Goal: Information Seeking & Learning: Learn about a topic

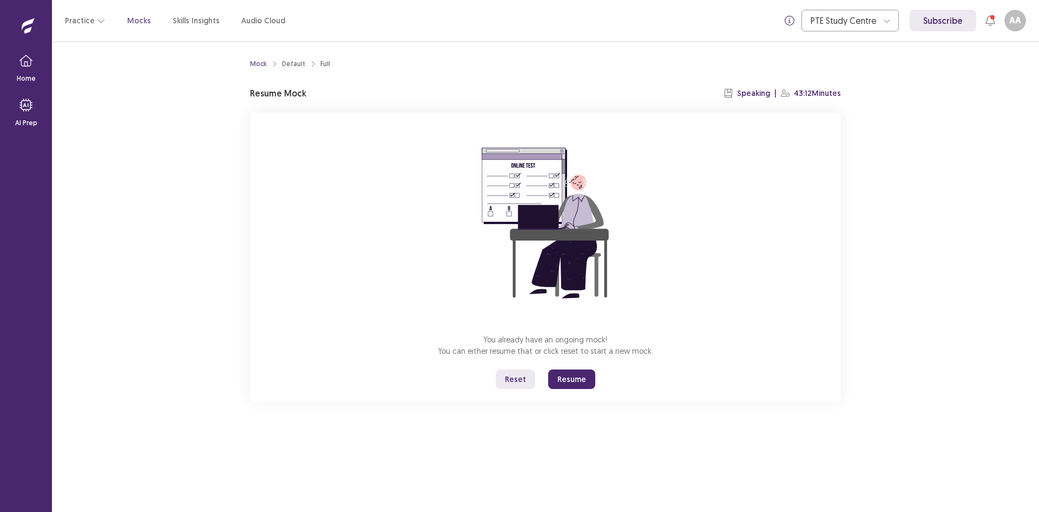
click at [564, 377] on button "Resume" at bounding box center [571, 378] width 47 height 19
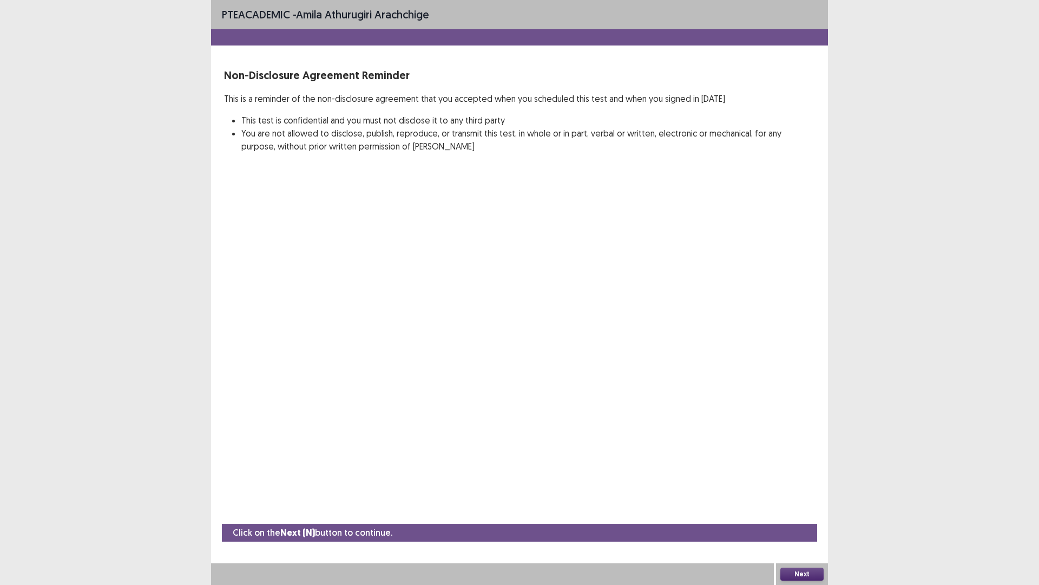
click at [798, 511] on button "Next" at bounding box center [802, 573] width 43 height 13
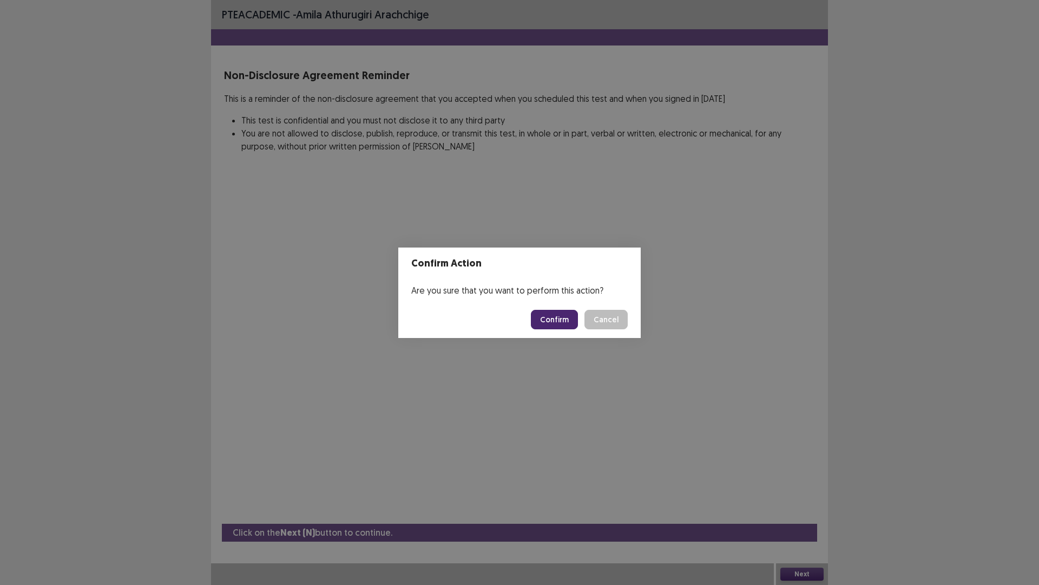
click at [556, 317] on button "Confirm" at bounding box center [554, 319] width 47 height 19
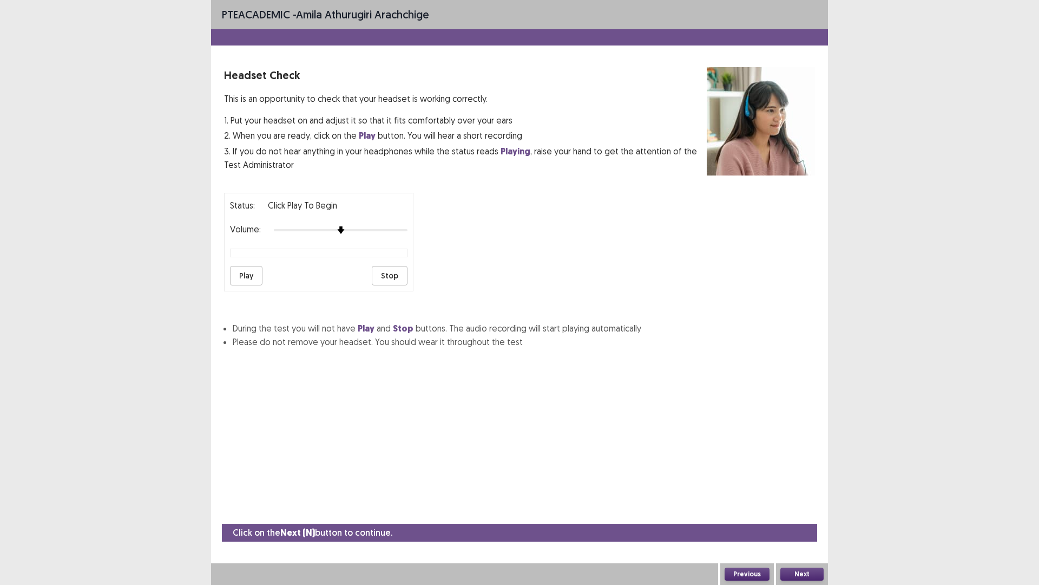
click at [255, 276] on button "Play" at bounding box center [246, 275] width 32 height 19
click at [387, 232] on div at bounding box center [341, 230] width 134 height 9
click at [397, 232] on div at bounding box center [341, 230] width 134 height 9
click at [401, 230] on div at bounding box center [341, 230] width 134 height 2
click at [389, 279] on button "Stop" at bounding box center [390, 275] width 36 height 19
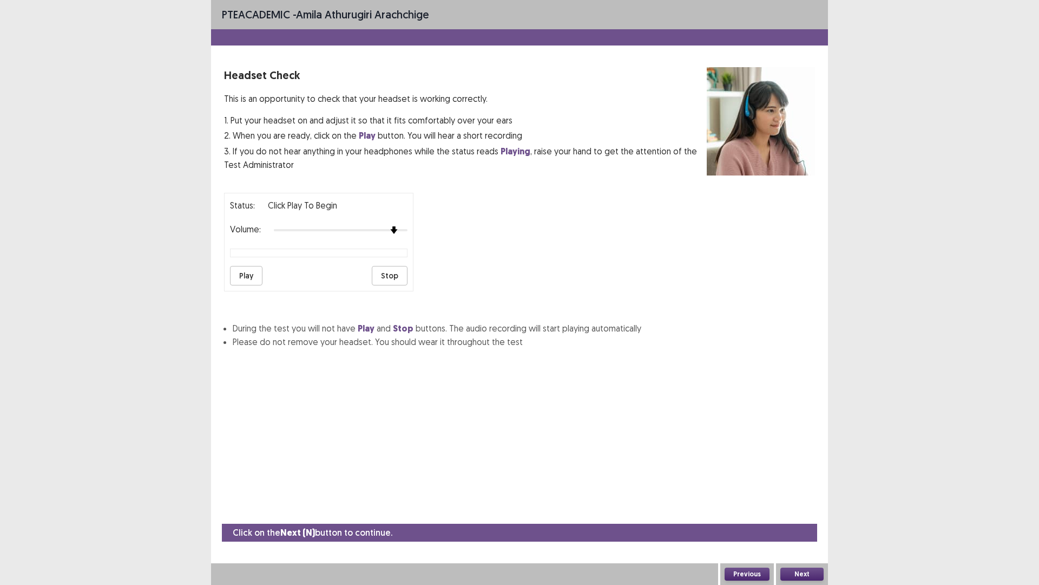
click at [797, 511] on button "Next" at bounding box center [802, 573] width 43 height 13
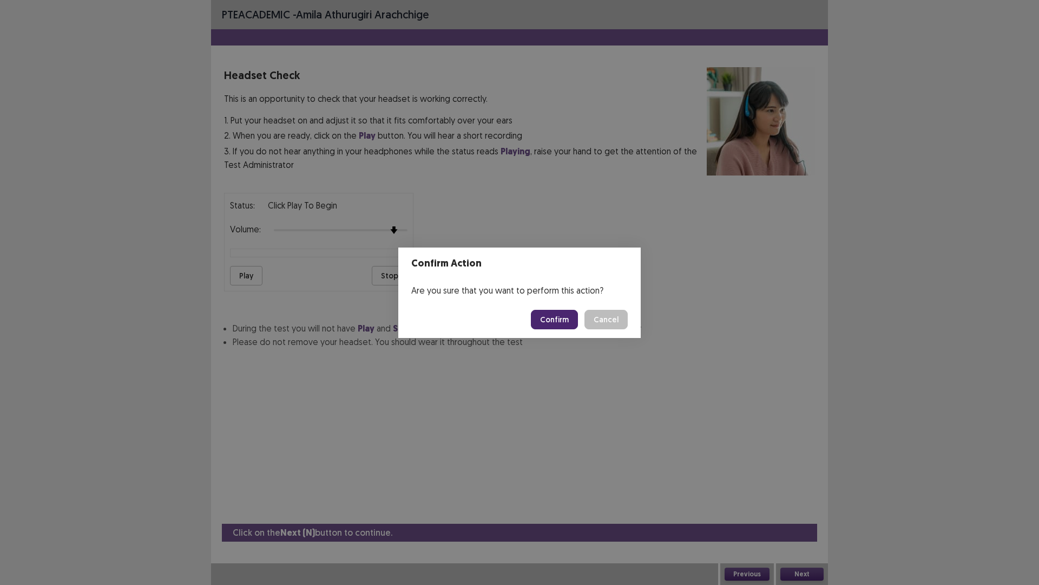
click at [549, 317] on button "Confirm" at bounding box center [554, 319] width 47 height 19
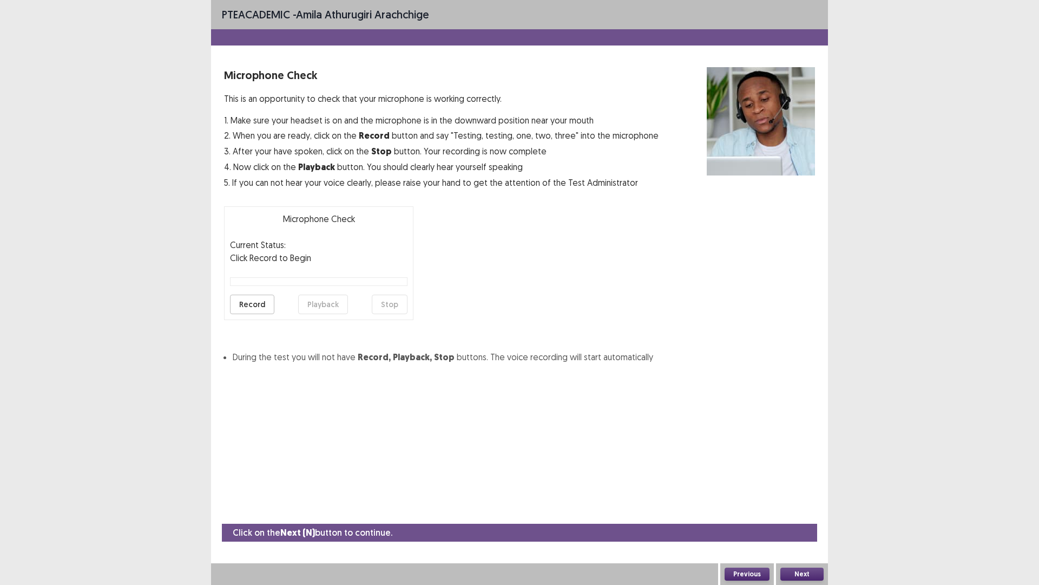
click at [245, 302] on button "Record" at bounding box center [252, 304] width 44 height 19
click at [388, 304] on button "Stop" at bounding box center [390, 304] width 36 height 19
click at [309, 303] on button "Playback" at bounding box center [323, 304] width 50 height 19
click at [793, 511] on button "Next" at bounding box center [802, 573] width 43 height 13
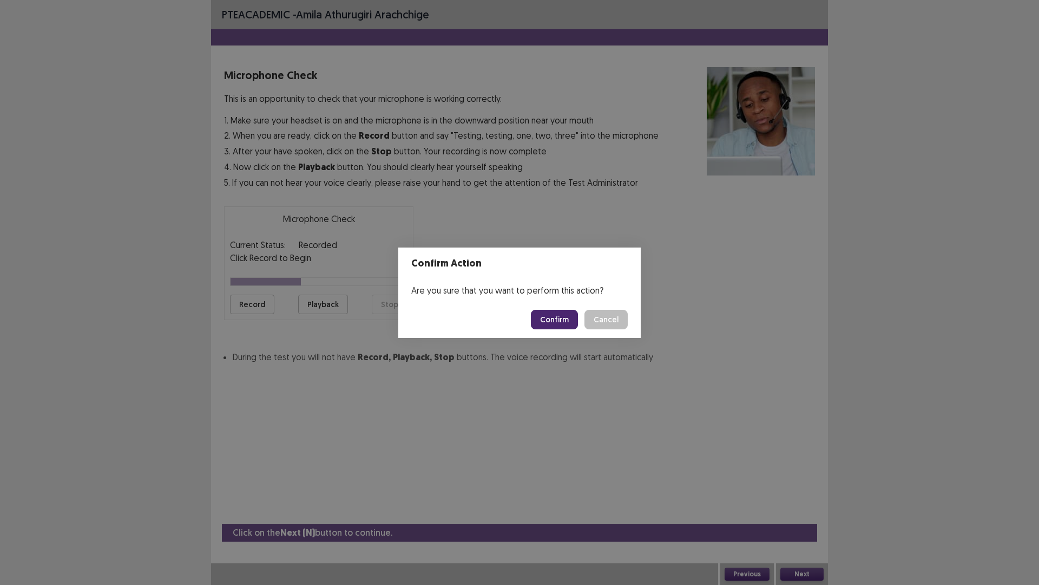
click at [547, 322] on button "Confirm" at bounding box center [554, 319] width 47 height 19
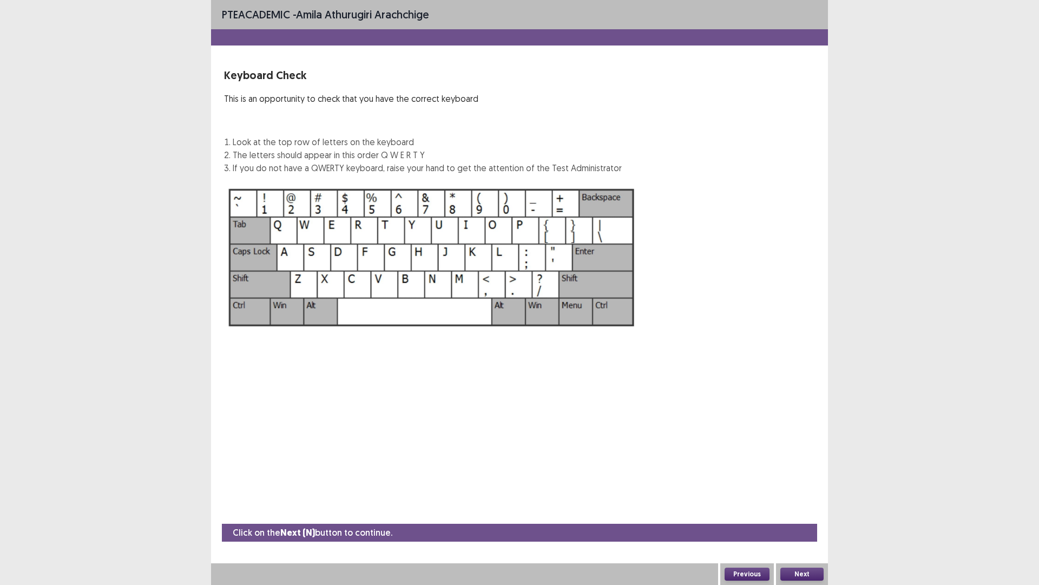
click at [797, 511] on button "Next" at bounding box center [802, 573] width 43 height 13
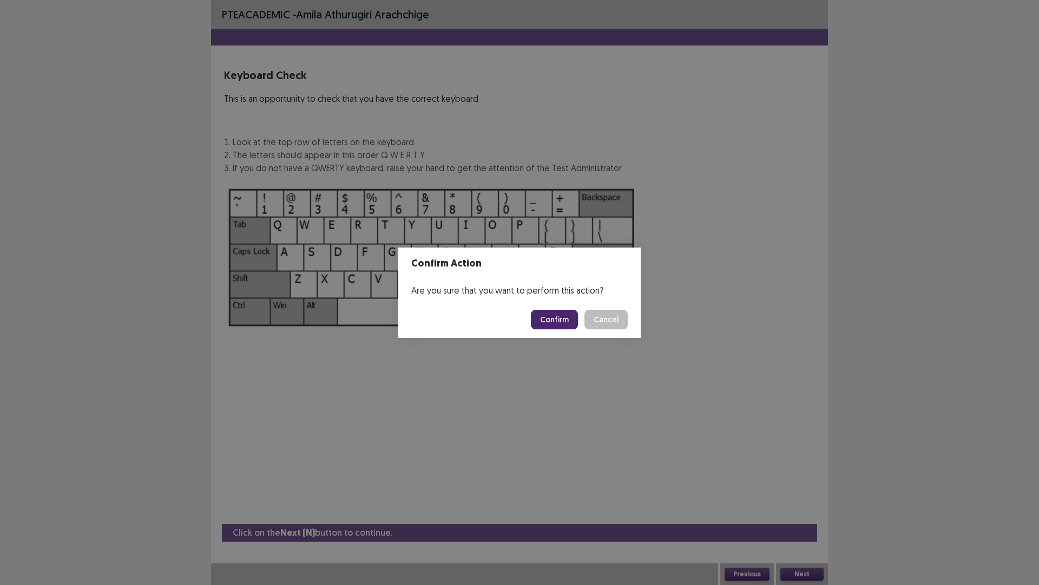
click at [557, 319] on button "Confirm" at bounding box center [554, 319] width 47 height 19
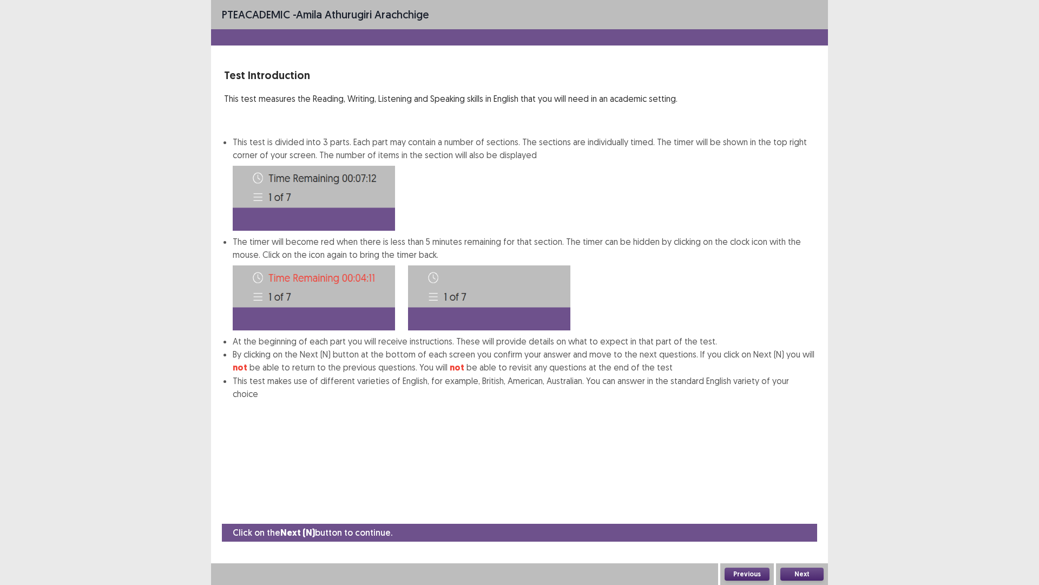
click at [798, 511] on button "Next" at bounding box center [802, 573] width 43 height 13
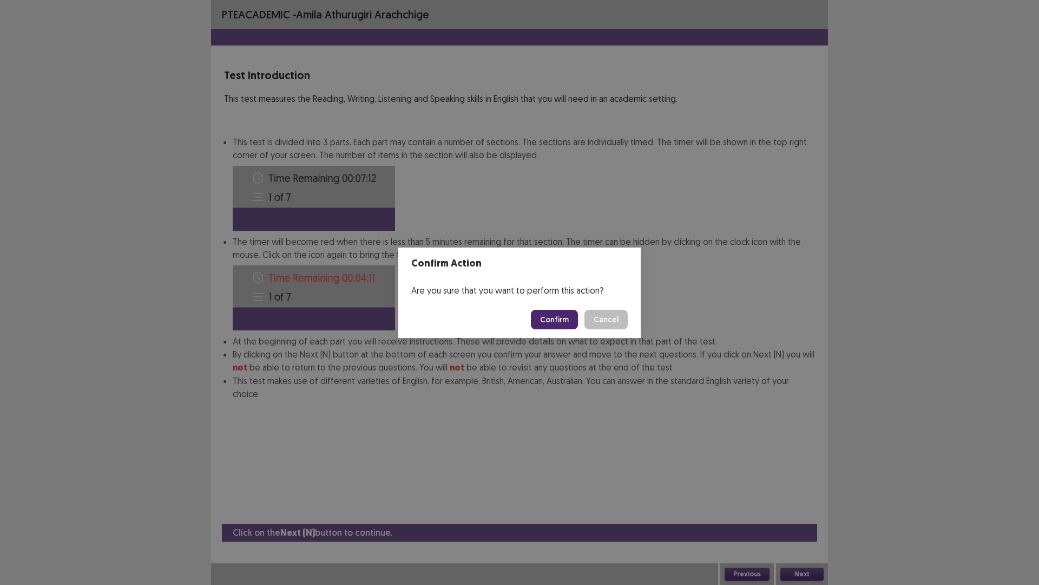
click at [551, 315] on button "Confirm" at bounding box center [554, 319] width 47 height 19
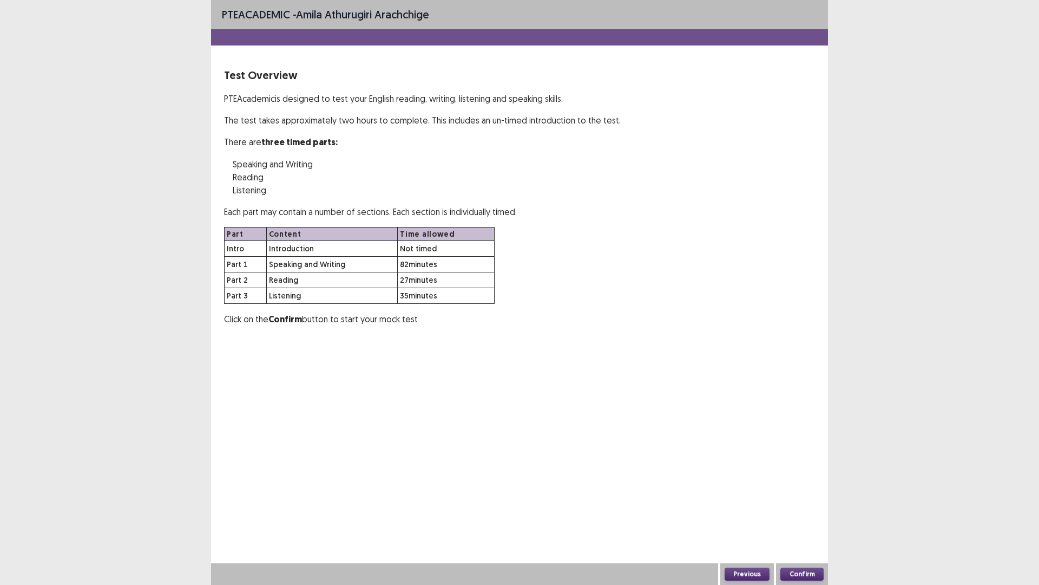
click at [797, 511] on button "Confirm" at bounding box center [802, 573] width 43 height 13
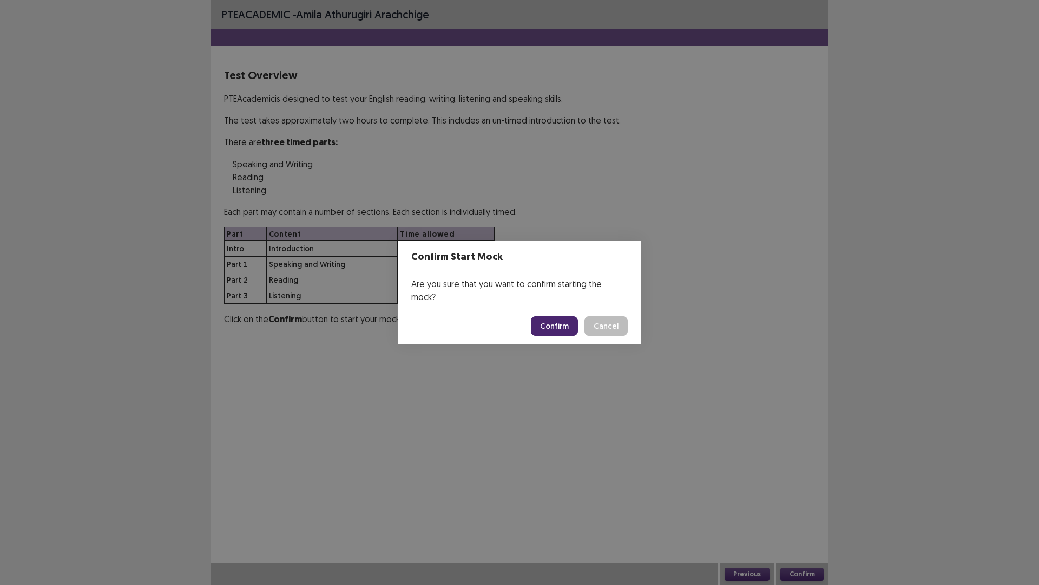
click at [562, 324] on button "Confirm" at bounding box center [554, 325] width 47 height 19
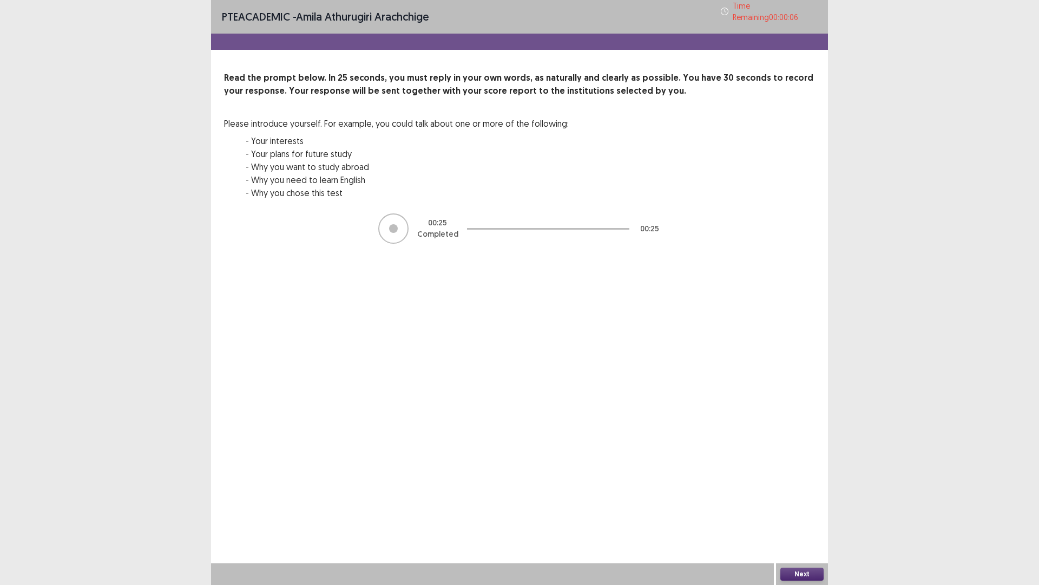
click at [814, 511] on button "Next" at bounding box center [802, 573] width 43 height 13
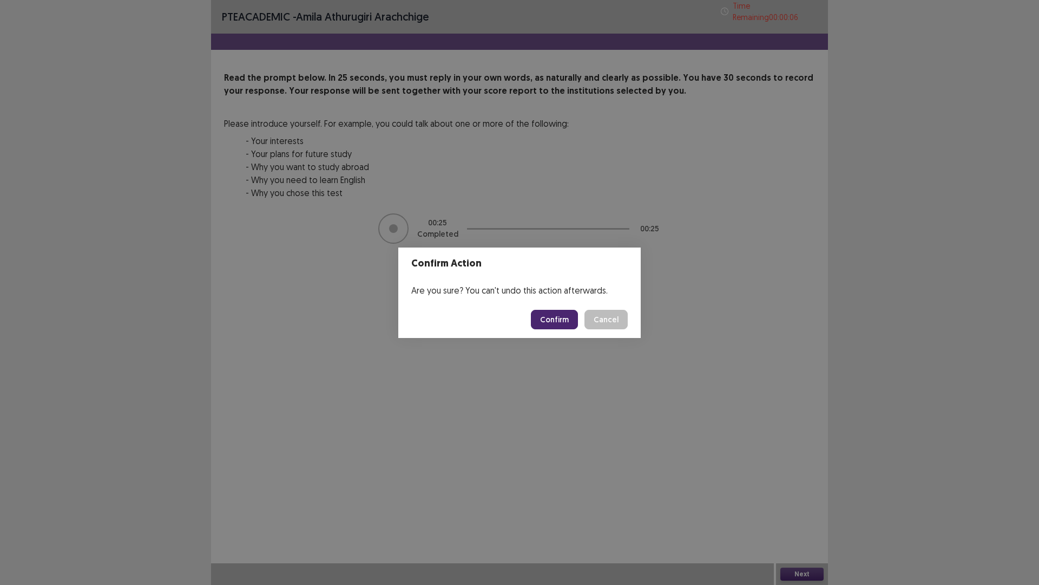
click at [561, 321] on button "Confirm" at bounding box center [554, 319] width 47 height 19
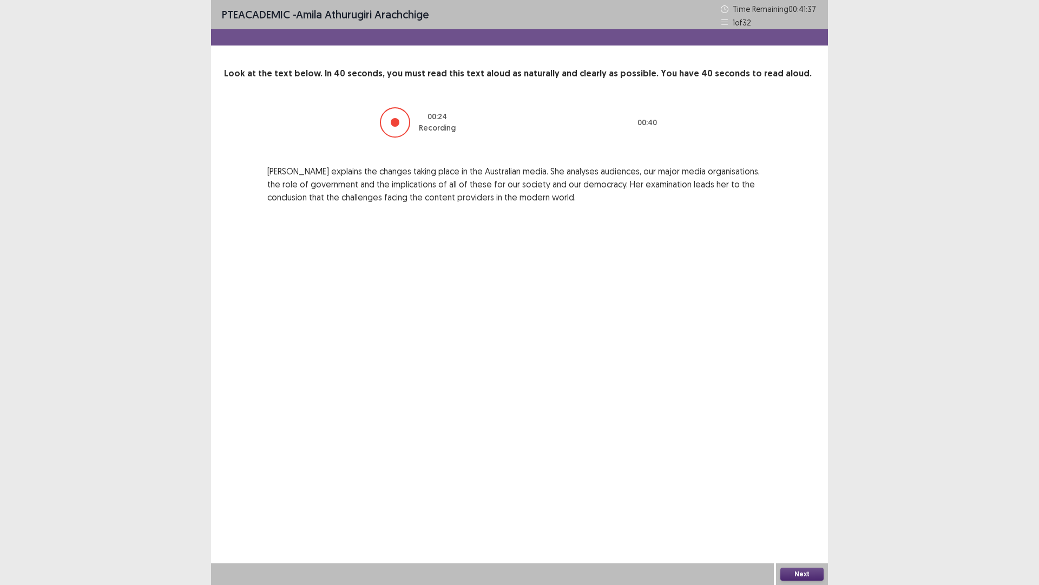
click at [818, 511] on button "Next" at bounding box center [802, 573] width 43 height 13
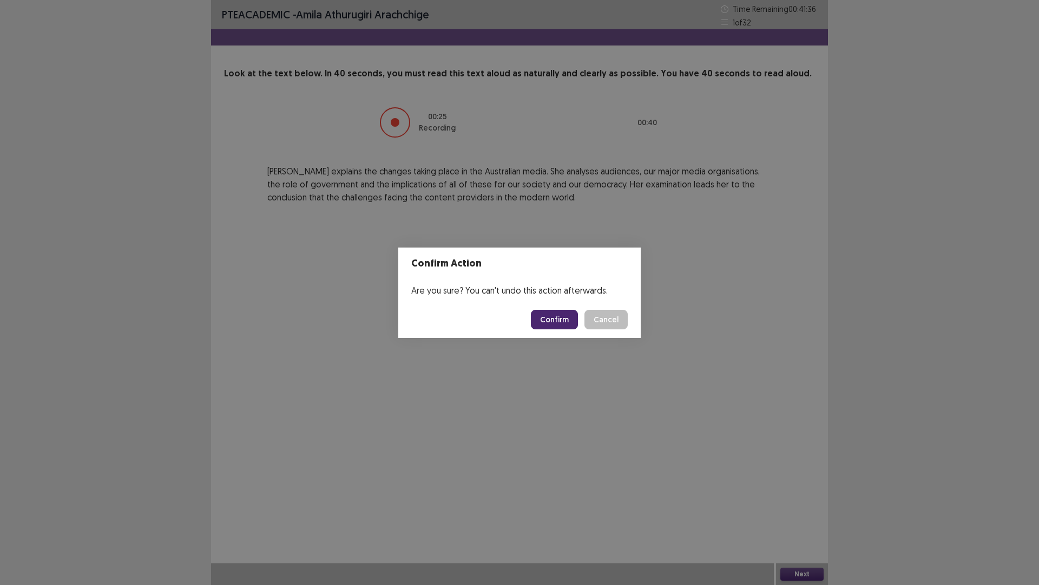
click at [557, 320] on button "Confirm" at bounding box center [554, 319] width 47 height 19
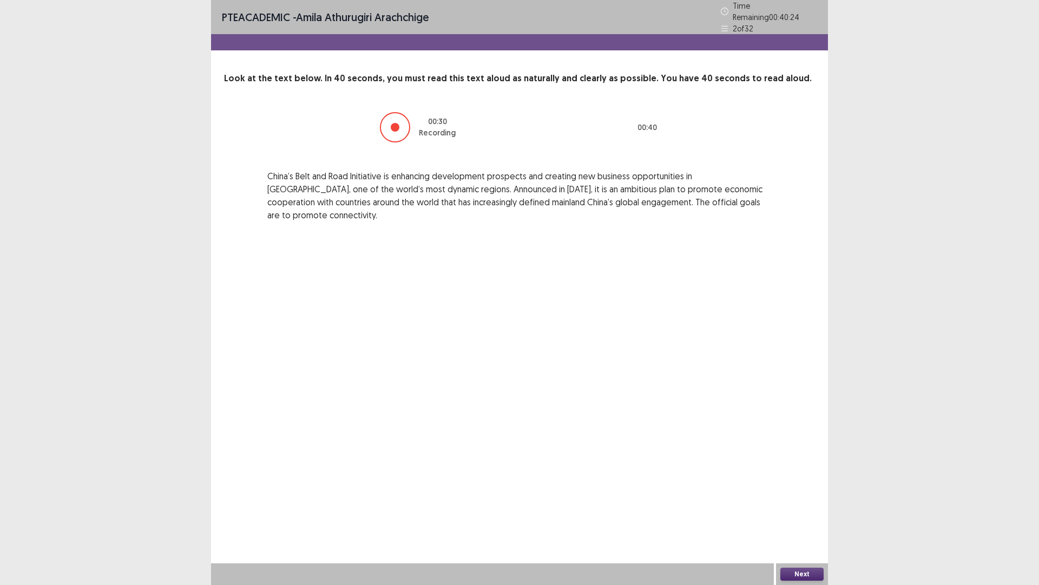
click at [810, 511] on button "Next" at bounding box center [802, 573] width 43 height 13
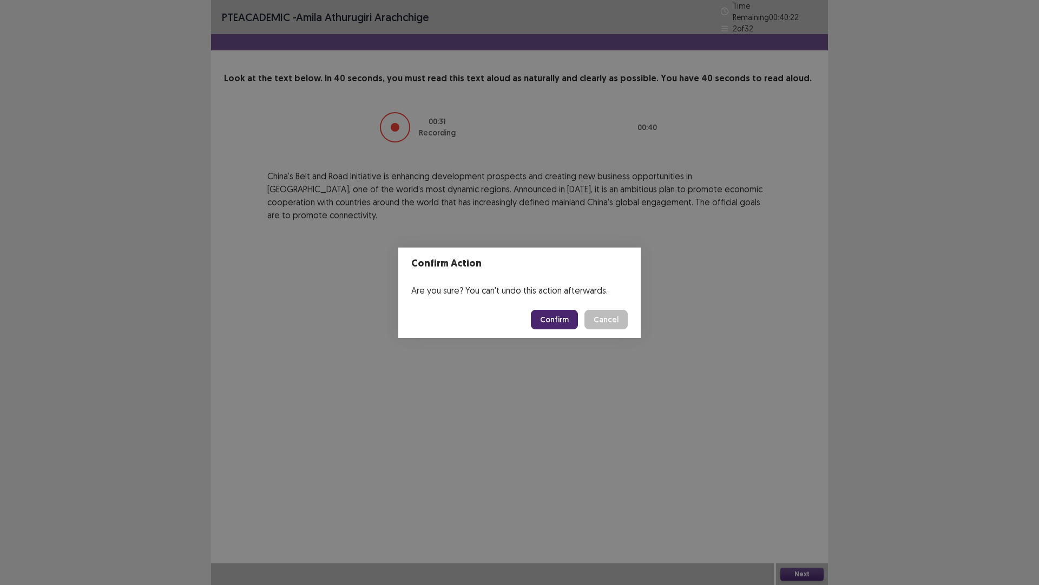
click at [563, 326] on button "Confirm" at bounding box center [554, 319] width 47 height 19
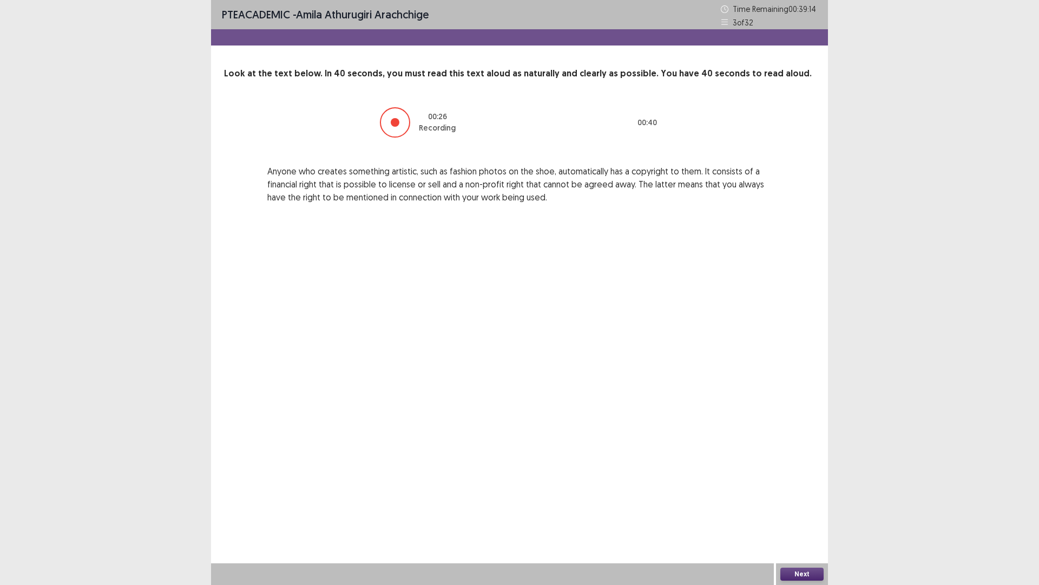
click at [802, 511] on button "Next" at bounding box center [802, 573] width 43 height 13
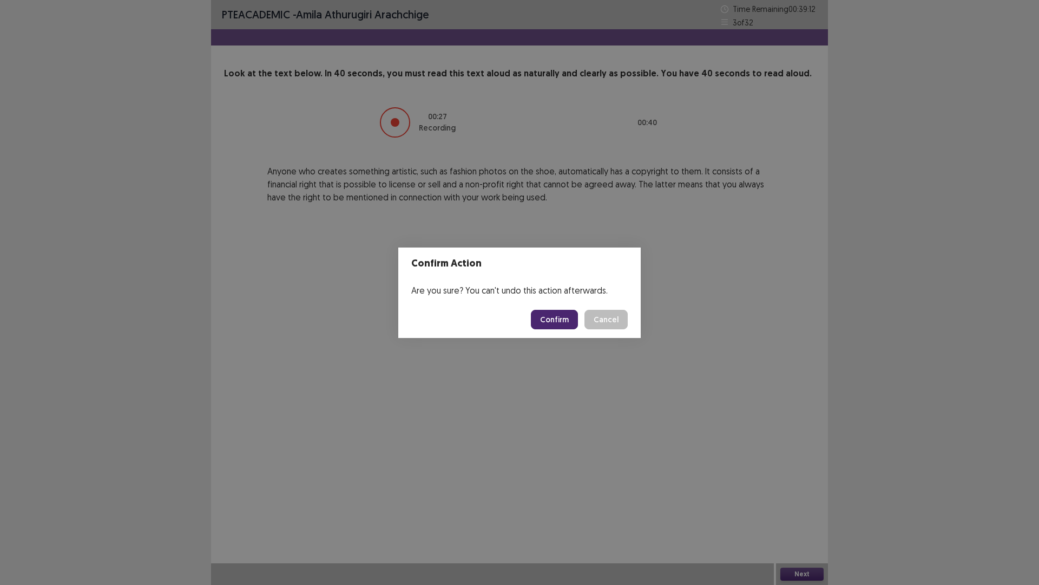
click at [556, 314] on button "Confirm" at bounding box center [554, 319] width 47 height 19
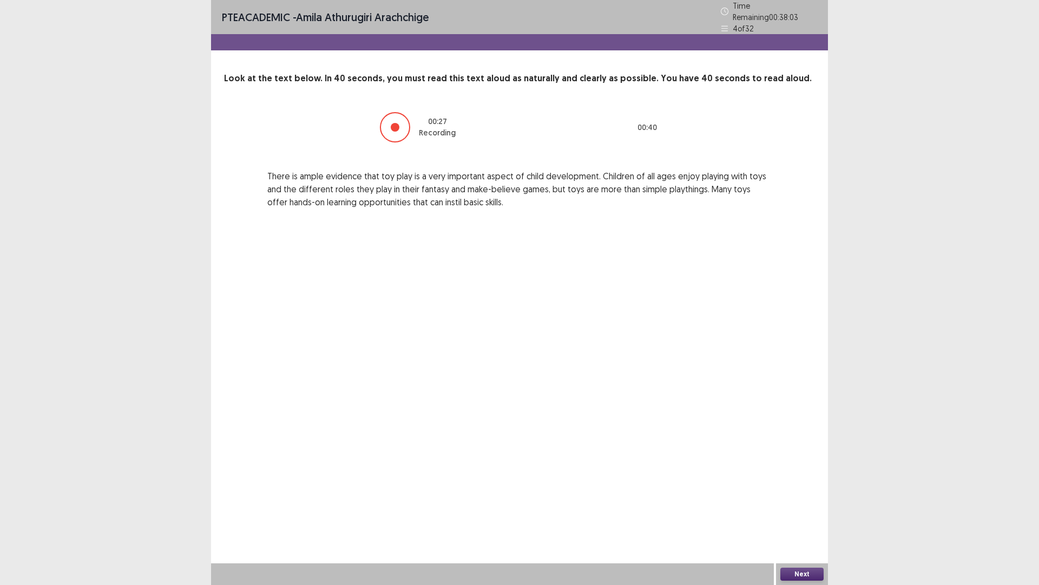
click at [817, 511] on button "Next" at bounding box center [802, 573] width 43 height 13
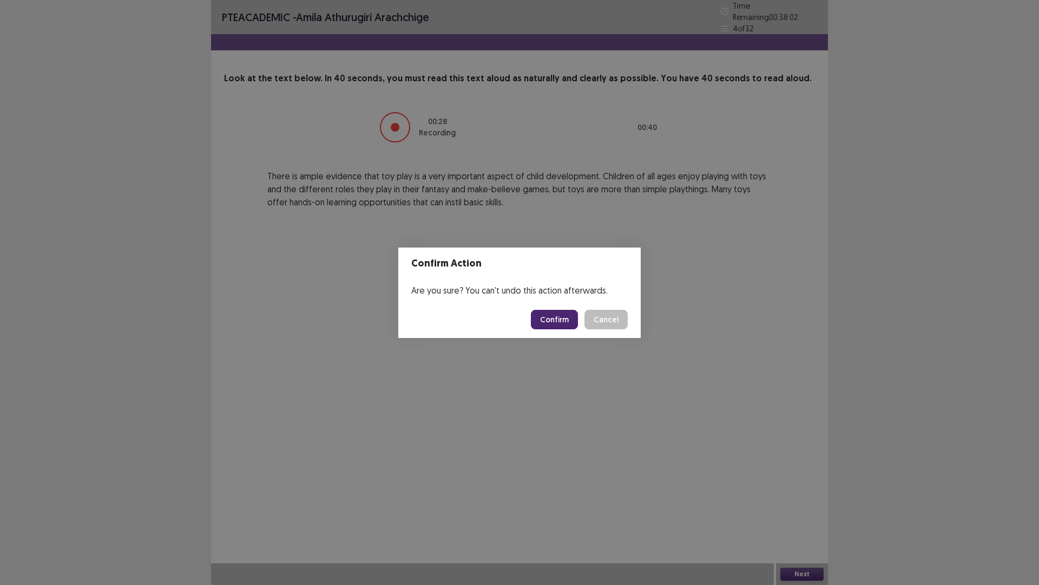
click at [554, 313] on button "Confirm" at bounding box center [554, 319] width 47 height 19
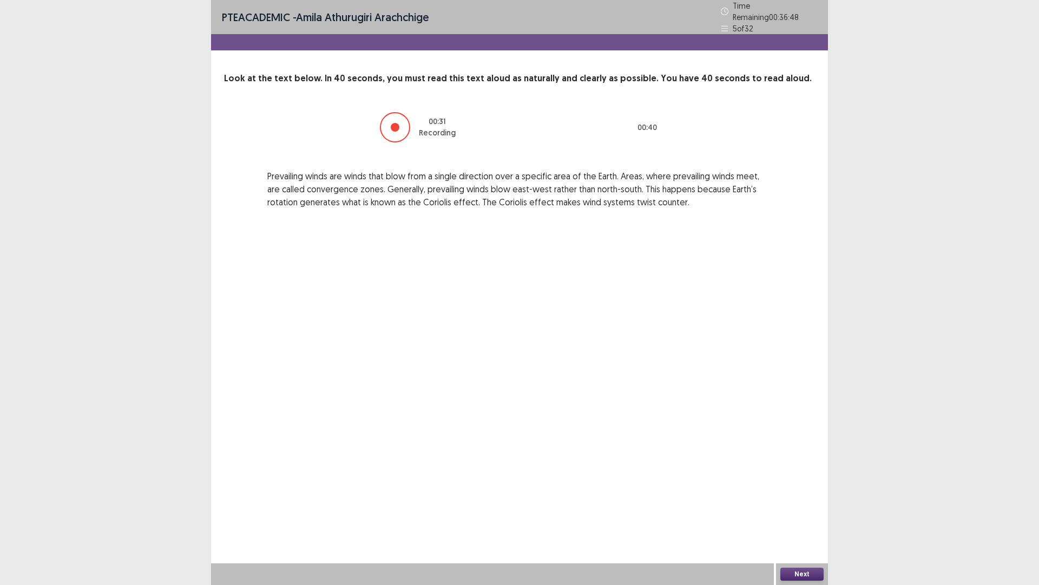
click at [806, 511] on button "Next" at bounding box center [802, 573] width 43 height 13
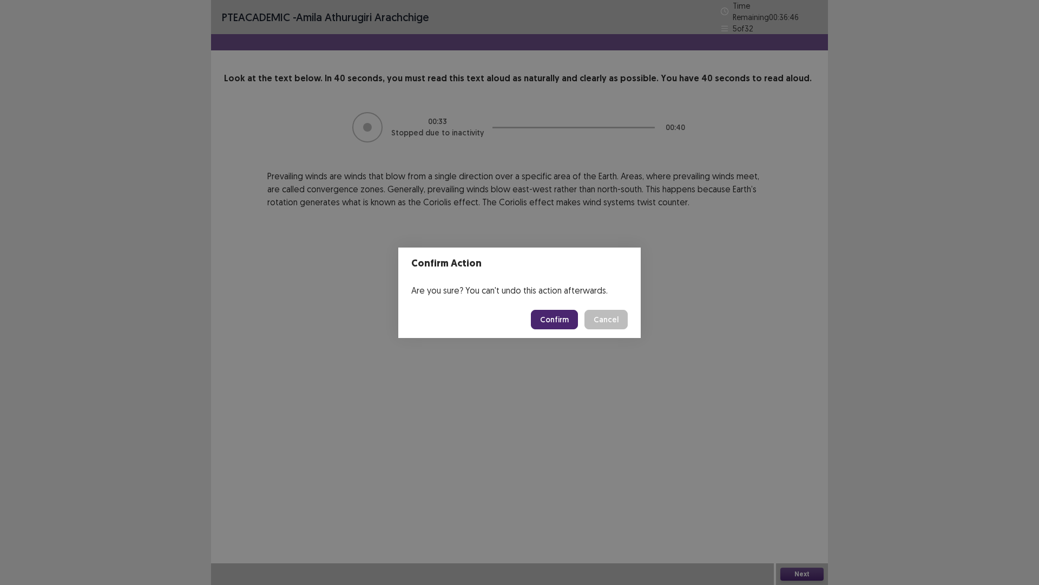
click at [564, 319] on button "Confirm" at bounding box center [554, 319] width 47 height 19
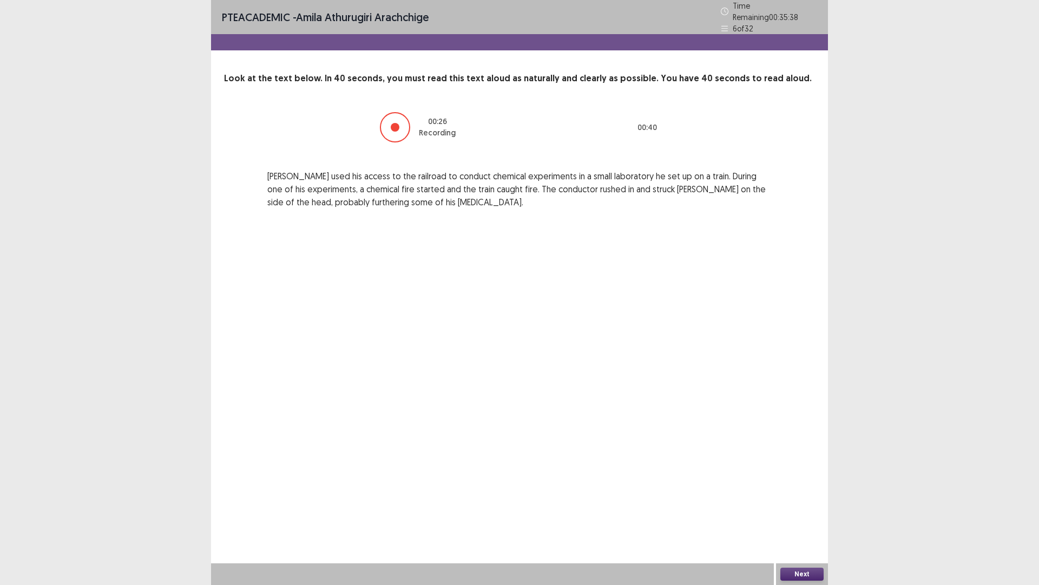
click at [798, 511] on button "Next" at bounding box center [802, 573] width 43 height 13
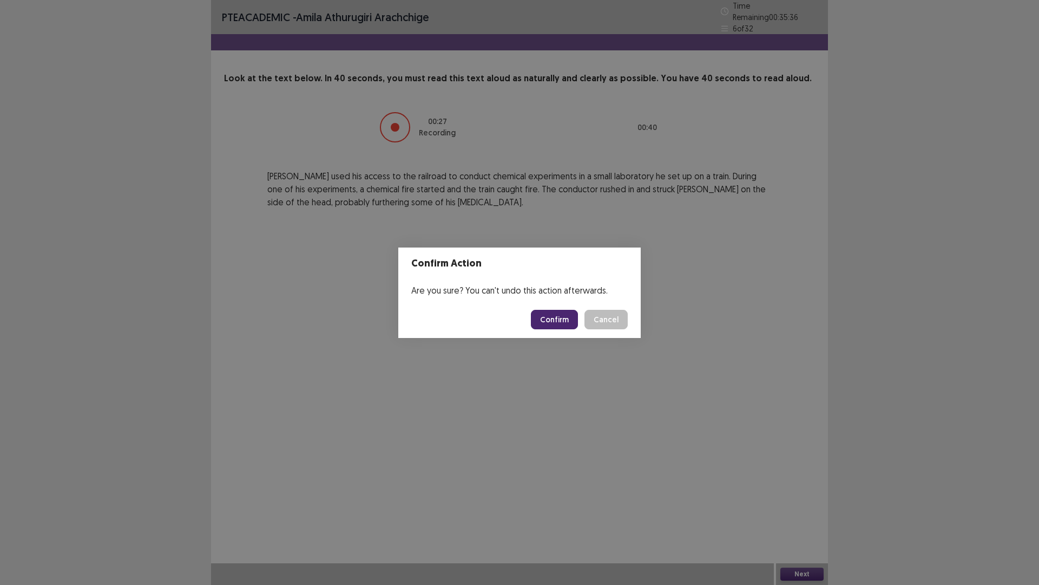
click at [557, 317] on button "Confirm" at bounding box center [554, 319] width 47 height 19
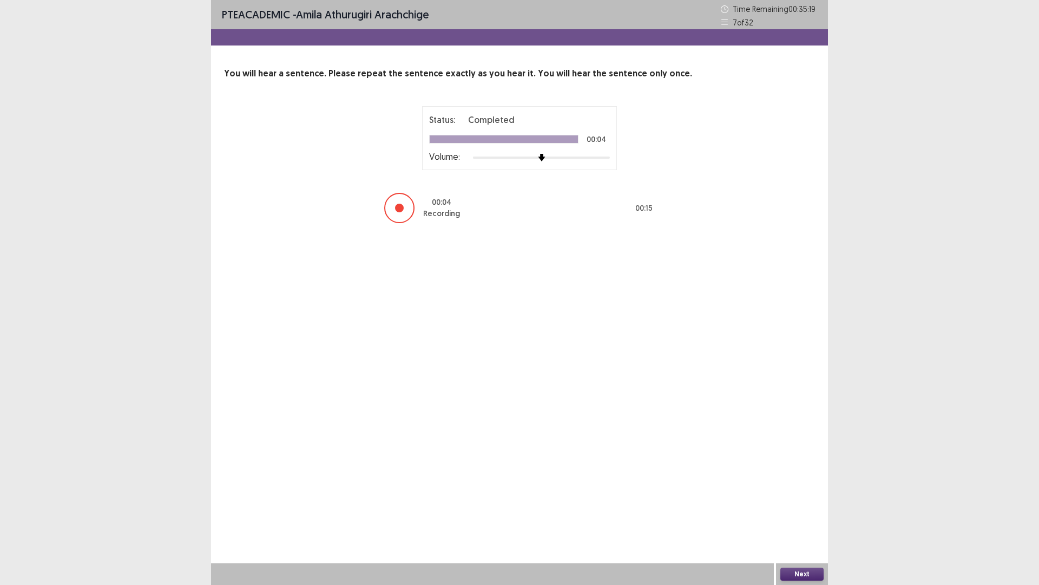
click at [810, 511] on button "Next" at bounding box center [802, 573] width 43 height 13
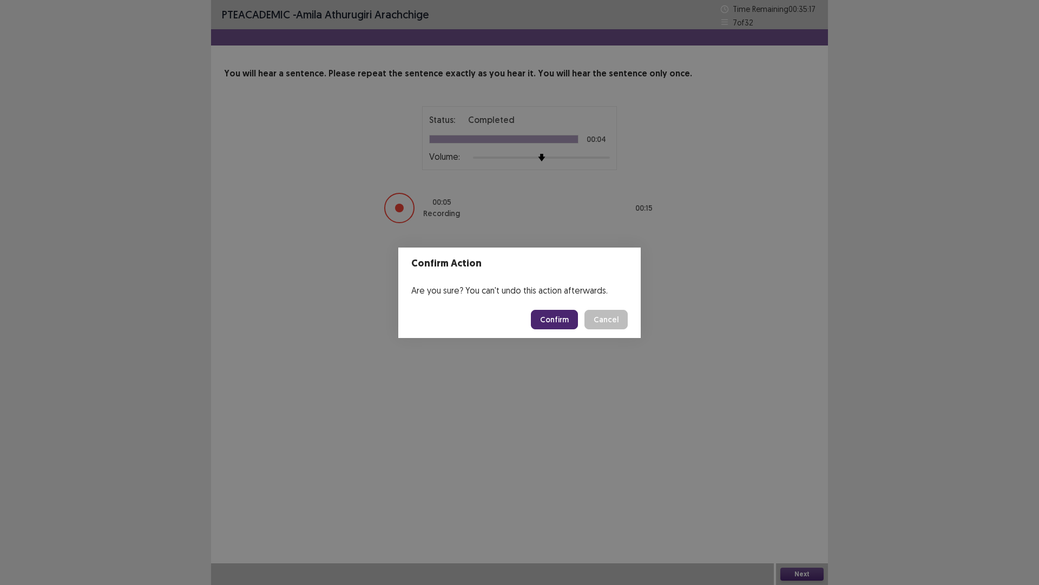
click at [551, 314] on button "Confirm" at bounding box center [554, 319] width 47 height 19
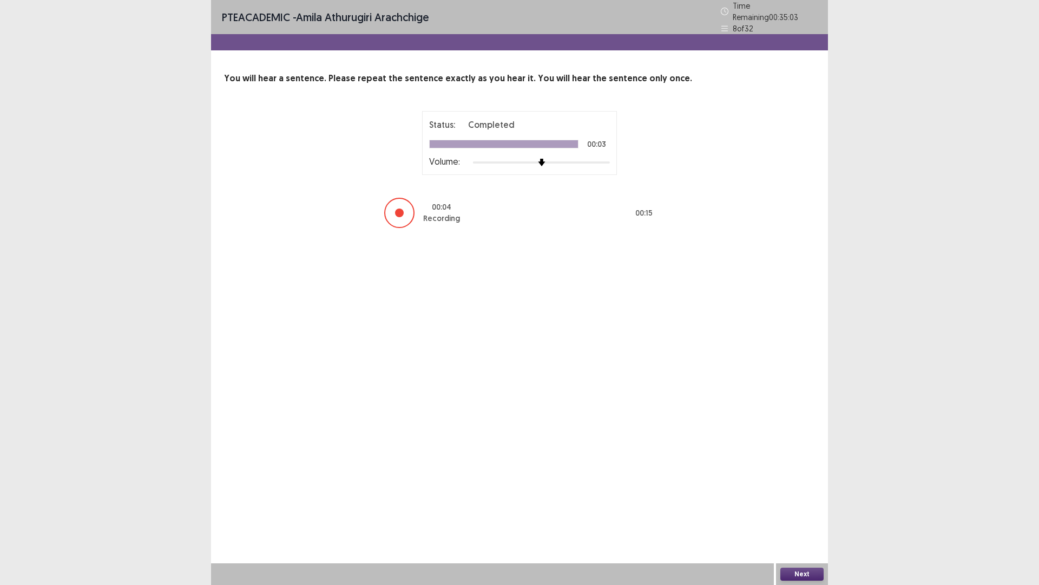
click at [799, 511] on button "Next" at bounding box center [802, 573] width 43 height 13
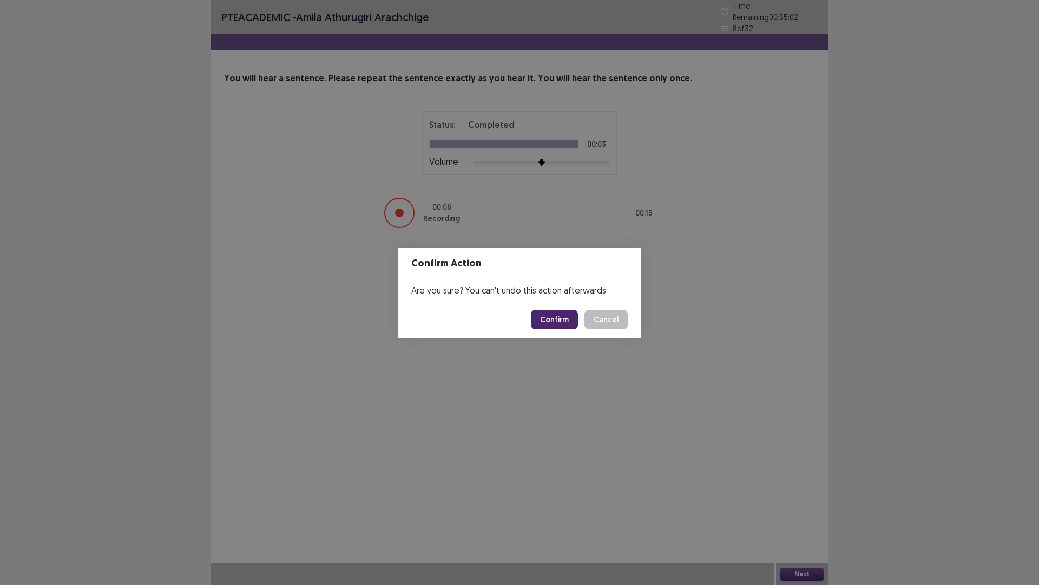
click at [565, 321] on button "Confirm" at bounding box center [554, 319] width 47 height 19
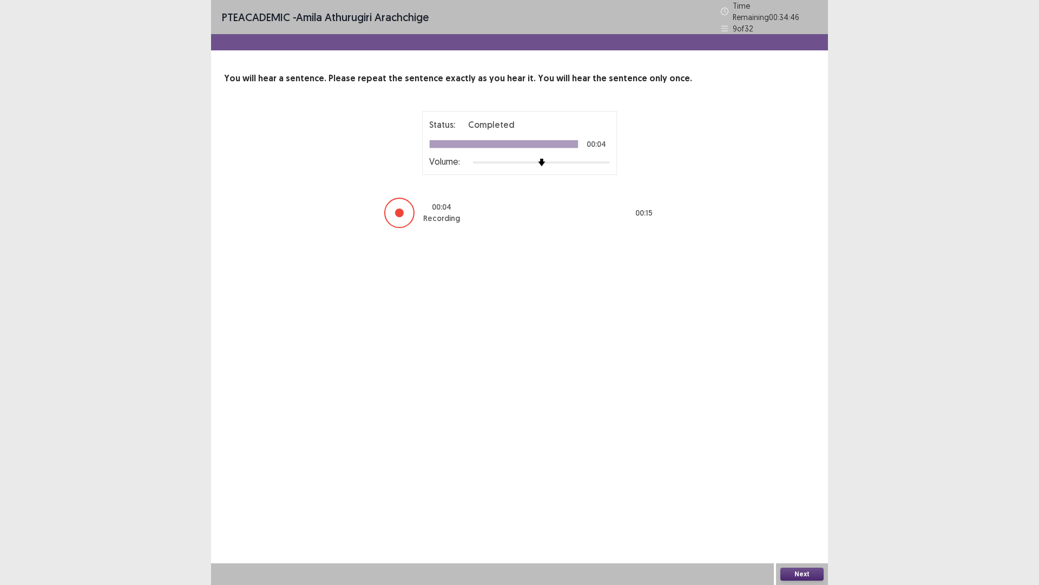
click at [806, 511] on button "Next" at bounding box center [802, 573] width 43 height 13
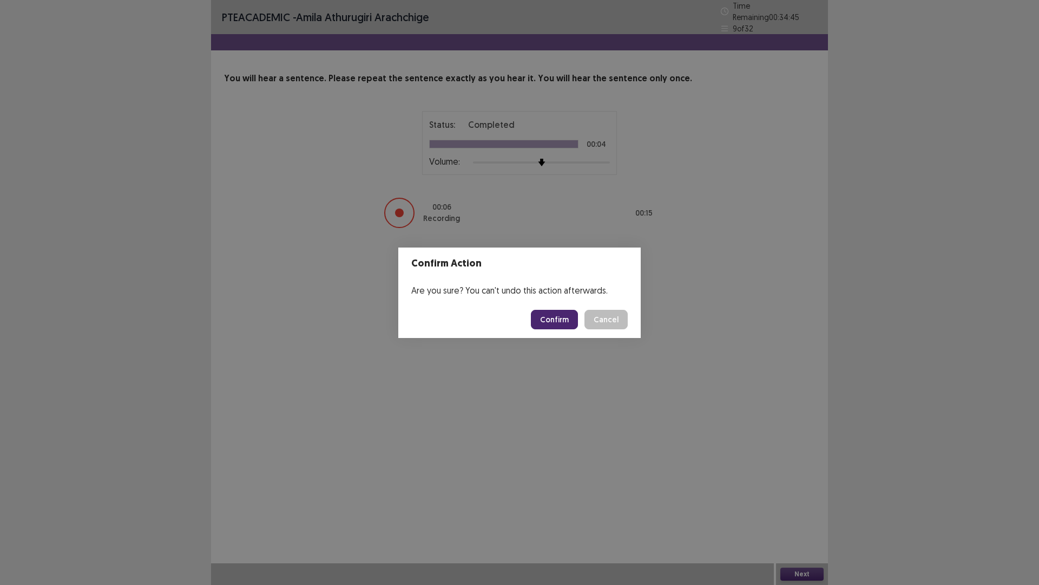
click at [550, 313] on button "Confirm" at bounding box center [554, 319] width 47 height 19
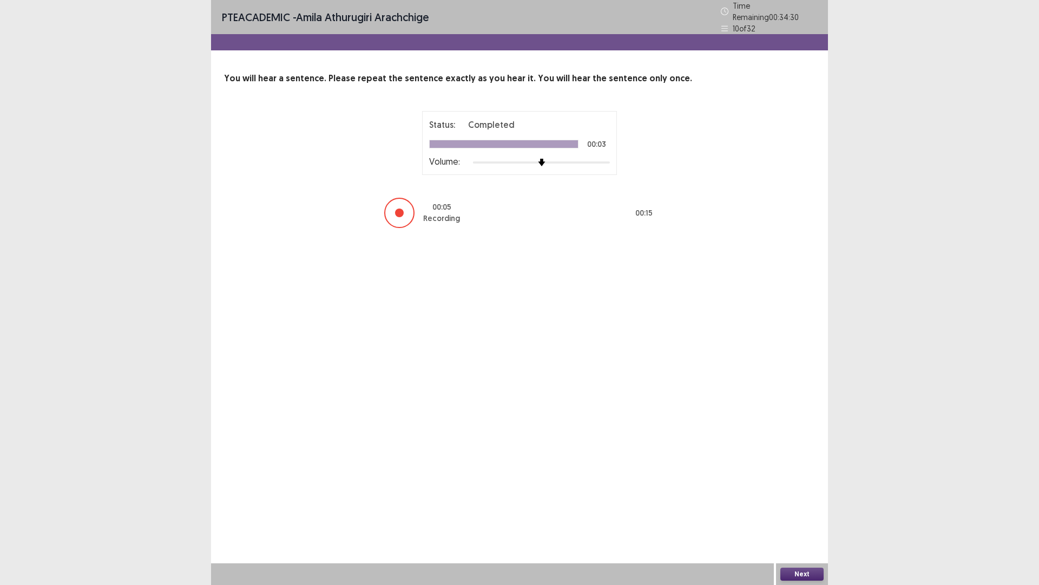
click at [803, 511] on button "Next" at bounding box center [802, 573] width 43 height 13
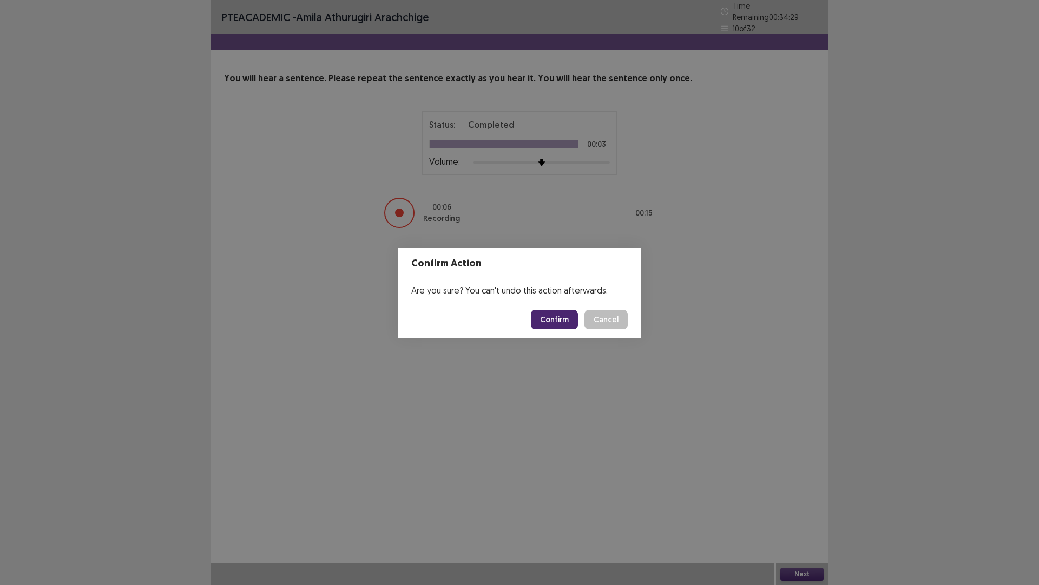
click at [567, 323] on button "Confirm" at bounding box center [554, 319] width 47 height 19
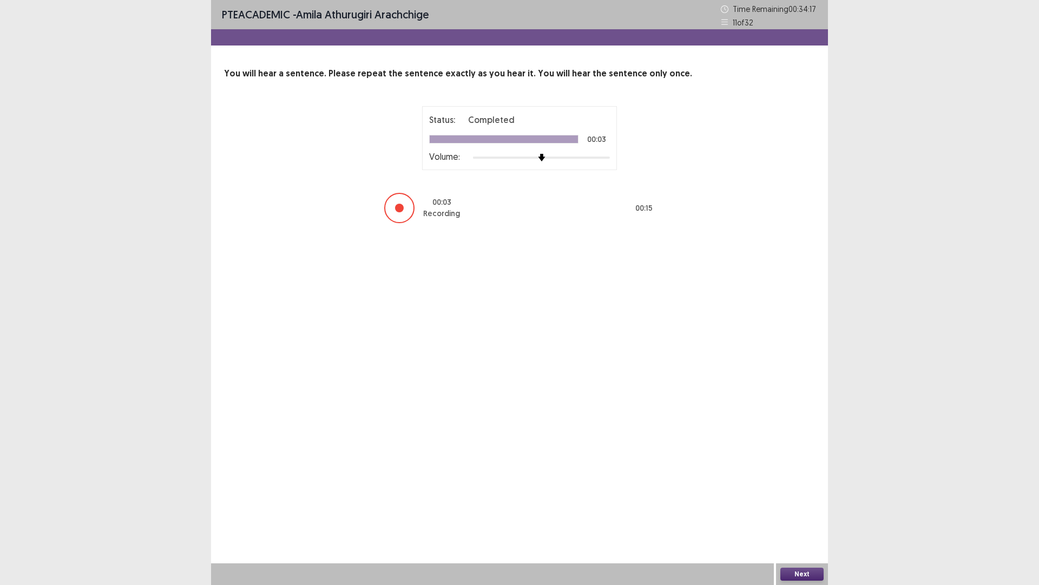
click at [803, 511] on button "Next" at bounding box center [802, 573] width 43 height 13
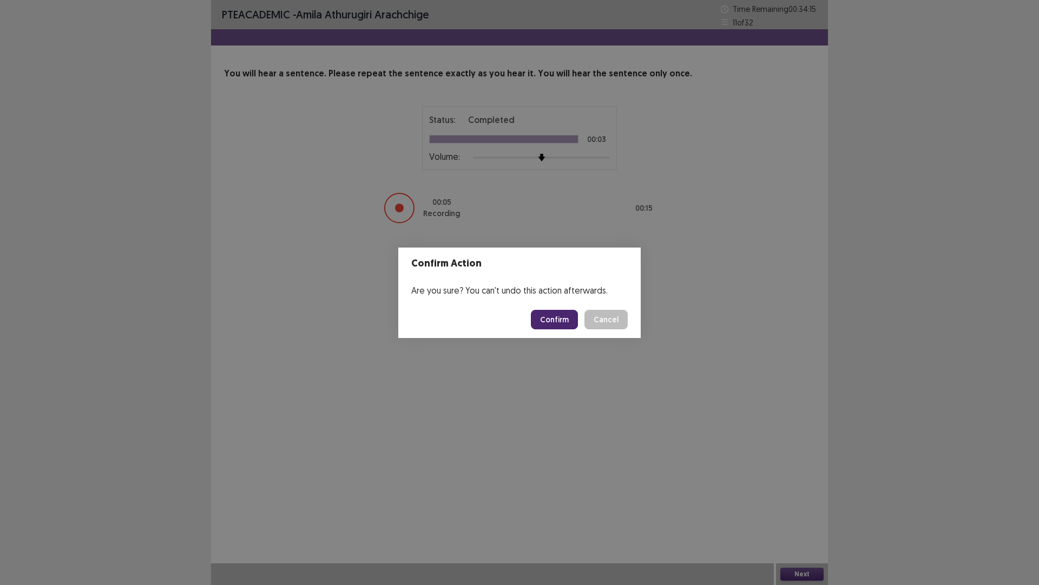
click at [566, 323] on button "Confirm" at bounding box center [554, 319] width 47 height 19
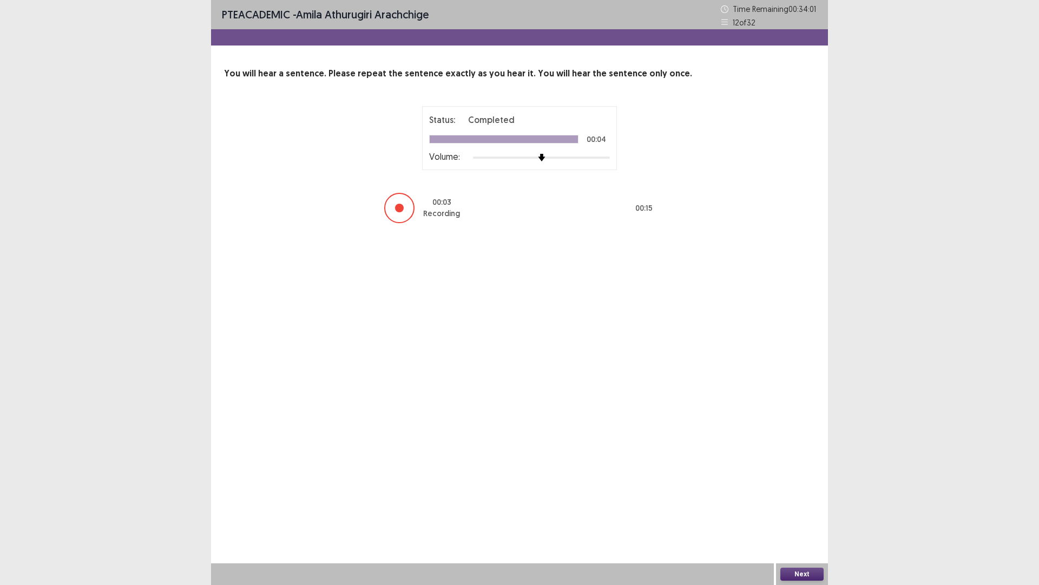
click at [800, 511] on button "Next" at bounding box center [802, 573] width 43 height 13
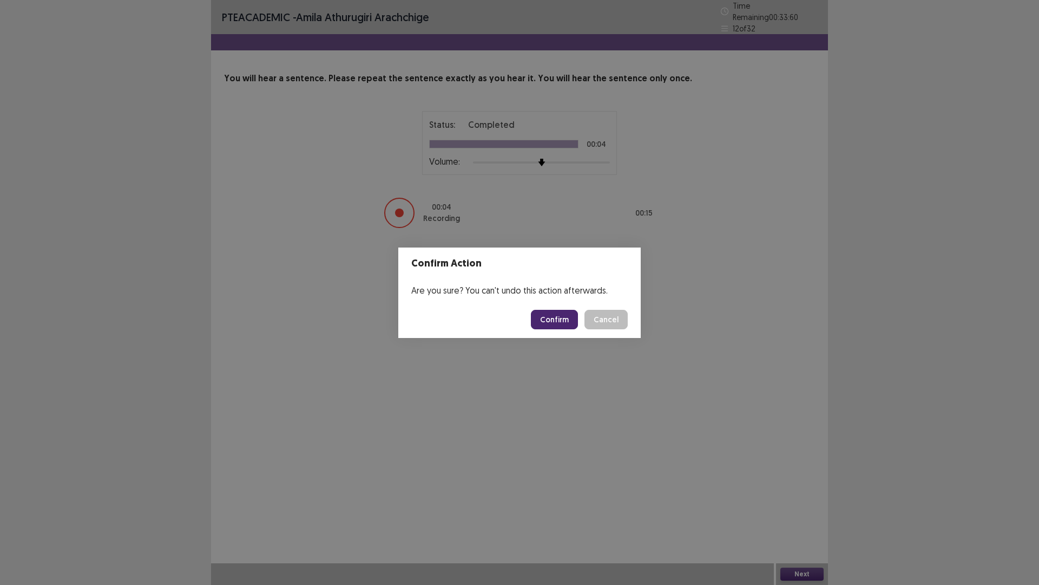
click at [558, 317] on button "Confirm" at bounding box center [554, 319] width 47 height 19
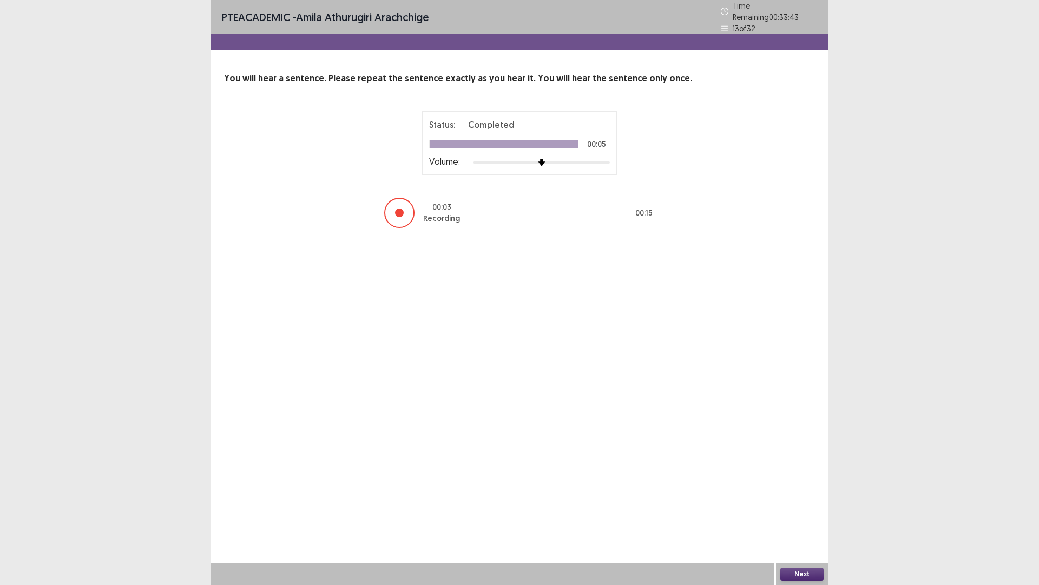
click at [789, 511] on button "Next" at bounding box center [802, 573] width 43 height 13
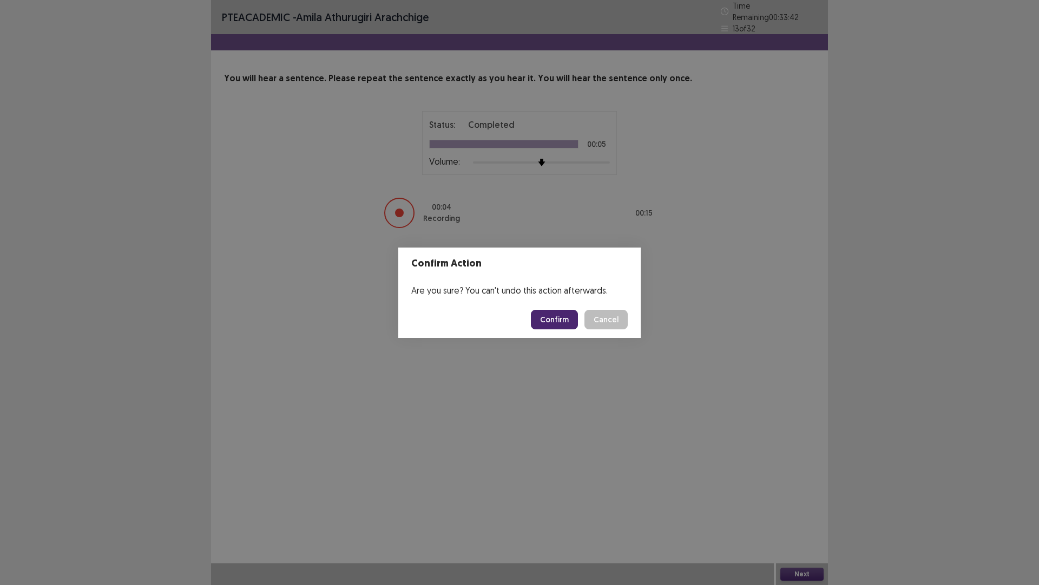
click at [560, 324] on button "Confirm" at bounding box center [554, 319] width 47 height 19
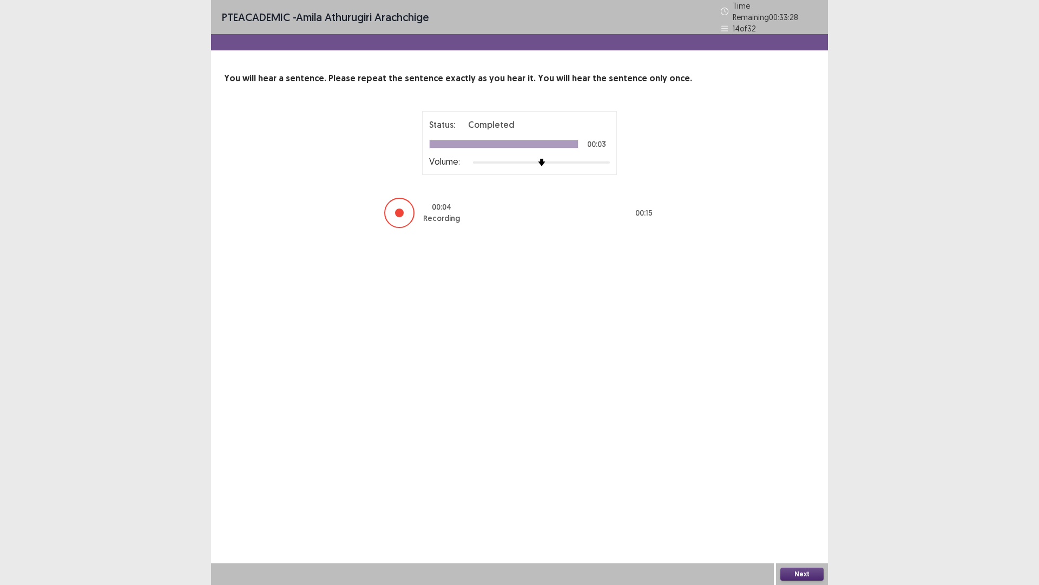
click at [808, 511] on button "Next" at bounding box center [802, 573] width 43 height 13
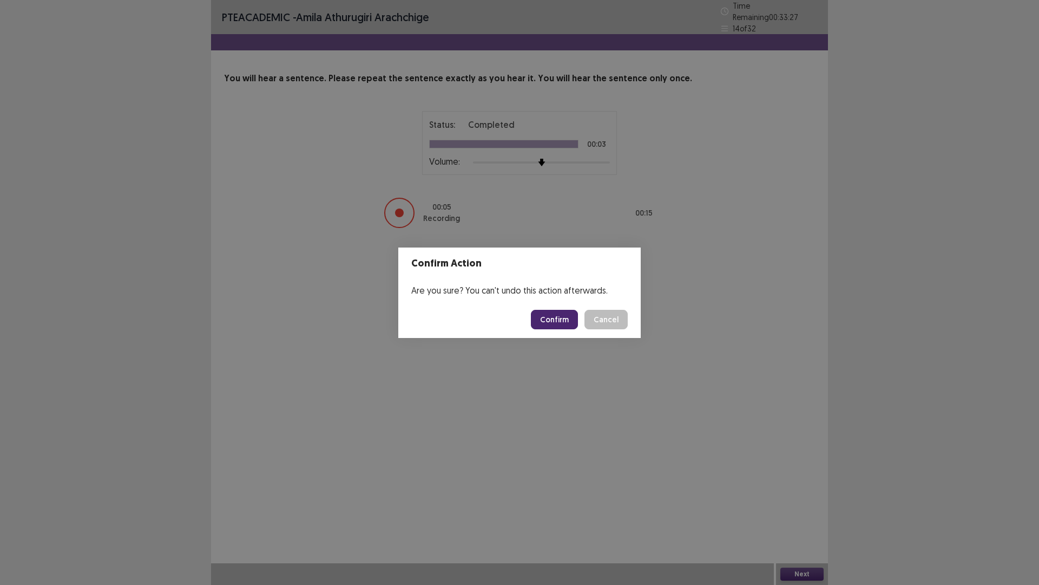
click at [555, 320] on button "Confirm" at bounding box center [554, 319] width 47 height 19
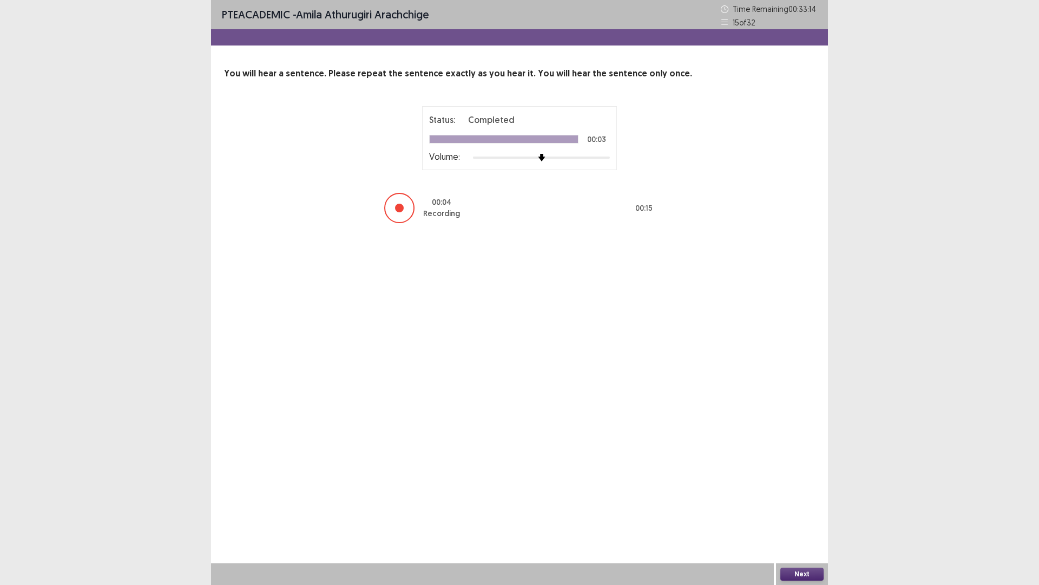
click at [799, 511] on button "Next" at bounding box center [802, 573] width 43 height 13
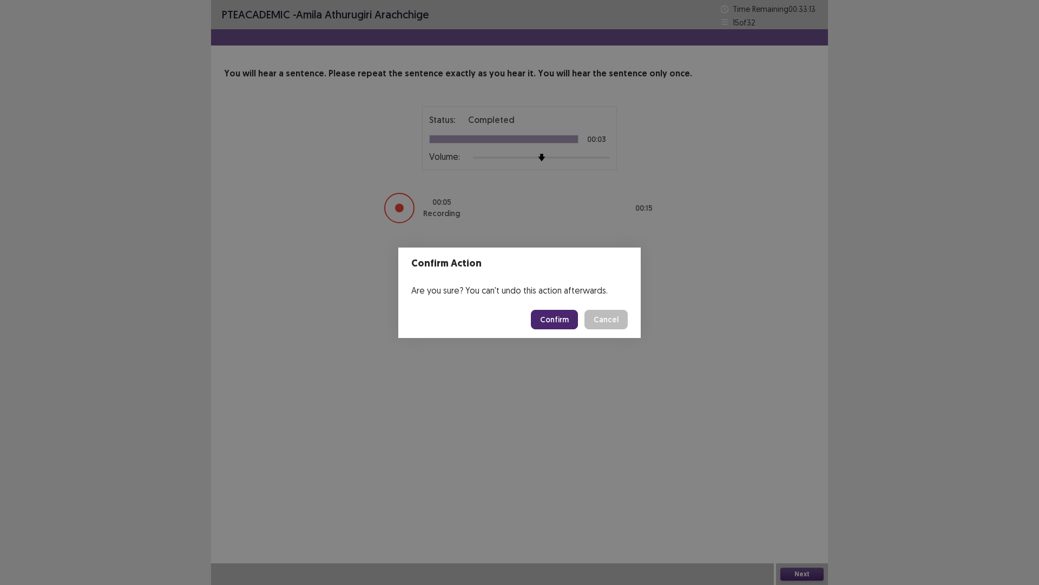
click at [559, 317] on button "Confirm" at bounding box center [554, 319] width 47 height 19
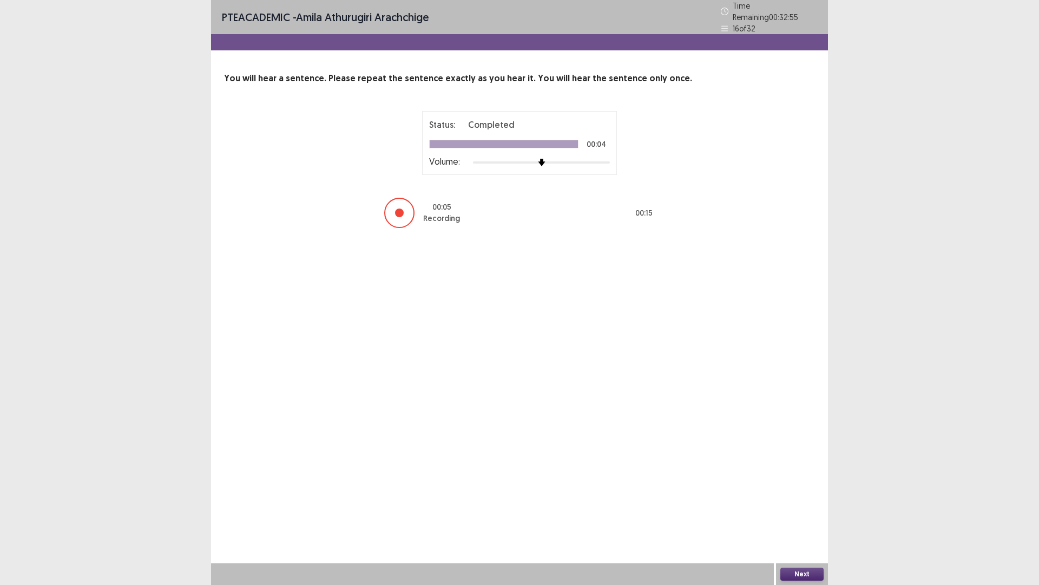
click at [796, 511] on button "Next" at bounding box center [802, 573] width 43 height 13
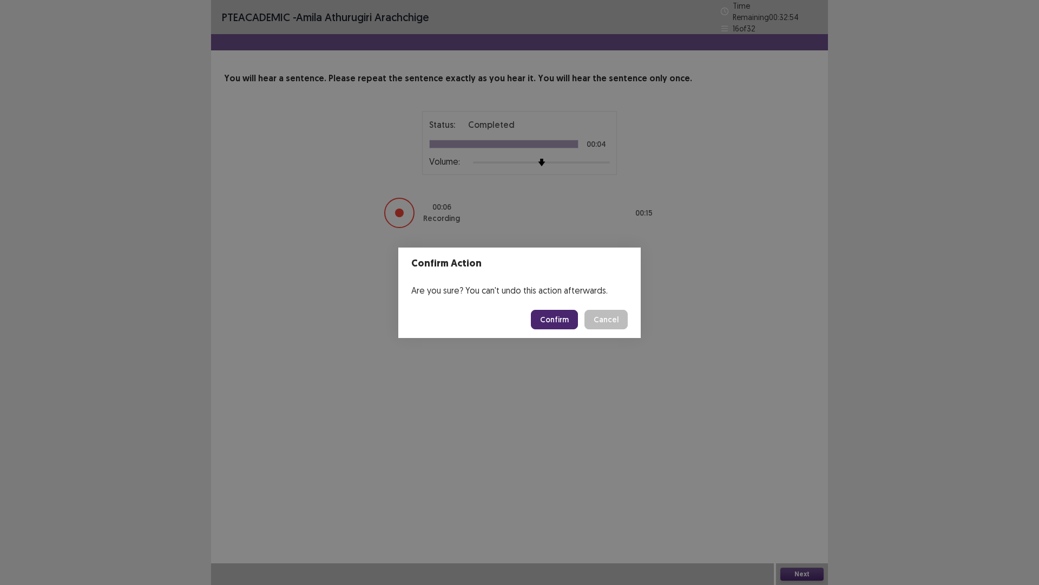
click at [565, 322] on button "Confirm" at bounding box center [554, 319] width 47 height 19
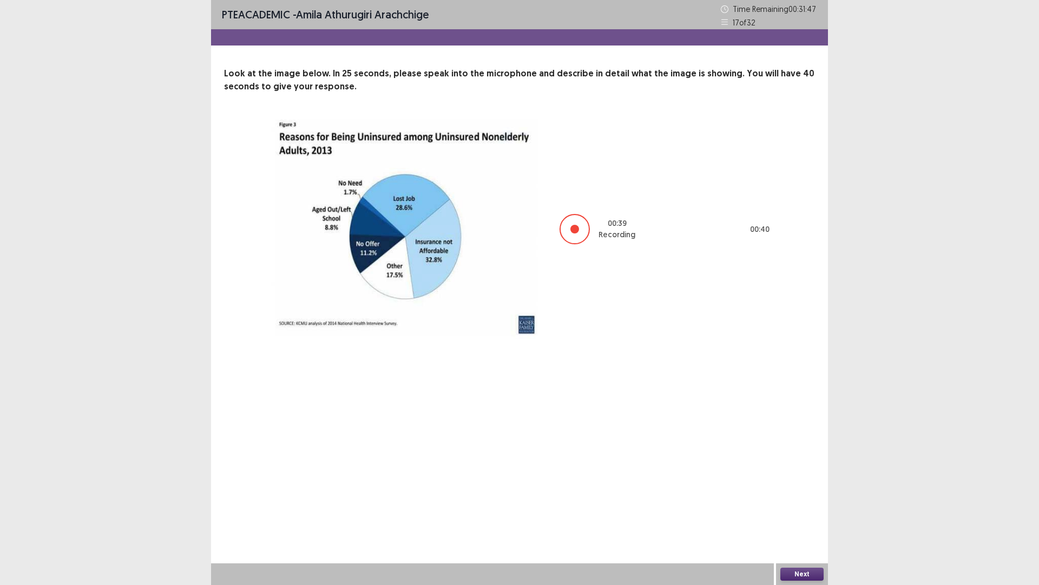
click at [791, 511] on button "Next" at bounding box center [802, 573] width 43 height 13
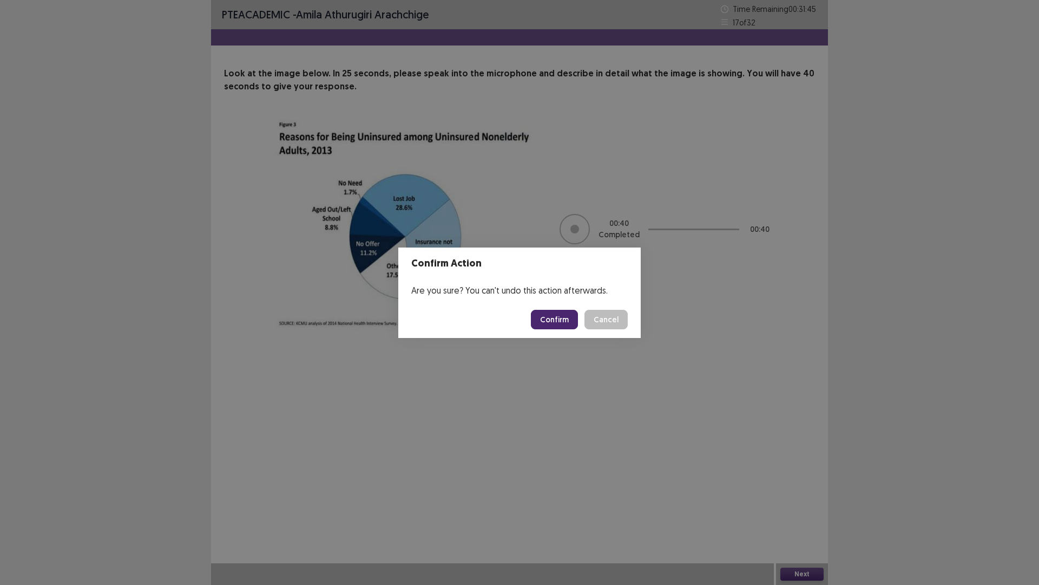
click at [549, 319] on button "Confirm" at bounding box center [554, 319] width 47 height 19
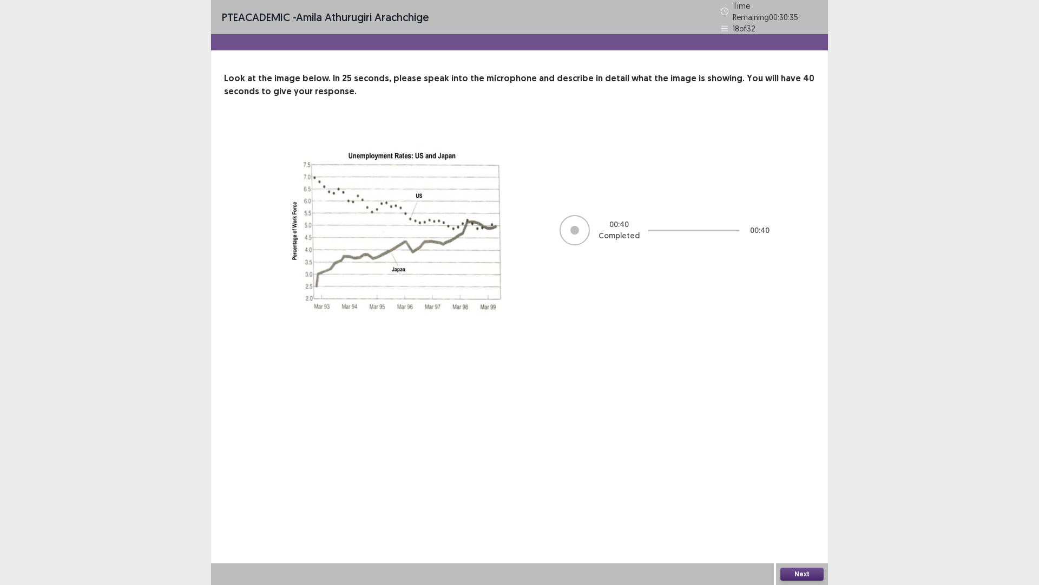
click at [801, 511] on button "Next" at bounding box center [802, 573] width 43 height 13
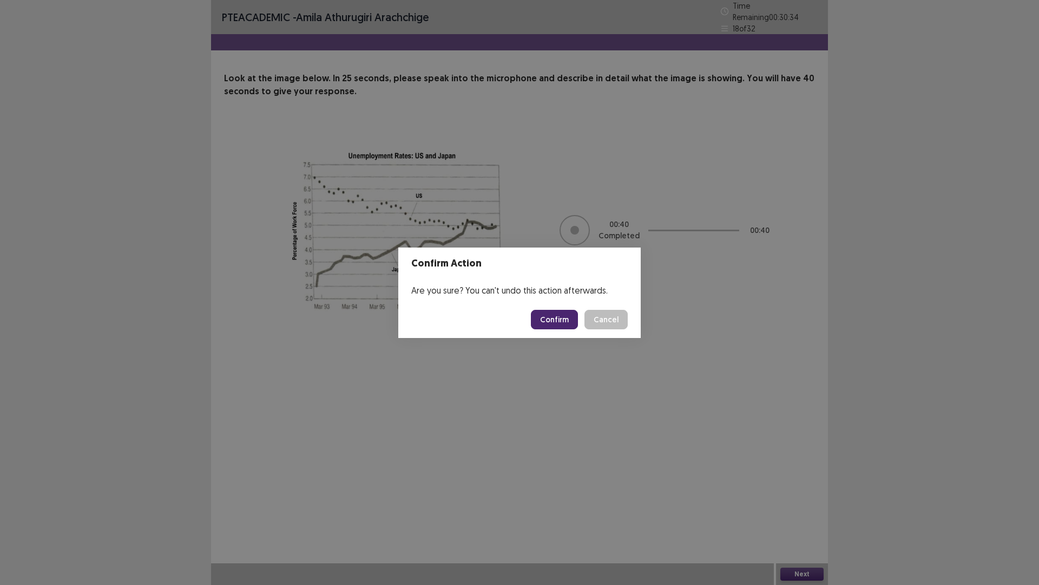
click at [552, 315] on button "Confirm" at bounding box center [554, 319] width 47 height 19
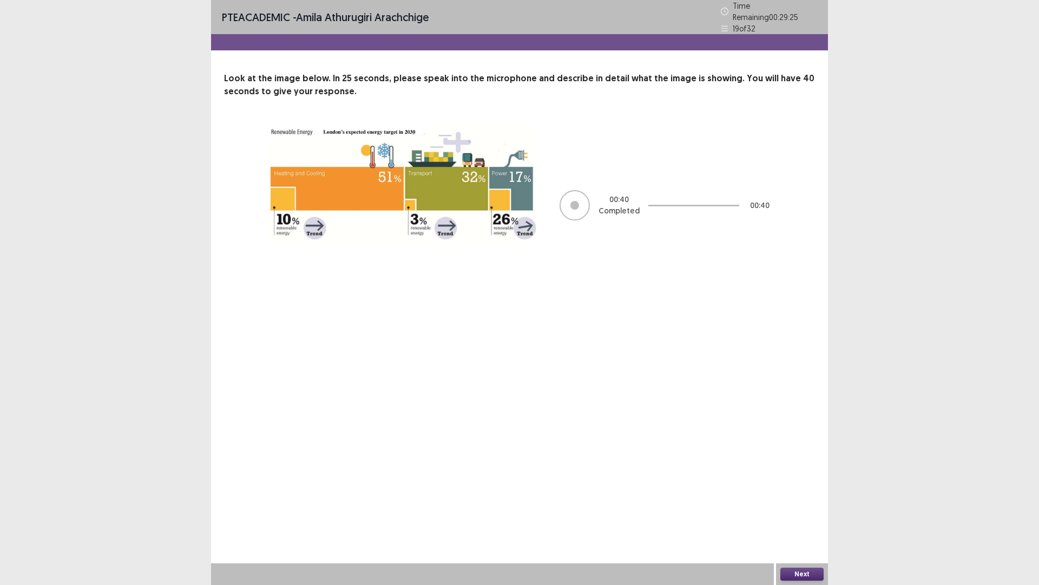
click at [788, 511] on button "Next" at bounding box center [802, 573] width 43 height 13
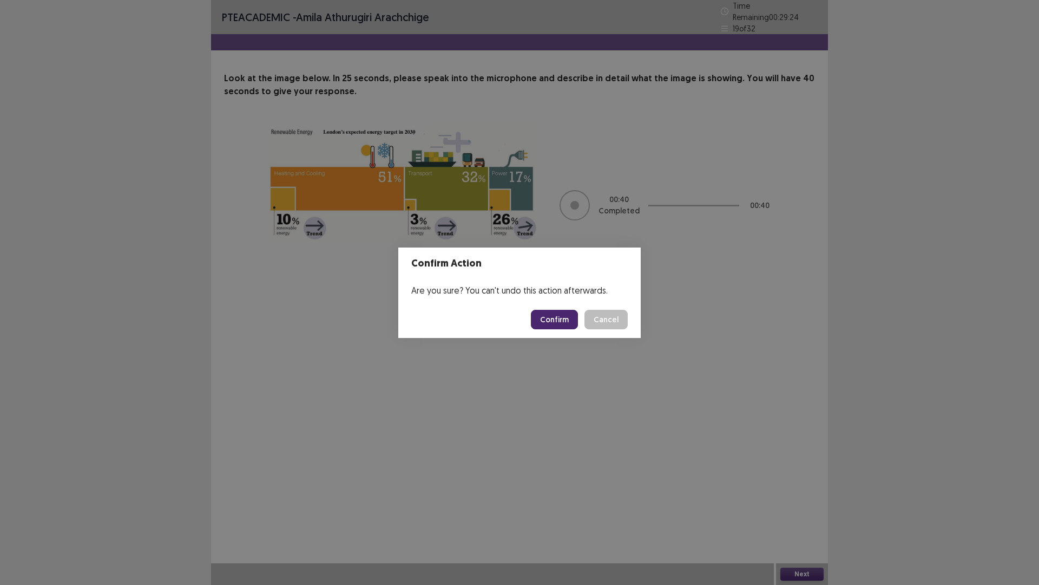
click at [565, 319] on button "Confirm" at bounding box center [554, 319] width 47 height 19
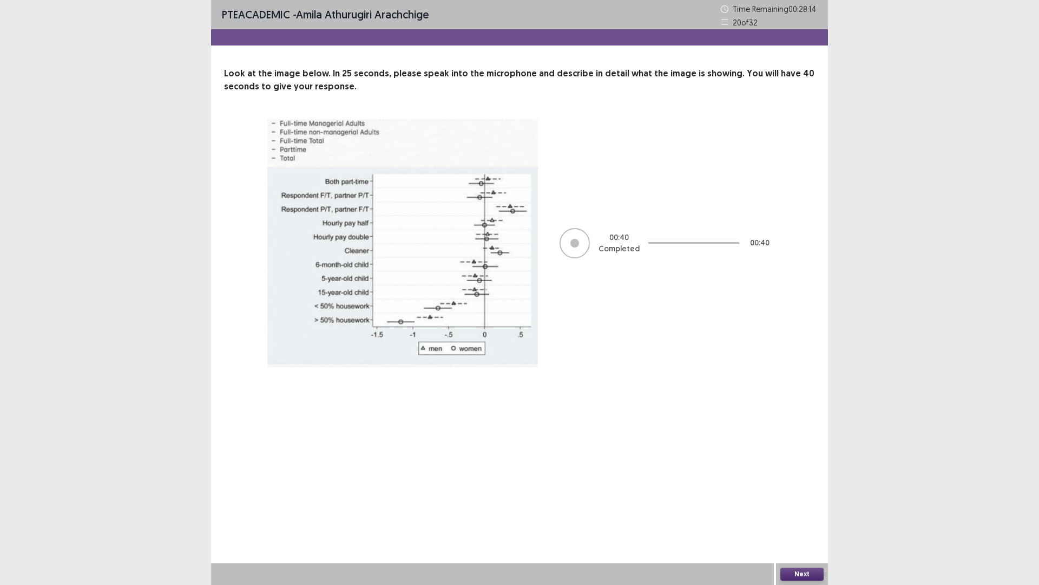
click at [813, 511] on button "Next" at bounding box center [802, 573] width 43 height 13
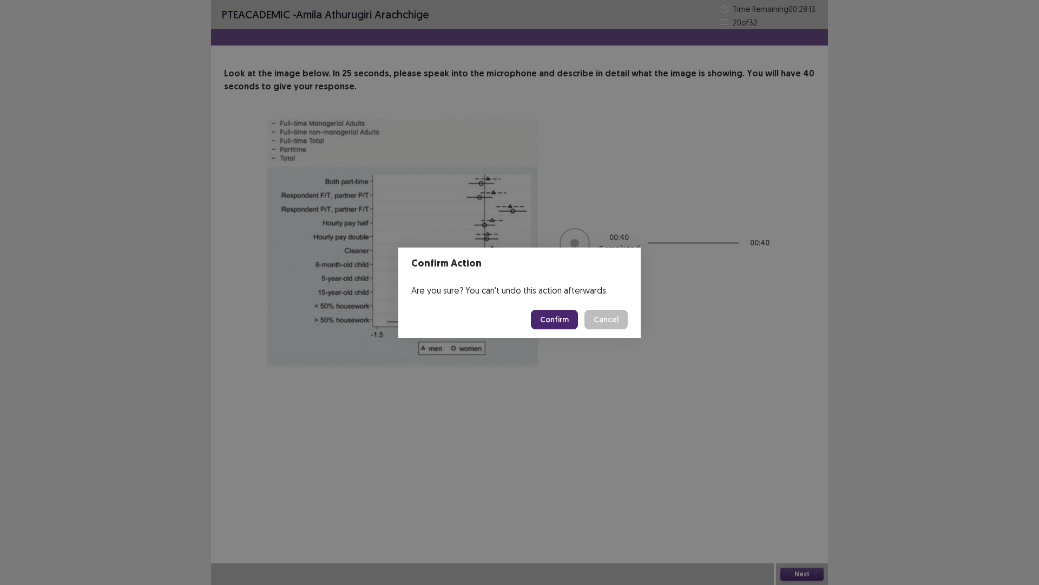
click at [556, 315] on button "Confirm" at bounding box center [554, 319] width 47 height 19
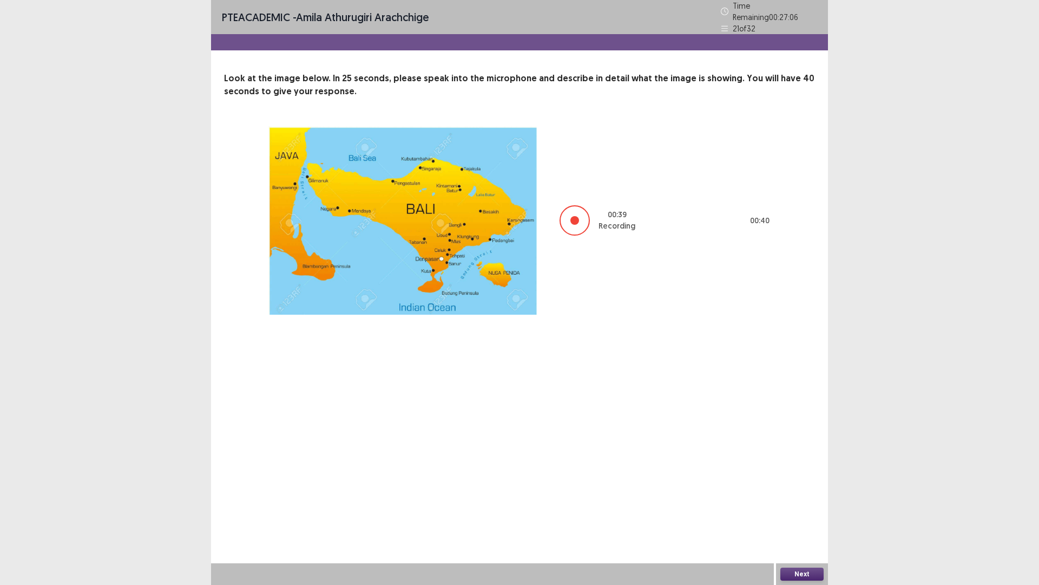
click at [804, 511] on button "Next" at bounding box center [802, 573] width 43 height 13
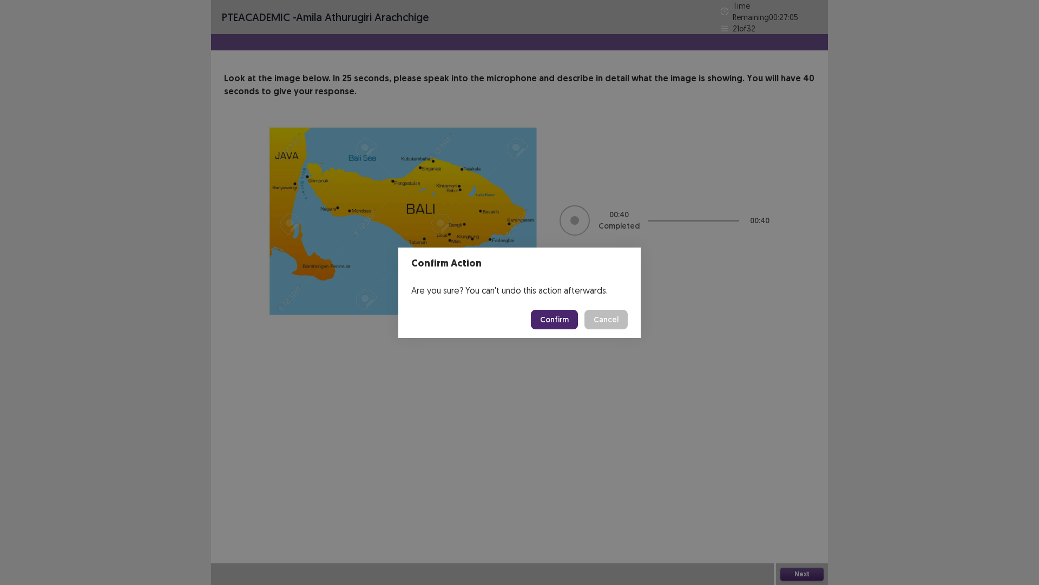
click at [560, 319] on button "Confirm" at bounding box center [554, 319] width 47 height 19
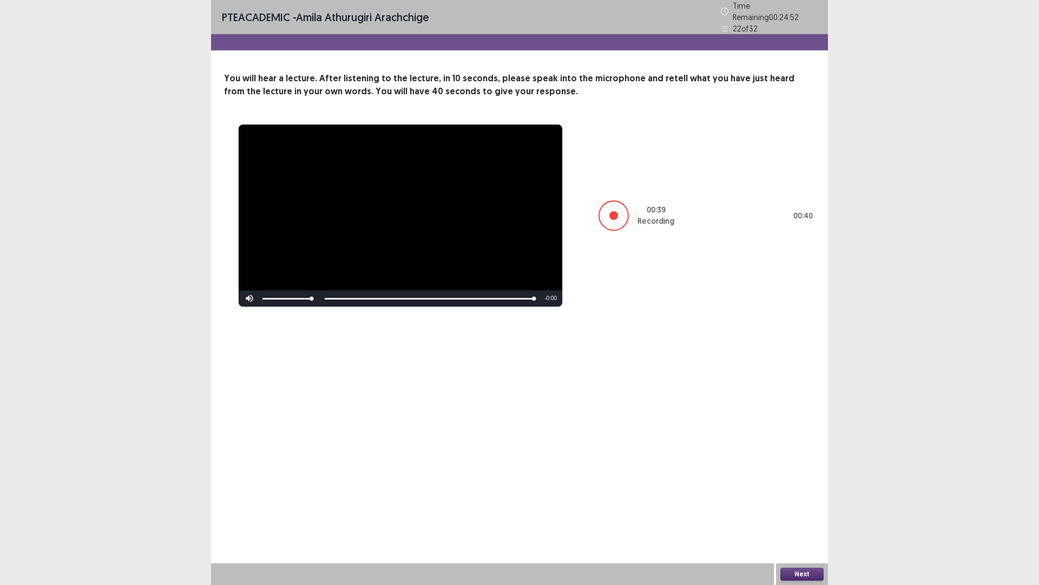
click at [800, 511] on button "Next" at bounding box center [802, 573] width 43 height 13
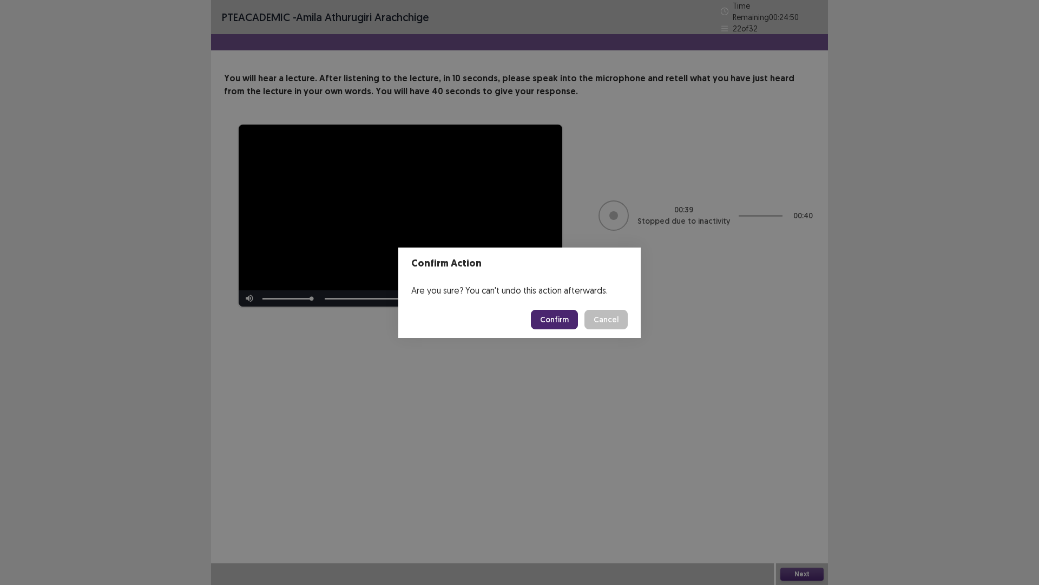
click at [560, 319] on button "Confirm" at bounding box center [554, 319] width 47 height 19
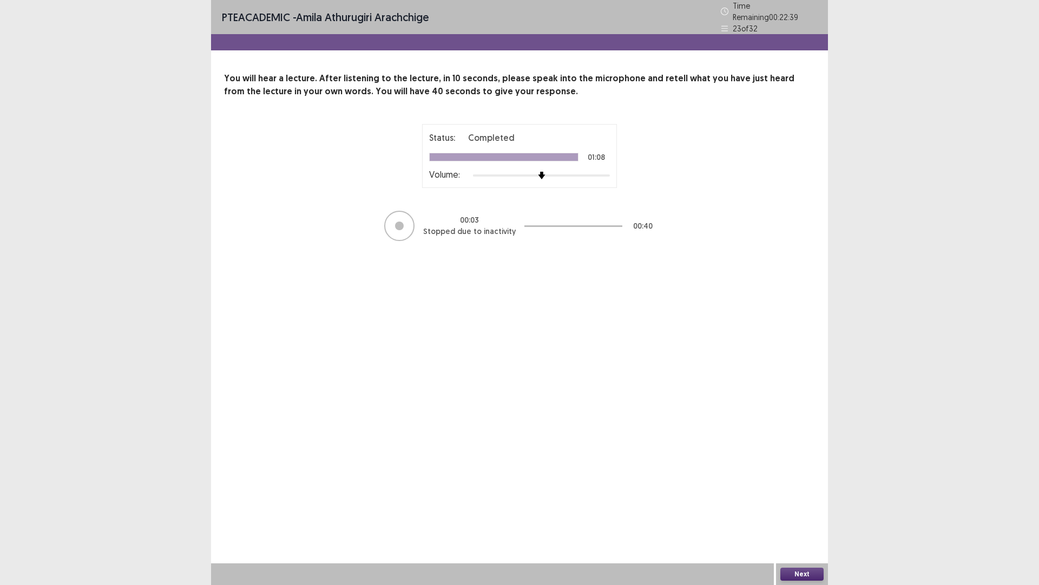
click at [812, 511] on button "Next" at bounding box center [802, 573] width 43 height 13
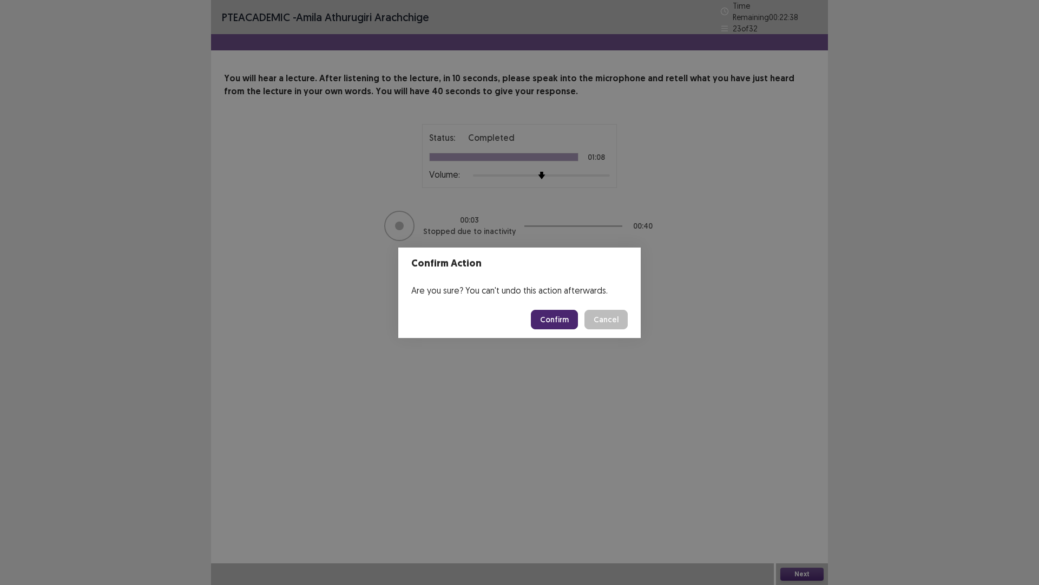
click at [560, 317] on button "Confirm" at bounding box center [554, 319] width 47 height 19
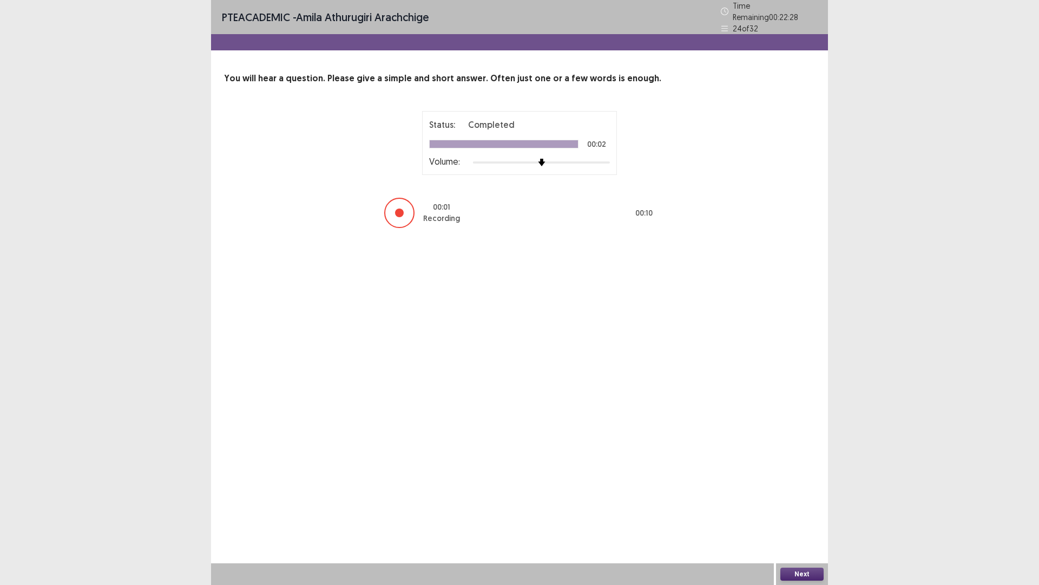
click at [800, 511] on div "Next" at bounding box center [802, 574] width 52 height 22
click at [806, 511] on button "Next" at bounding box center [802, 573] width 43 height 13
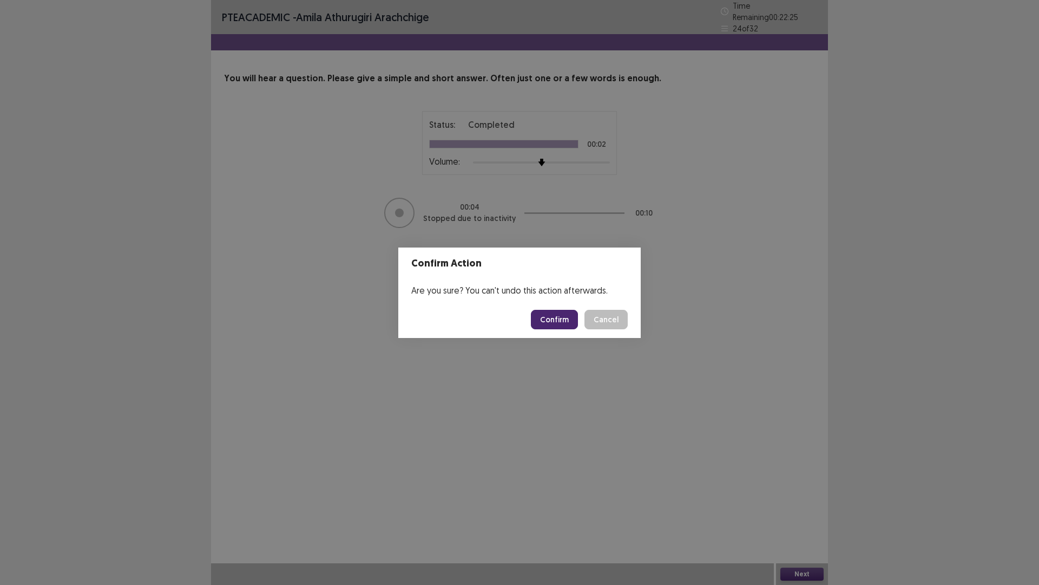
click at [557, 311] on button "Confirm" at bounding box center [554, 319] width 47 height 19
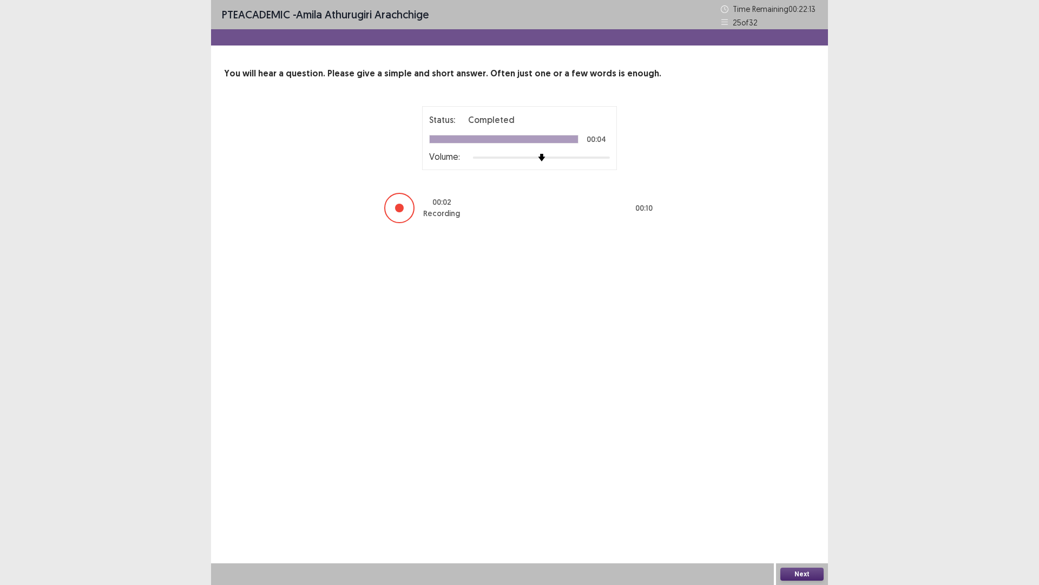
click at [814, 511] on button "Next" at bounding box center [802, 573] width 43 height 13
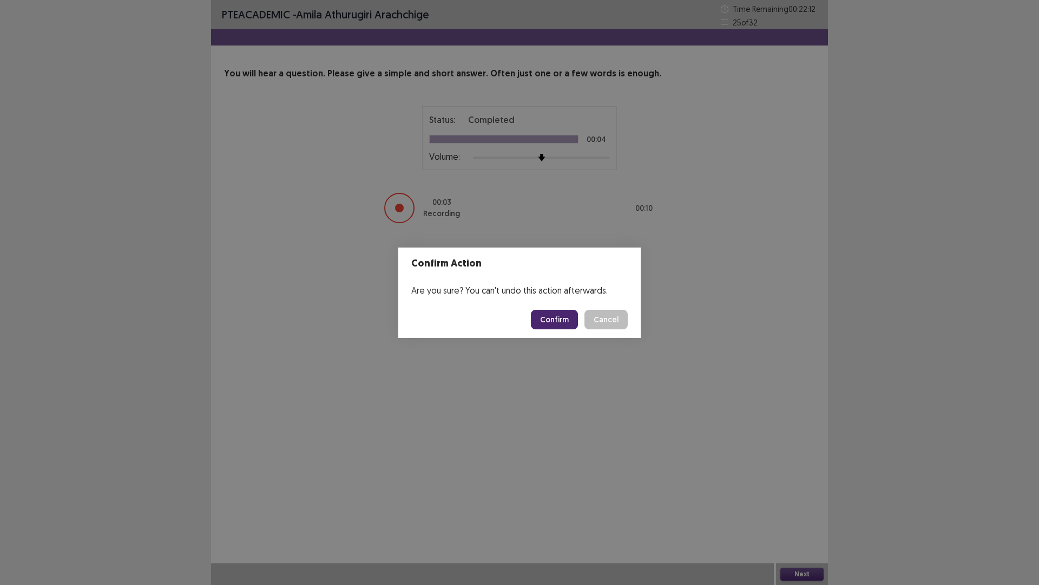
click at [551, 323] on button "Confirm" at bounding box center [554, 319] width 47 height 19
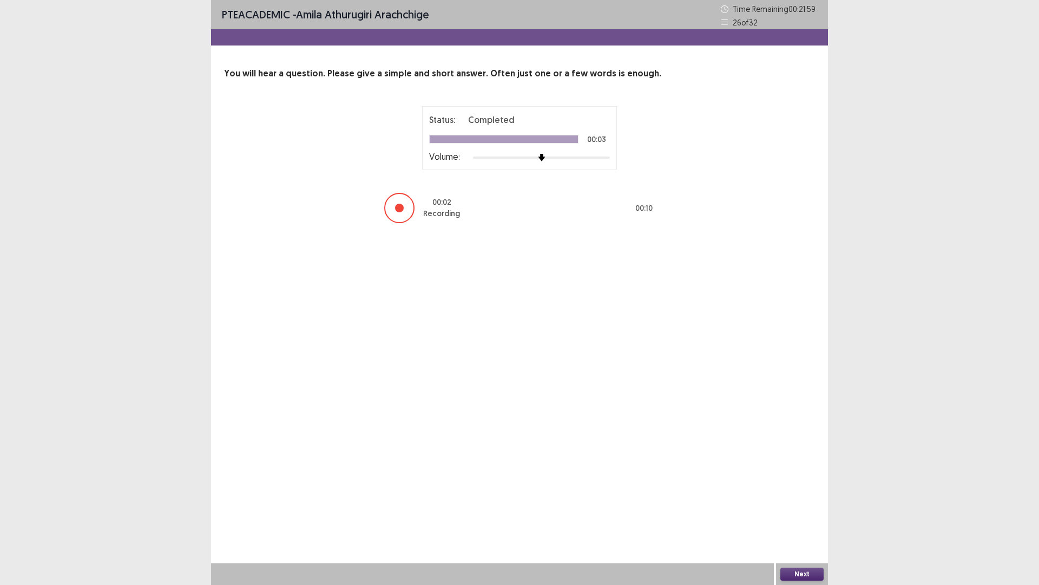
click at [812, 511] on button "Next" at bounding box center [802, 573] width 43 height 13
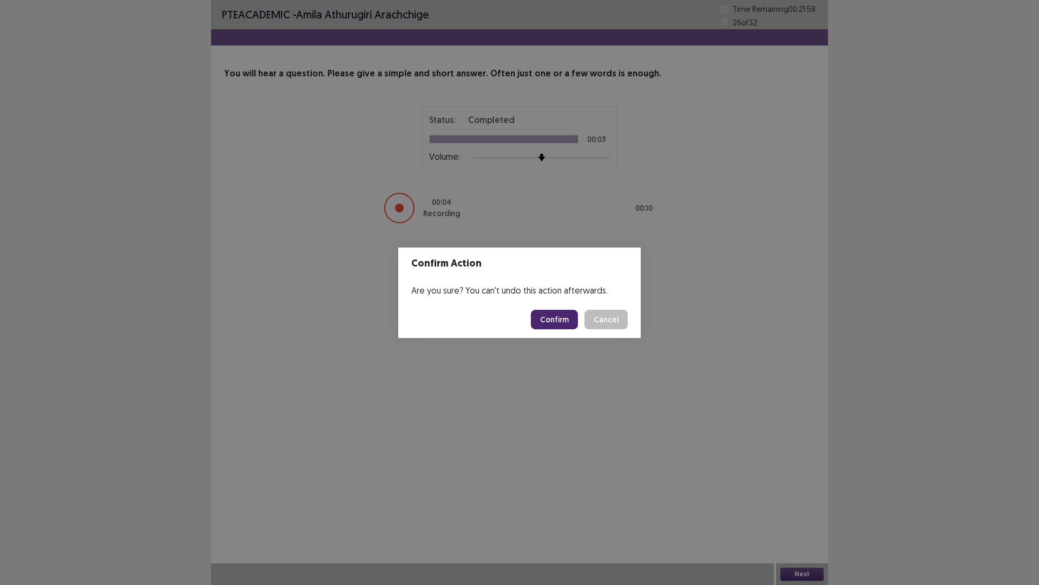
click at [551, 322] on button "Confirm" at bounding box center [554, 319] width 47 height 19
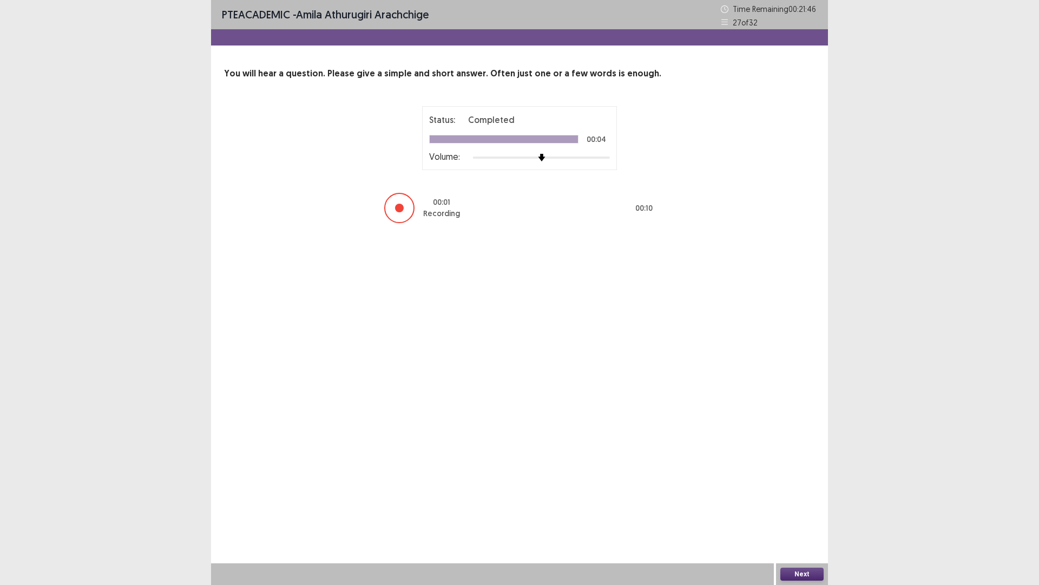
click at [802, 511] on div "Next" at bounding box center [802, 574] width 52 height 22
click at [798, 511] on button "Next" at bounding box center [802, 573] width 43 height 13
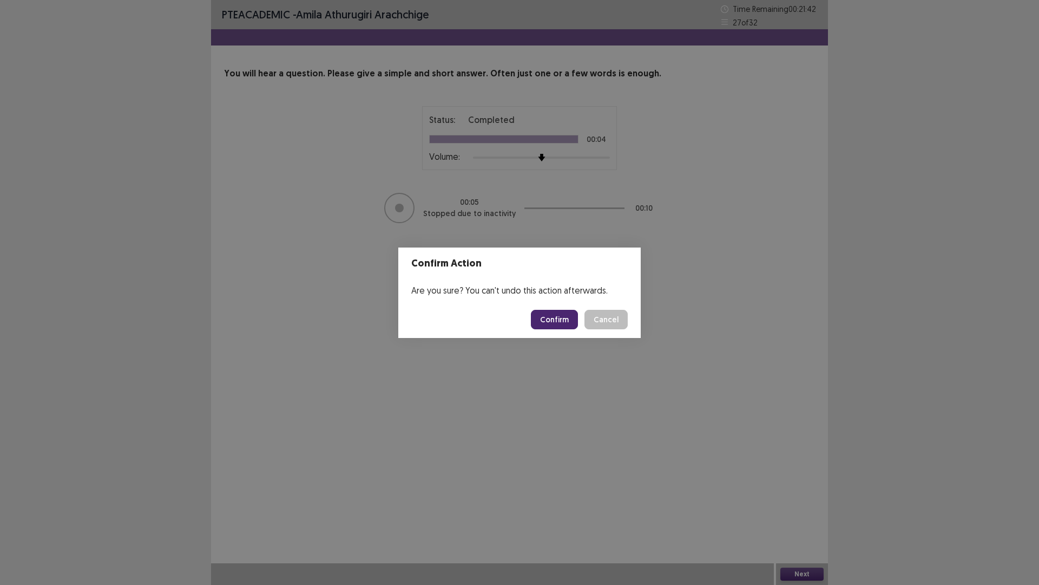
click at [548, 318] on button "Confirm" at bounding box center [554, 319] width 47 height 19
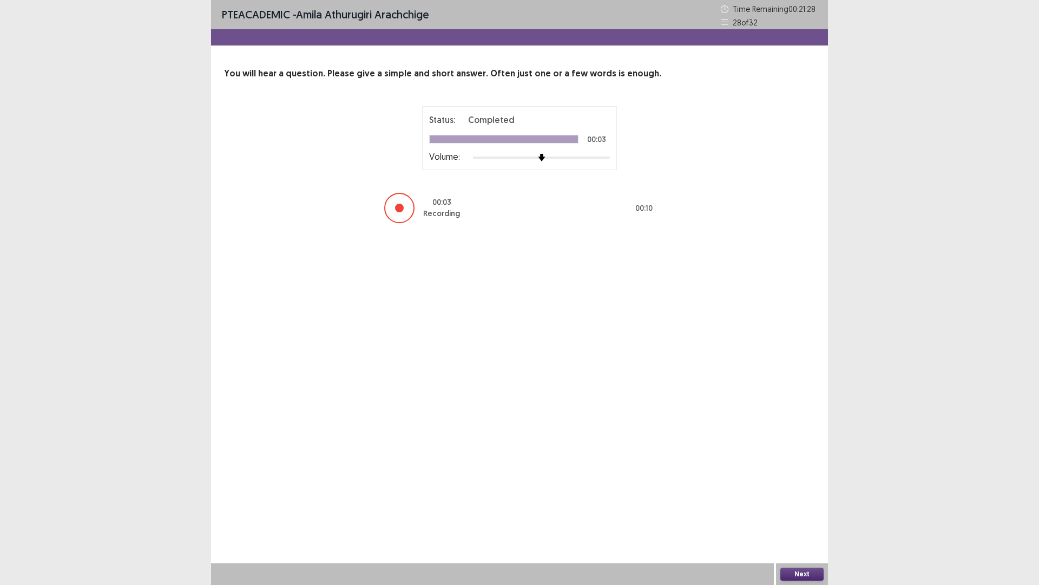
click at [805, 511] on button "Next" at bounding box center [802, 573] width 43 height 13
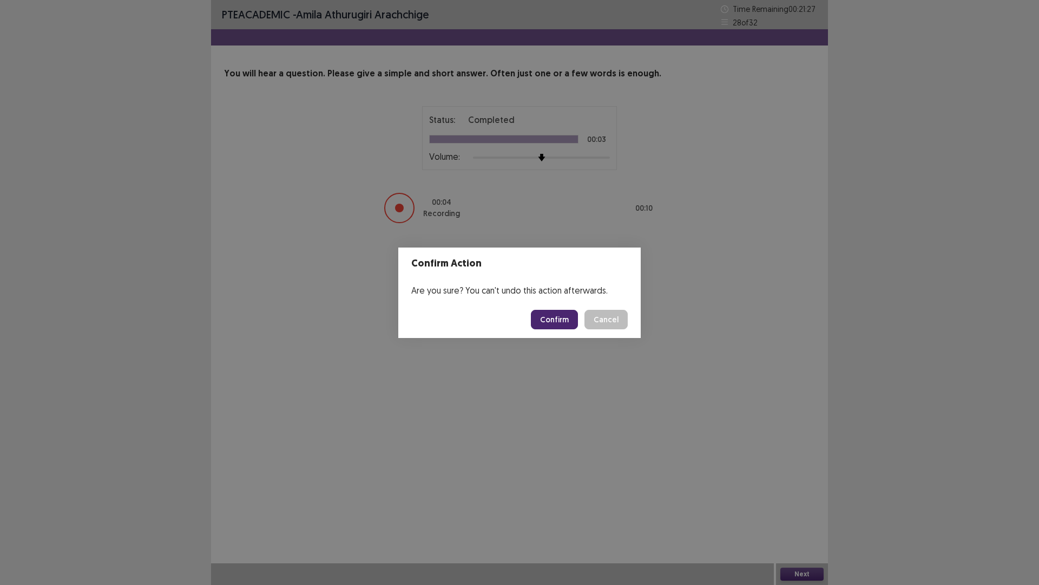
click at [549, 317] on button "Confirm" at bounding box center [554, 319] width 47 height 19
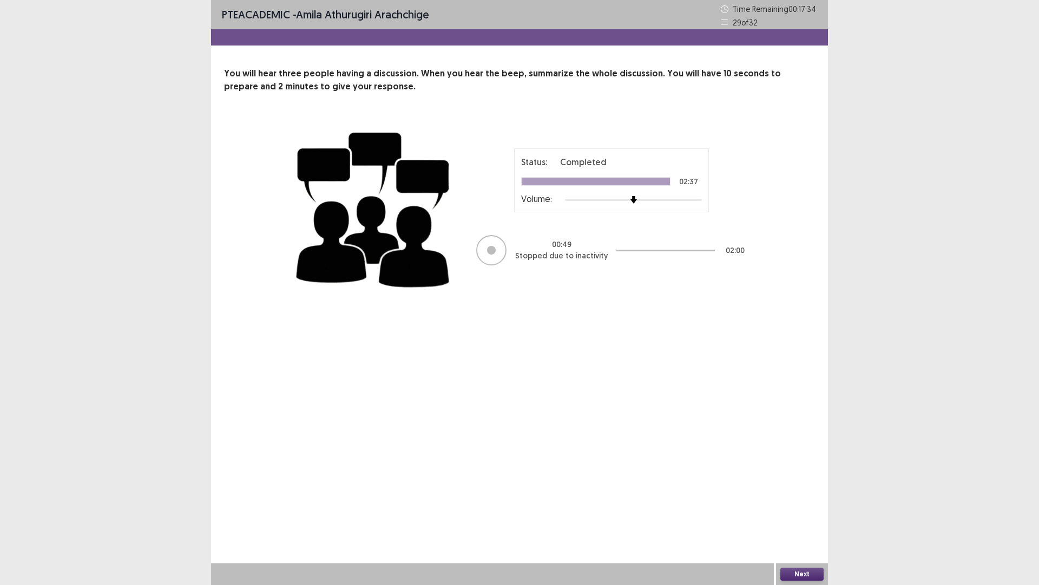
click at [799, 511] on button "Next" at bounding box center [802, 573] width 43 height 13
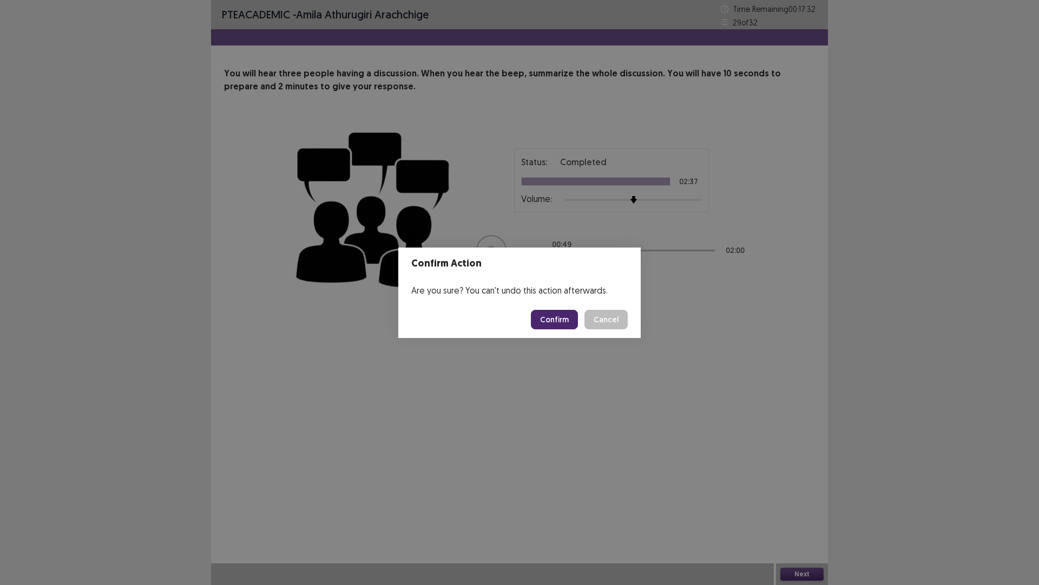
click at [554, 323] on button "Confirm" at bounding box center [554, 319] width 47 height 19
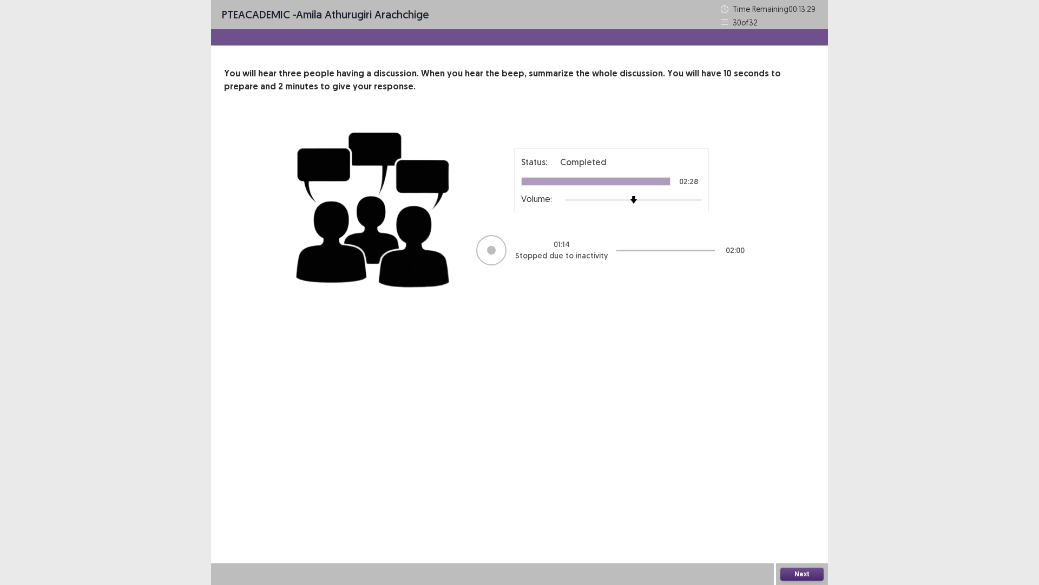
click at [802, 511] on button "Next" at bounding box center [802, 573] width 43 height 13
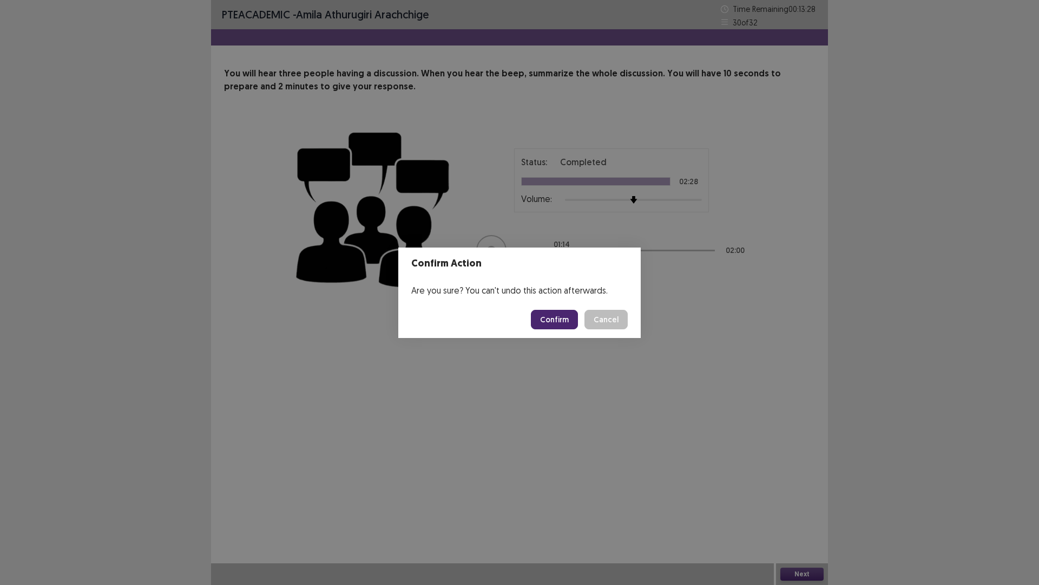
click at [568, 318] on button "Confirm" at bounding box center [554, 319] width 47 height 19
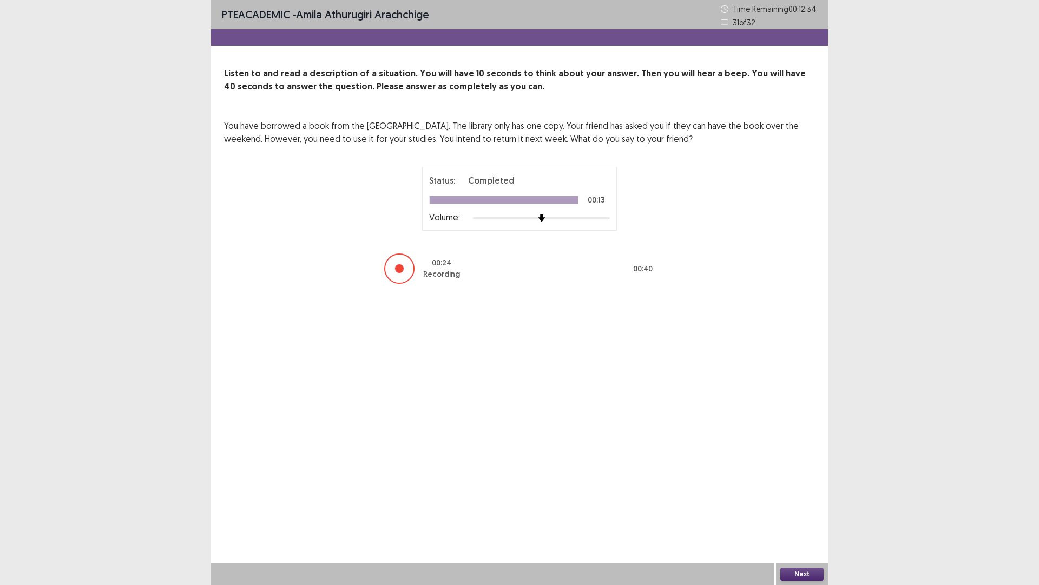
click at [797, 511] on button "Next" at bounding box center [802, 573] width 43 height 13
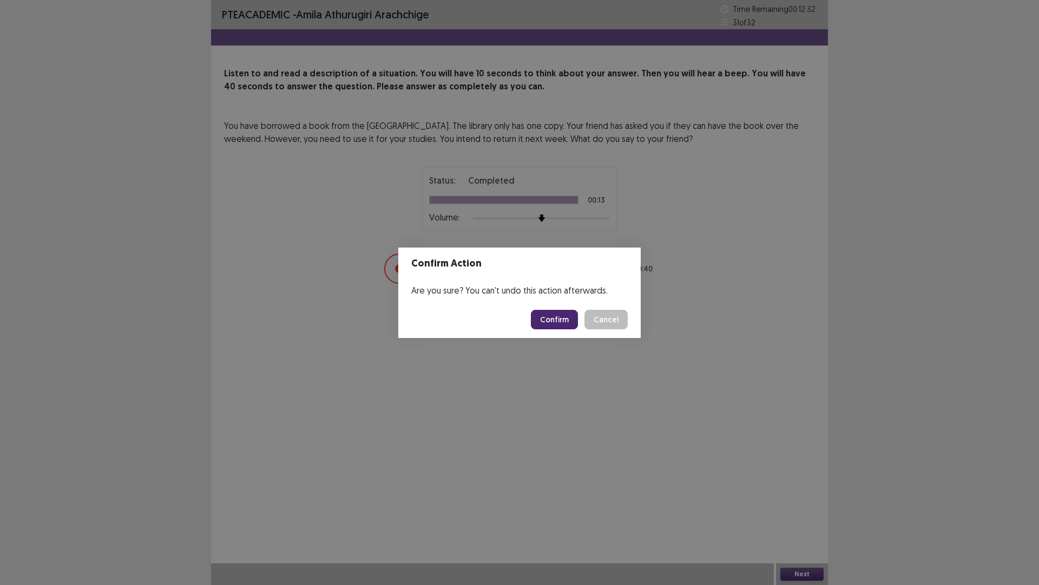
click at [562, 320] on button "Confirm" at bounding box center [554, 319] width 47 height 19
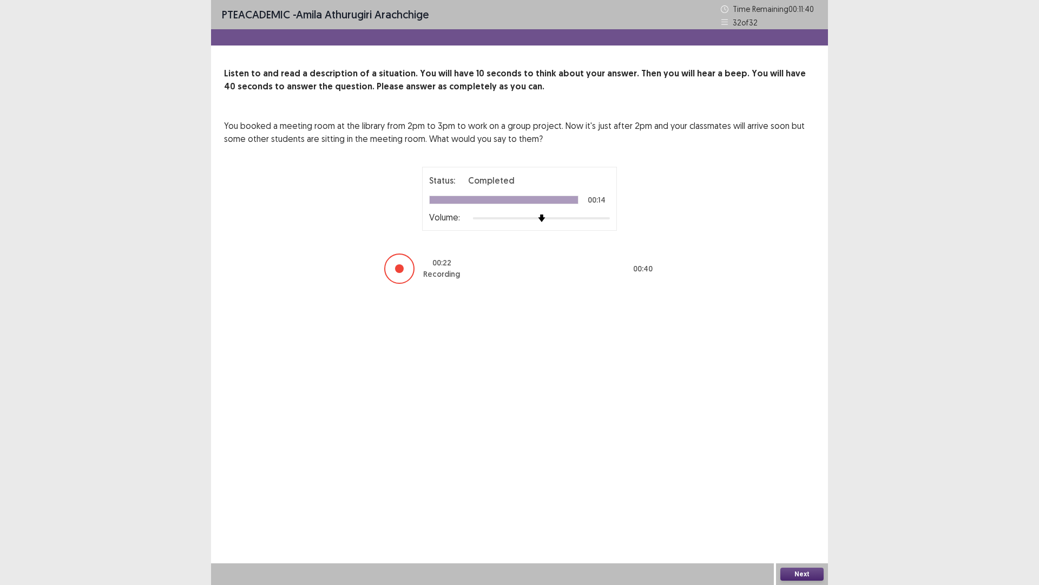
click at [823, 511] on button "Next" at bounding box center [802, 573] width 43 height 13
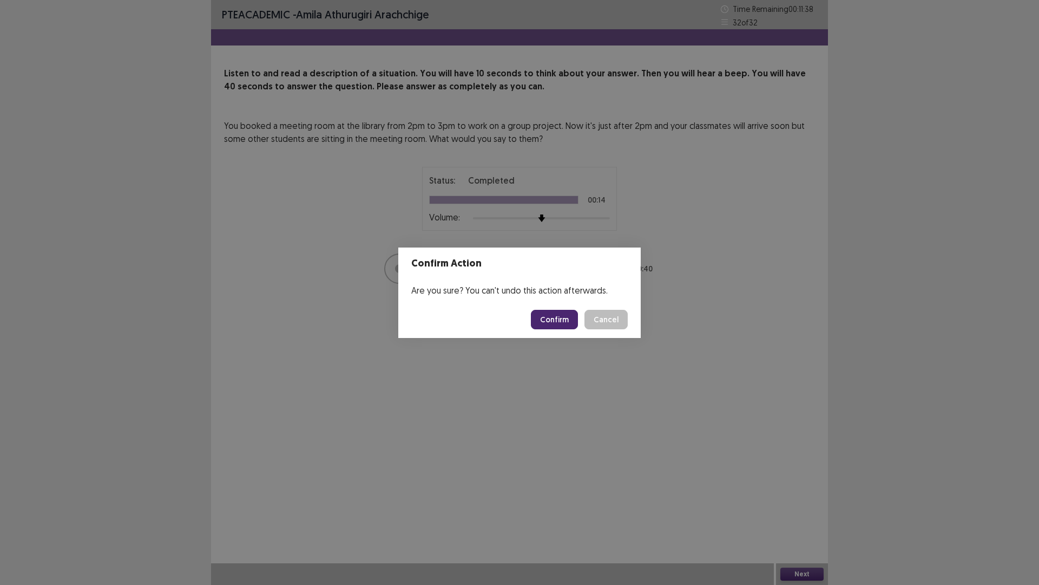
click at [566, 319] on button "Confirm" at bounding box center [554, 319] width 47 height 19
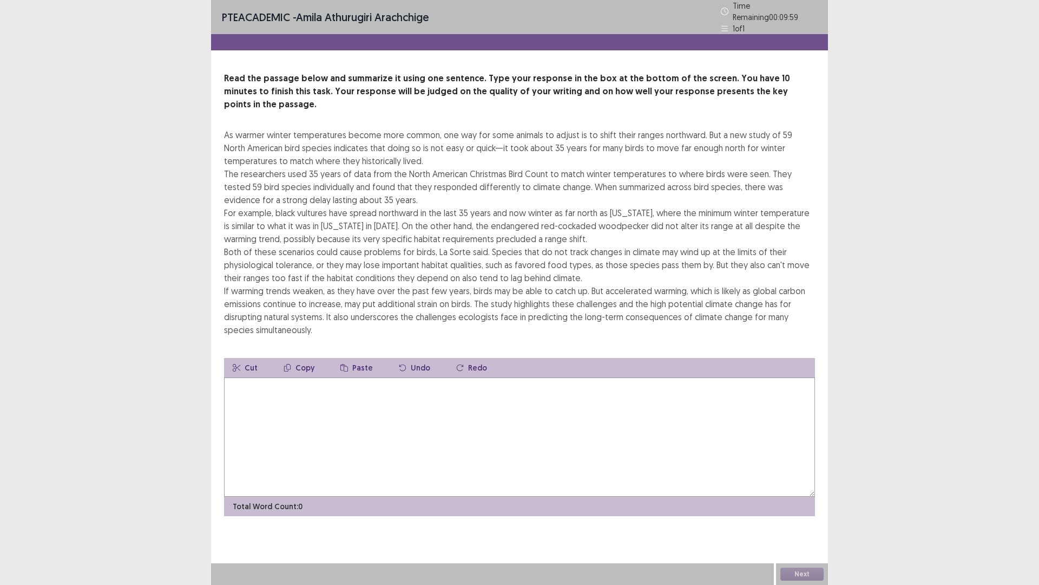
click at [418, 442] on textarea at bounding box center [519, 436] width 591 height 119
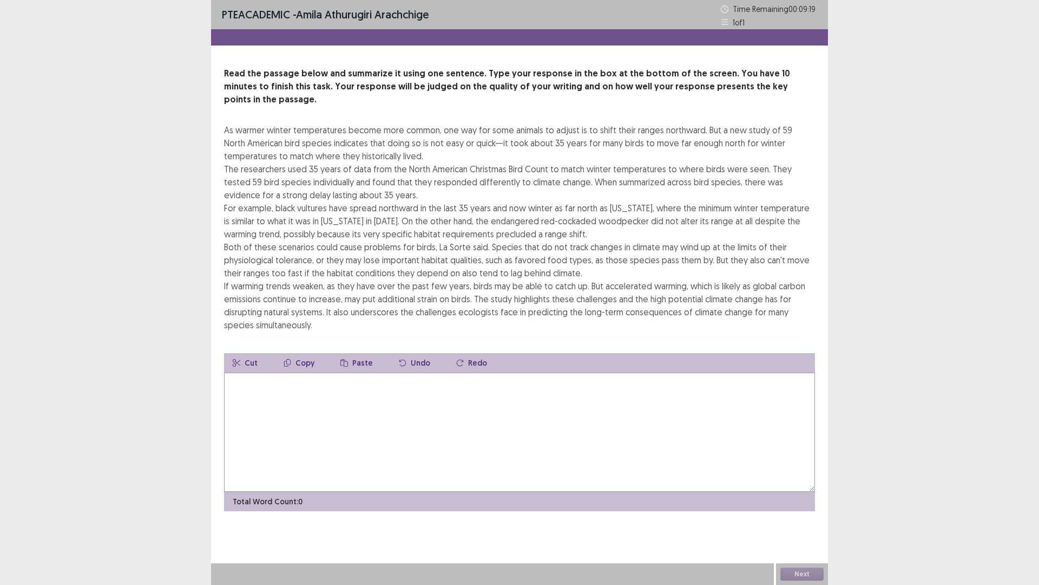
click at [334, 400] on textarea at bounding box center [519, 431] width 591 height 119
type textarea "*"
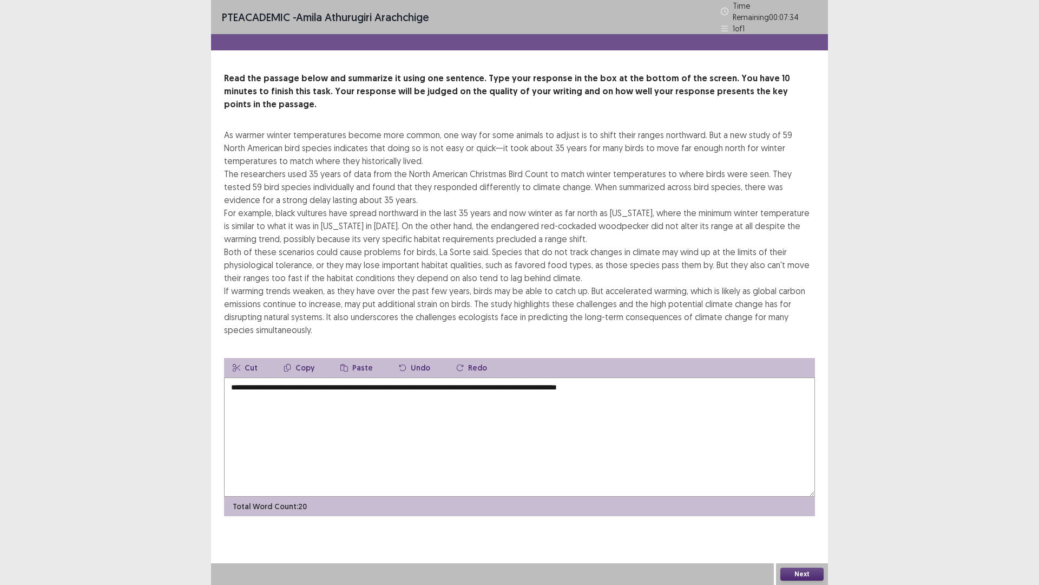
click at [533, 377] on textarea "**********" at bounding box center [519, 436] width 591 height 119
click at [664, 377] on textarea "**********" at bounding box center [519, 436] width 591 height 119
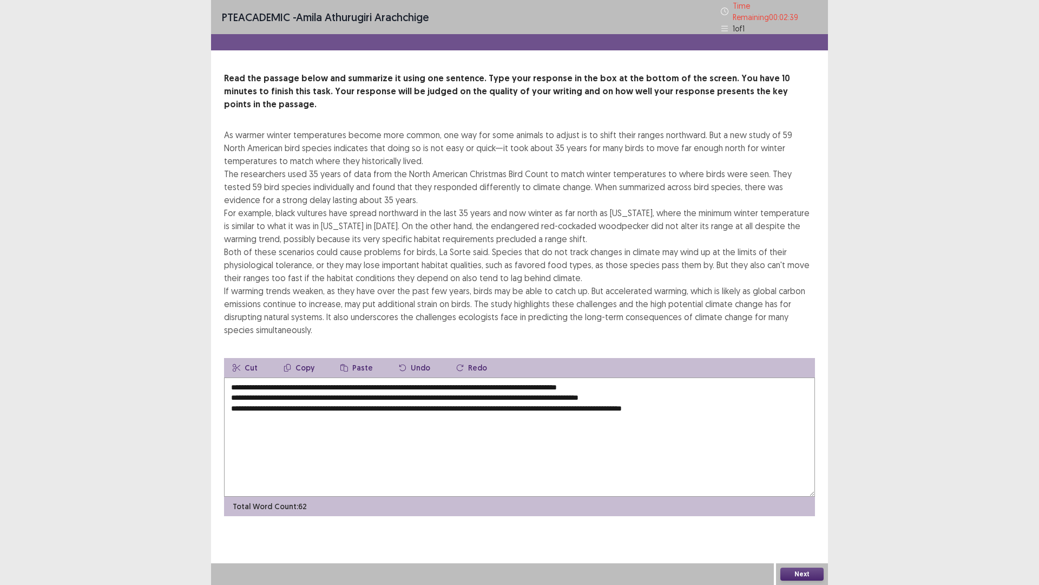
click at [229, 380] on textarea "**********" at bounding box center [519, 436] width 591 height 119
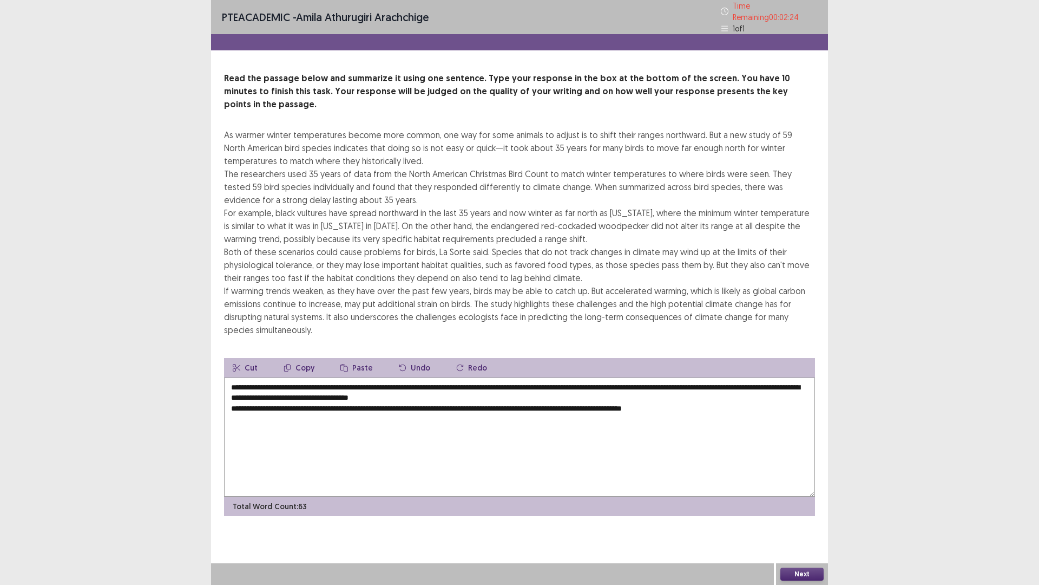
click at [230, 394] on textarea "**********" at bounding box center [519, 436] width 591 height 119
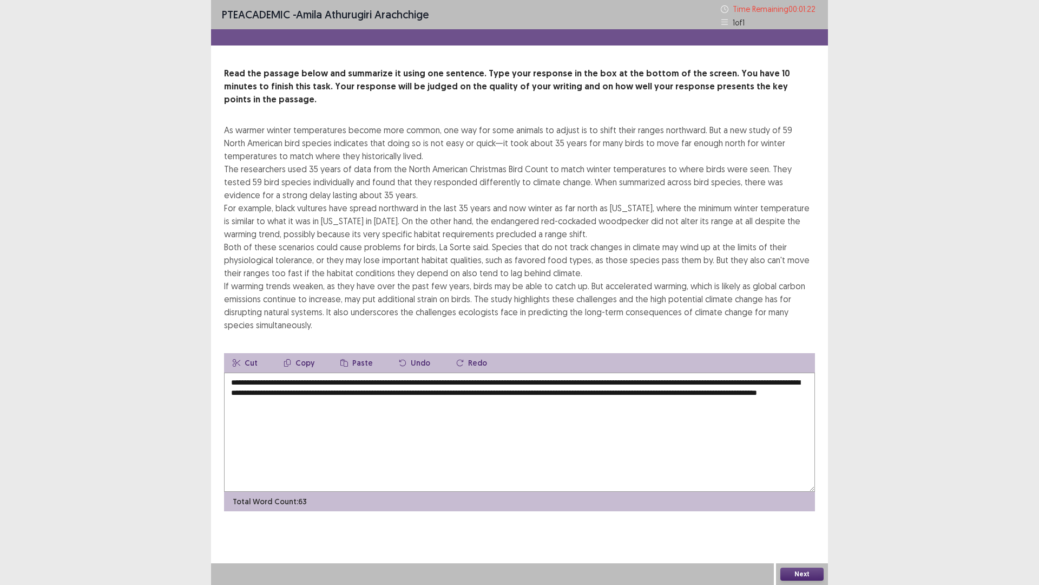
click at [313, 390] on textarea "**********" at bounding box center [519, 431] width 591 height 119
click at [807, 381] on textarea "**********" at bounding box center [519, 431] width 591 height 119
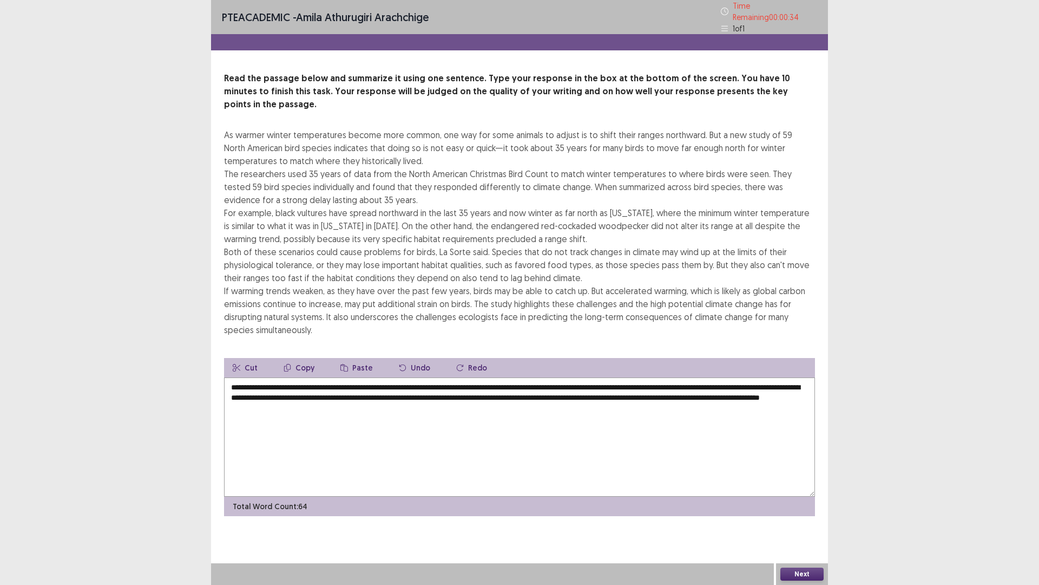
type textarea "**********"
click at [789, 511] on button "Next" at bounding box center [802, 573] width 43 height 13
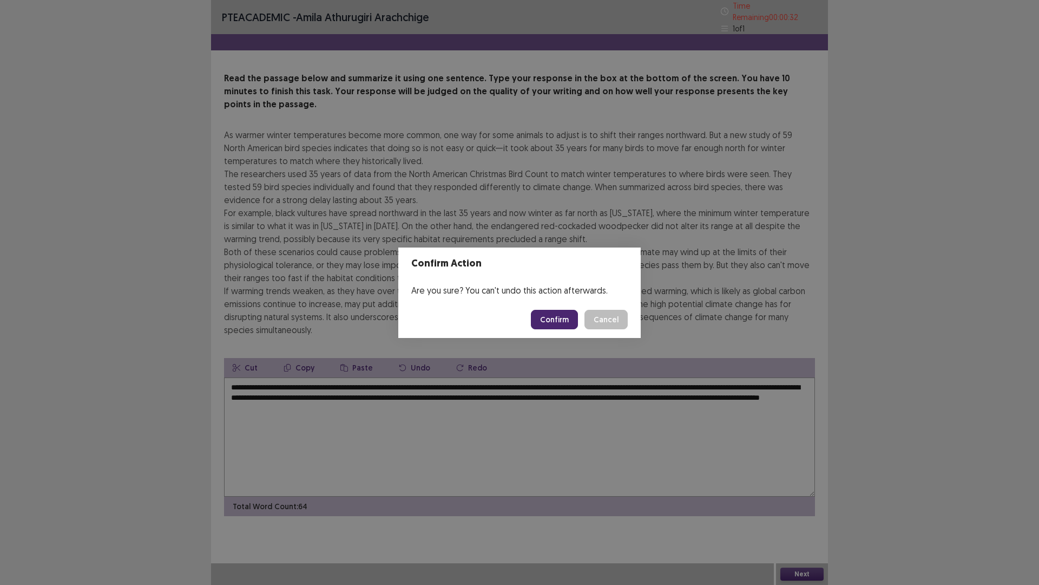
click at [562, 322] on button "Confirm" at bounding box center [554, 319] width 47 height 19
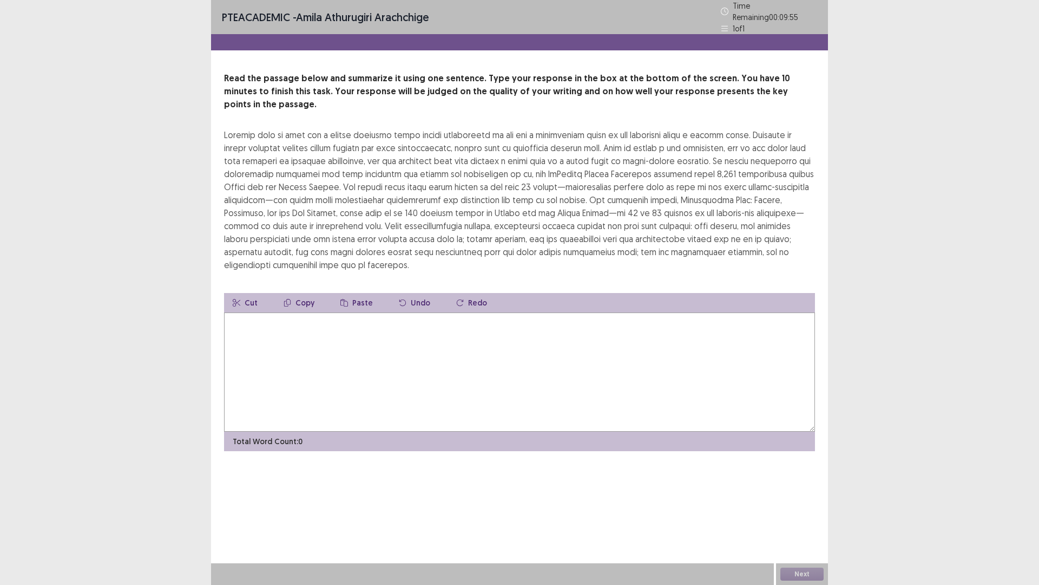
click at [349, 339] on textarea at bounding box center [519, 371] width 591 height 119
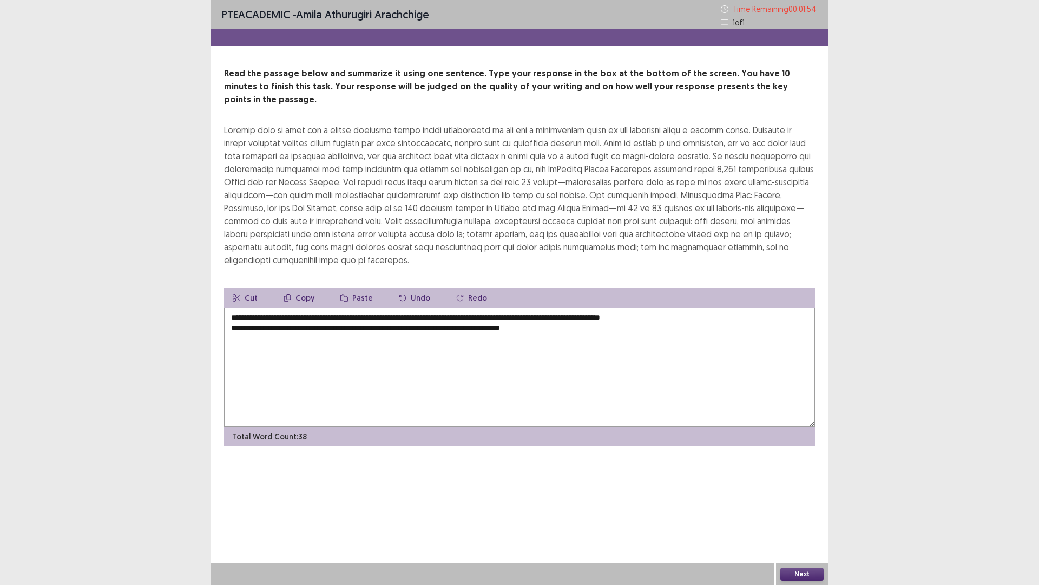
click at [229, 316] on textarea "**********" at bounding box center [519, 367] width 591 height 119
click at [243, 313] on textarea "**********" at bounding box center [519, 367] width 591 height 119
click at [428, 319] on textarea "**********" at bounding box center [519, 367] width 591 height 119
click at [485, 313] on textarea "**********" at bounding box center [519, 367] width 591 height 119
drag, startPoint x: 469, startPoint y: 316, endPoint x: 467, endPoint y: 323, distance: 7.2
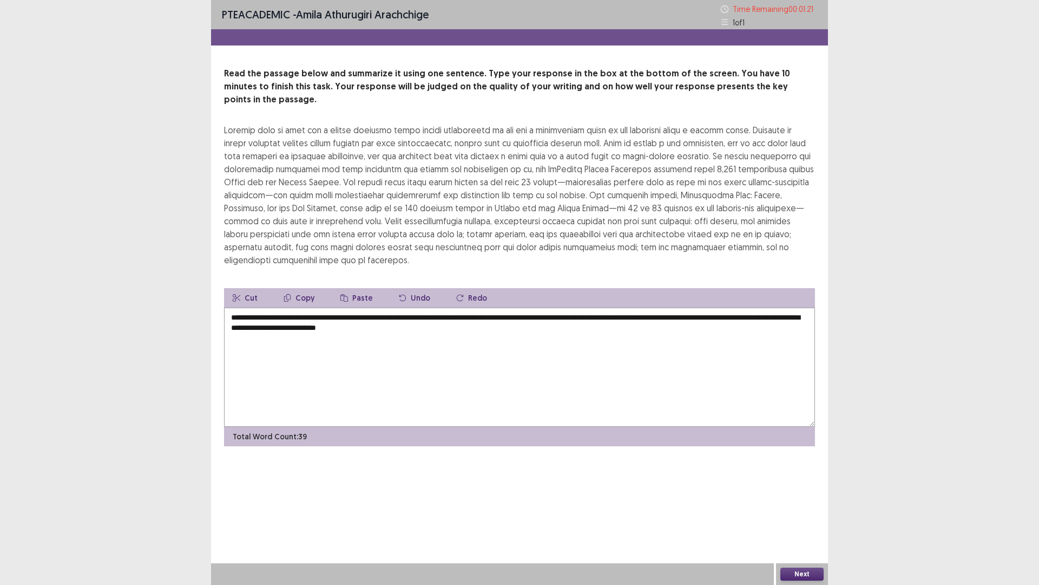
click at [469, 316] on textarea "**********" at bounding box center [519, 367] width 591 height 119
type textarea "**********"
click at [807, 511] on button "Next" at bounding box center [802, 573] width 43 height 13
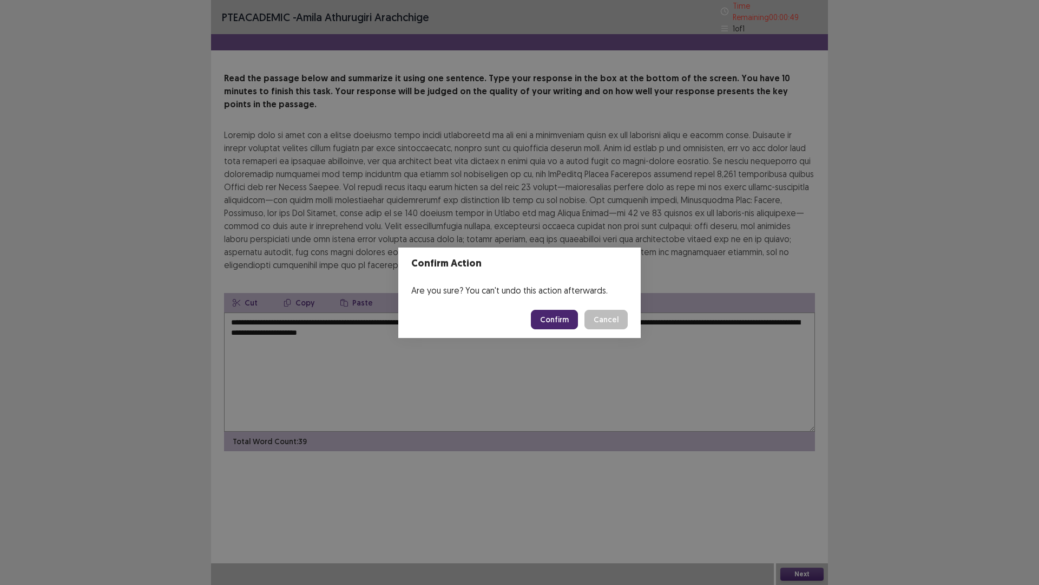
click at [549, 377] on div "Confirm Action Are you sure? You can't undo this action afterwards. Confirm Can…" at bounding box center [519, 292] width 1039 height 585
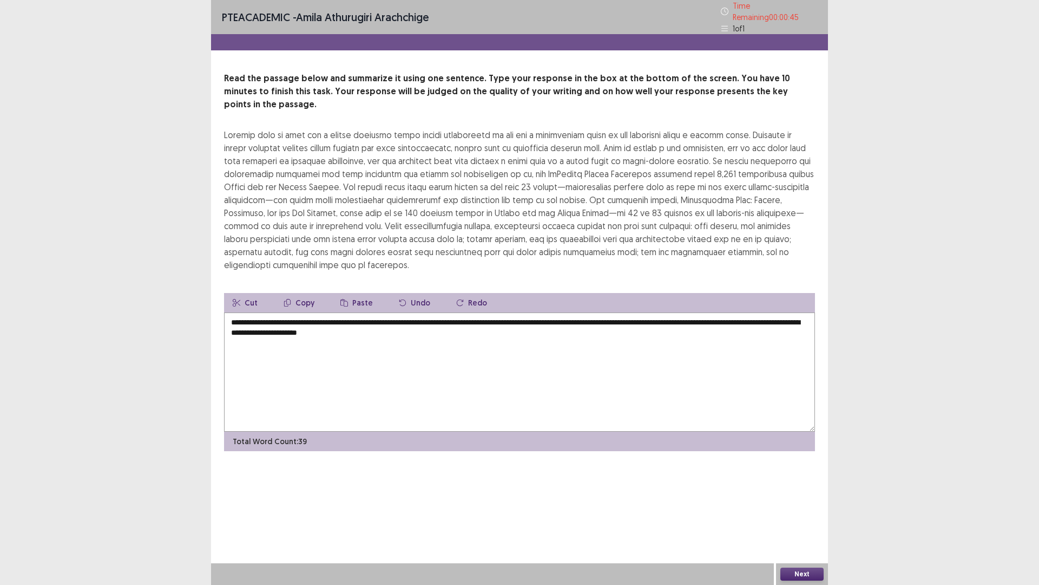
click at [797, 511] on button "Next" at bounding box center [802, 573] width 43 height 13
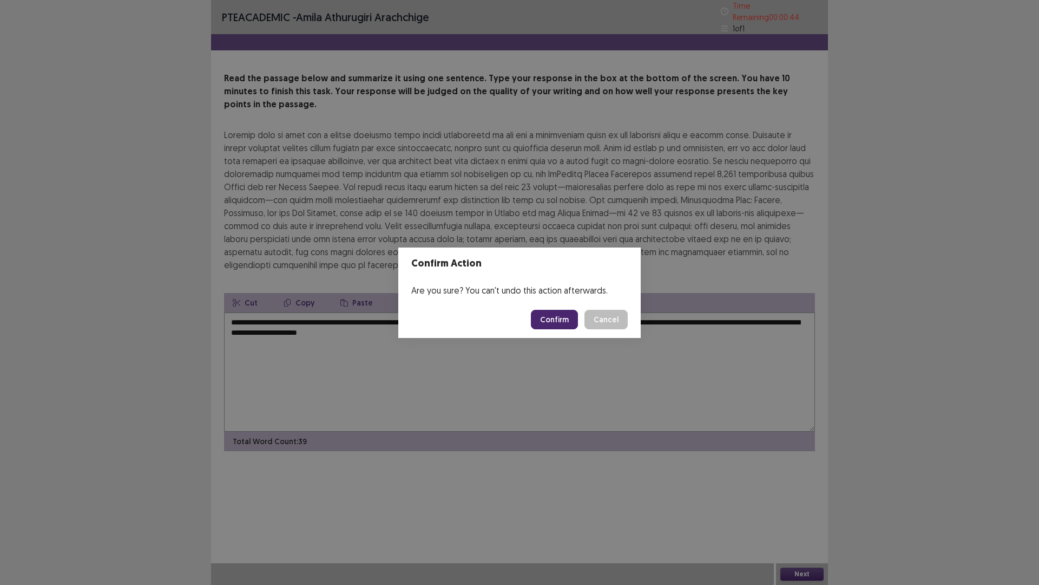
click at [558, 319] on button "Confirm" at bounding box center [554, 319] width 47 height 19
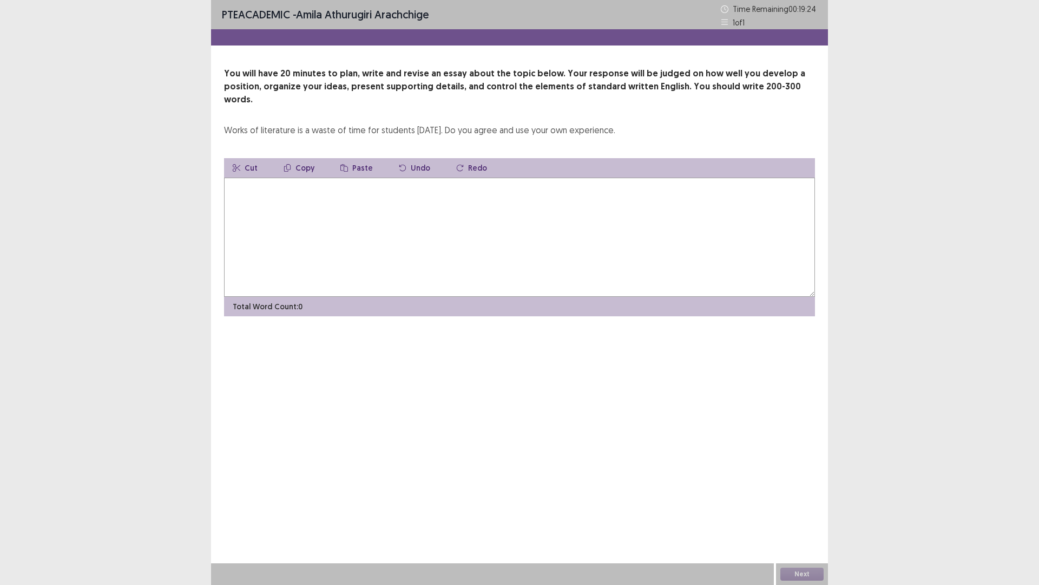
click at [378, 210] on textarea at bounding box center [519, 237] width 591 height 119
drag, startPoint x: 0, startPoint y: 0, endPoint x: 239, endPoint y: 526, distance: 577.4
click at [109, 296] on div "PTE academic - [PERSON_NAME] arachchige Time Remaining 00 : 18 : 39 1 of 1 You …" at bounding box center [519, 292] width 1039 height 585
click at [494, 245] on textarea at bounding box center [519, 237] width 591 height 119
click at [588, 178] on textarea "**********" at bounding box center [519, 237] width 591 height 119
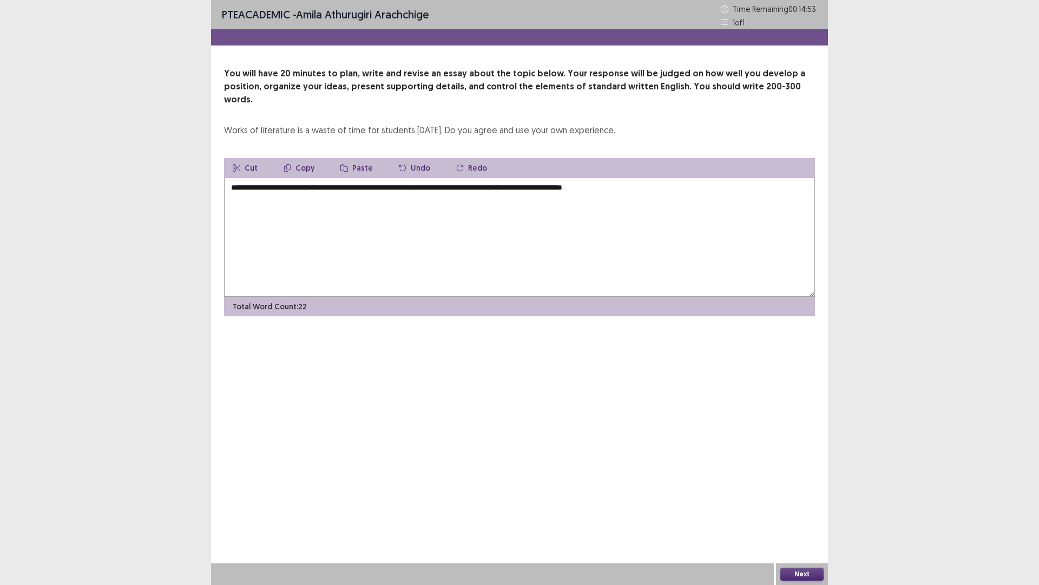
drag, startPoint x: 740, startPoint y: 202, endPoint x: 728, endPoint y: 210, distance: 14.4
click at [739, 201] on textarea "**********" at bounding box center [519, 237] width 591 height 119
click at [728, 191] on textarea "**********" at bounding box center [519, 237] width 591 height 119
click at [581, 178] on textarea "**********" at bounding box center [519, 237] width 591 height 119
click at [638, 178] on textarea "**********" at bounding box center [519, 237] width 591 height 119
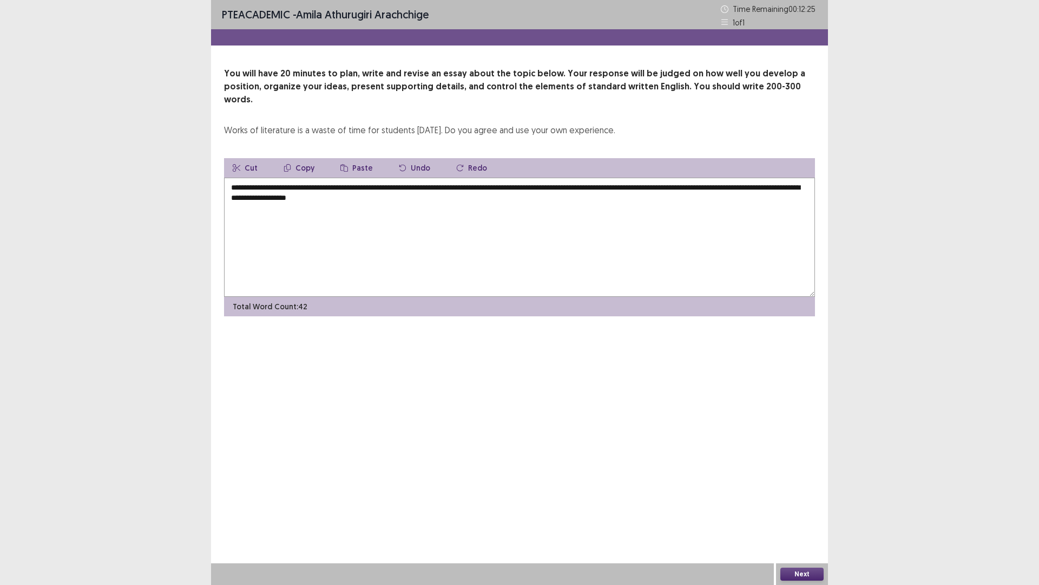
click at [780, 178] on textarea "**********" at bounding box center [519, 237] width 591 height 119
click at [774, 178] on textarea "**********" at bounding box center [519, 237] width 591 height 119
drag, startPoint x: 380, startPoint y: 186, endPoint x: 383, endPoint y: 192, distance: 6.6
click at [380, 186] on textarea "**********" at bounding box center [519, 237] width 591 height 119
drag, startPoint x: 232, startPoint y: 184, endPoint x: 355, endPoint y: 188, distance: 123.0
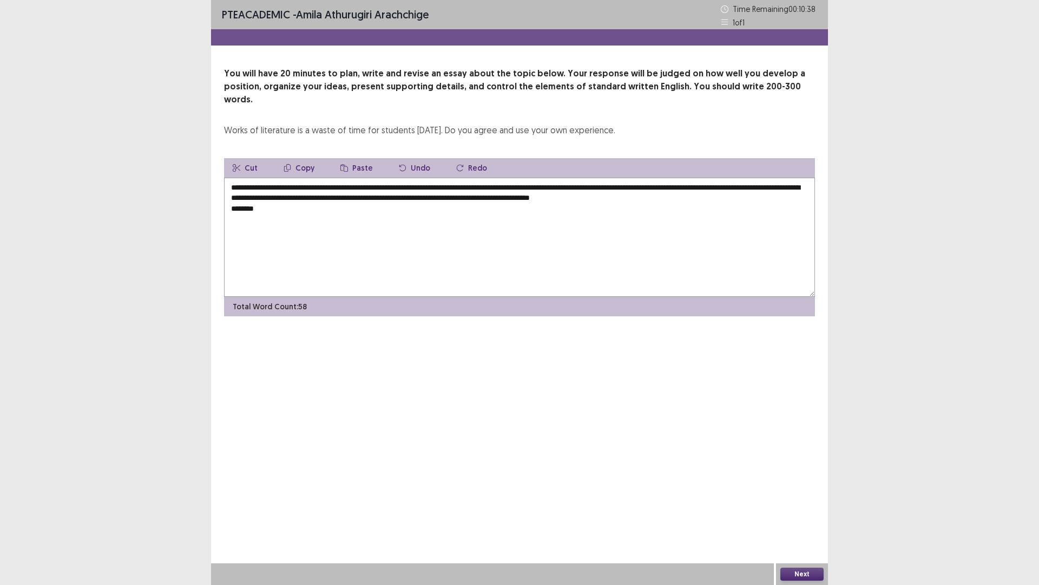
click at [355, 188] on textarea "**********" at bounding box center [519, 237] width 591 height 119
paste textarea "**********"
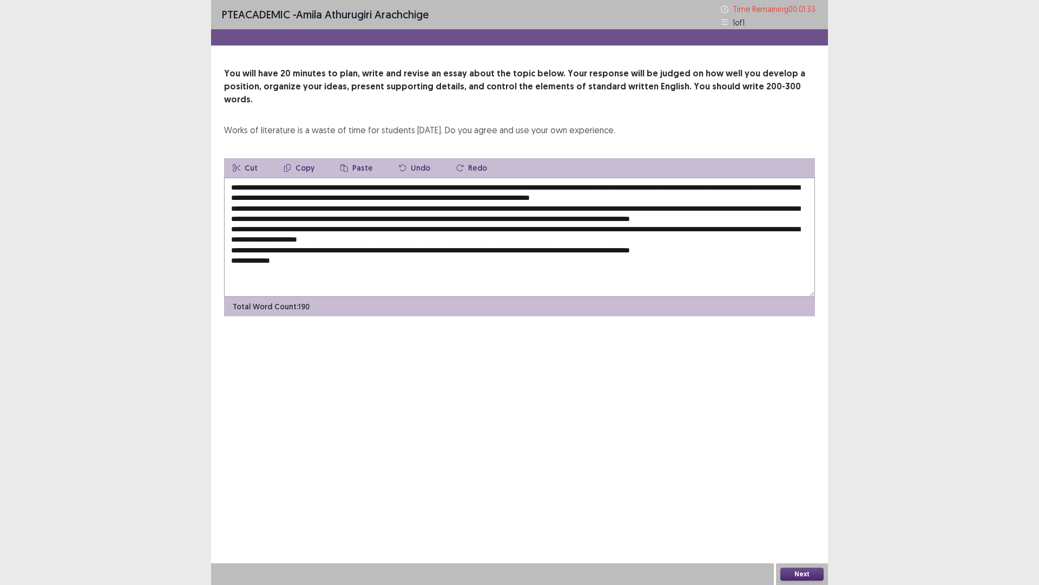
drag, startPoint x: 352, startPoint y: 173, endPoint x: 527, endPoint y: 172, distance: 174.9
click at [527, 178] on textarea at bounding box center [519, 237] width 591 height 119
click at [287, 260] on textarea at bounding box center [519, 237] width 591 height 119
click at [290, 226] on textarea at bounding box center [519, 237] width 591 height 119
click at [469, 261] on textarea at bounding box center [519, 237] width 591 height 119
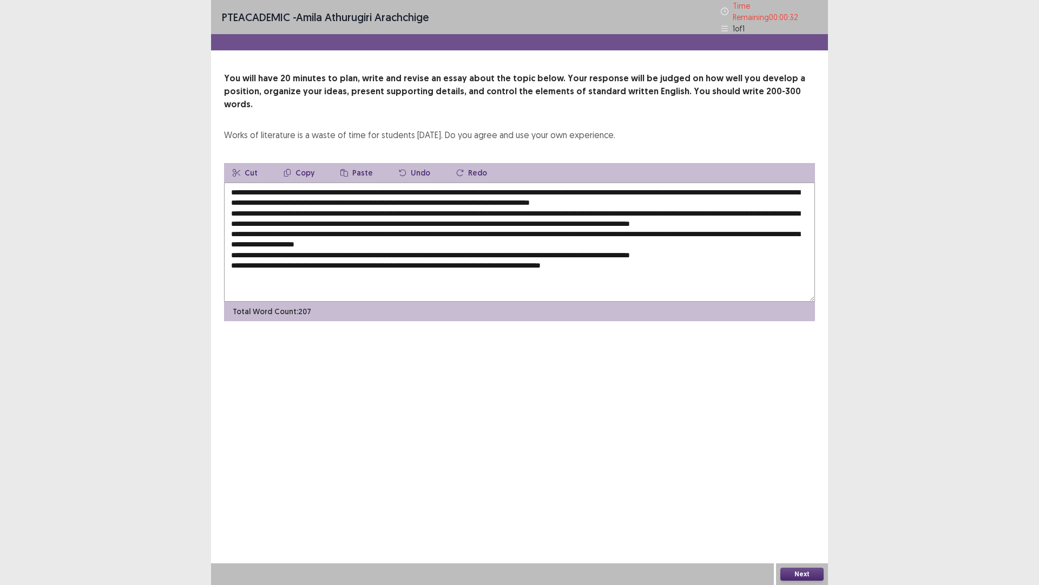
type textarea "**********"
click at [797, 511] on button "Next" at bounding box center [802, 573] width 43 height 13
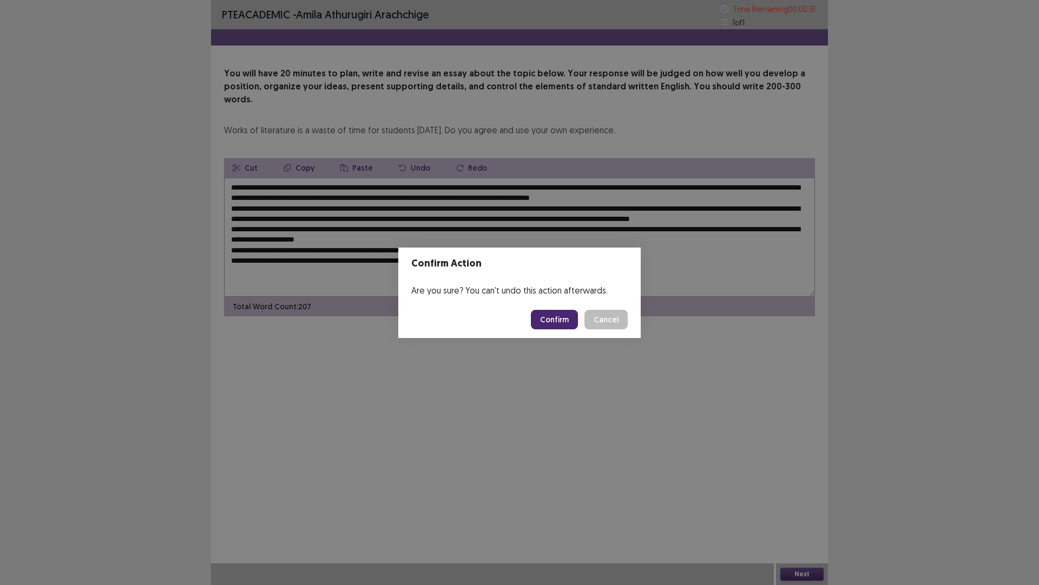
click at [558, 325] on button "Confirm" at bounding box center [554, 319] width 47 height 19
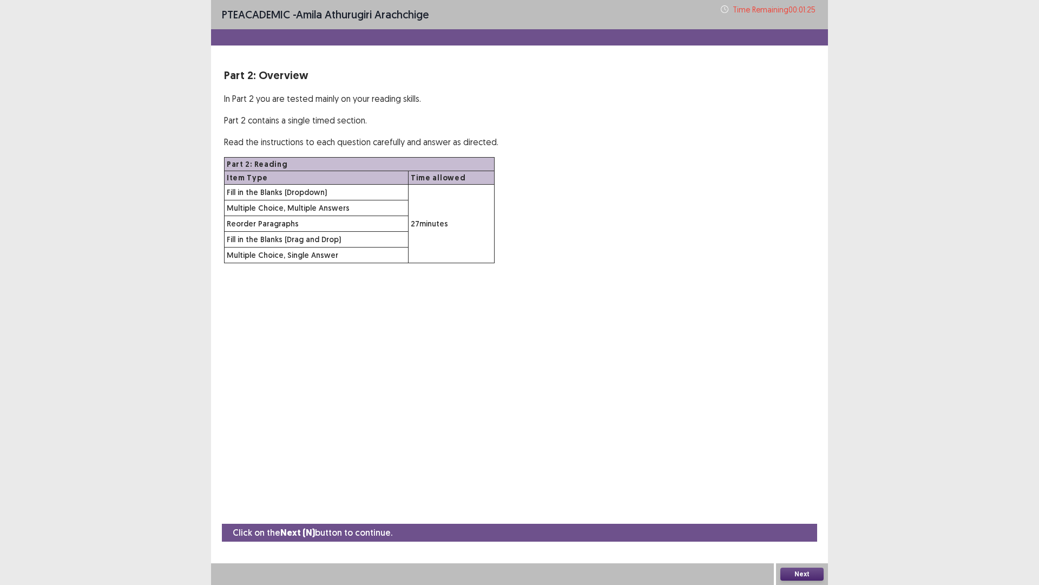
click at [803, 511] on button "Next" at bounding box center [802, 573] width 43 height 13
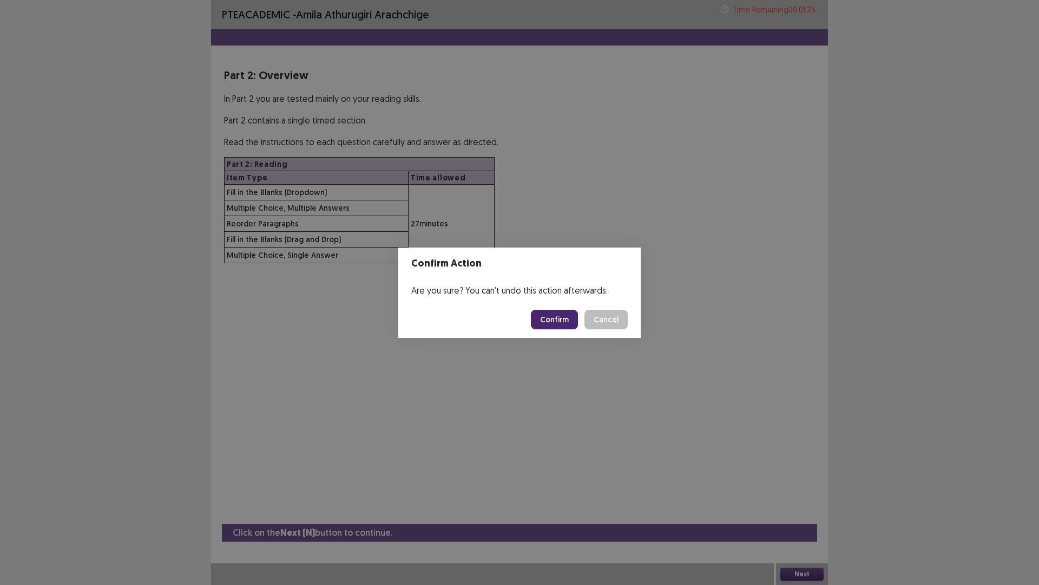
click at [568, 316] on button "Confirm" at bounding box center [554, 319] width 47 height 19
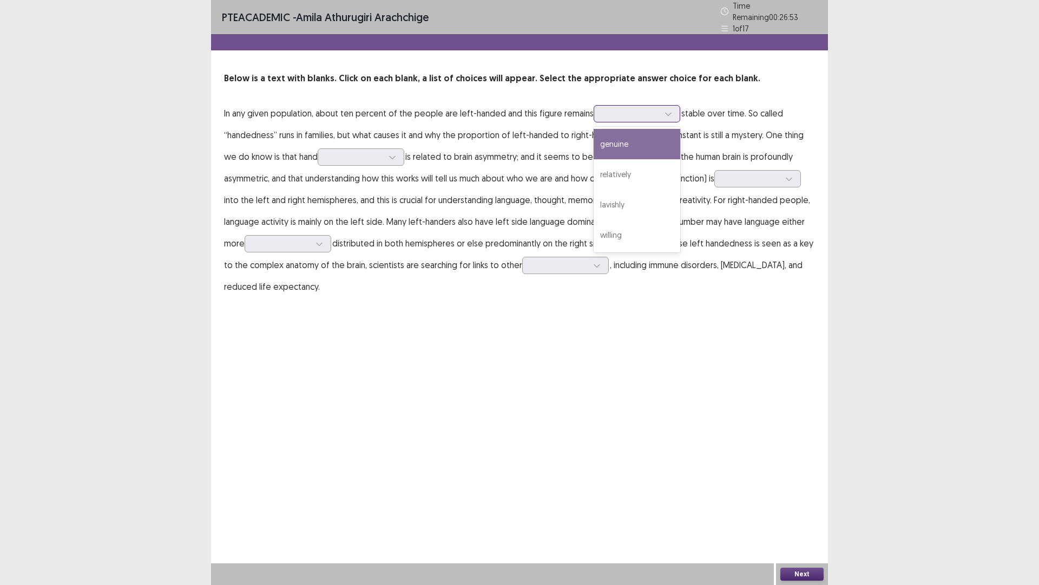
click at [632, 108] on div at bounding box center [631, 113] width 56 height 10
click at [630, 139] on div "genuine" at bounding box center [637, 144] width 87 height 30
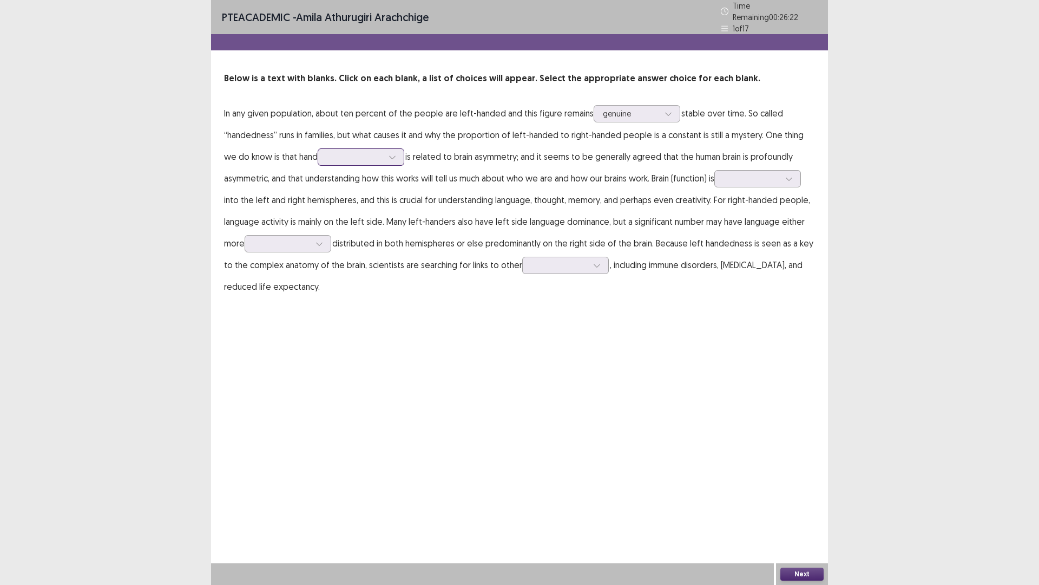
click at [338, 153] on div at bounding box center [355, 157] width 56 height 10
click at [352, 239] on div "dominance" at bounding box center [361, 248] width 87 height 30
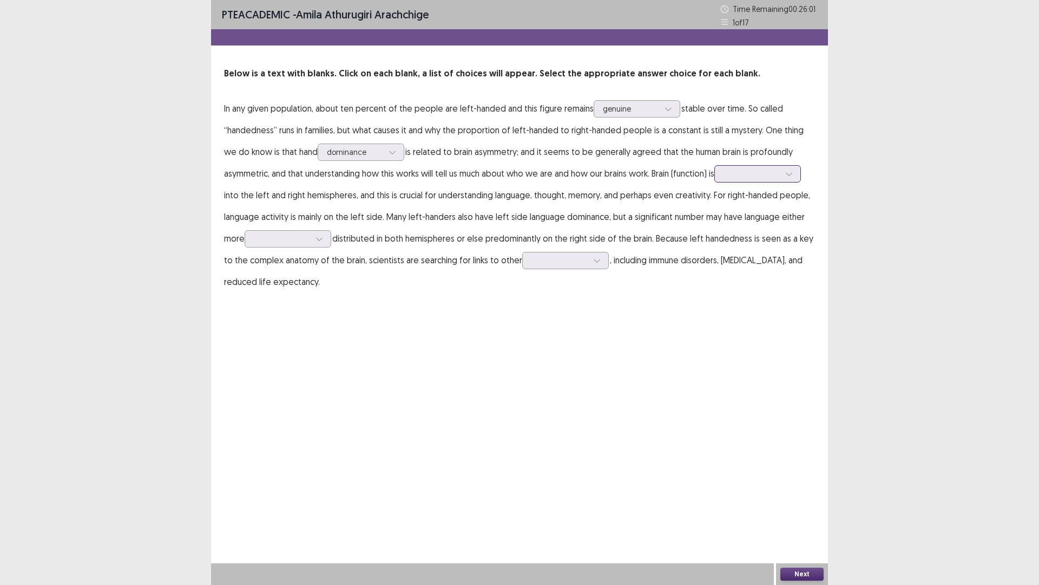
click at [766, 171] on div at bounding box center [752, 173] width 56 height 10
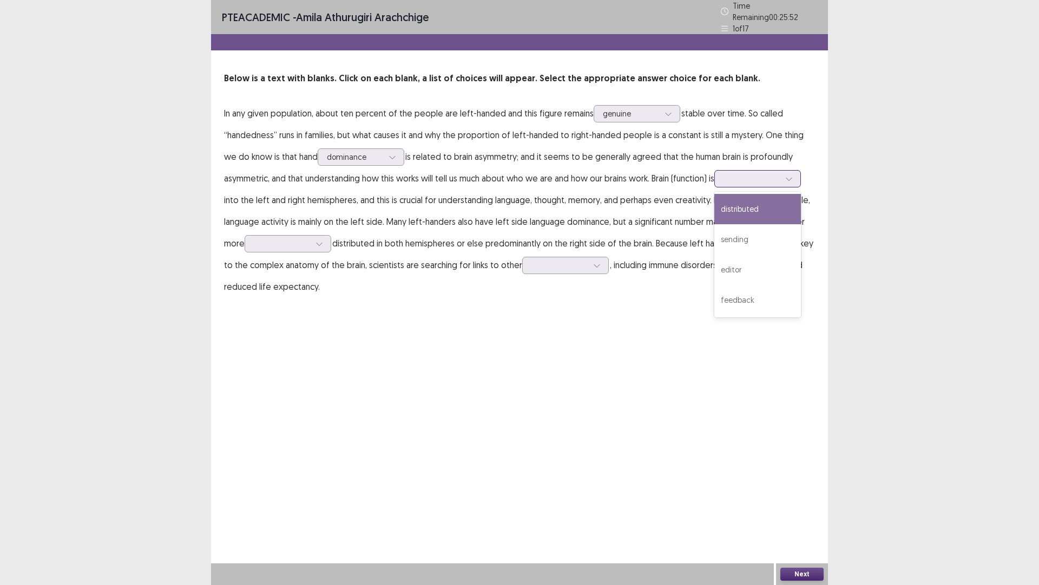
click at [778, 205] on div "distributed" at bounding box center [758, 209] width 87 height 30
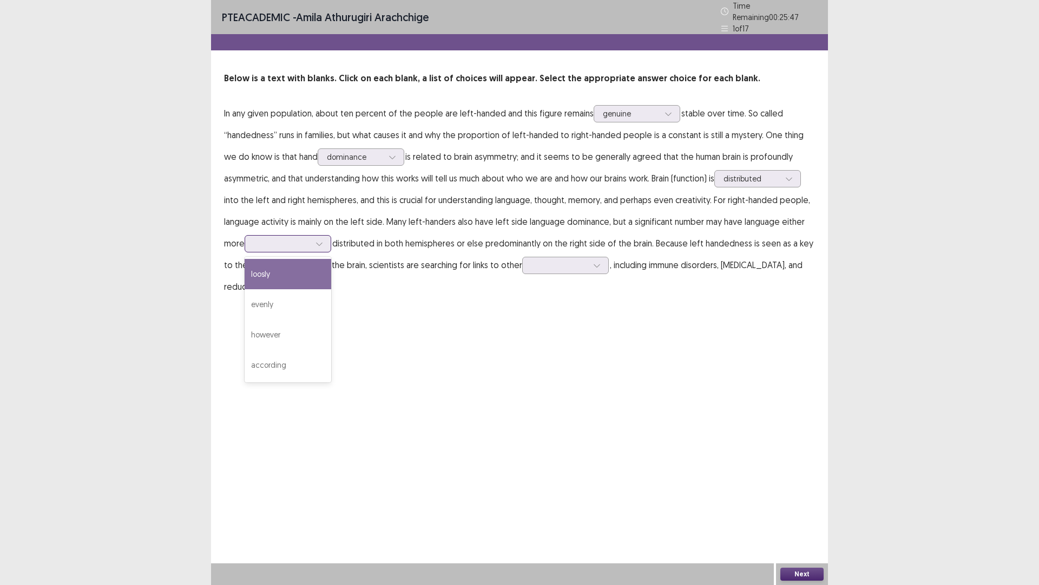
click at [286, 239] on div at bounding box center [282, 243] width 56 height 10
click at [283, 295] on div "evenly" at bounding box center [288, 304] width 87 height 30
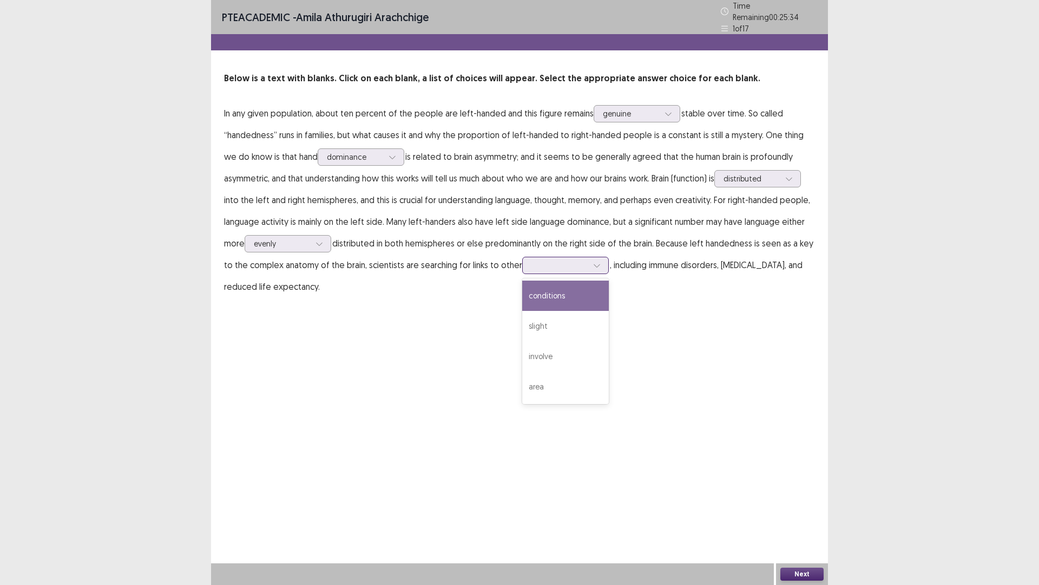
click at [571, 260] on div at bounding box center [560, 265] width 56 height 10
click at [560, 295] on div "conditions" at bounding box center [565, 295] width 87 height 30
click at [820, 511] on button "Next" at bounding box center [802, 573] width 43 height 13
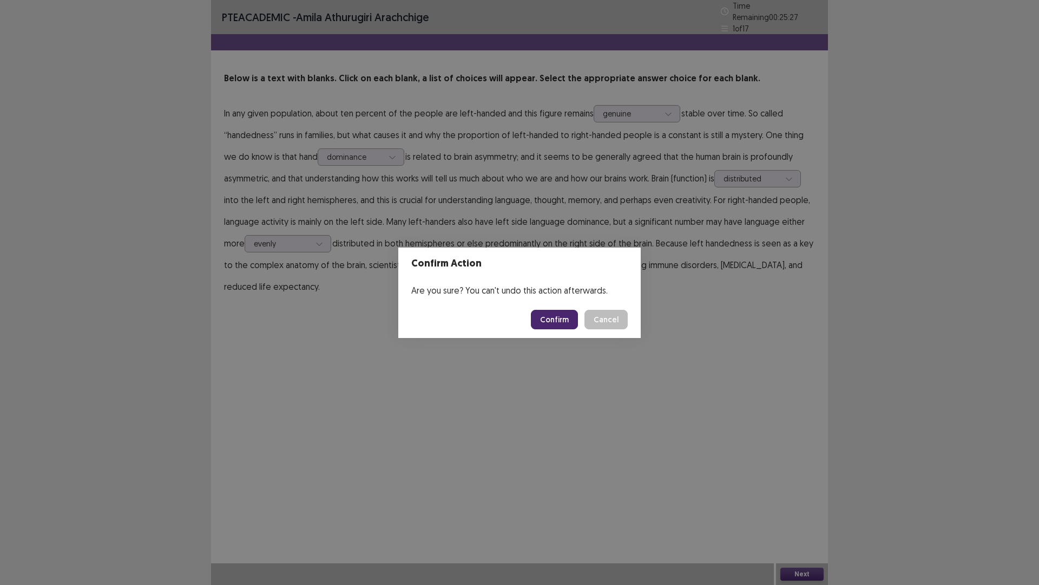
click at [567, 316] on button "Confirm" at bounding box center [554, 319] width 47 height 19
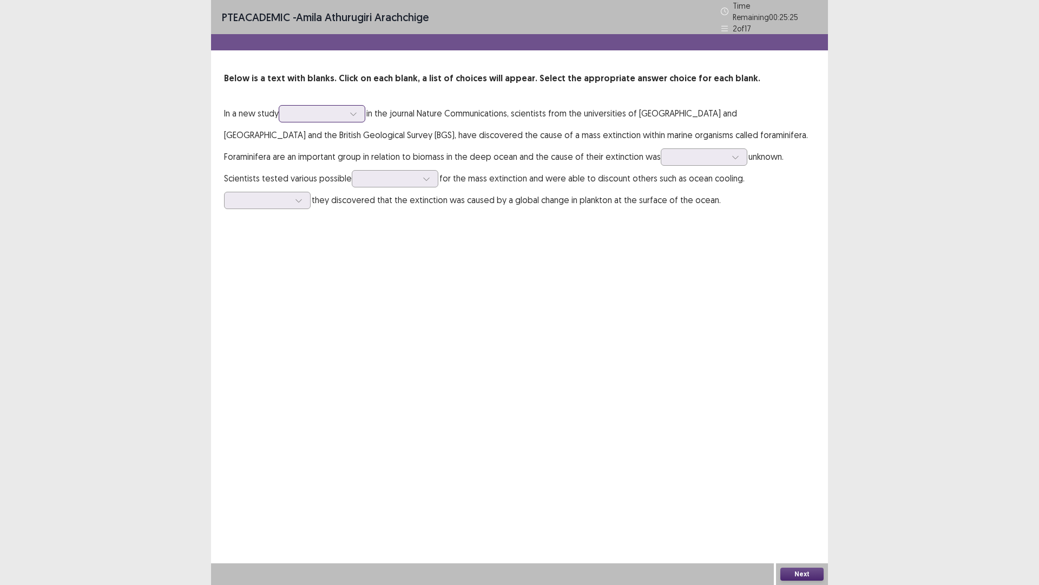
click at [346, 117] on div at bounding box center [322, 113] width 87 height 17
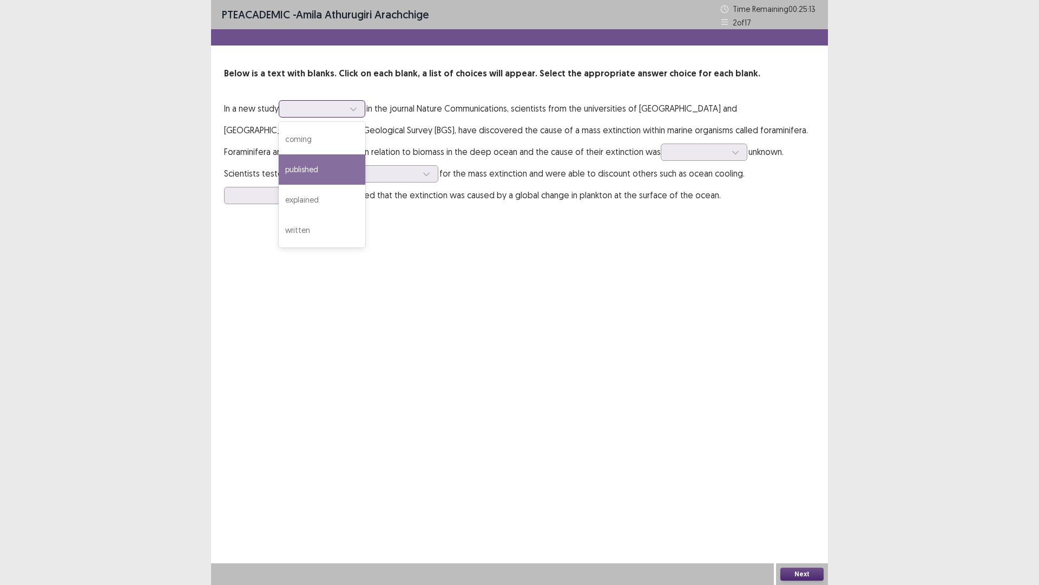
click at [312, 169] on div "published" at bounding box center [322, 169] width 87 height 30
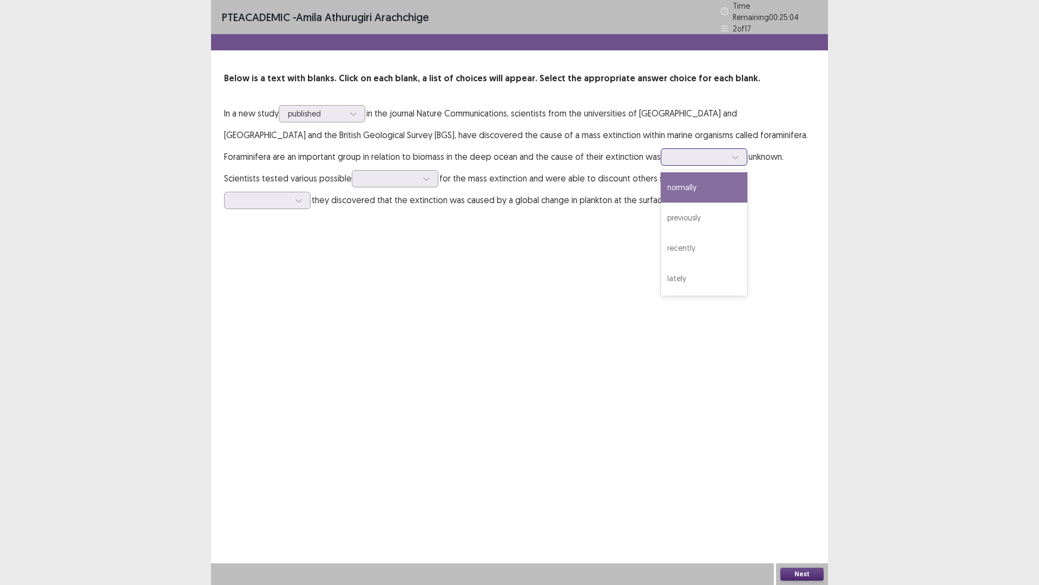
click at [670, 155] on div at bounding box center [698, 157] width 56 height 10
click at [661, 174] on div "normally" at bounding box center [704, 187] width 87 height 30
click at [418, 171] on div at bounding box center [426, 179] width 16 height 16
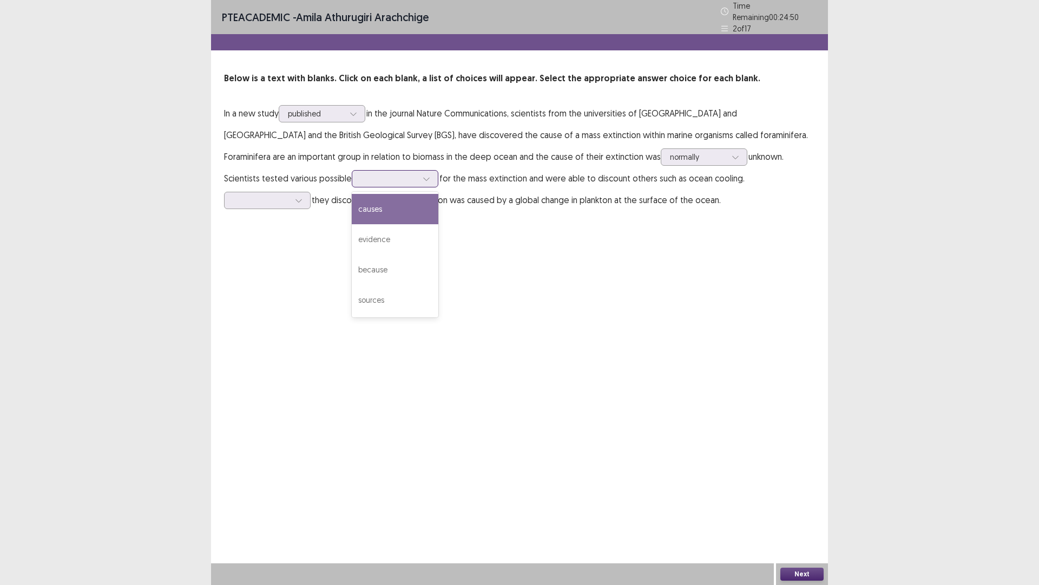
click at [352, 195] on div "causes" at bounding box center [395, 209] width 87 height 30
click at [290, 195] on div at bounding box center [261, 200] width 56 height 10
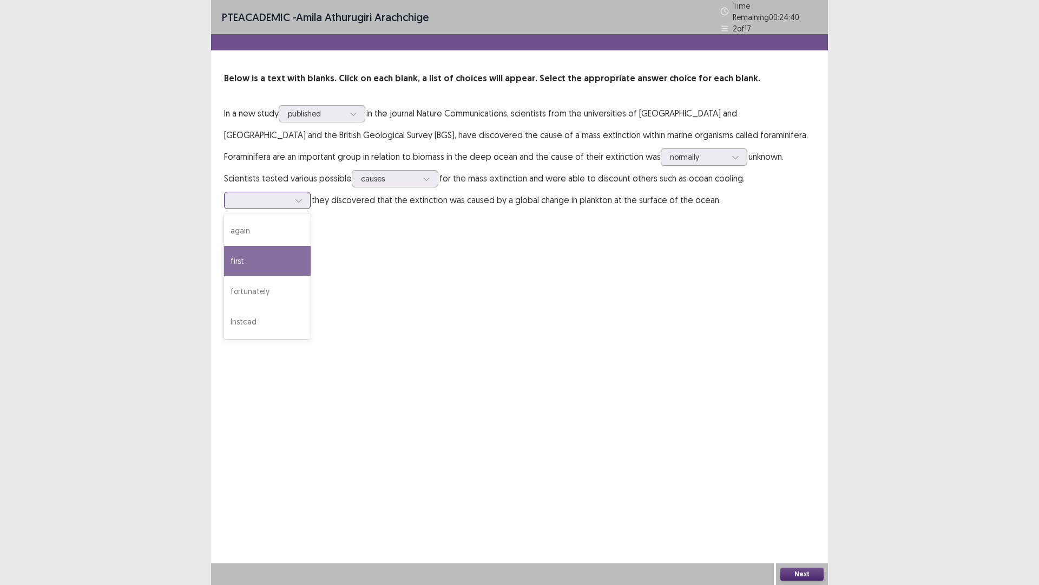
click at [311, 246] on div "first" at bounding box center [267, 261] width 87 height 30
click at [807, 511] on div "Next" at bounding box center [802, 574] width 52 height 22
click at [809, 511] on button "Next" at bounding box center [802, 573] width 43 height 13
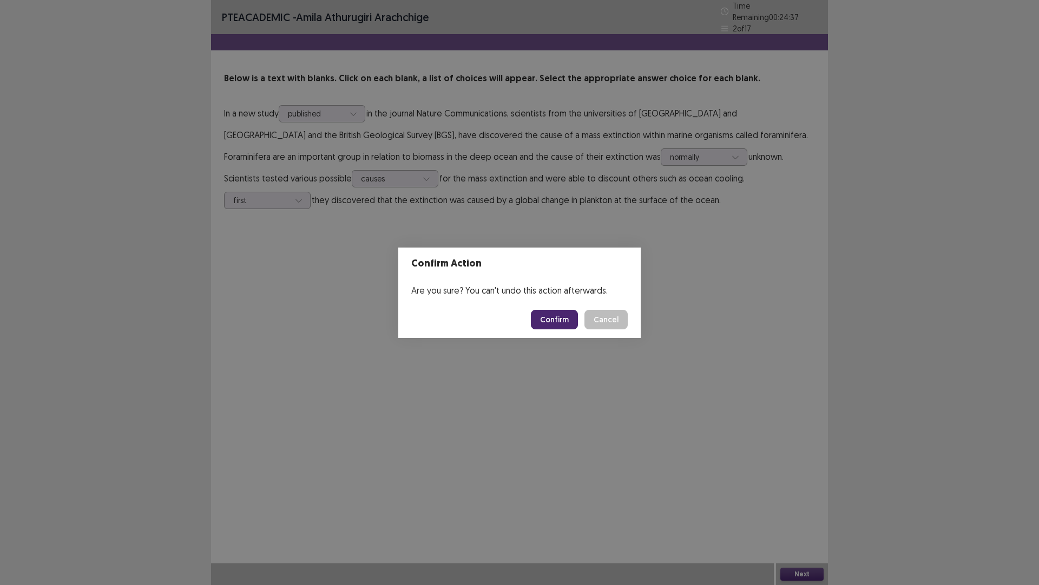
click at [570, 326] on button "Confirm" at bounding box center [554, 319] width 47 height 19
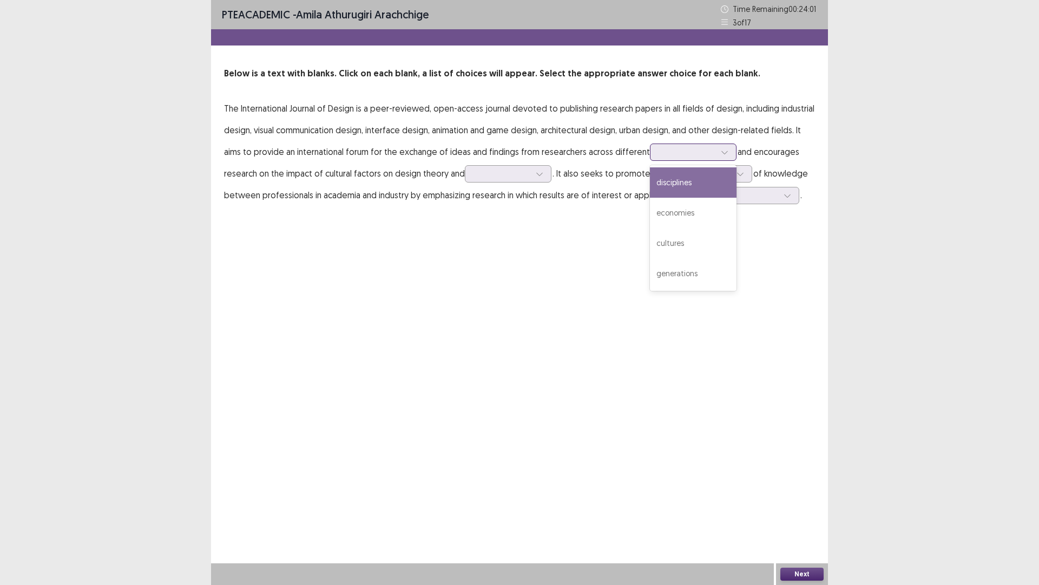
click at [682, 151] on div at bounding box center [687, 152] width 56 height 10
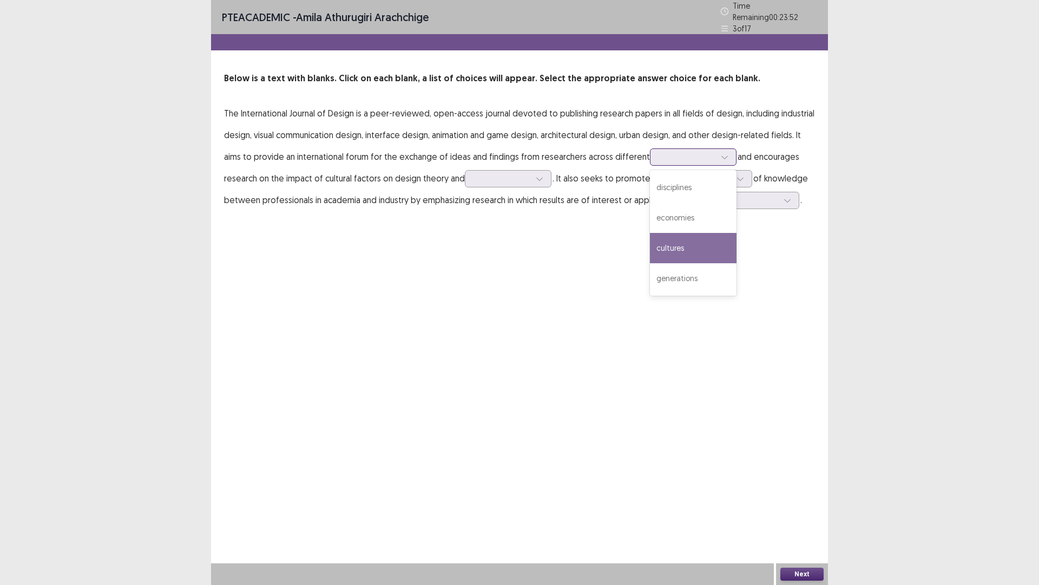
click at [668, 241] on div "cultures" at bounding box center [693, 248] width 87 height 30
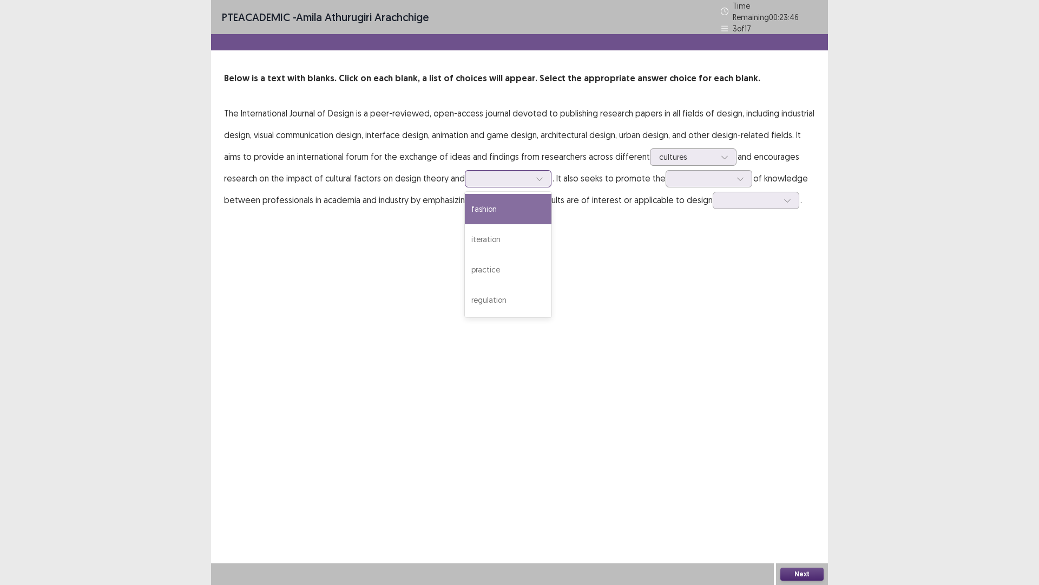
click at [493, 173] on div at bounding box center [502, 178] width 56 height 10
click at [494, 267] on div "practice" at bounding box center [508, 269] width 87 height 30
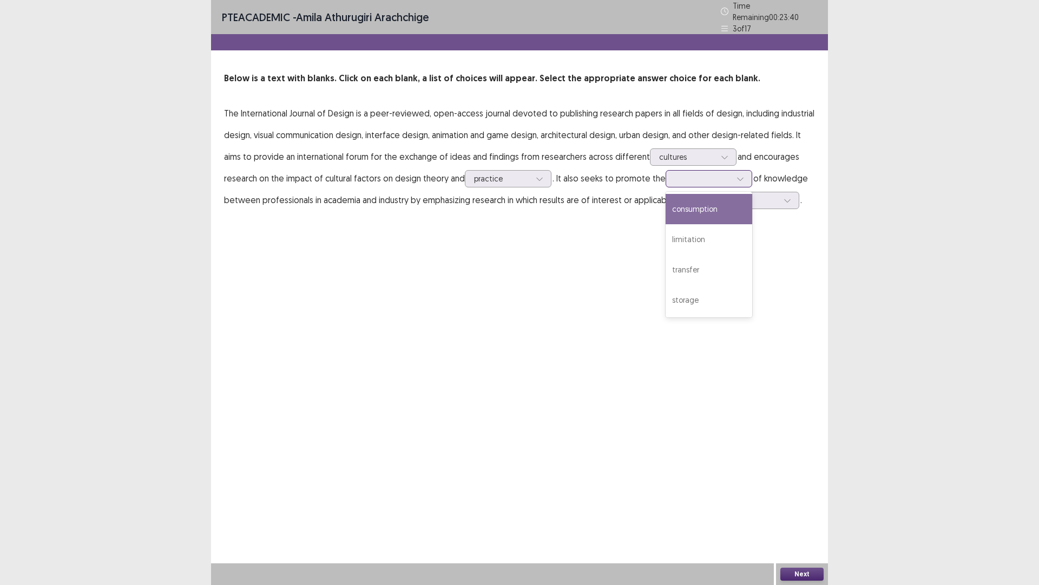
click at [701, 176] on div at bounding box center [703, 178] width 56 height 10
click at [702, 200] on div "consumption" at bounding box center [709, 209] width 87 height 30
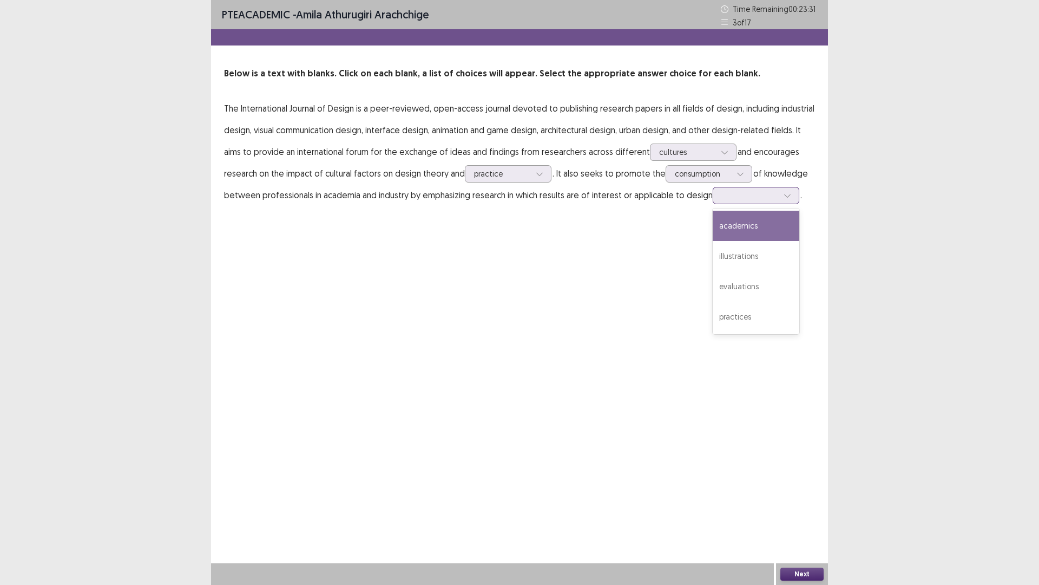
click at [757, 194] on div at bounding box center [750, 195] width 56 height 10
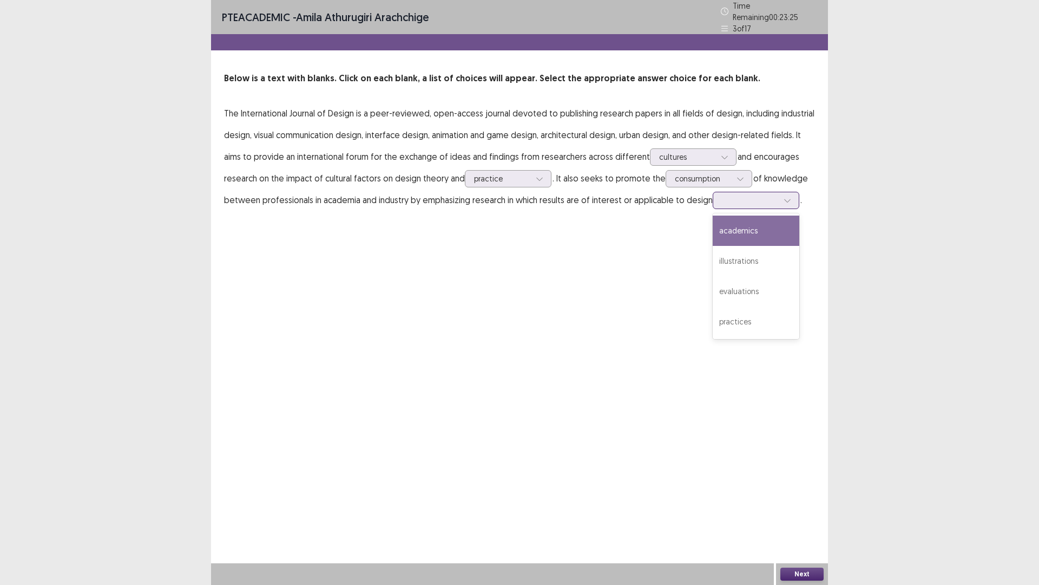
click at [760, 228] on div "academics" at bounding box center [756, 230] width 87 height 30
click at [797, 511] on button "Next" at bounding box center [802, 573] width 43 height 13
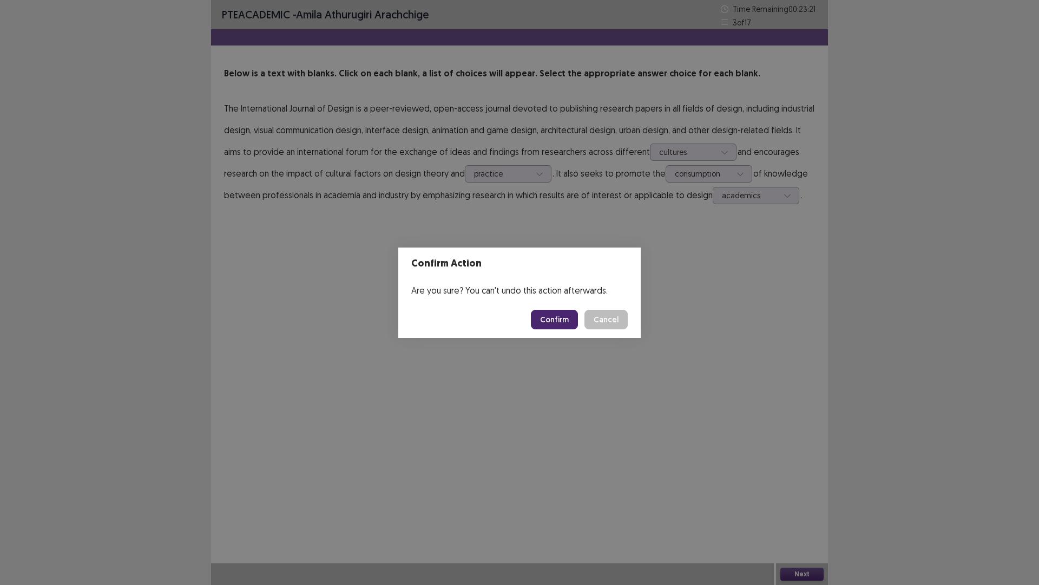
click at [558, 322] on button "Confirm" at bounding box center [554, 319] width 47 height 19
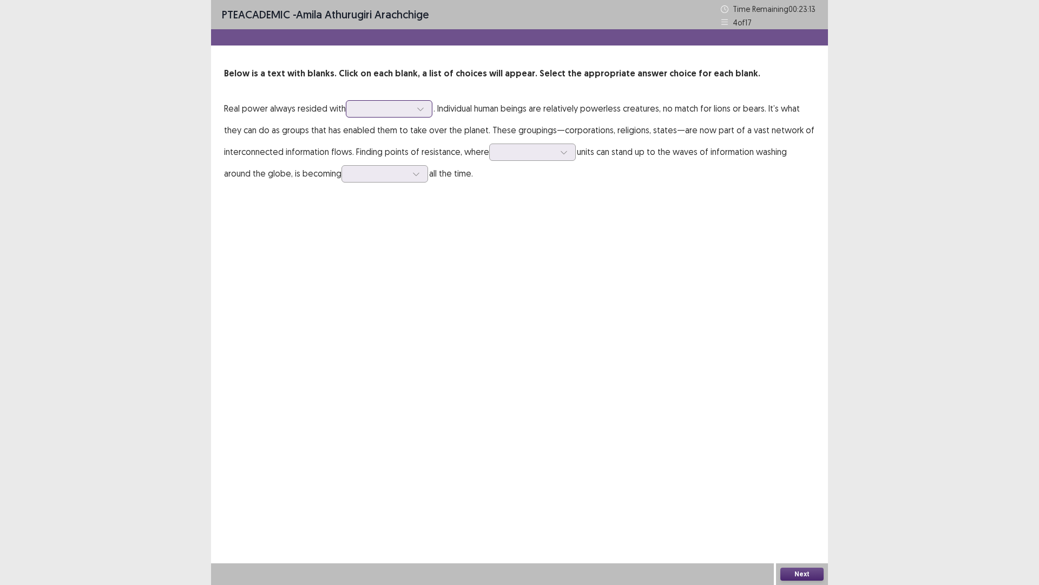
click at [362, 104] on div at bounding box center [383, 108] width 56 height 10
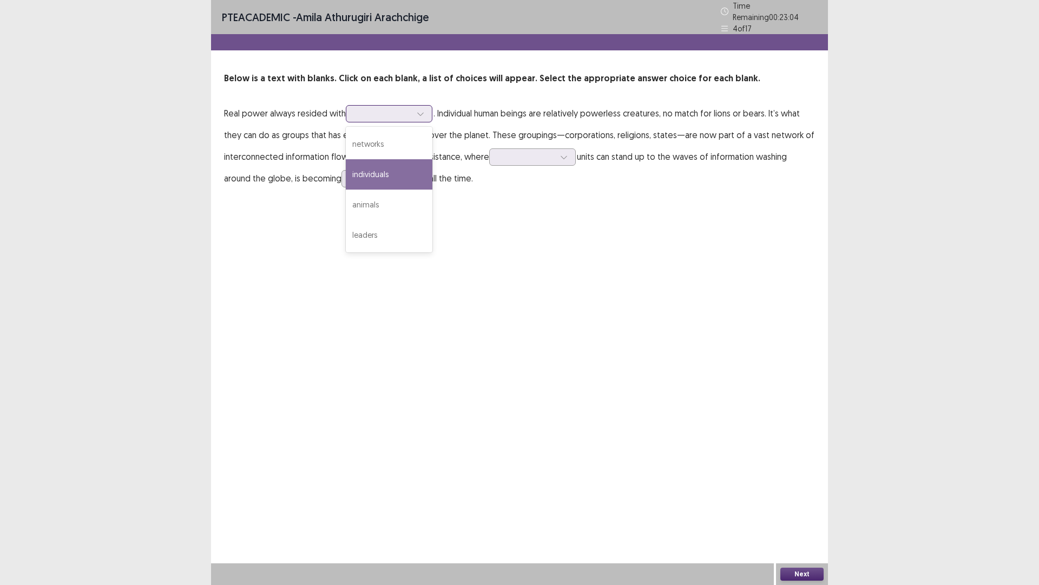
click at [374, 168] on div "individuals" at bounding box center [389, 174] width 87 height 30
click at [418, 110] on icon at bounding box center [421, 114] width 8 height 8
click at [596, 186] on div "PTE academic - [PERSON_NAME] arachchige Time Remaining 00 : 22 : 52 4 of 17 Bel…" at bounding box center [519, 105] width 617 height 211
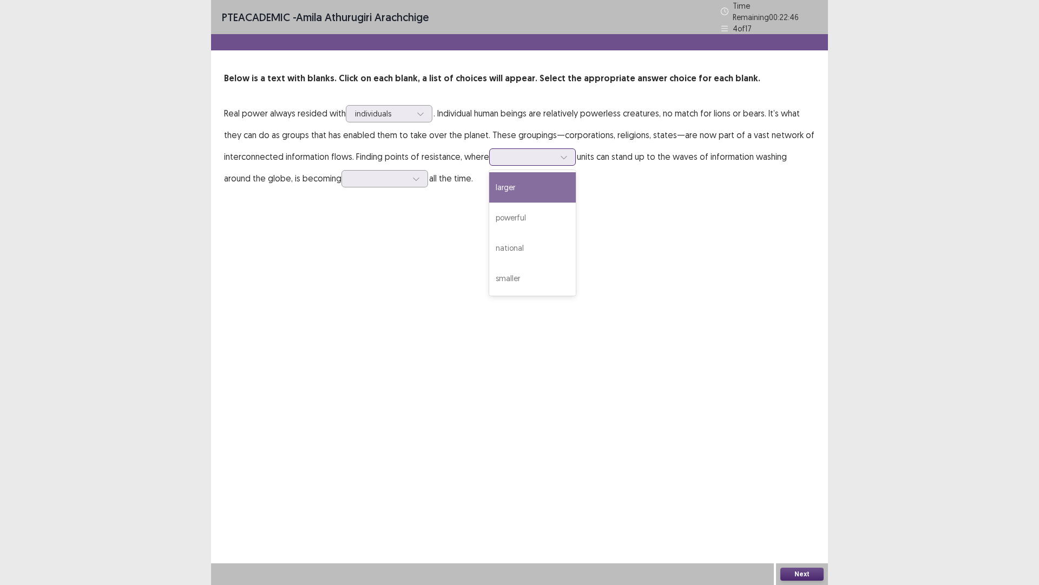
click at [550, 152] on div at bounding box center [527, 157] width 56 height 10
click at [513, 235] on div "national" at bounding box center [532, 248] width 87 height 30
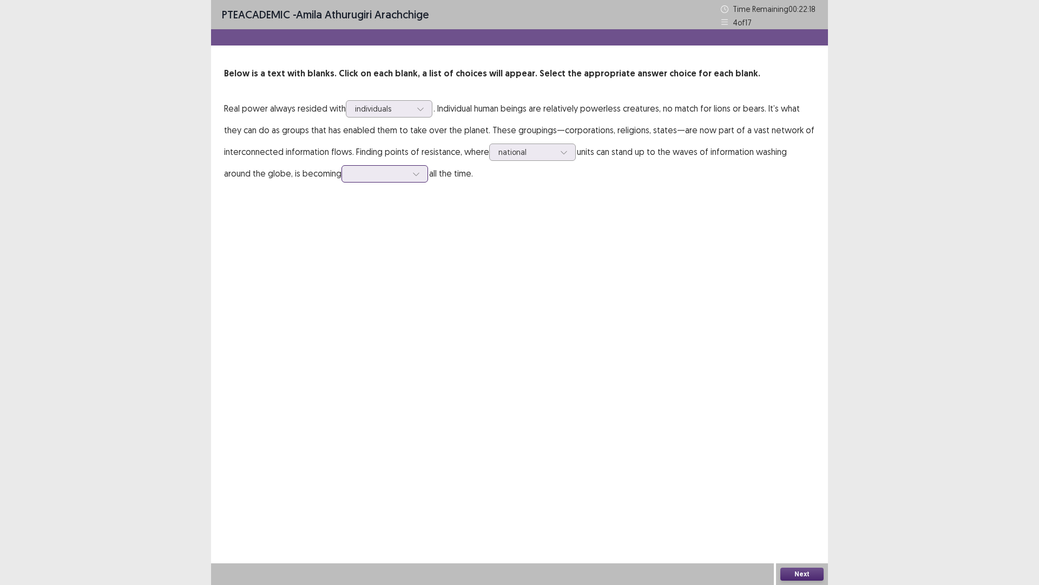
click at [398, 178] on div at bounding box center [379, 173] width 56 height 10
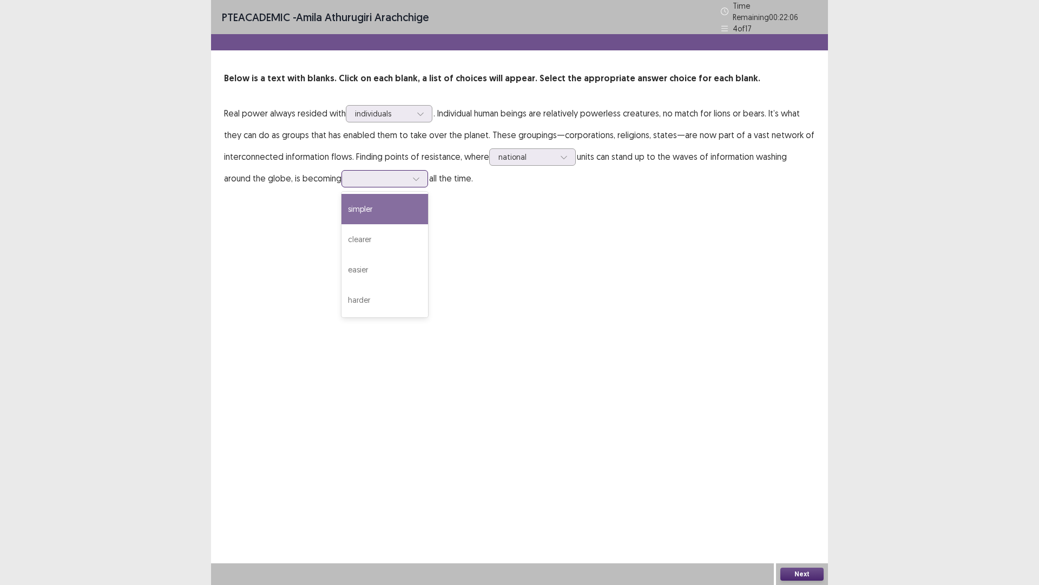
click at [381, 209] on div "simpler" at bounding box center [385, 209] width 87 height 30
click at [806, 511] on button "Next" at bounding box center [802, 573] width 43 height 13
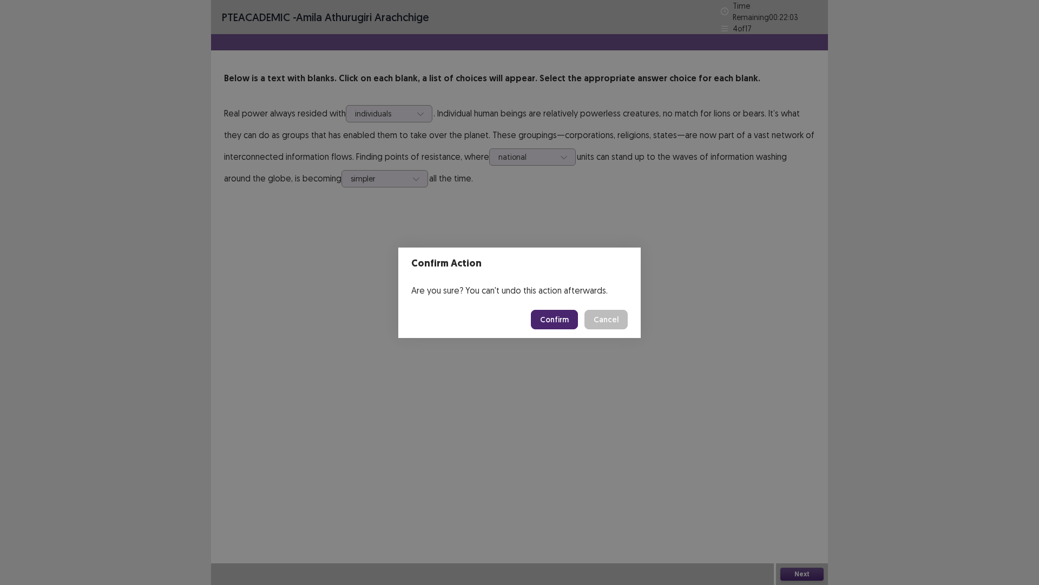
click at [565, 322] on button "Confirm" at bounding box center [554, 319] width 47 height 19
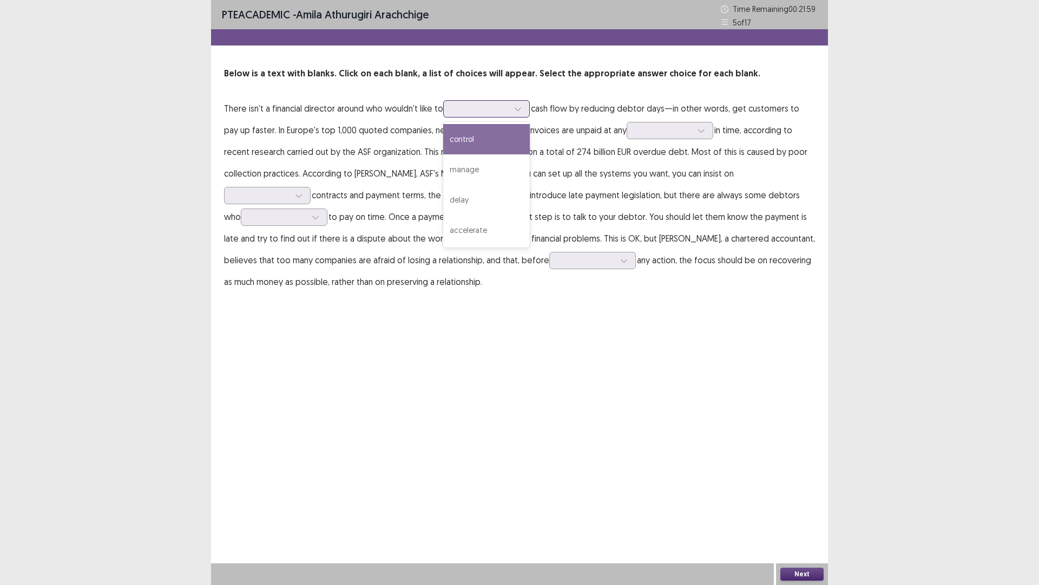
click at [472, 113] on div at bounding box center [481, 108] width 56 height 10
click at [476, 145] on div "control" at bounding box center [486, 139] width 87 height 30
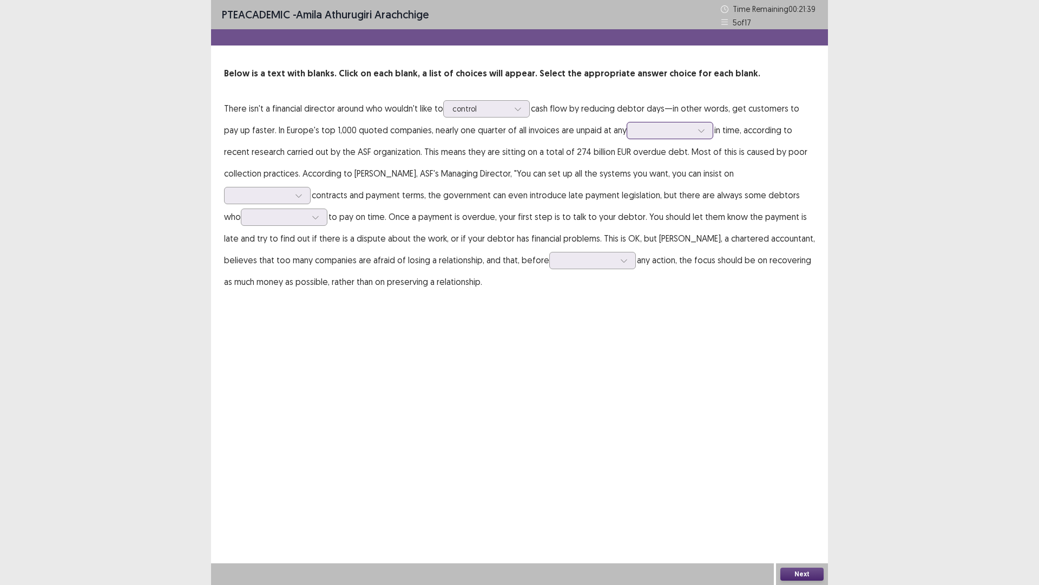
click at [651, 127] on div at bounding box center [664, 130] width 56 height 10
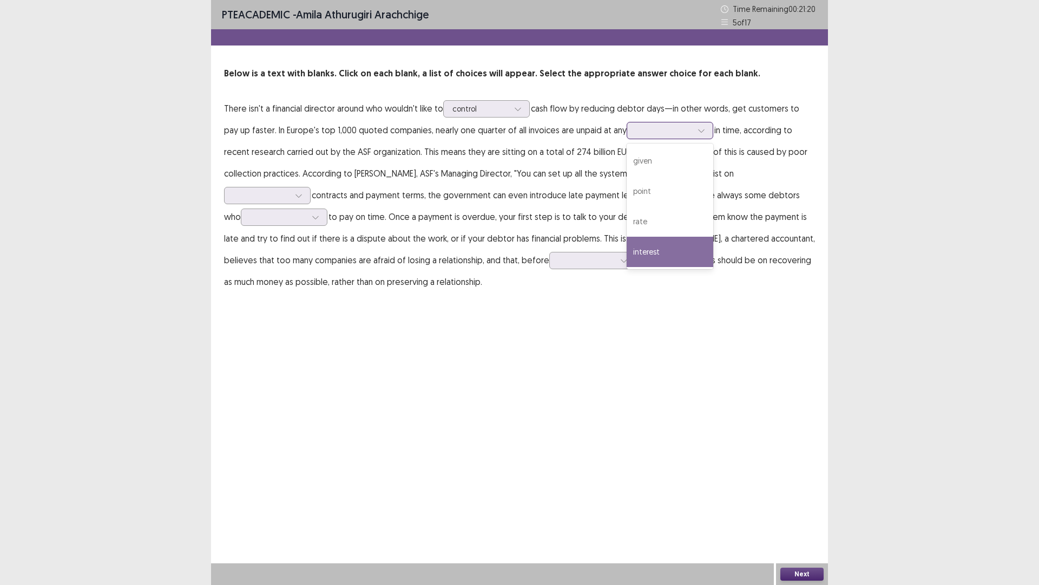
click at [644, 245] on div "interest" at bounding box center [670, 252] width 87 height 30
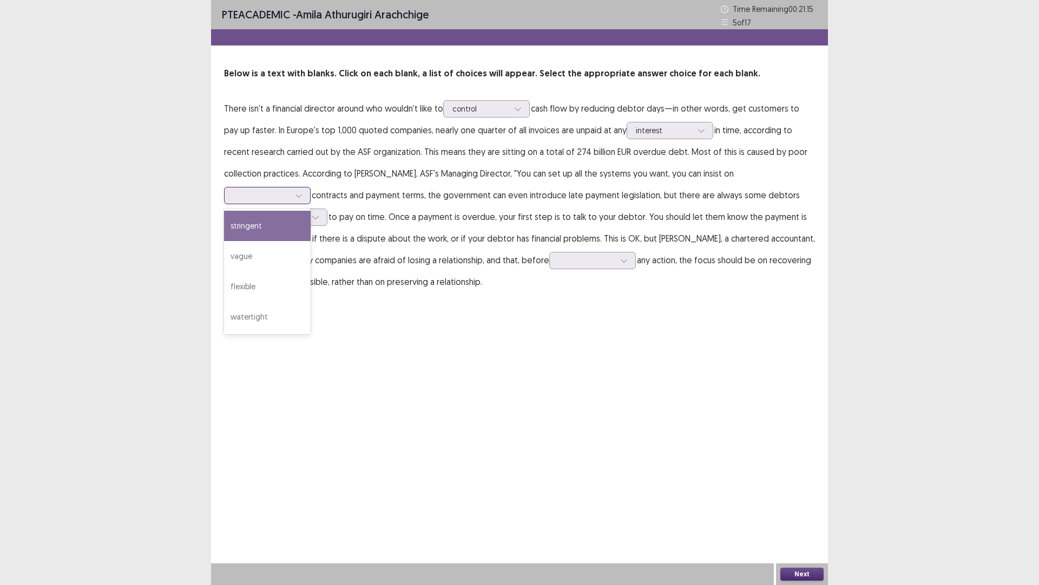
click at [290, 190] on div at bounding box center [261, 195] width 56 height 10
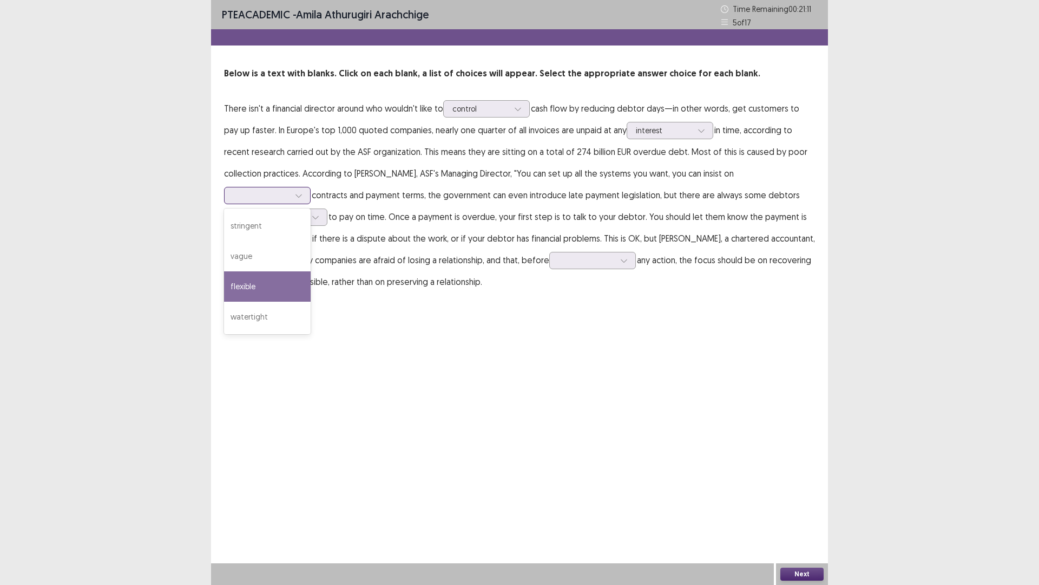
click at [311, 271] on div "flexible" at bounding box center [267, 286] width 87 height 30
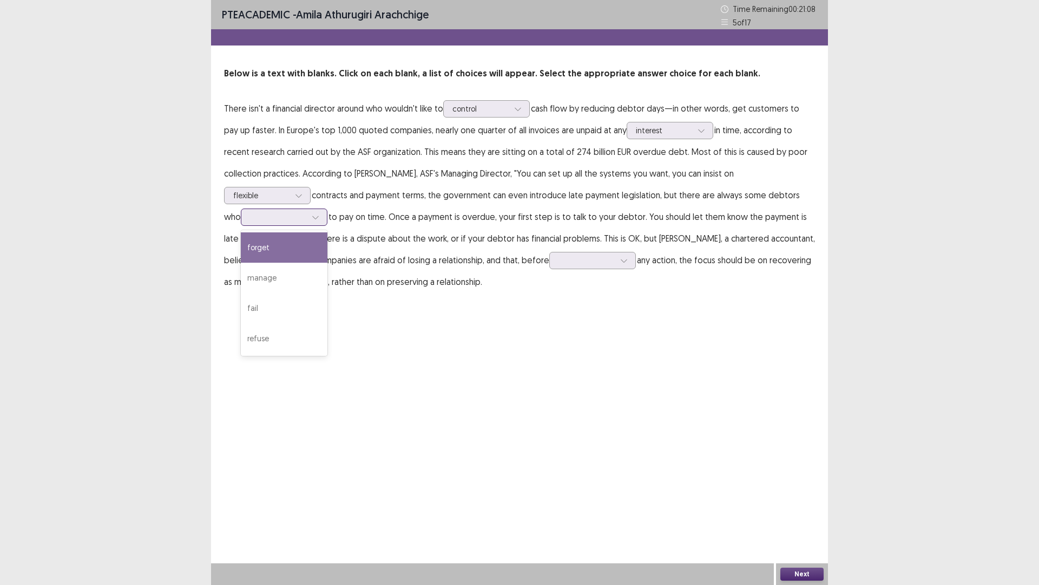
click at [306, 212] on div at bounding box center [278, 217] width 56 height 10
click at [328, 263] on div "manage" at bounding box center [284, 278] width 87 height 30
click at [559, 261] on div at bounding box center [587, 260] width 56 height 10
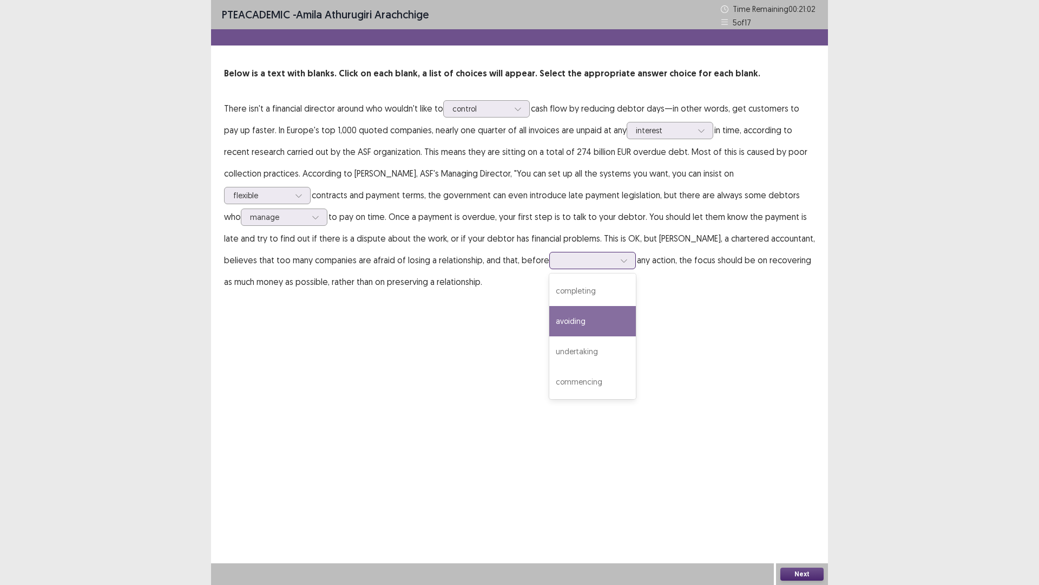
click at [549, 320] on div "avoiding" at bounding box center [592, 321] width 87 height 30
click at [797, 511] on button "Next" at bounding box center [802, 573] width 43 height 13
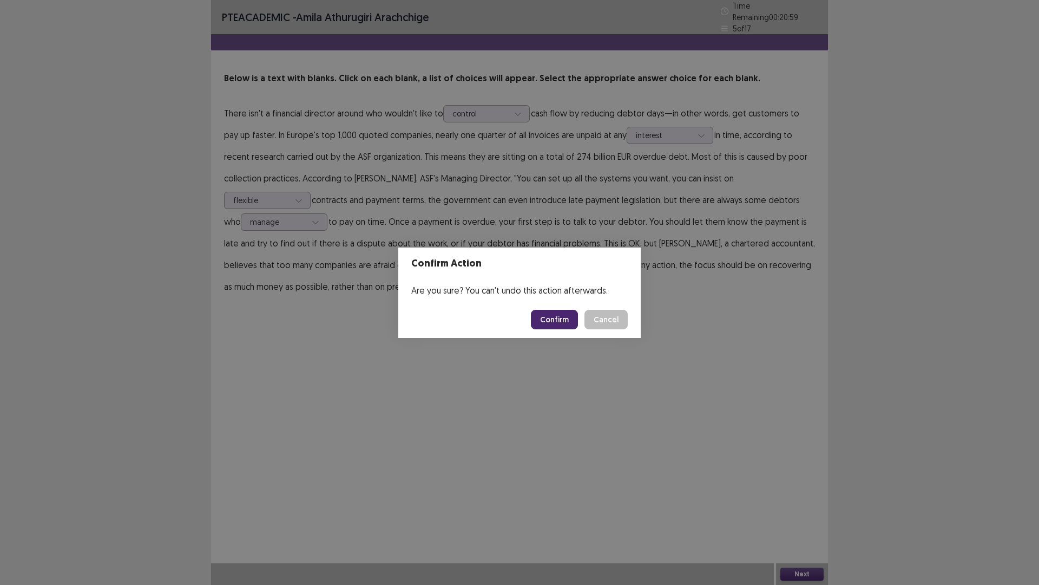
click at [561, 317] on button "Confirm" at bounding box center [554, 319] width 47 height 19
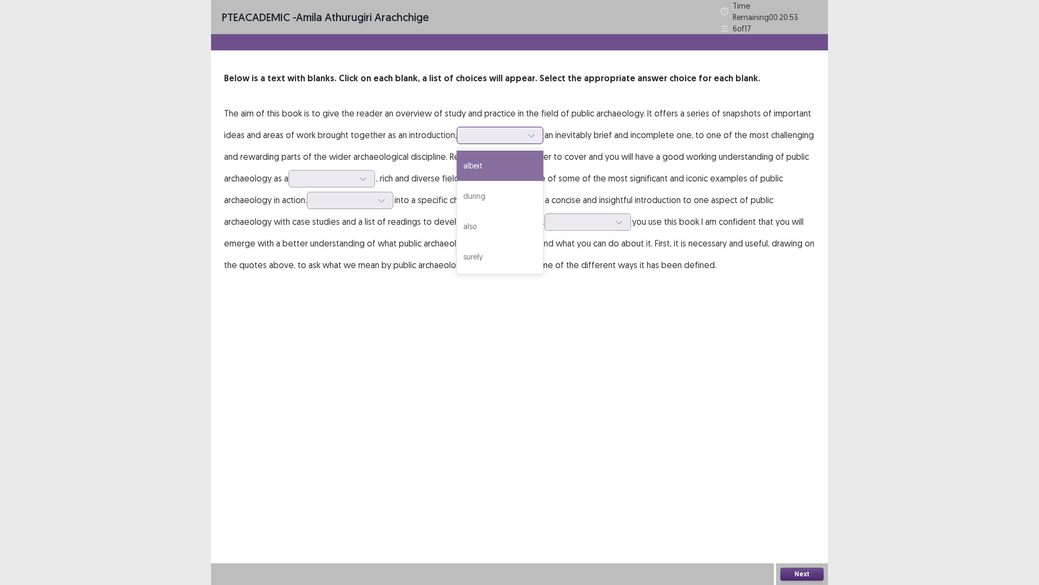
click at [493, 135] on div at bounding box center [494, 135] width 56 height 10
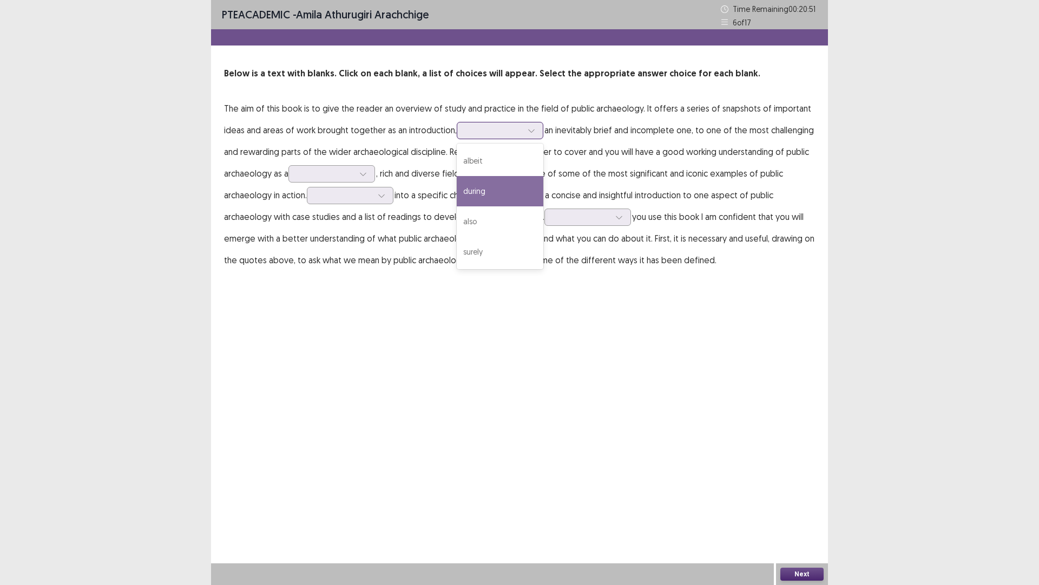
click at [493, 192] on div "during" at bounding box center [500, 191] width 87 height 30
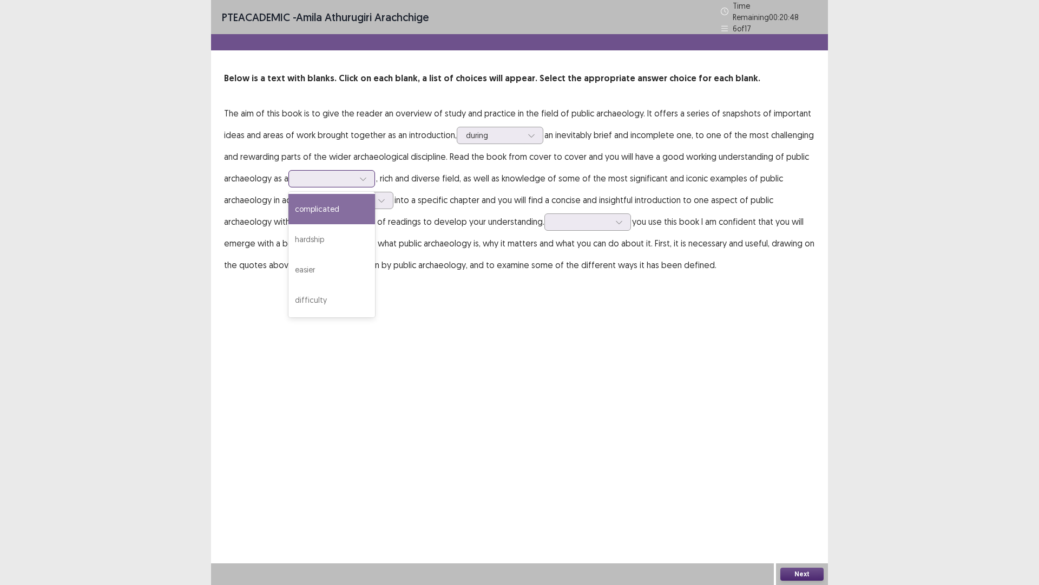
click at [316, 173] on div at bounding box center [326, 178] width 56 height 10
click at [332, 199] on div "complicated" at bounding box center [332, 209] width 87 height 30
click at [344, 195] on div at bounding box center [344, 200] width 56 height 10
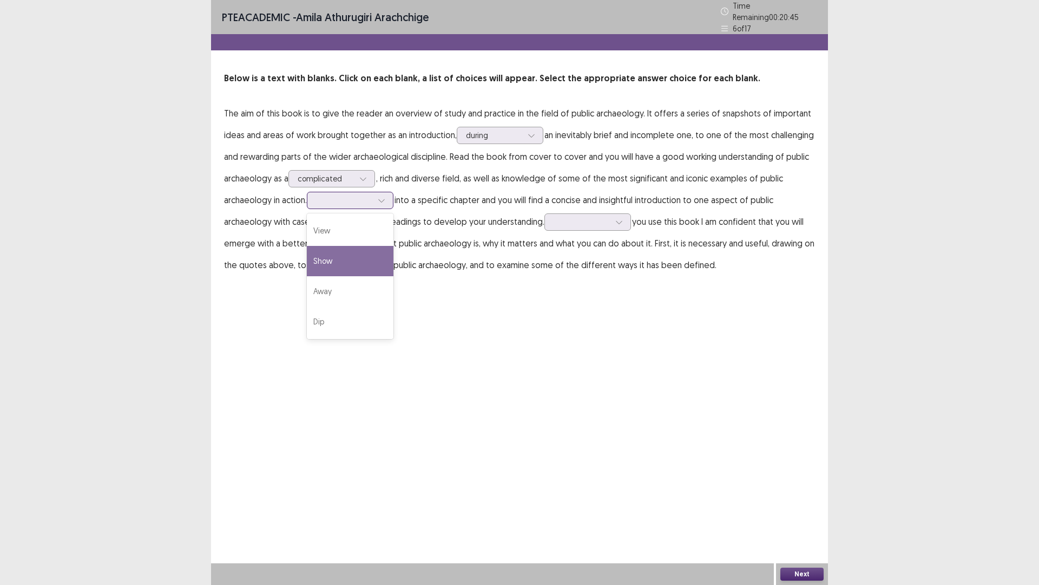
click at [329, 258] on div "Show" at bounding box center [350, 261] width 87 height 30
click at [572, 218] on div at bounding box center [582, 222] width 56 height 10
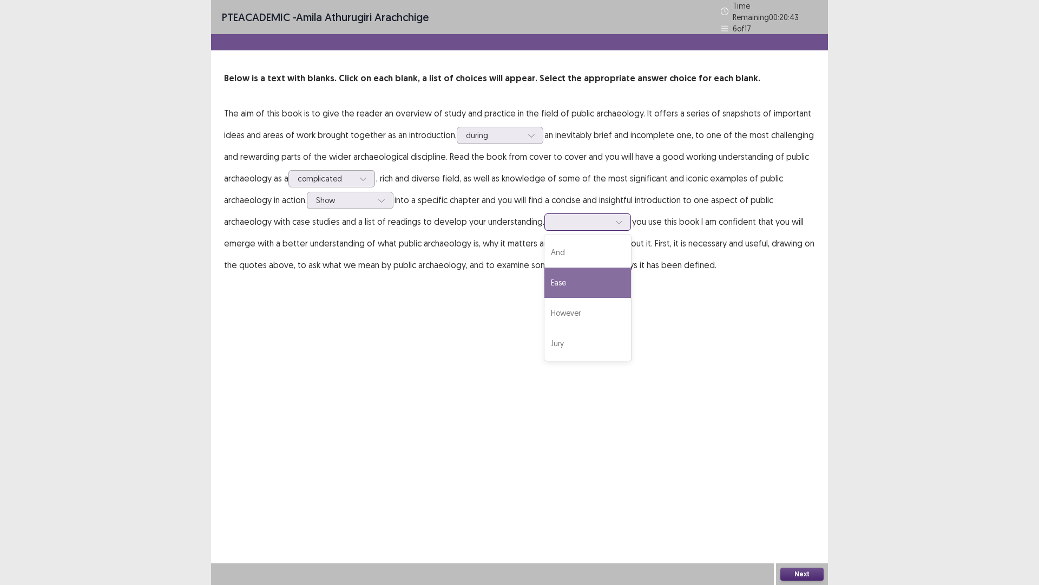
drag, startPoint x: 548, startPoint y: 280, endPoint x: 567, endPoint y: 310, distance: 35.3
click at [548, 280] on div "Ease" at bounding box center [588, 282] width 87 height 30
click at [809, 511] on button "Next" at bounding box center [802, 573] width 43 height 13
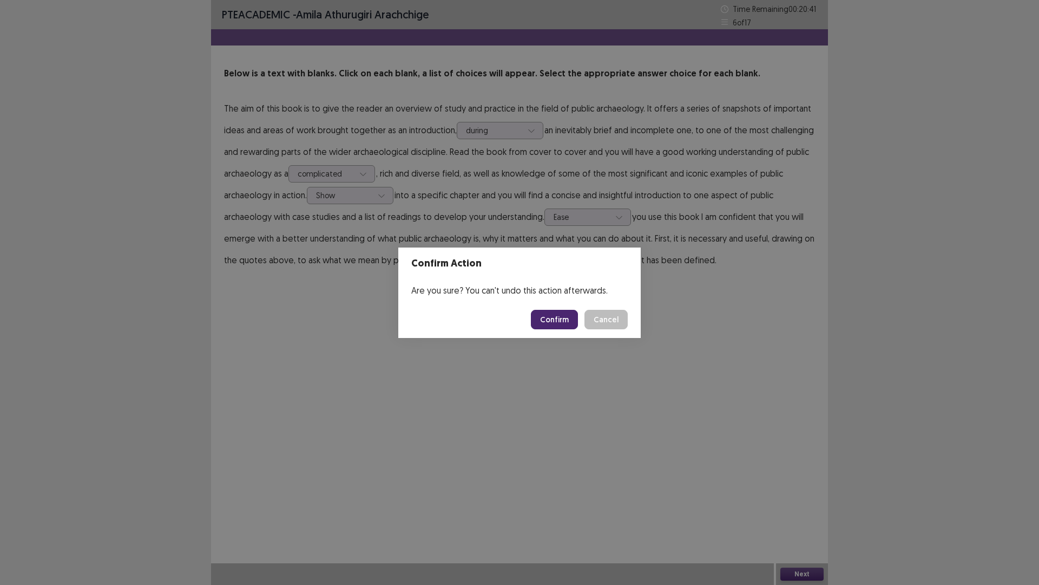
click at [566, 318] on button "Confirm" at bounding box center [554, 319] width 47 height 19
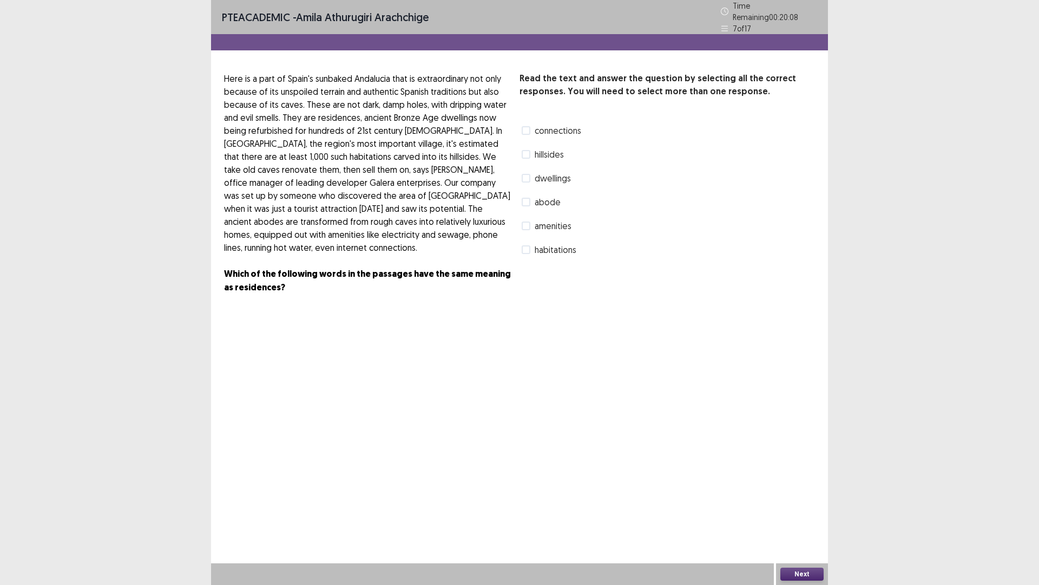
click at [525, 245] on span at bounding box center [526, 249] width 9 height 9
click at [795, 511] on button "Next" at bounding box center [802, 573] width 43 height 13
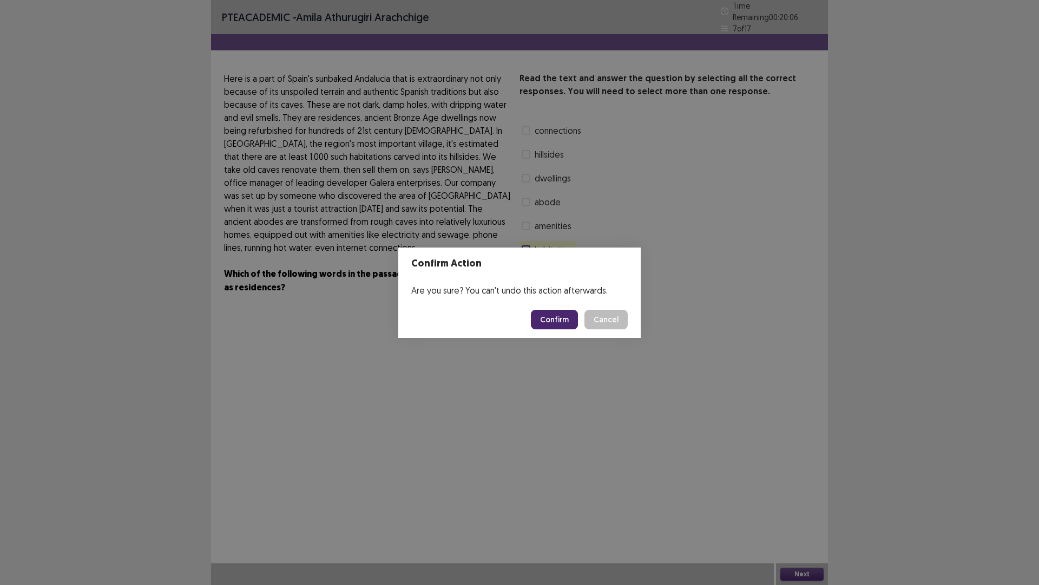
click at [551, 319] on button "Confirm" at bounding box center [554, 319] width 47 height 19
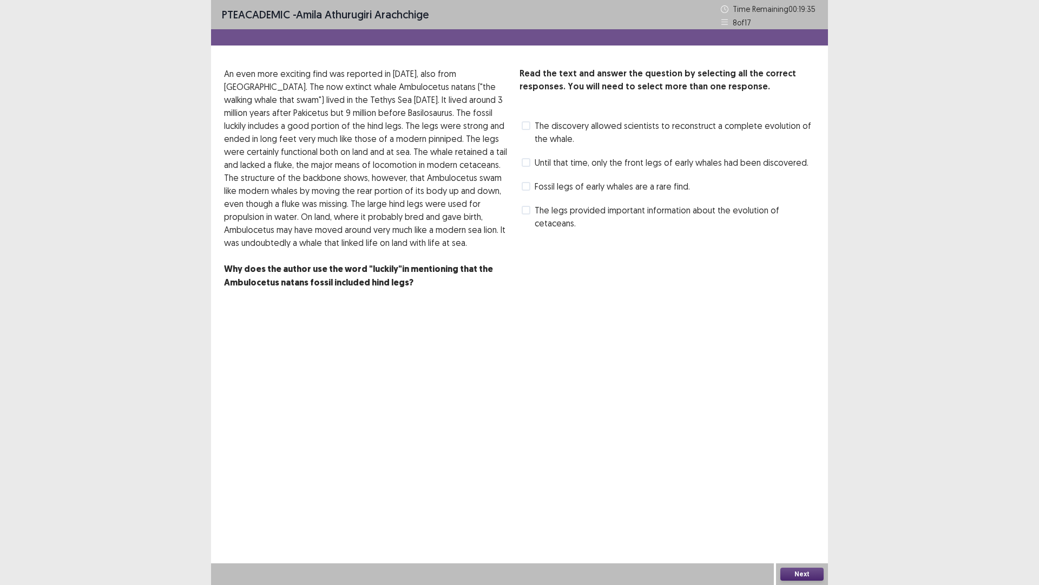
click at [526, 164] on span at bounding box center [526, 162] width 9 height 9
click at [533, 211] on label "The legs provided important information about the evolution of cetaceans." at bounding box center [668, 217] width 293 height 26
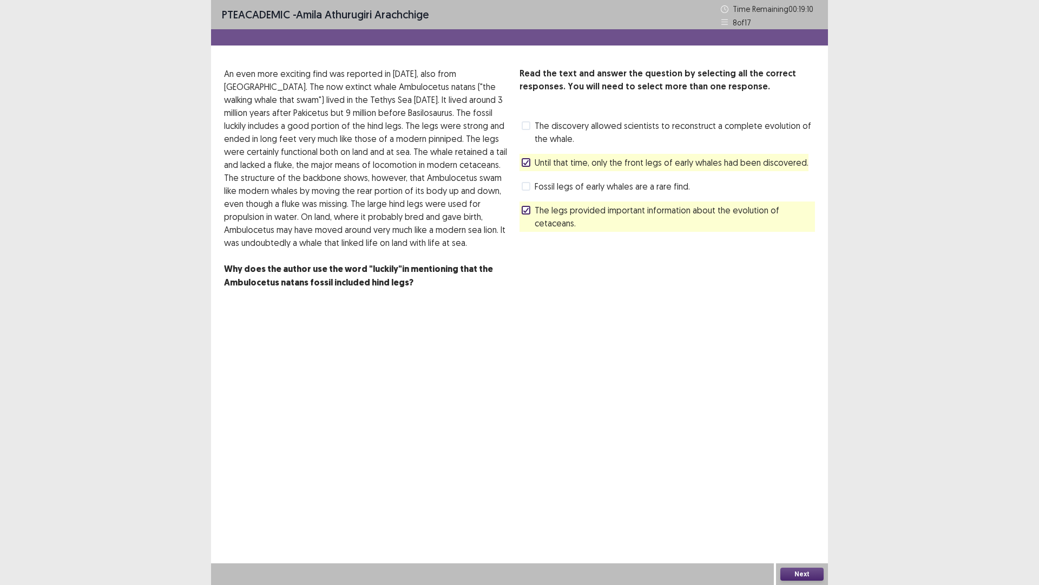
drag, startPoint x: 529, startPoint y: 160, endPoint x: 528, endPoint y: 178, distance: 17.4
click at [529, 161] on icon at bounding box center [526, 162] width 6 height 5
click at [803, 511] on button "Next" at bounding box center [802, 573] width 43 height 13
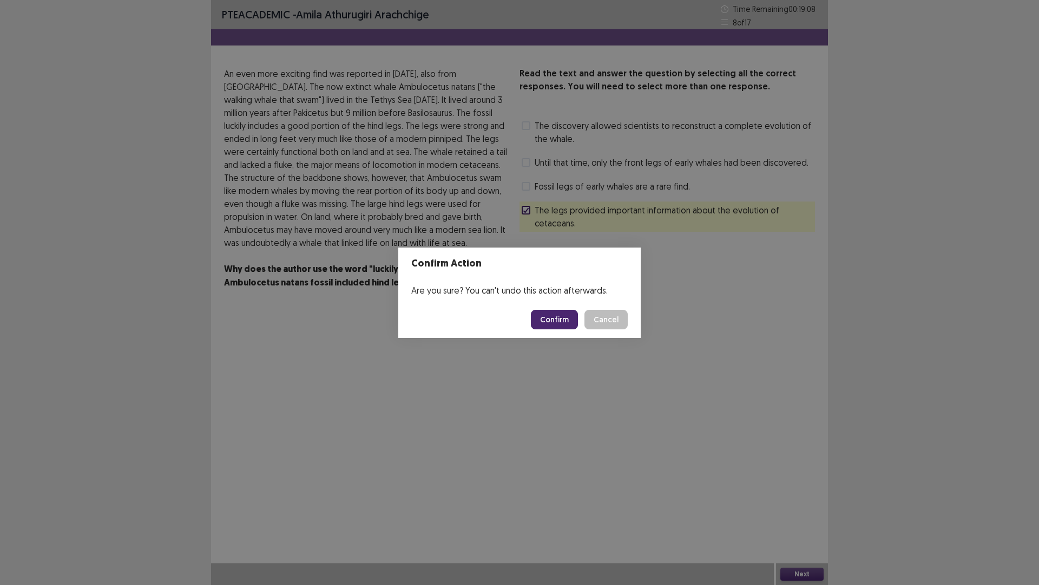
click at [556, 321] on button "Confirm" at bounding box center [554, 319] width 47 height 19
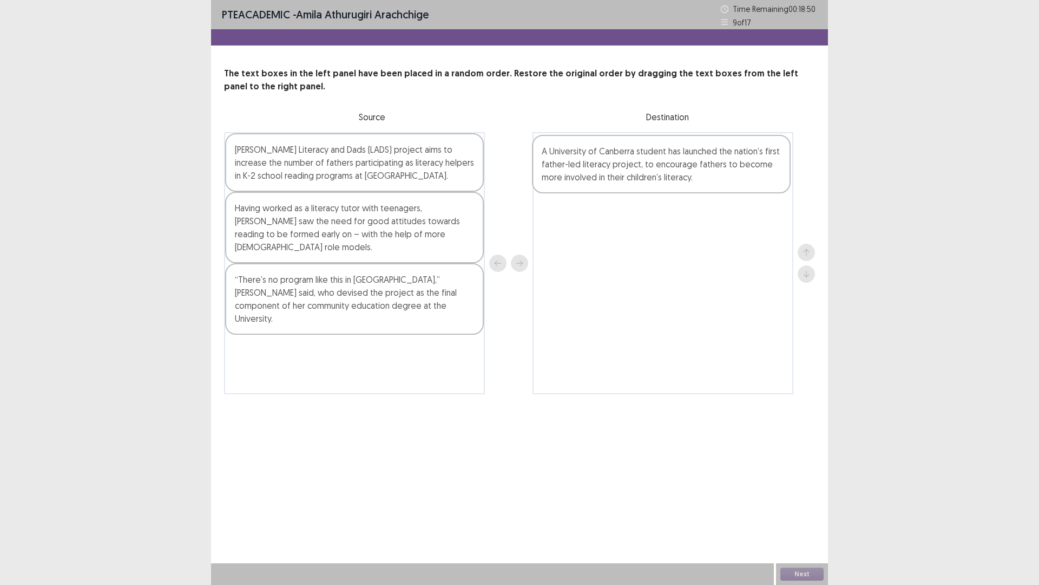
drag, startPoint x: 297, startPoint y: 300, endPoint x: 607, endPoint y: 172, distance: 336.2
click at [607, 172] on div "[PERSON_NAME] Literacy and Dads (LADS) project aims to increase the number of f…" at bounding box center [519, 263] width 591 height 262
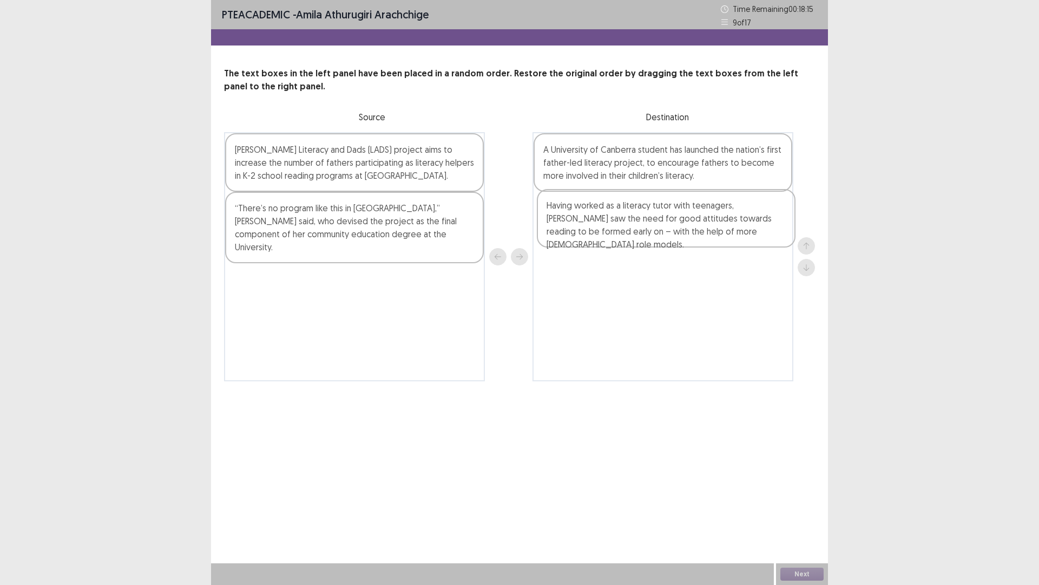
drag, startPoint x: 289, startPoint y: 243, endPoint x: 605, endPoint y: 228, distance: 316.5
click at [605, 228] on div "[PERSON_NAME] Literacy and Dads (LADS) project aims to increase the number of f…" at bounding box center [519, 256] width 591 height 249
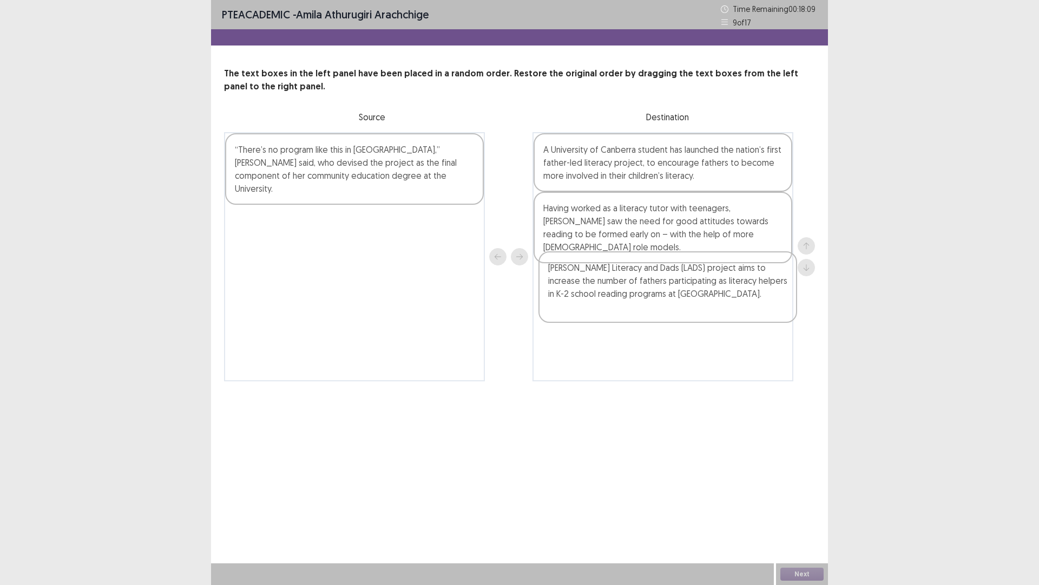
drag, startPoint x: 297, startPoint y: 176, endPoint x: 615, endPoint y: 296, distance: 339.4
click at [615, 296] on div "[PERSON_NAME] Literacy and Dads (LADS) project aims to increase the number of f…" at bounding box center [519, 256] width 591 height 249
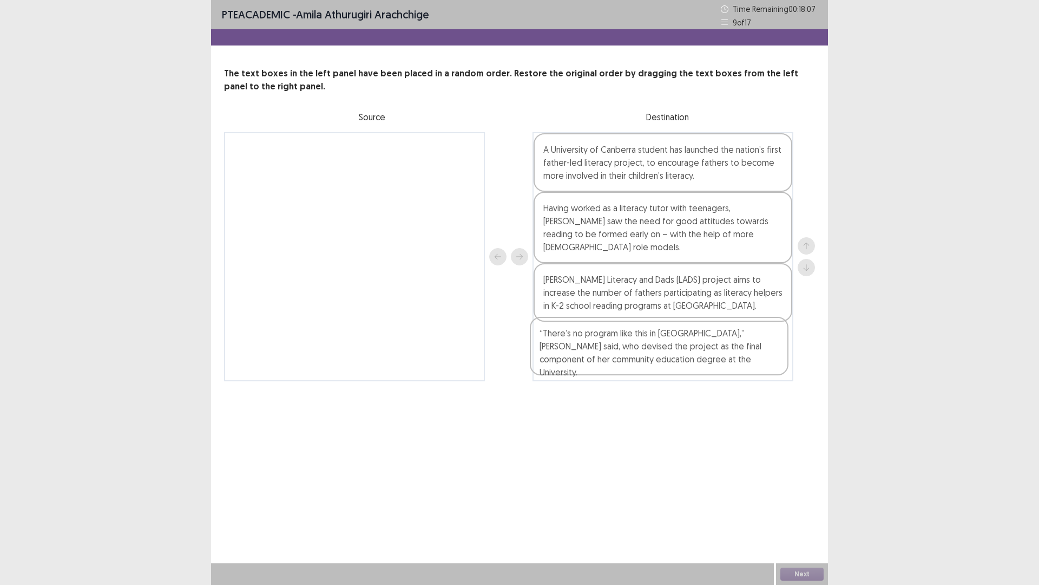
drag, startPoint x: 288, startPoint y: 165, endPoint x: 595, endPoint y: 354, distance: 360.4
click at [595, 354] on div "“There’s no program like this in [GEOGRAPHIC_DATA],” [PERSON_NAME] said, who de…" at bounding box center [519, 256] width 591 height 249
click at [804, 511] on button "Next" at bounding box center [802, 573] width 43 height 13
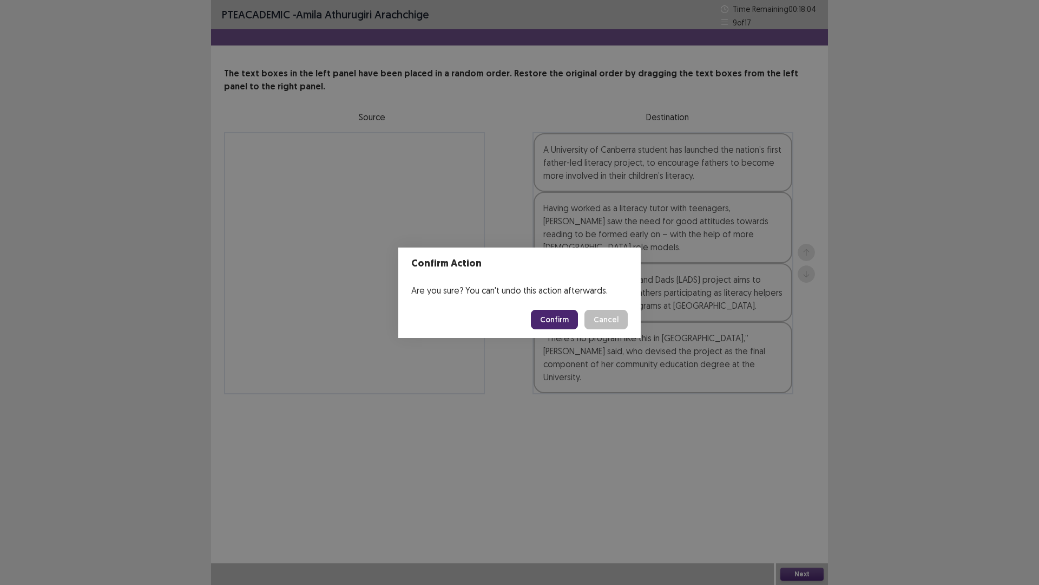
click at [545, 321] on button "Confirm" at bounding box center [554, 319] width 47 height 19
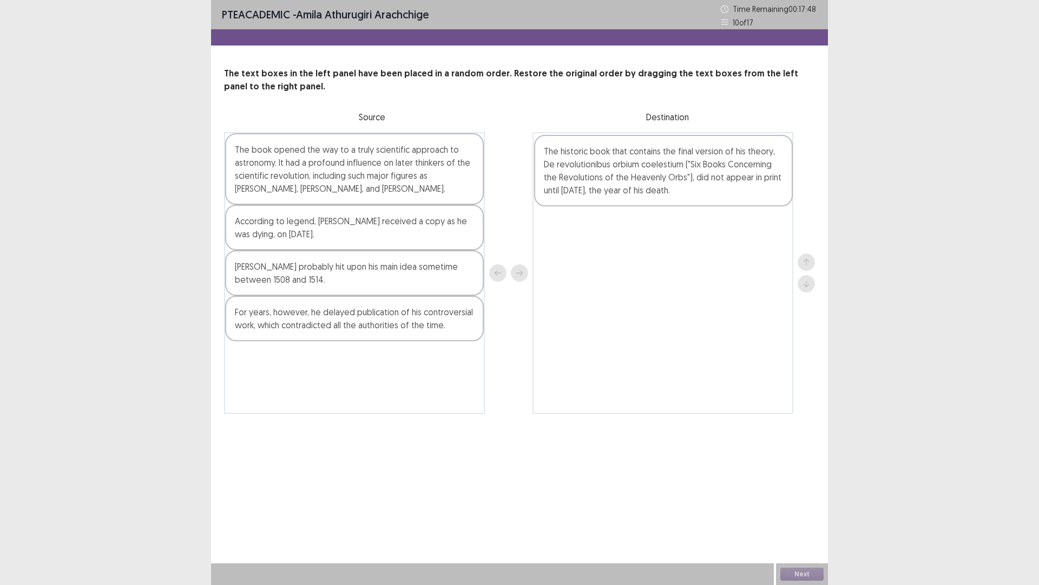
drag, startPoint x: 289, startPoint y: 335, endPoint x: 601, endPoint y: 174, distance: 351.8
click at [601, 174] on div "The book opened the way to a truly scientific approach to astronomy. It had a p…" at bounding box center [519, 273] width 591 height 282
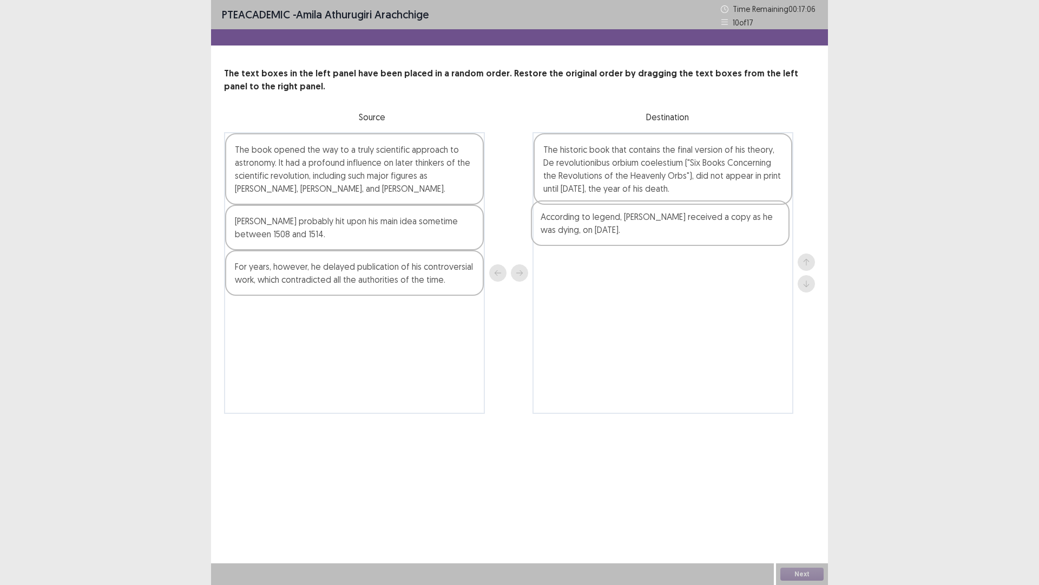
drag, startPoint x: 270, startPoint y: 235, endPoint x: 579, endPoint y: 231, distance: 309.7
click at [579, 231] on div "The book opened the way to a truly scientific approach to astronomy. It had a p…" at bounding box center [519, 273] width 591 height 282
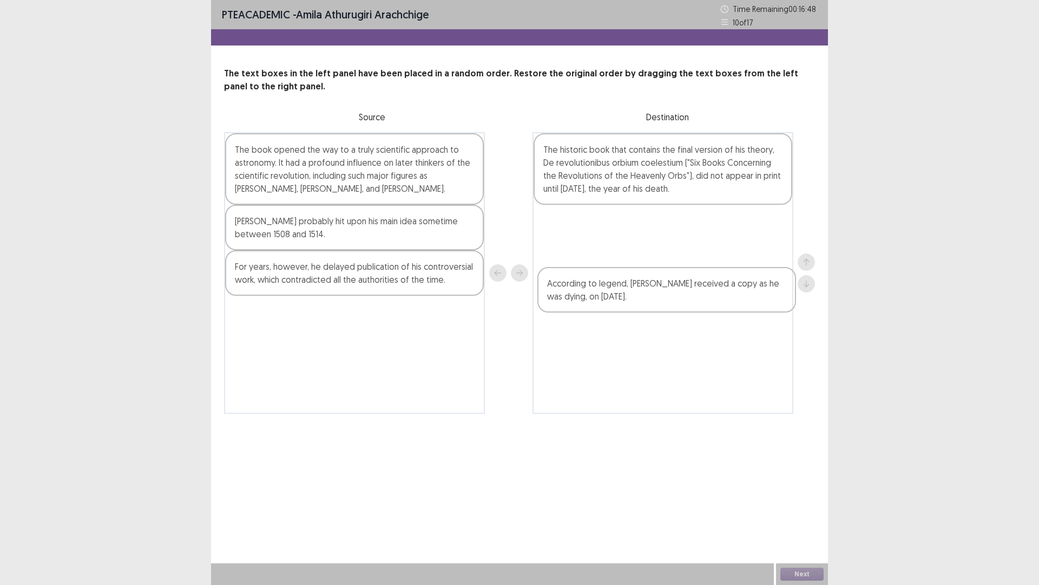
drag, startPoint x: 600, startPoint y: 230, endPoint x: 604, endPoint y: 295, distance: 65.1
click at [604, 295] on div "The historic book that contains the final version of his theory, De revolutioni…" at bounding box center [663, 273] width 261 height 282
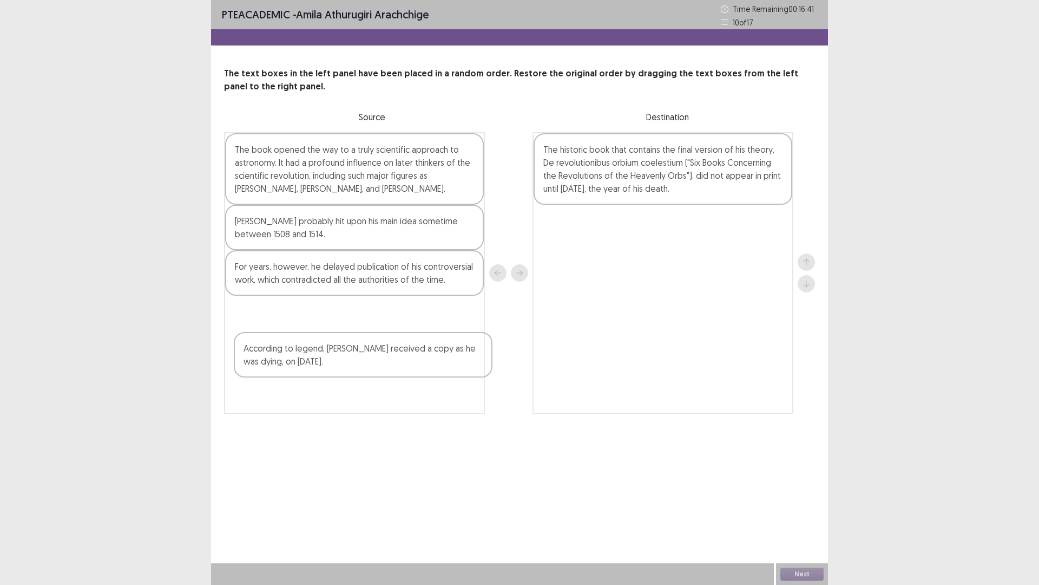
drag, startPoint x: 618, startPoint y: 236, endPoint x: 306, endPoint y: 365, distance: 336.9
click at [306, 365] on div "The book opened the way to a truly scientific approach to astronomy. It had a p…" at bounding box center [519, 273] width 591 height 282
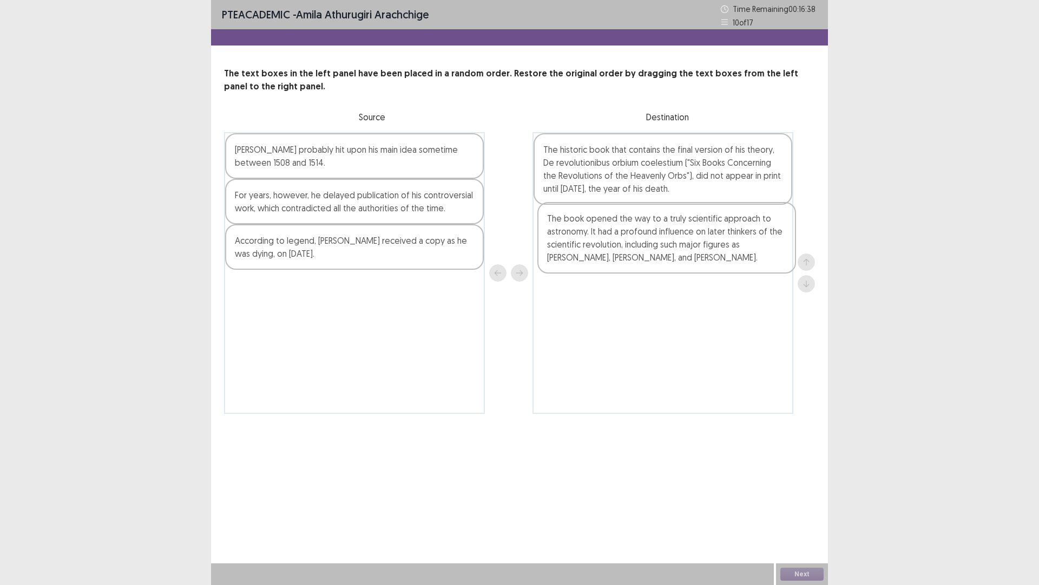
drag, startPoint x: 317, startPoint y: 191, endPoint x: 634, endPoint y: 259, distance: 324.5
click at [634, 259] on div "The book opened the way to a truly scientific approach to astronomy. It had a p…" at bounding box center [519, 273] width 591 height 282
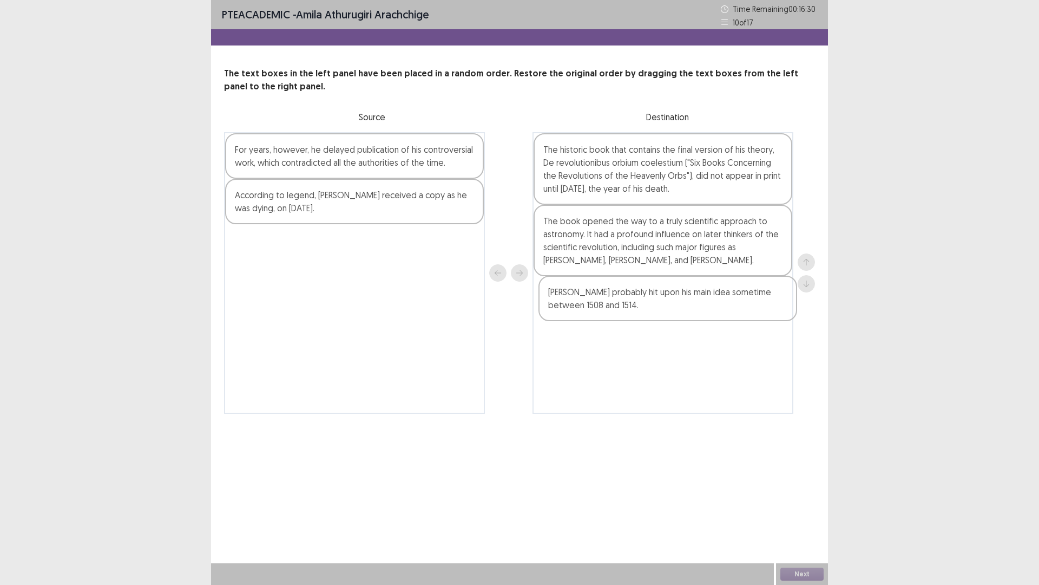
drag, startPoint x: 326, startPoint y: 167, endPoint x: 639, endPoint y: 312, distance: 345.4
click at [639, 312] on div "[PERSON_NAME] probably hit upon his main idea sometime between 1508 and 1514. F…" at bounding box center [519, 273] width 591 height 282
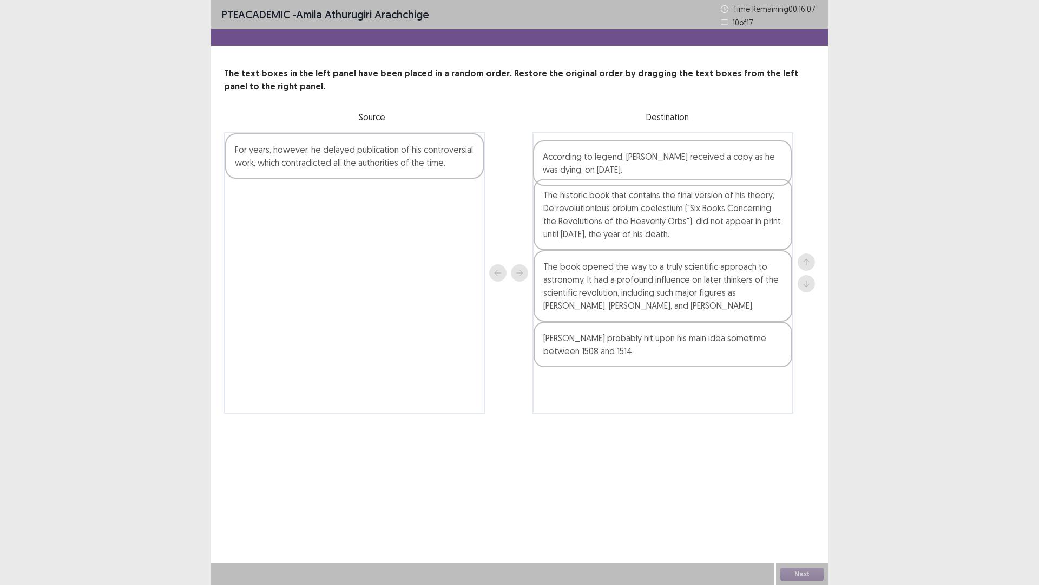
drag, startPoint x: 384, startPoint y: 210, endPoint x: 697, endPoint y: 169, distance: 315.1
click at [697, 169] on div "For years, however, he delayed publication of his controversial work, which con…" at bounding box center [519, 273] width 591 height 282
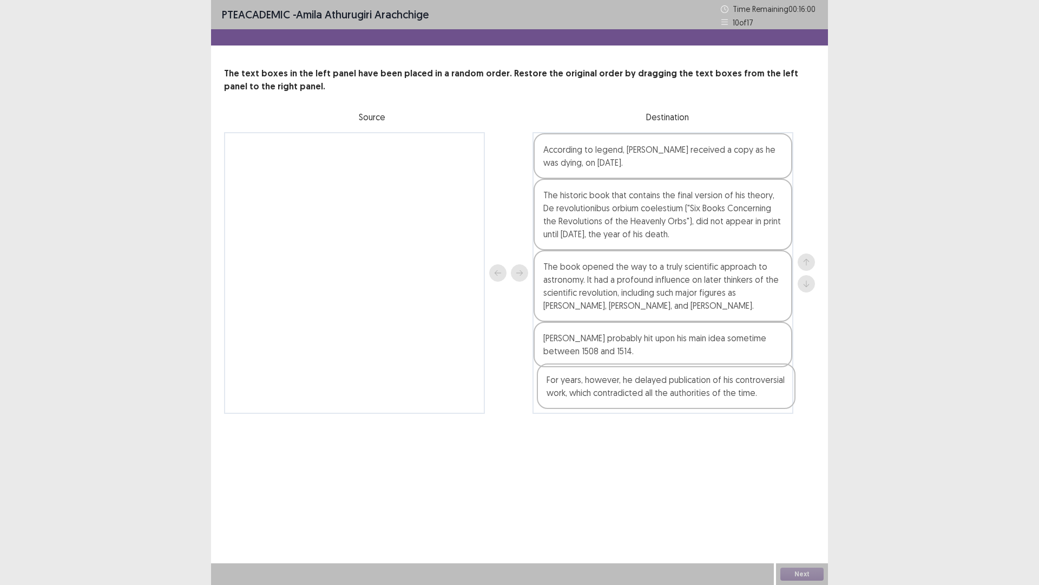
drag, startPoint x: 380, startPoint y: 165, endPoint x: 697, endPoint y: 402, distance: 395.7
click at [697, 402] on div "For years, however, he delayed publication of his controversial work, which con…" at bounding box center [519, 273] width 591 height 282
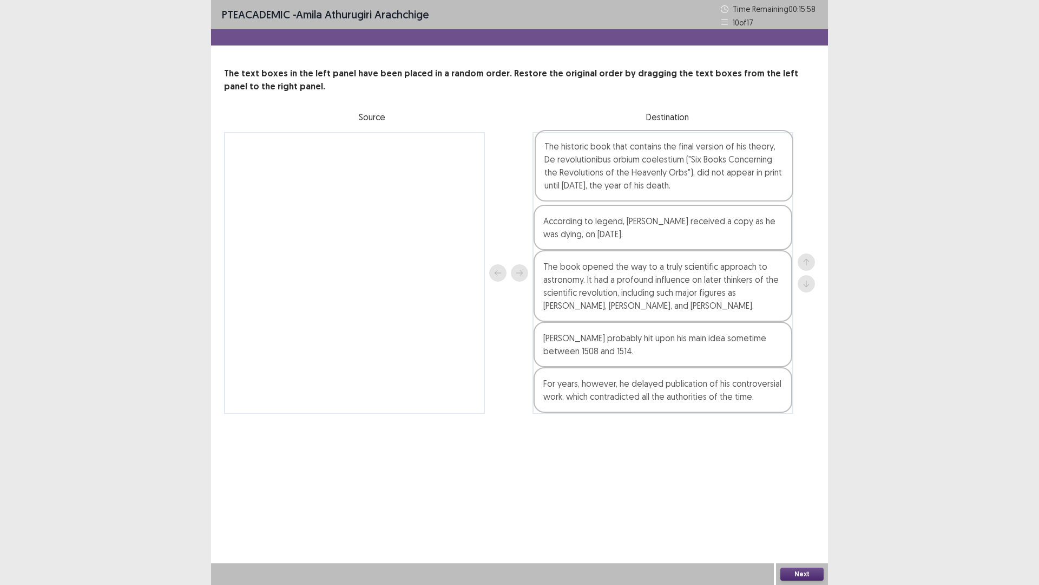
drag, startPoint x: 655, startPoint y: 236, endPoint x: 654, endPoint y: 185, distance: 51.4
click at [654, 185] on div "According to legend, [PERSON_NAME] received a copy as he was dying, on [DATE]. …" at bounding box center [663, 273] width 261 height 282
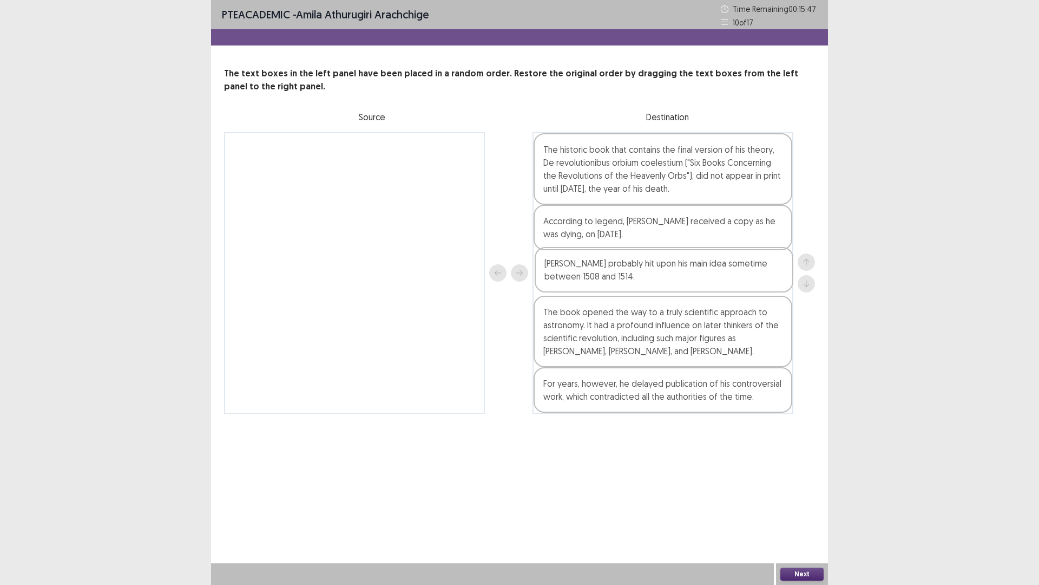
drag, startPoint x: 632, startPoint y: 355, endPoint x: 631, endPoint y: 275, distance: 80.1
click at [631, 275] on div "The historic book that contains the final version of his theory, De revolutioni…" at bounding box center [663, 273] width 261 height 282
click at [820, 511] on button "Next" at bounding box center [802, 573] width 43 height 13
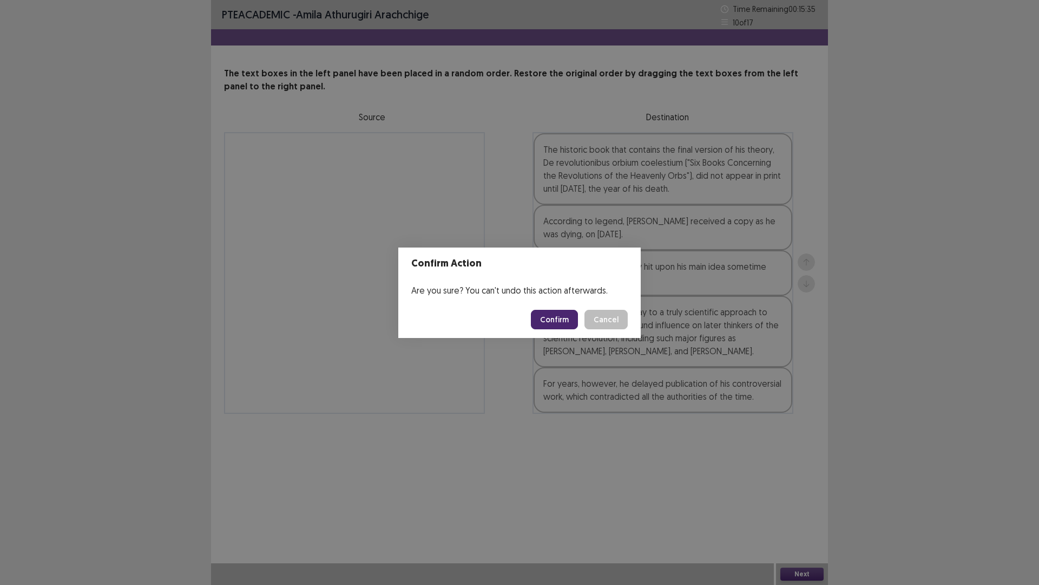
click at [570, 324] on button "Confirm" at bounding box center [554, 319] width 47 height 19
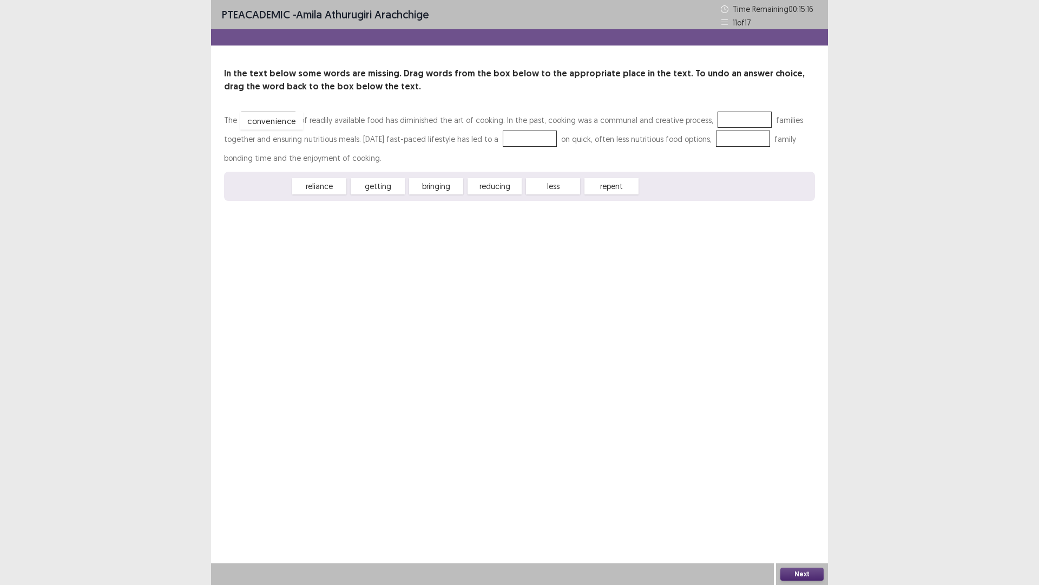
drag, startPoint x: 254, startPoint y: 191, endPoint x: 266, endPoint y: 126, distance: 66.7
drag, startPoint x: 369, startPoint y: 188, endPoint x: 717, endPoint y: 122, distance: 354.4
drag, startPoint x: 310, startPoint y: 191, endPoint x: 493, endPoint y: 159, distance: 185.1
click at [493, 159] on div "The convenience of readily available food has diminished the art of cooking. In…" at bounding box center [519, 155] width 591 height 90
drag, startPoint x: 304, startPoint y: 186, endPoint x: 506, endPoint y: 137, distance: 207.9
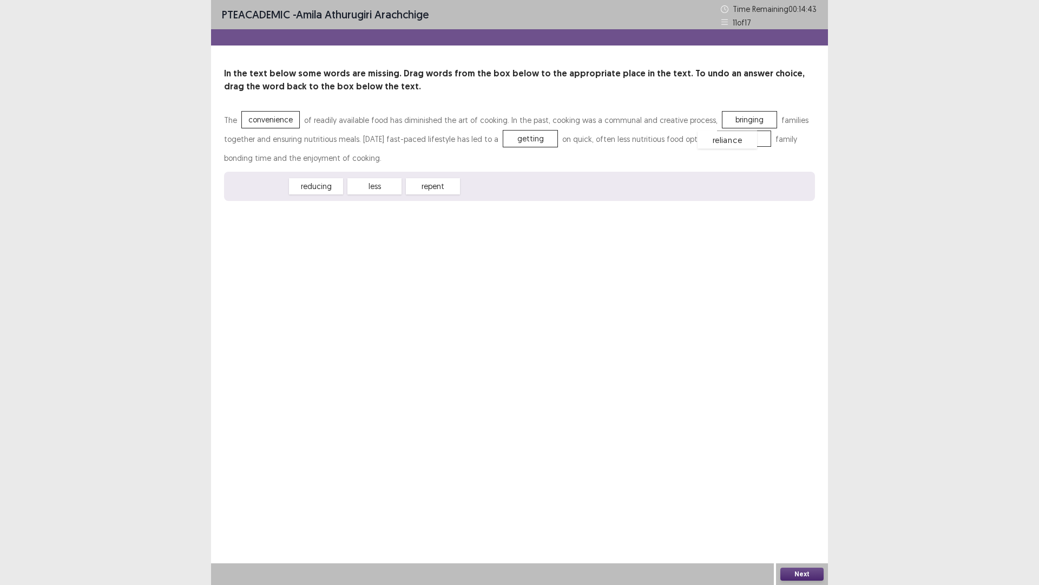
drag, startPoint x: 263, startPoint y: 187, endPoint x: 733, endPoint y: 141, distance: 472.2
click at [793, 511] on button "Next" at bounding box center [802, 573] width 43 height 13
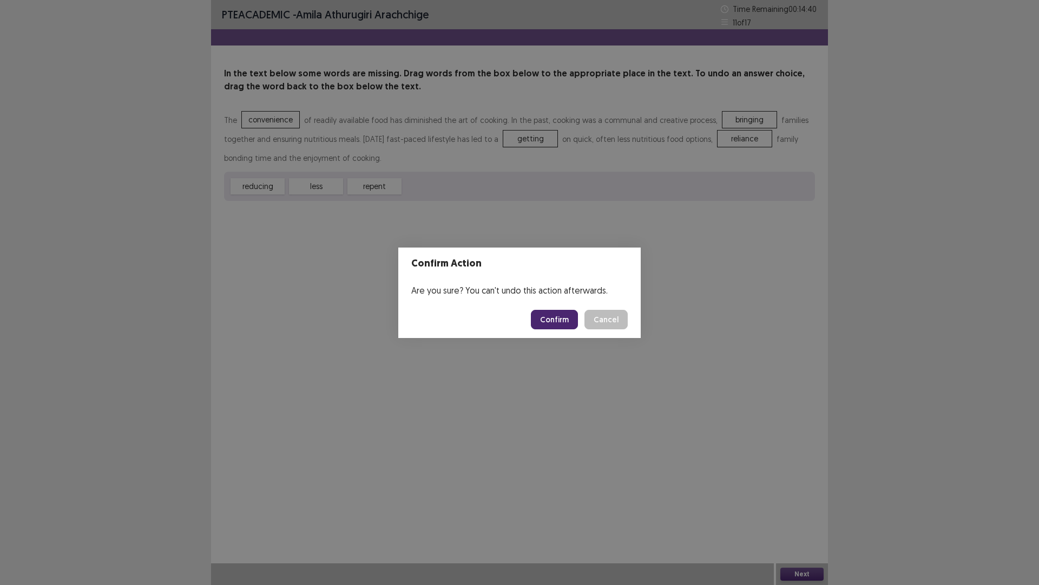
click at [562, 319] on button "Confirm" at bounding box center [554, 319] width 47 height 19
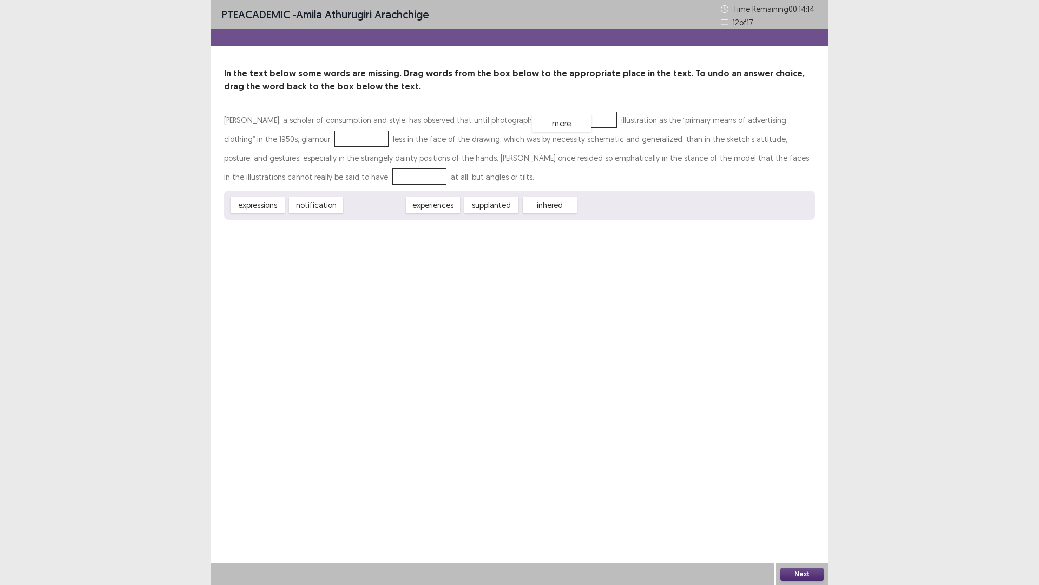
drag, startPoint x: 372, startPoint y: 209, endPoint x: 560, endPoint y: 127, distance: 204.6
drag, startPoint x: 374, startPoint y: 210, endPoint x: 309, endPoint y: 140, distance: 95.4
drag, startPoint x: 395, startPoint y: 210, endPoint x: 293, endPoint y: 178, distance: 106.5
click at [816, 511] on div "Next" at bounding box center [802, 574] width 52 height 22
click at [801, 511] on button "Next" at bounding box center [802, 573] width 43 height 13
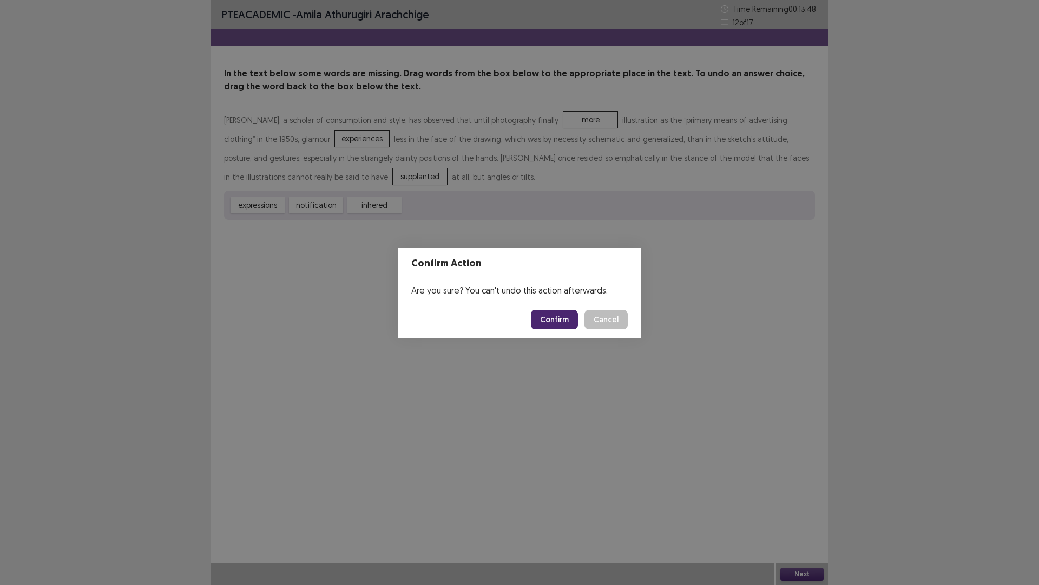
click at [541, 313] on button "Confirm" at bounding box center [554, 319] width 47 height 19
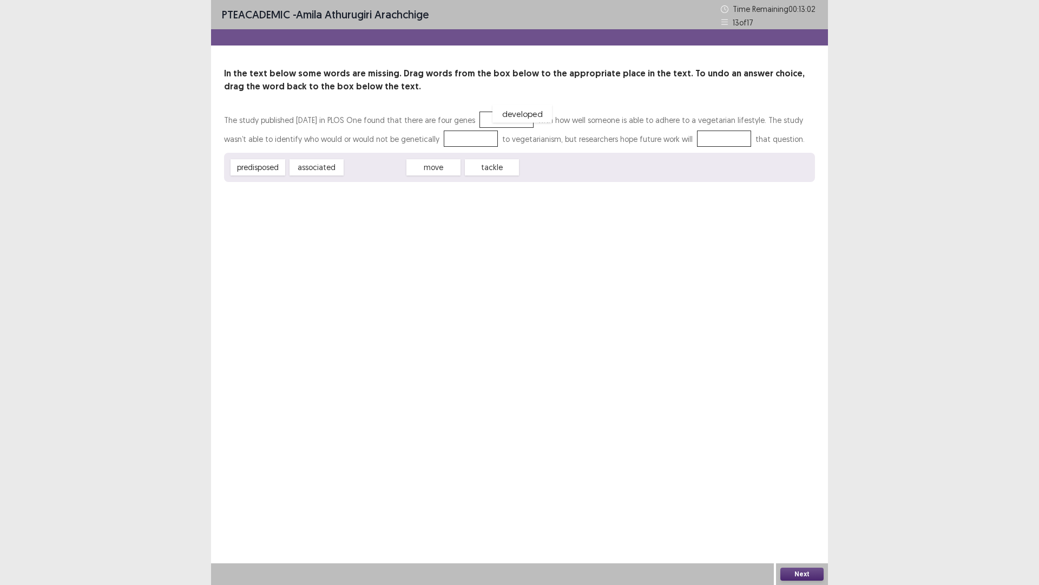
drag, startPoint x: 368, startPoint y: 167, endPoint x: 515, endPoint y: 114, distance: 156.7
drag, startPoint x: 329, startPoint y: 169, endPoint x: 479, endPoint y: 141, distance: 152.6
drag, startPoint x: 372, startPoint y: 169, endPoint x: 613, endPoint y: 152, distance: 241.6
click at [613, 152] on div "The study published [DATE] in PLOS One found that there are four genes develope…" at bounding box center [519, 145] width 591 height 71
drag, startPoint x: 377, startPoint y: 167, endPoint x: 718, endPoint y: 140, distance: 342.1
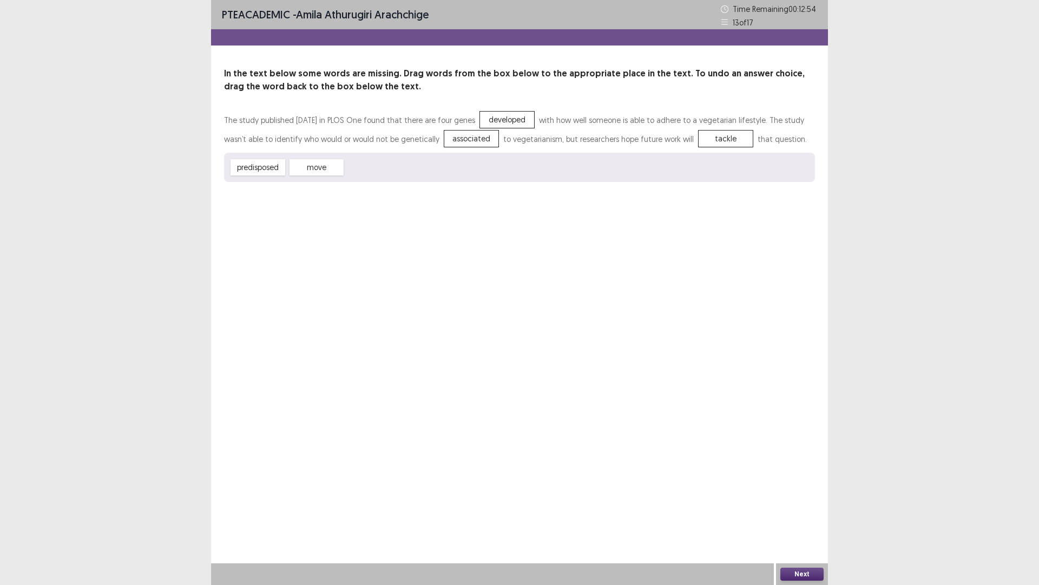
click at [791, 511] on button "Next" at bounding box center [802, 573] width 43 height 13
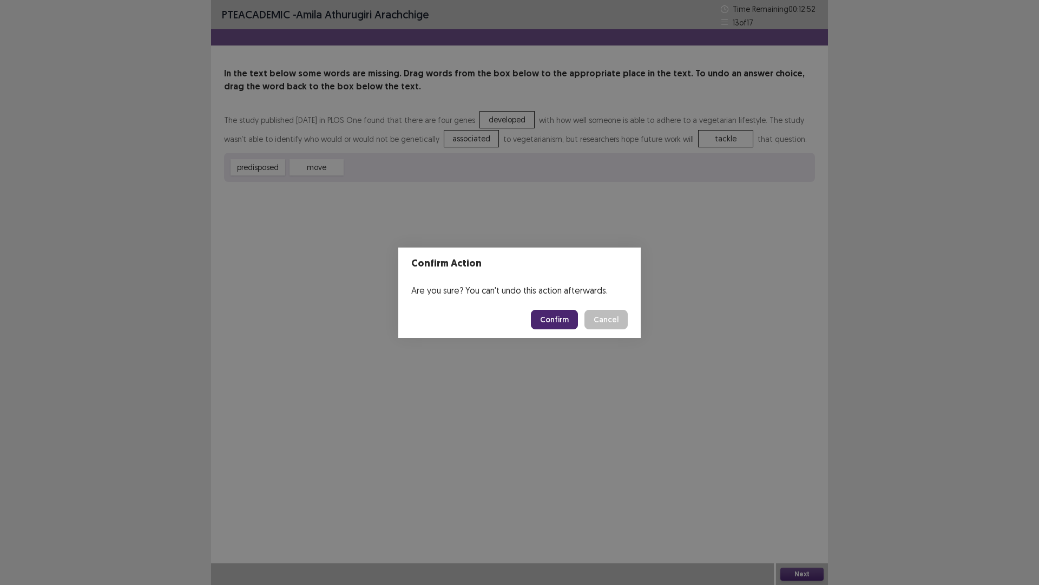
click at [558, 317] on button "Confirm" at bounding box center [554, 319] width 47 height 19
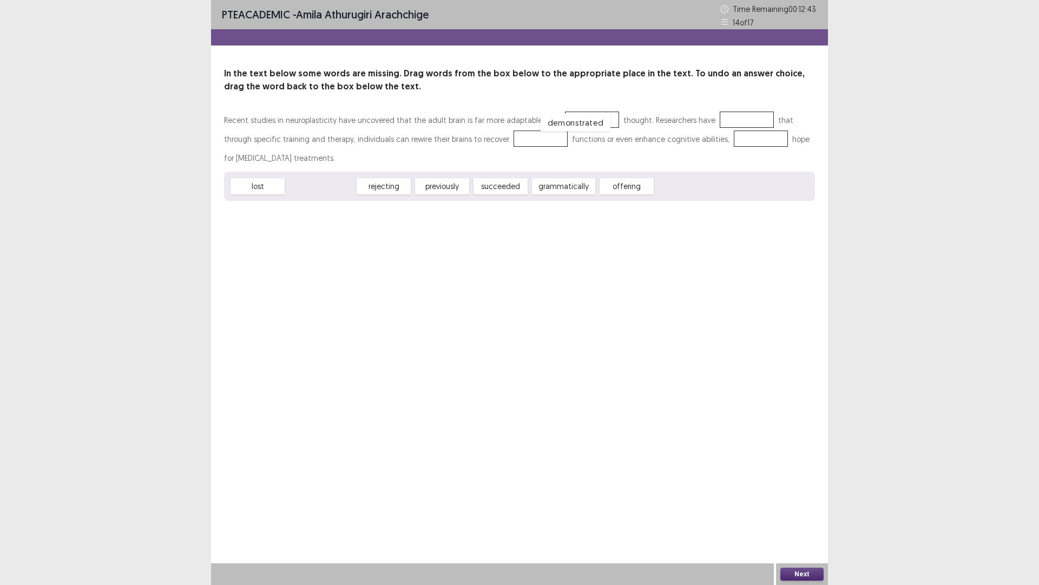
drag, startPoint x: 313, startPoint y: 190, endPoint x: 568, endPoint y: 126, distance: 262.9
drag, startPoint x: 547, startPoint y: 186, endPoint x: 730, endPoint y: 122, distance: 193.3
drag, startPoint x: 433, startPoint y: 187, endPoint x: 499, endPoint y: 136, distance: 83.8
drag, startPoint x: 303, startPoint y: 188, endPoint x: 706, endPoint y: 144, distance: 406.2
click at [790, 511] on button "Next" at bounding box center [802, 573] width 43 height 13
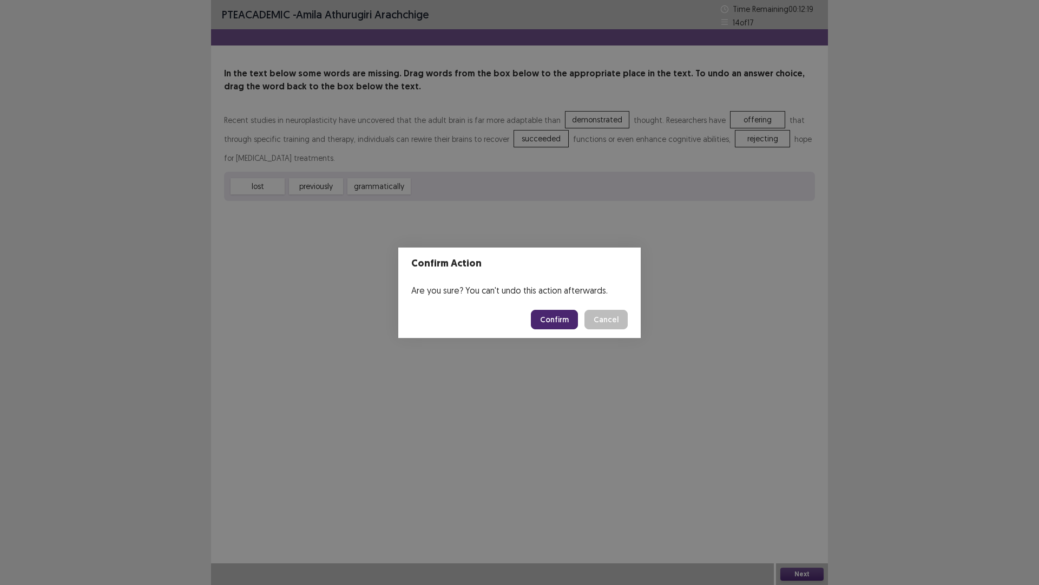
drag, startPoint x: 557, startPoint y: 322, endPoint x: 552, endPoint y: 328, distance: 8.0
click at [555, 322] on button "Confirm" at bounding box center [554, 319] width 47 height 19
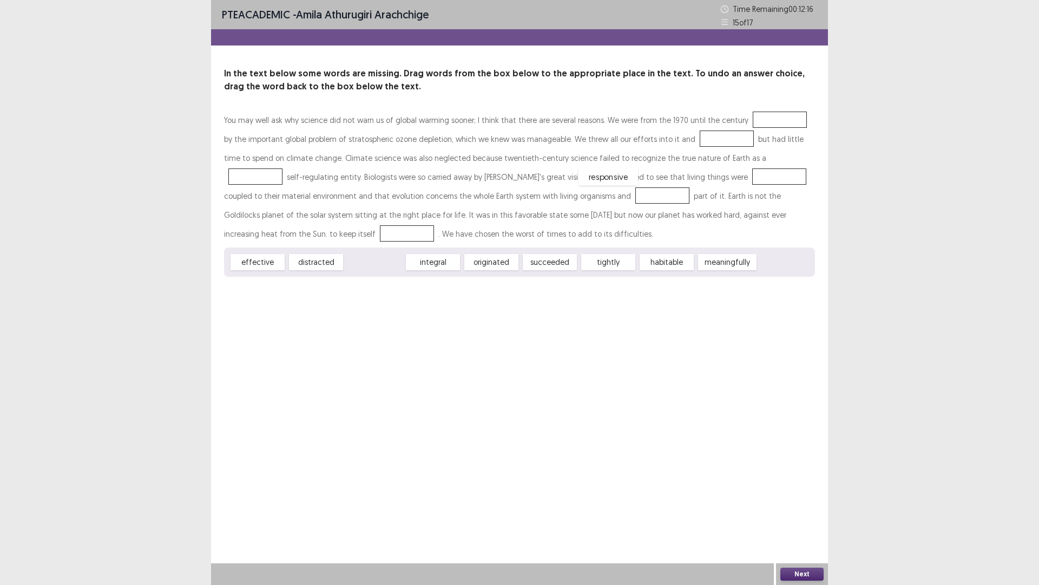
drag, startPoint x: 373, startPoint y: 260, endPoint x: 607, endPoint y: 175, distance: 249.0
drag, startPoint x: 555, startPoint y: 261, endPoint x: 721, endPoint y: 160, distance: 194.3
drag, startPoint x: 629, startPoint y: 261, endPoint x: 681, endPoint y: 160, distance: 114.0
drag, startPoint x: 545, startPoint y: 263, endPoint x: 756, endPoint y: 216, distance: 215.7
drag, startPoint x: 444, startPoint y: 258, endPoint x: 494, endPoint y: 192, distance: 82.3
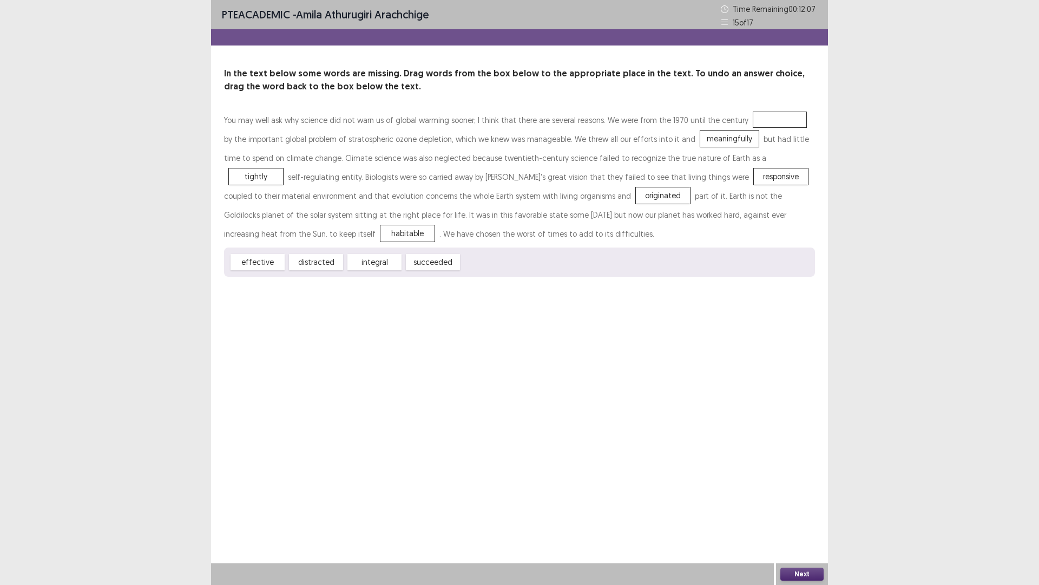
drag, startPoint x: 326, startPoint y: 260, endPoint x: 618, endPoint y: 180, distance: 302.6
click at [618, 180] on div "You may well ask why science did not warn us of global warming sooner; I think …" at bounding box center [519, 193] width 591 height 166
drag, startPoint x: 306, startPoint y: 260, endPoint x: 739, endPoint y: 120, distance: 455.2
click at [792, 511] on button "Next" at bounding box center [802, 573] width 43 height 13
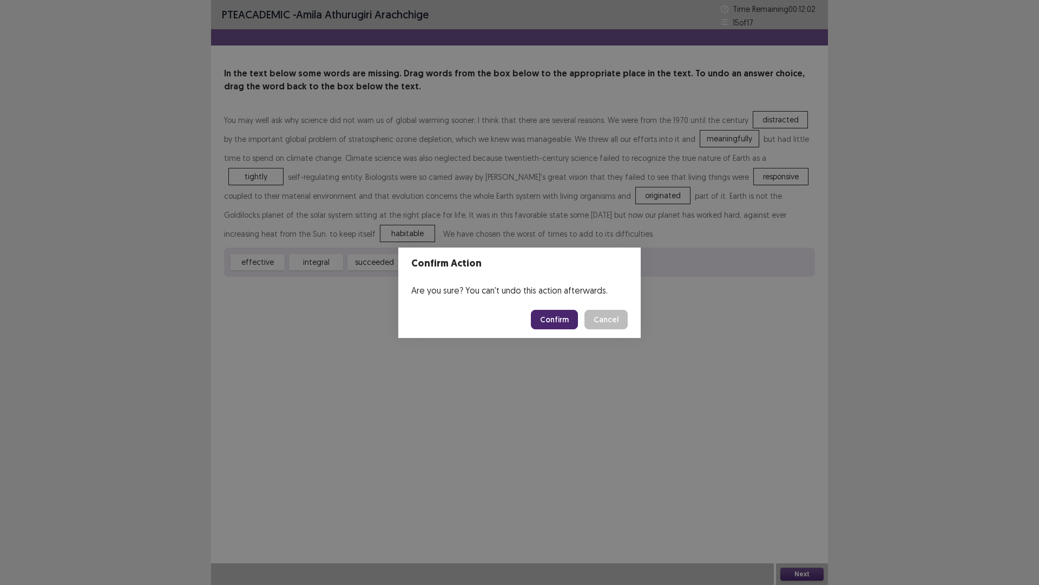
click at [556, 315] on button "Confirm" at bounding box center [554, 319] width 47 height 19
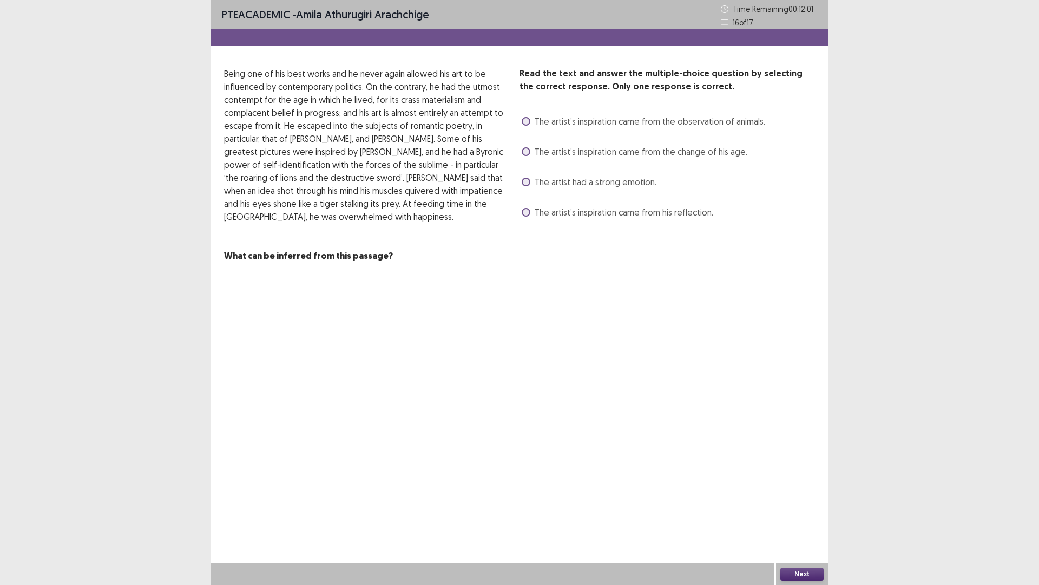
click at [523, 178] on label "The artist had a strong emotion." at bounding box center [589, 181] width 135 height 13
click at [534, 210] on label "The artist’s inspiration came from his reflection." at bounding box center [618, 212] width 192 height 13
click at [796, 511] on button "Next" at bounding box center [802, 573] width 43 height 13
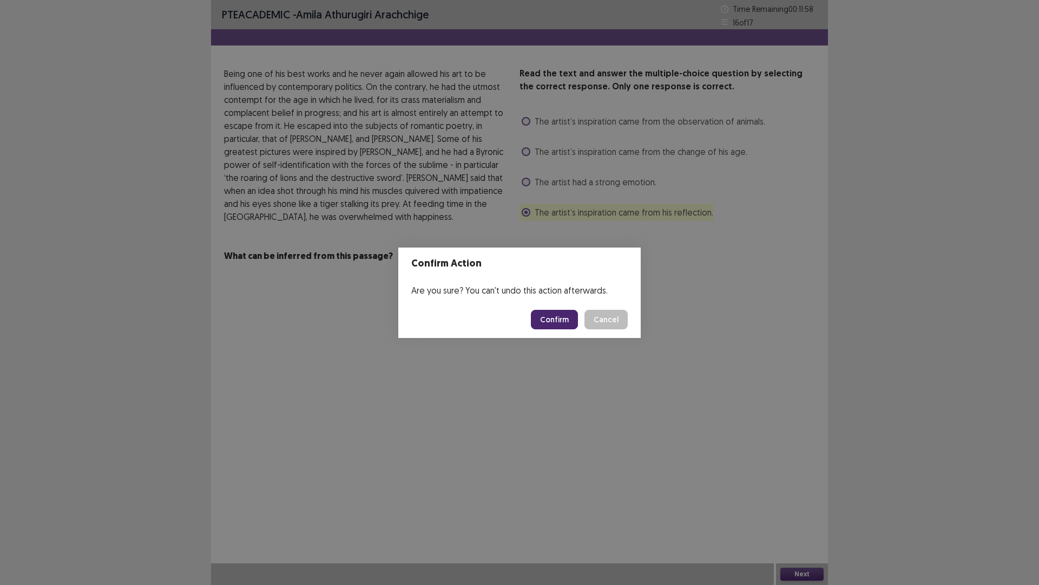
click at [544, 317] on button "Confirm" at bounding box center [554, 319] width 47 height 19
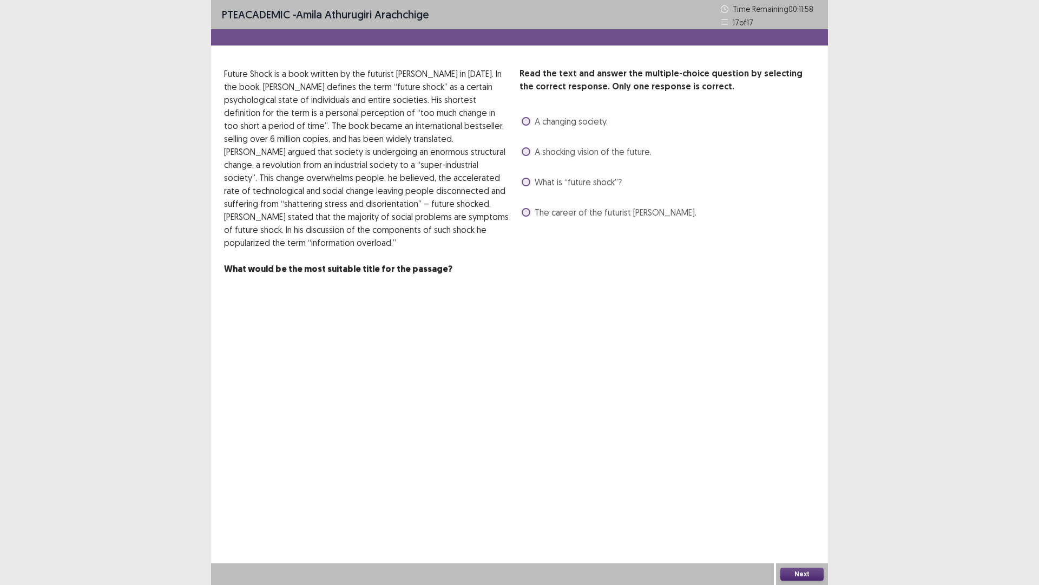
click at [529, 147] on label "A shocking vision of the future." at bounding box center [587, 151] width 130 height 13
click at [794, 511] on button "Next" at bounding box center [802, 573] width 43 height 13
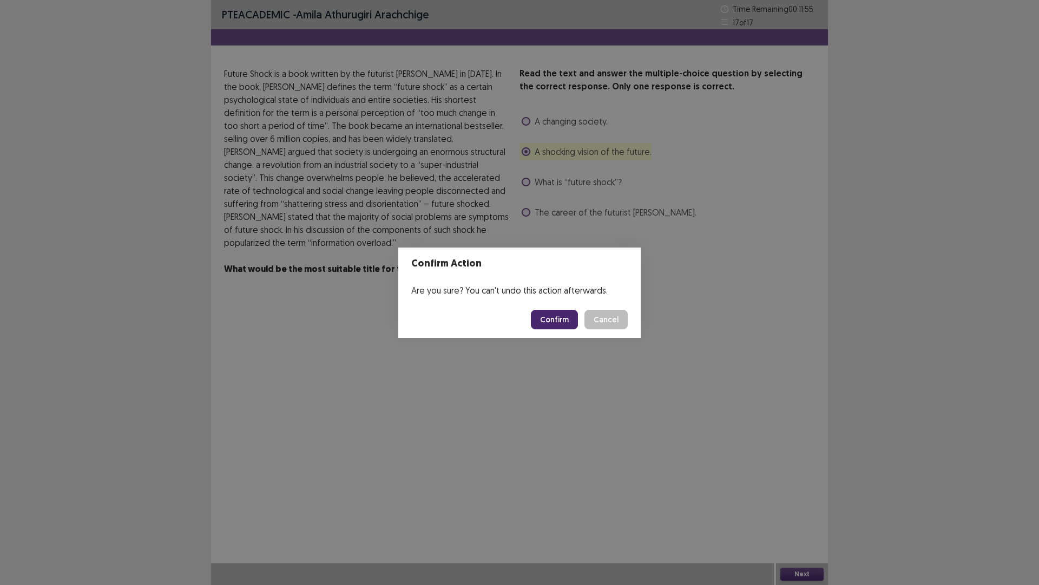
click at [557, 320] on button "Confirm" at bounding box center [554, 319] width 47 height 19
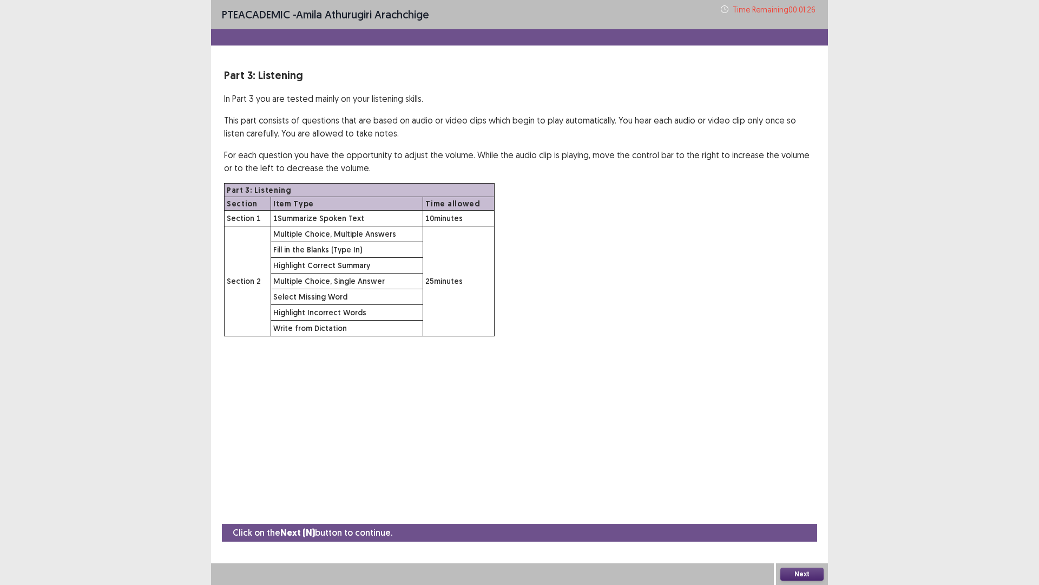
click at [807, 511] on button "Next" at bounding box center [802, 573] width 43 height 13
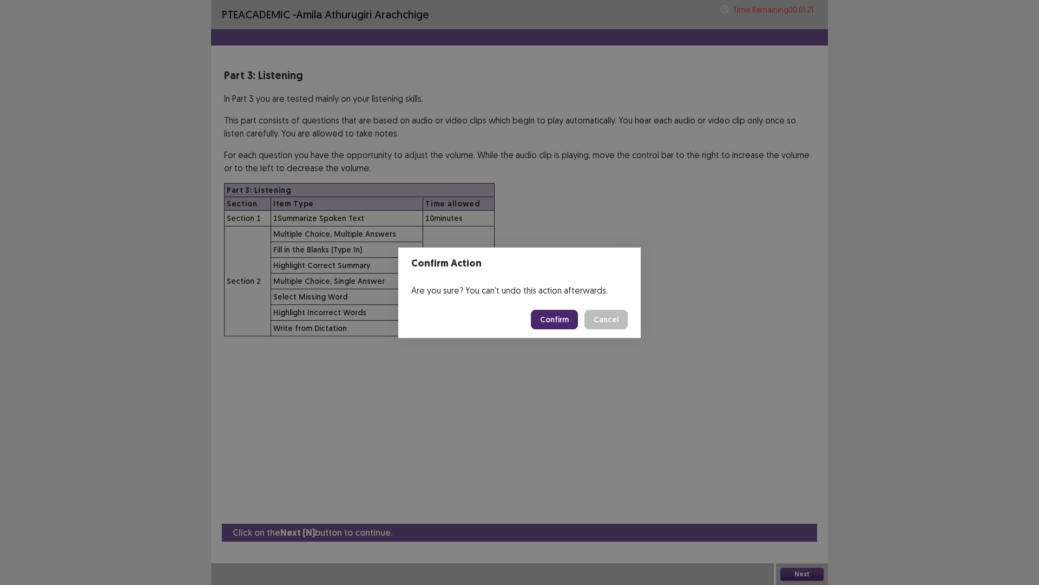
click at [563, 317] on button "Confirm" at bounding box center [554, 319] width 47 height 19
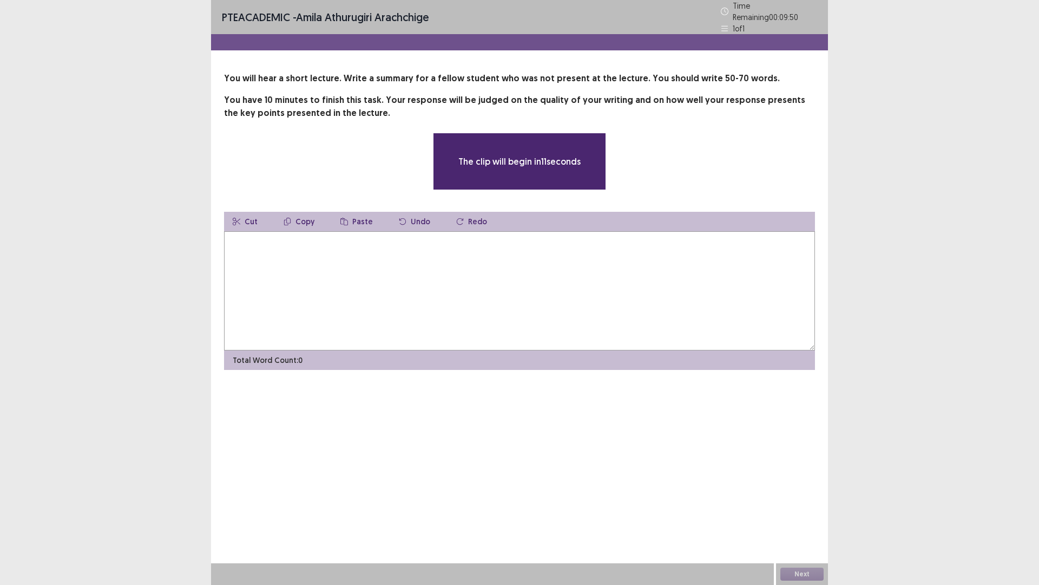
drag, startPoint x: 415, startPoint y: 301, endPoint x: 419, endPoint y: 295, distance: 7.1
click at [415, 300] on textarea at bounding box center [519, 290] width 591 height 119
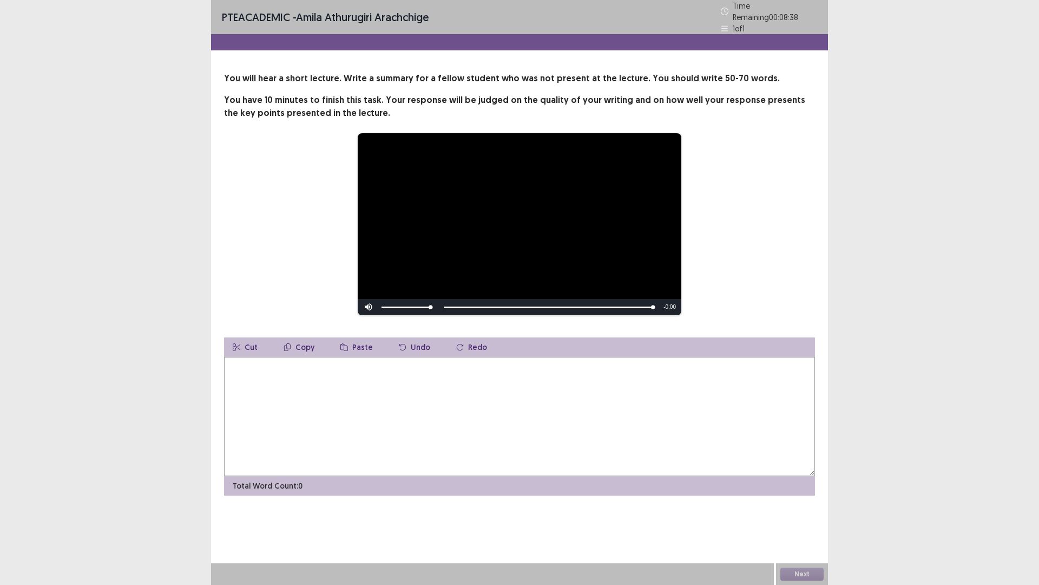
drag, startPoint x: 327, startPoint y: 447, endPoint x: 641, endPoint y: 398, distance: 317.7
click at [333, 445] on textarea at bounding box center [519, 416] width 591 height 119
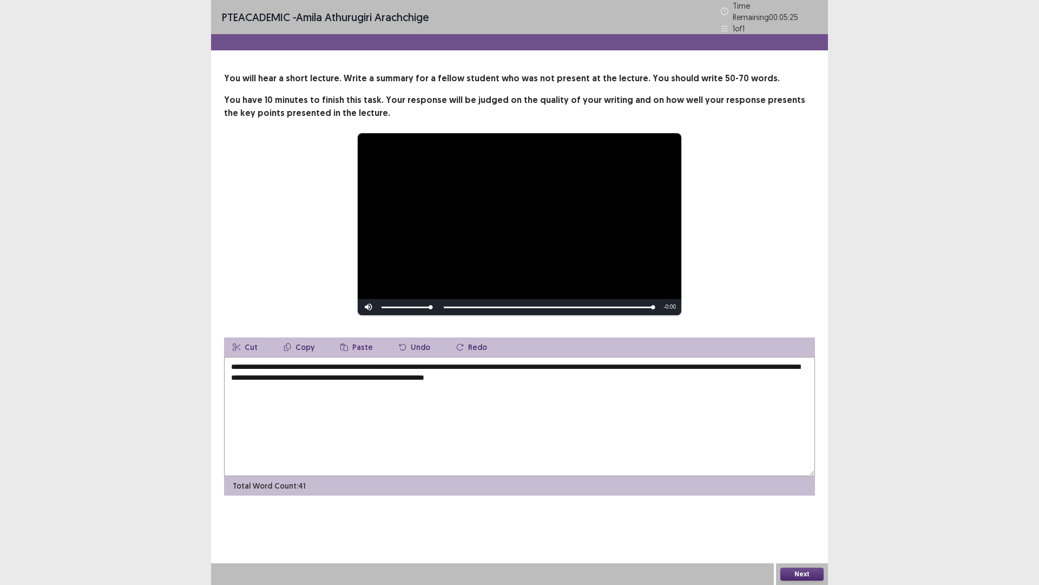
click at [228, 361] on textarea "**********" at bounding box center [519, 416] width 591 height 119
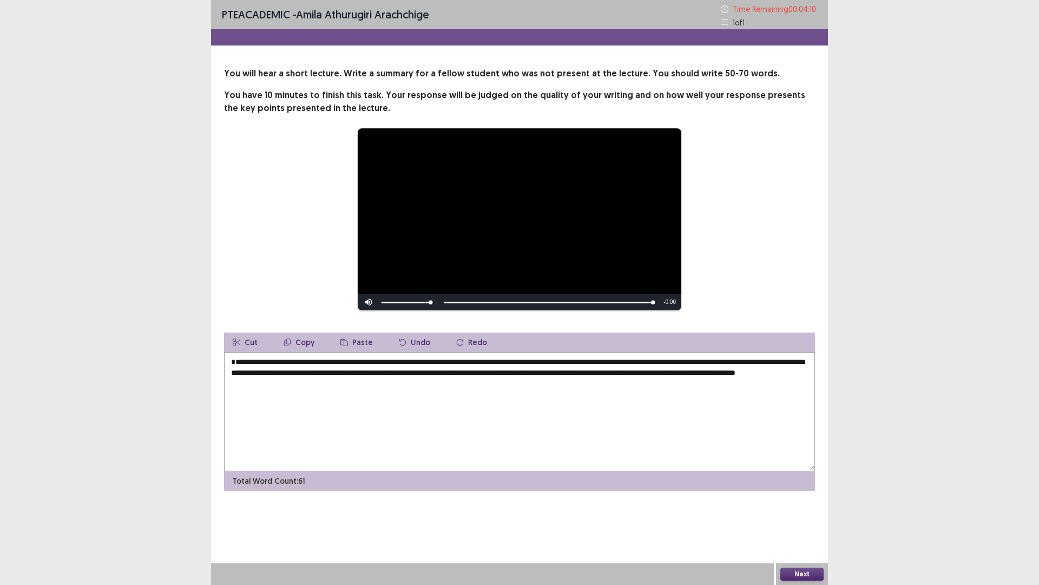
type textarea "**********"
click at [793, 511] on button "Next" at bounding box center [802, 573] width 43 height 13
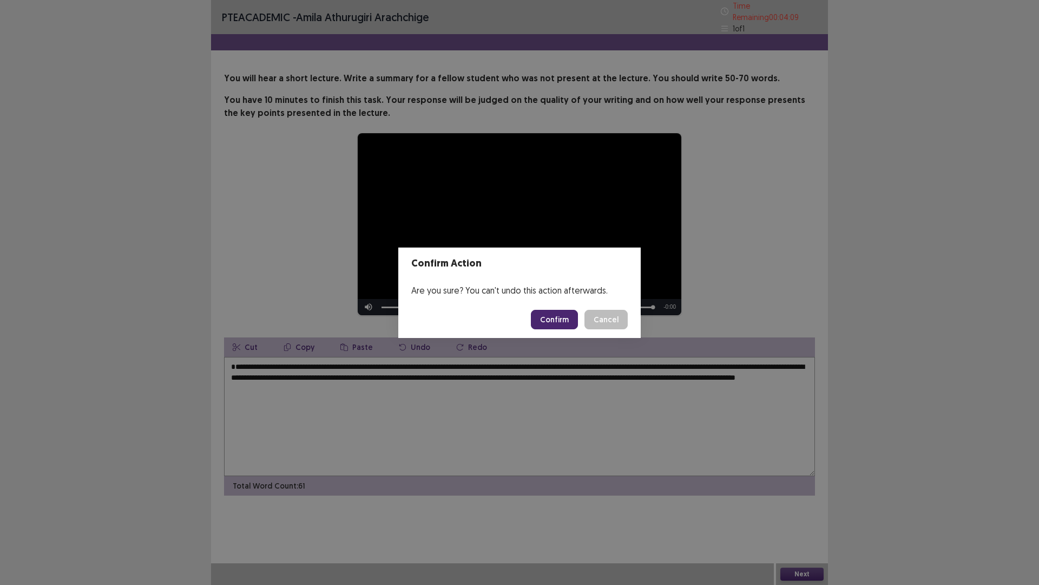
click at [570, 314] on button "Confirm" at bounding box center [554, 319] width 47 height 19
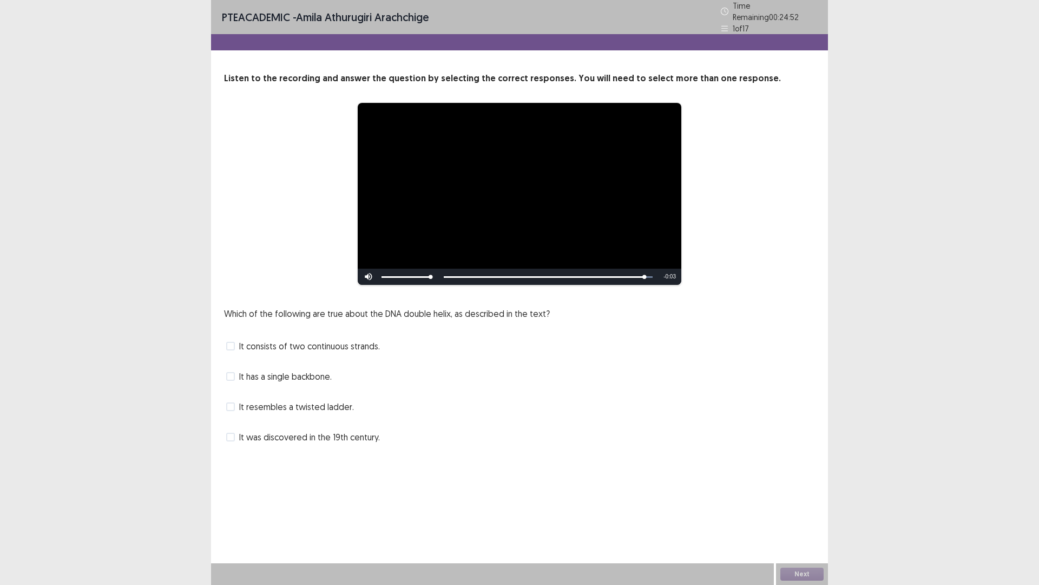
click at [230, 407] on label "It resembles a twisted ladder." at bounding box center [290, 406] width 128 height 13
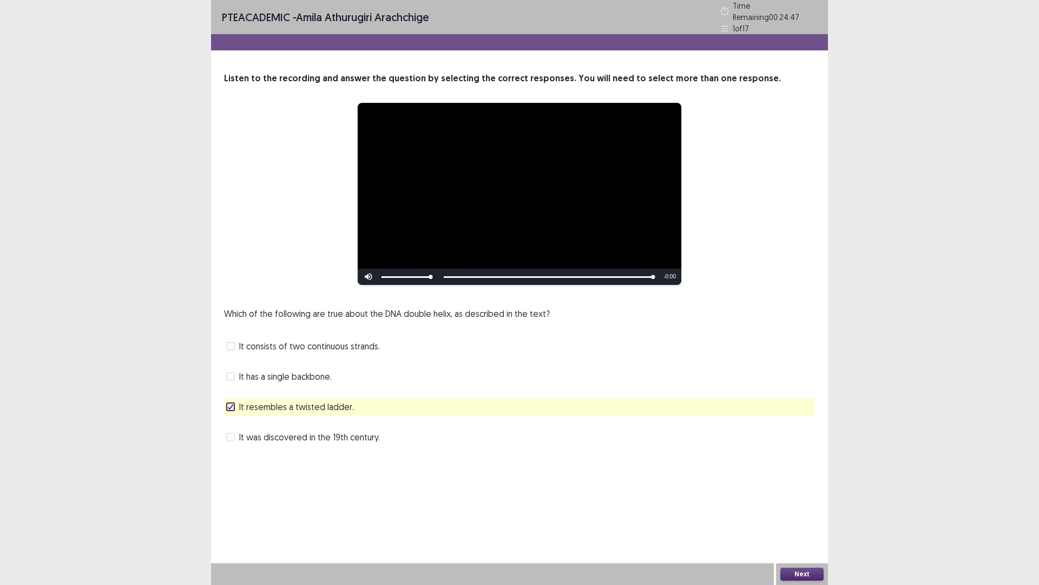
click at [806, 511] on button "Next" at bounding box center [802, 573] width 43 height 13
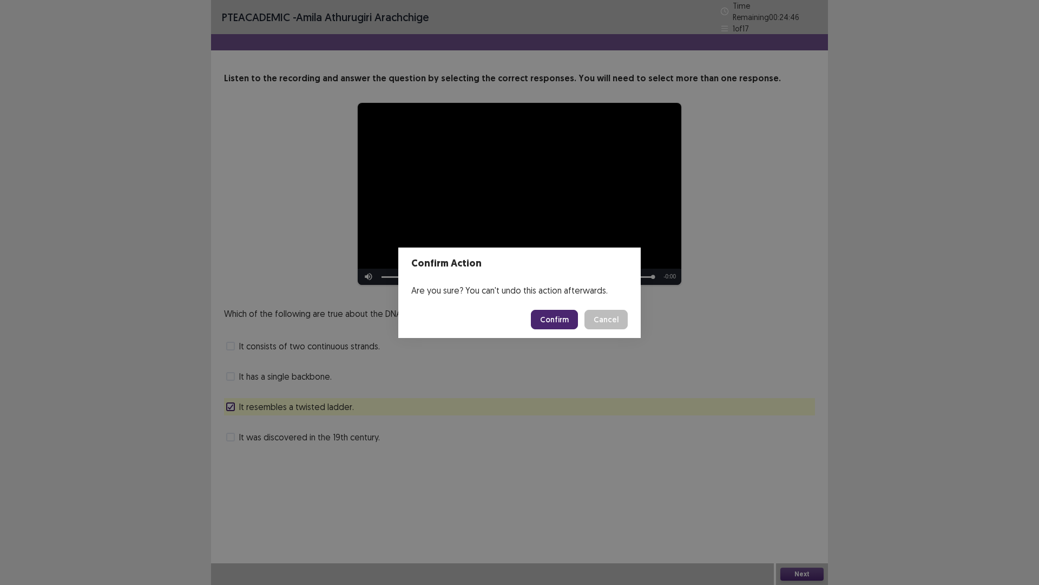
click at [562, 320] on button "Confirm" at bounding box center [554, 319] width 47 height 19
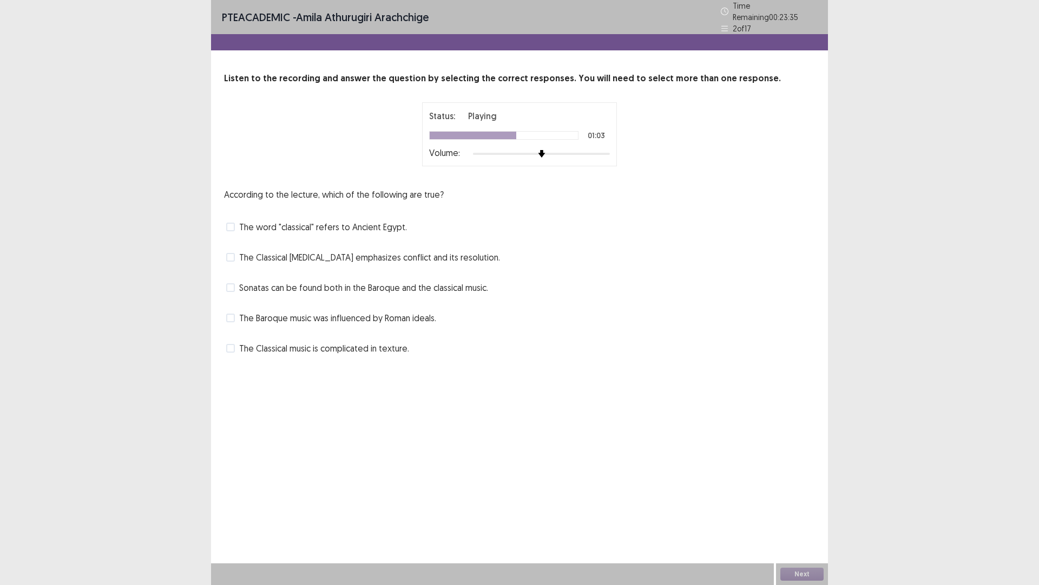
click at [234, 284] on span at bounding box center [230, 287] width 9 height 9
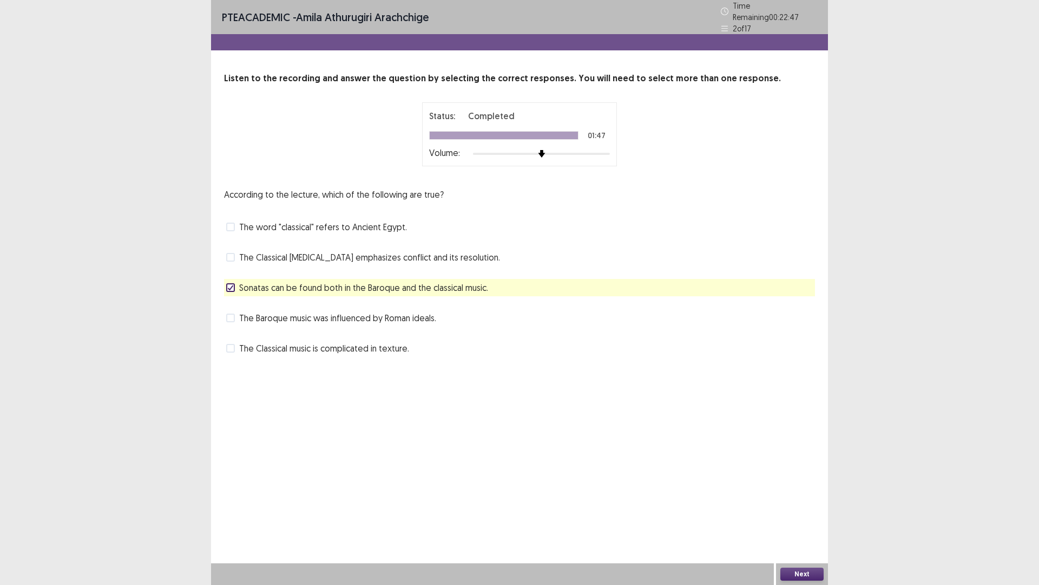
click at [814, 511] on button "Next" at bounding box center [802, 573] width 43 height 13
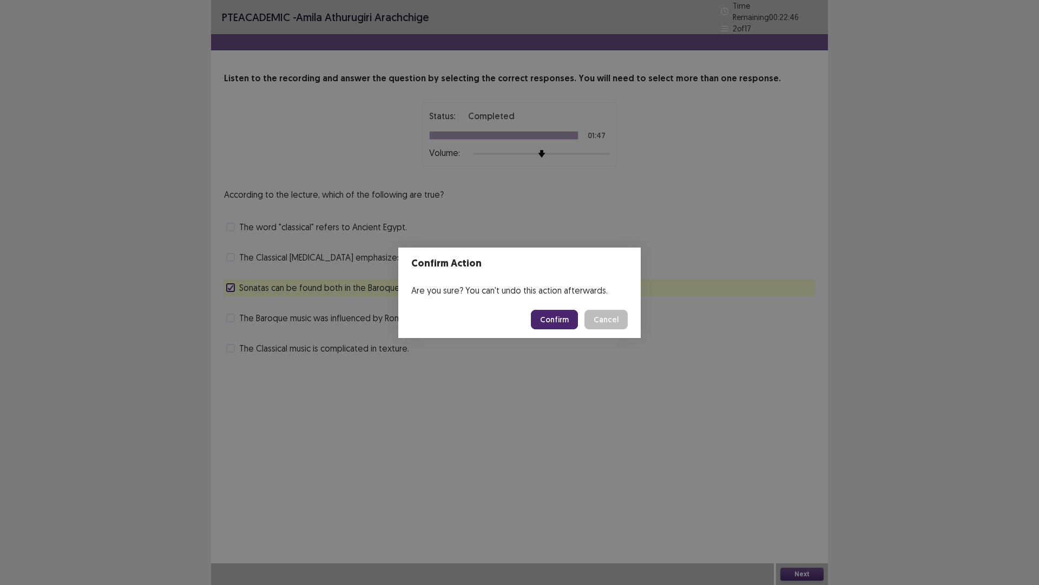
click at [551, 319] on button "Confirm" at bounding box center [554, 319] width 47 height 19
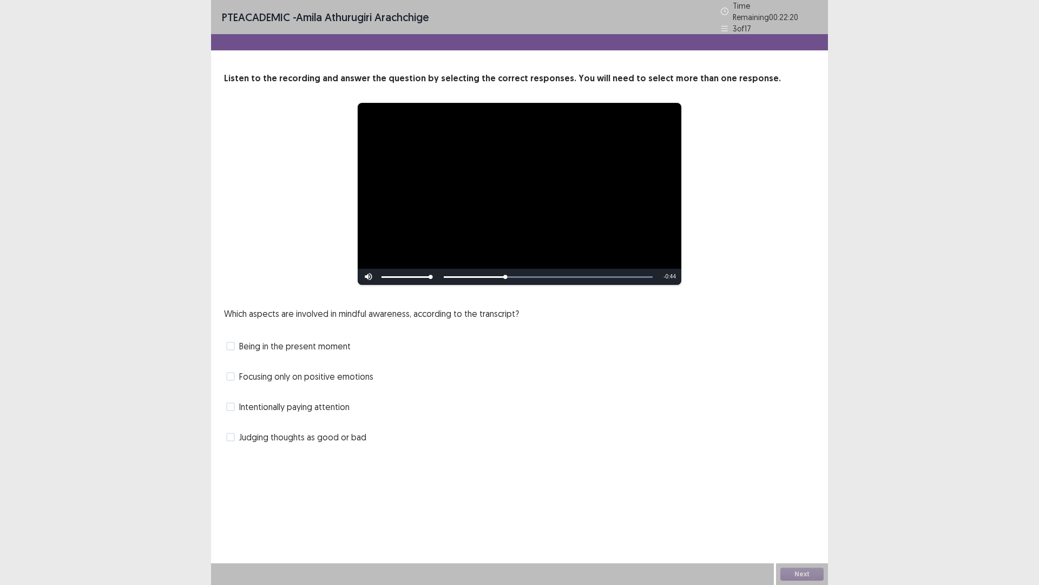
click at [233, 405] on span at bounding box center [230, 406] width 9 height 9
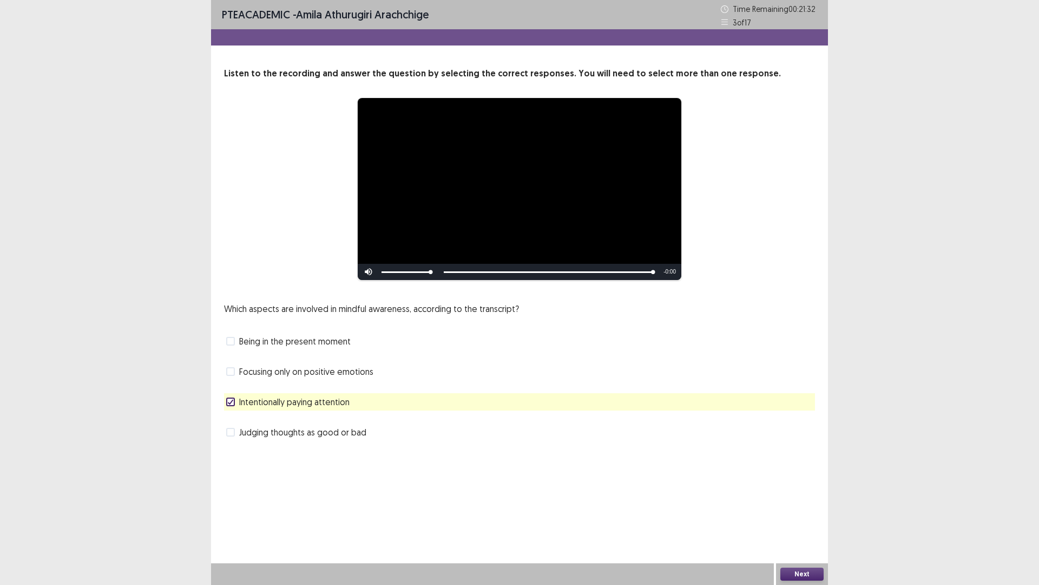
click at [793, 511] on button "Next" at bounding box center [802, 573] width 43 height 13
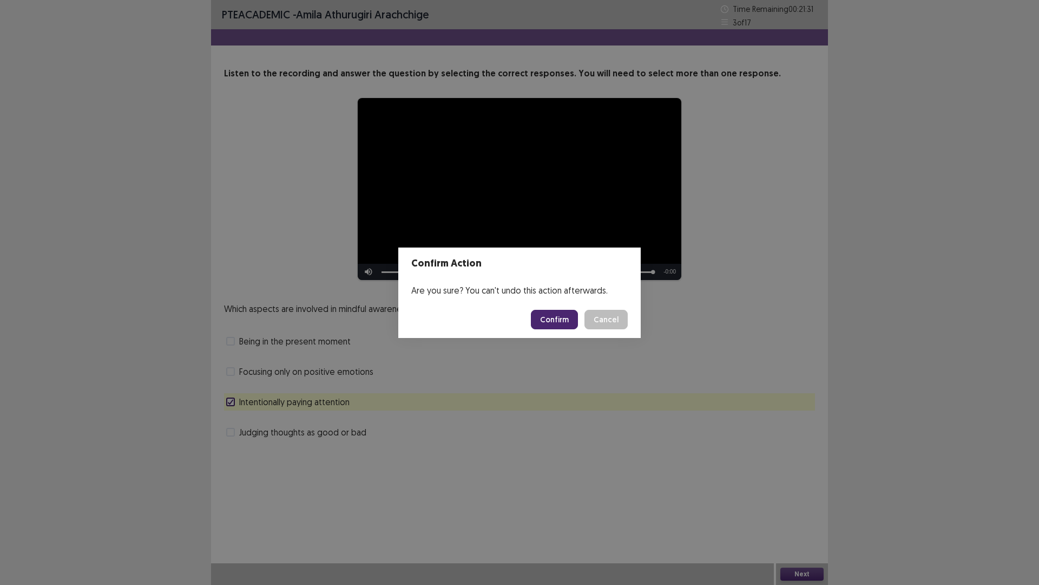
click at [558, 319] on button "Confirm" at bounding box center [554, 319] width 47 height 19
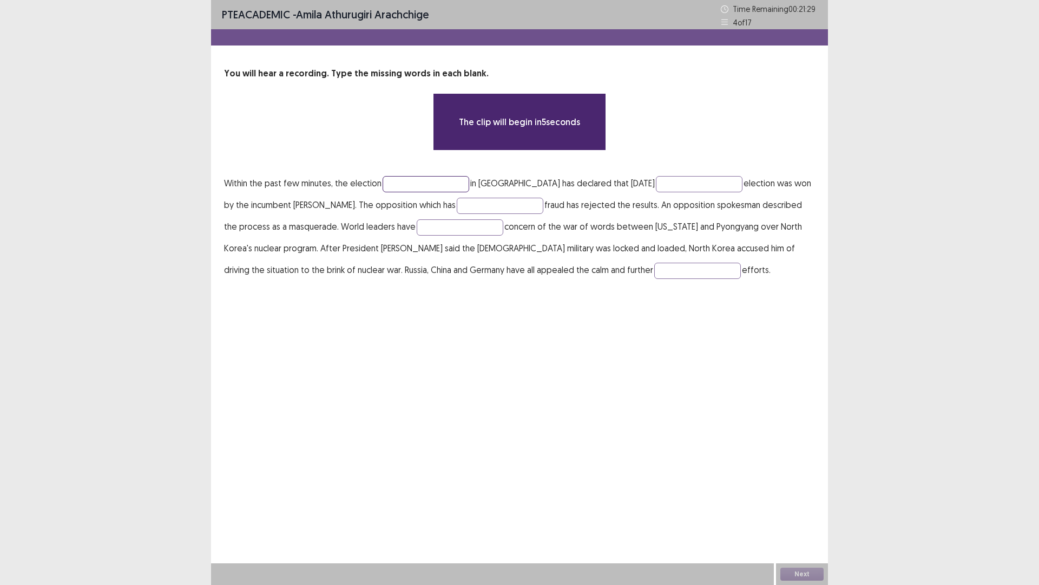
click at [418, 191] on input "text" at bounding box center [426, 184] width 87 height 16
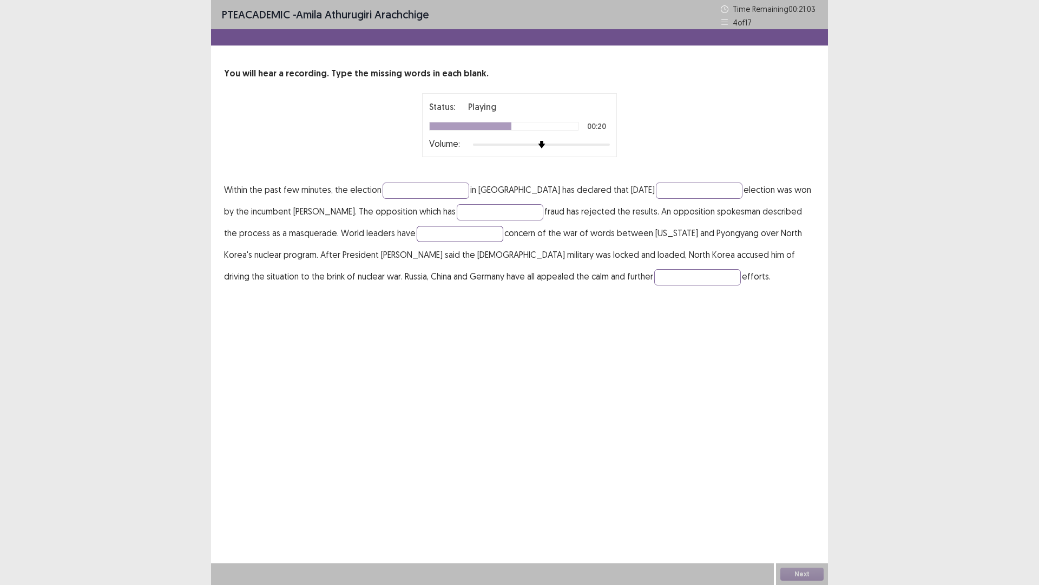
click at [421, 238] on input "text" at bounding box center [460, 234] width 87 height 16
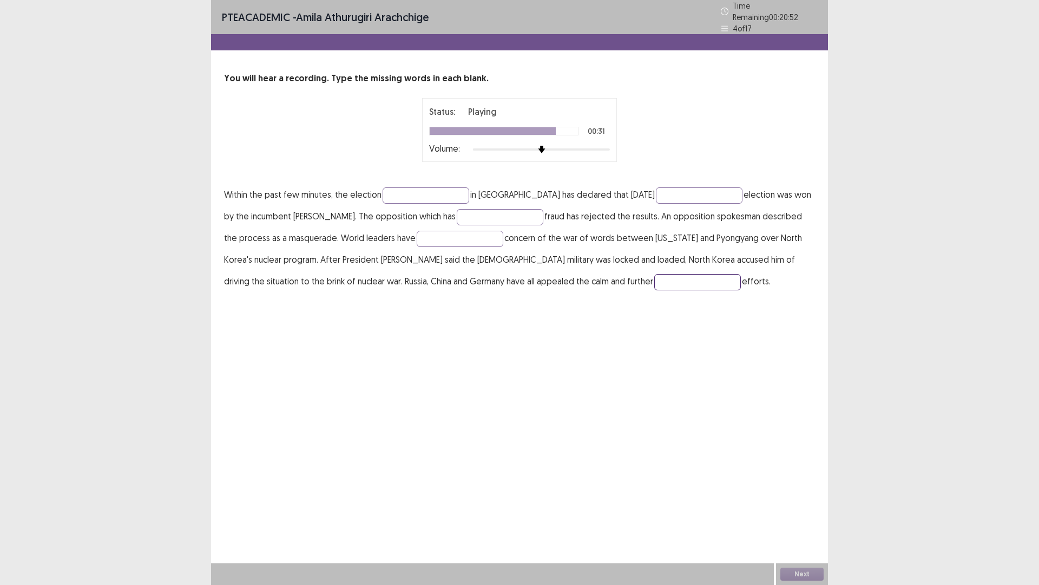
click at [655, 274] on input "text" at bounding box center [698, 282] width 87 height 16
type input "**********"
click at [800, 511] on button "Next" at bounding box center [802, 573] width 43 height 13
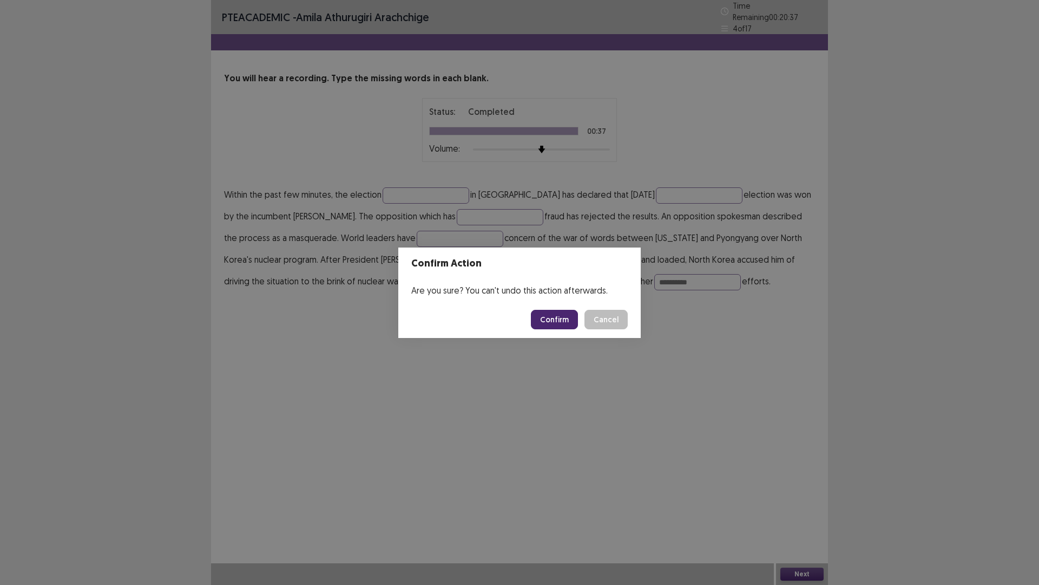
click at [559, 322] on button "Confirm" at bounding box center [554, 319] width 47 height 19
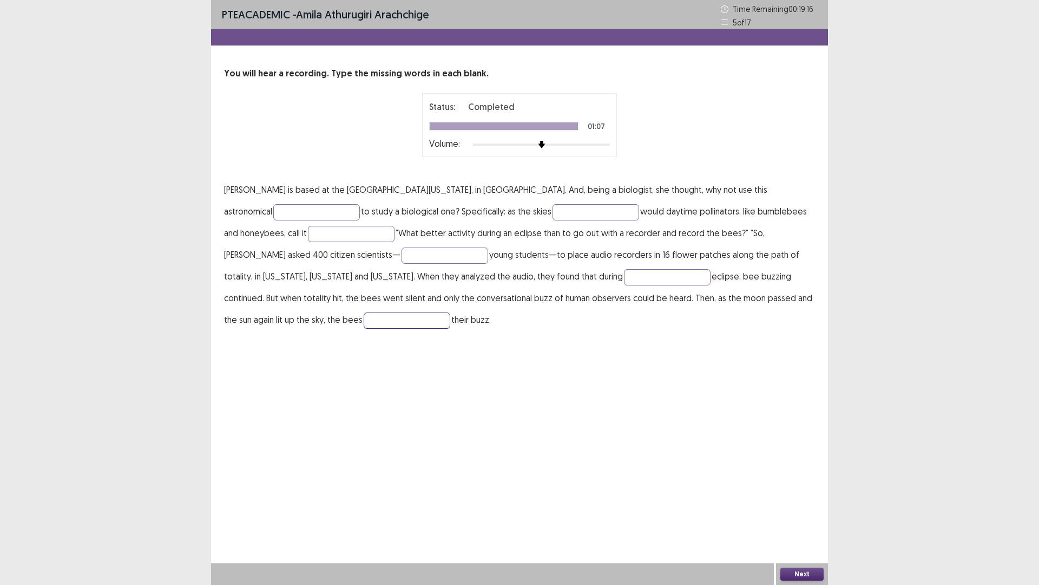
click at [450, 312] on input "text" at bounding box center [407, 320] width 87 height 16
type input "******"
click at [624, 275] on input "text" at bounding box center [667, 277] width 87 height 16
type input "*******"
click at [402, 253] on input "text" at bounding box center [445, 255] width 87 height 16
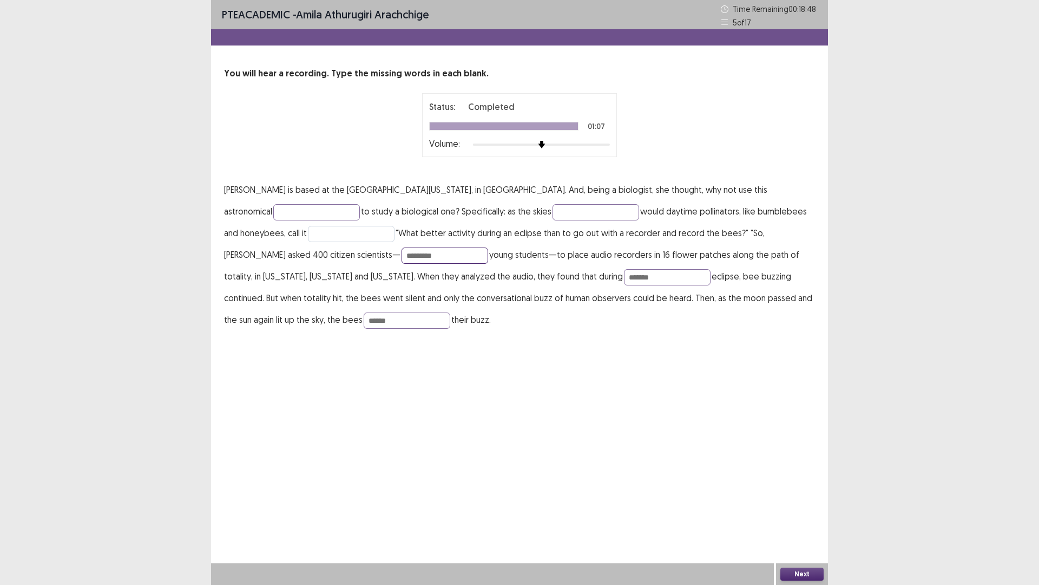
type input "*********"
click at [308, 233] on input "text" at bounding box center [351, 234] width 87 height 16
type input "*****"
click at [553, 219] on input "text" at bounding box center [596, 212] width 87 height 16
type input "******"
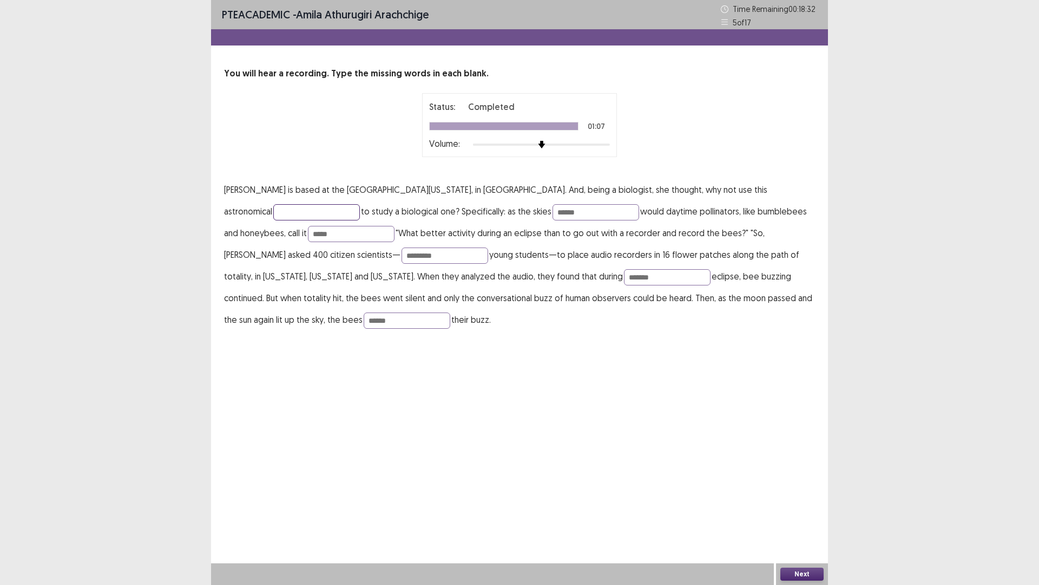
click at [360, 204] on input "text" at bounding box center [316, 212] width 87 height 16
type input "*********"
click at [815, 511] on button "Next" at bounding box center [802, 573] width 43 height 13
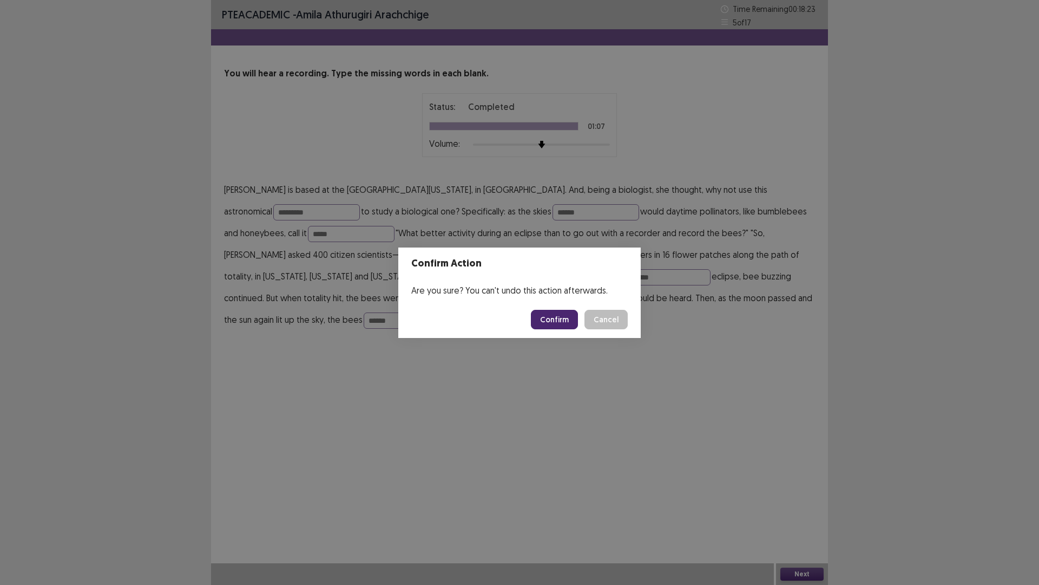
click at [558, 320] on button "Confirm" at bounding box center [554, 319] width 47 height 19
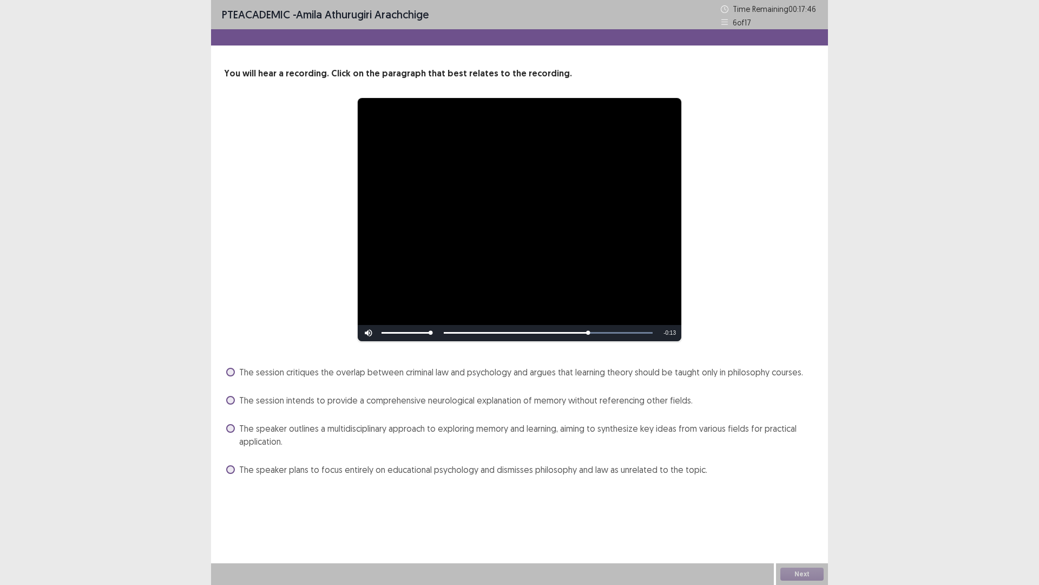
click at [233, 431] on span at bounding box center [230, 428] width 9 height 9
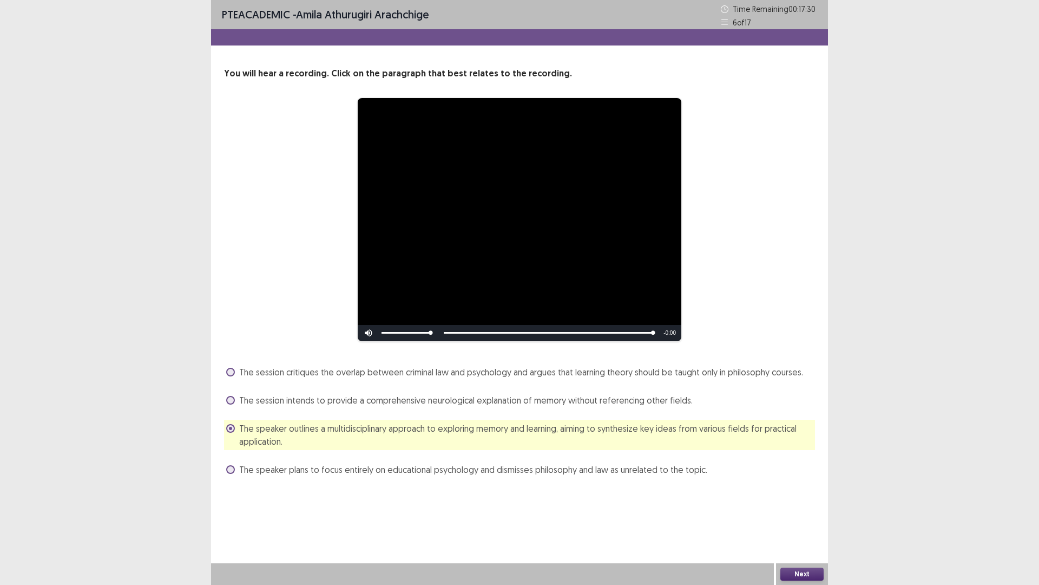
click at [779, 511] on div "Next" at bounding box center [802, 574] width 52 height 22
click at [789, 511] on button "Next" at bounding box center [802, 573] width 43 height 13
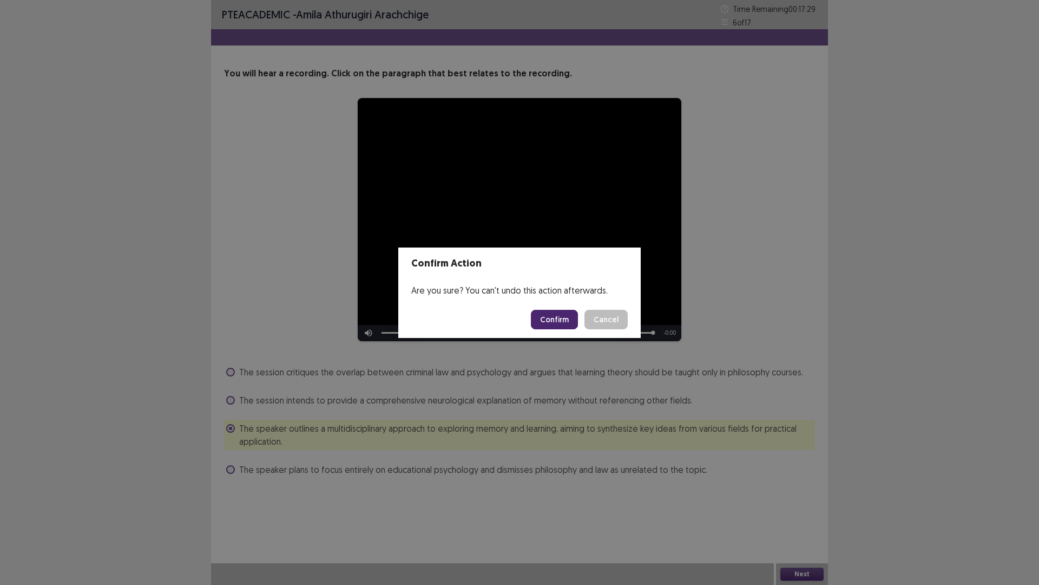
click at [539, 312] on button "Confirm" at bounding box center [554, 319] width 47 height 19
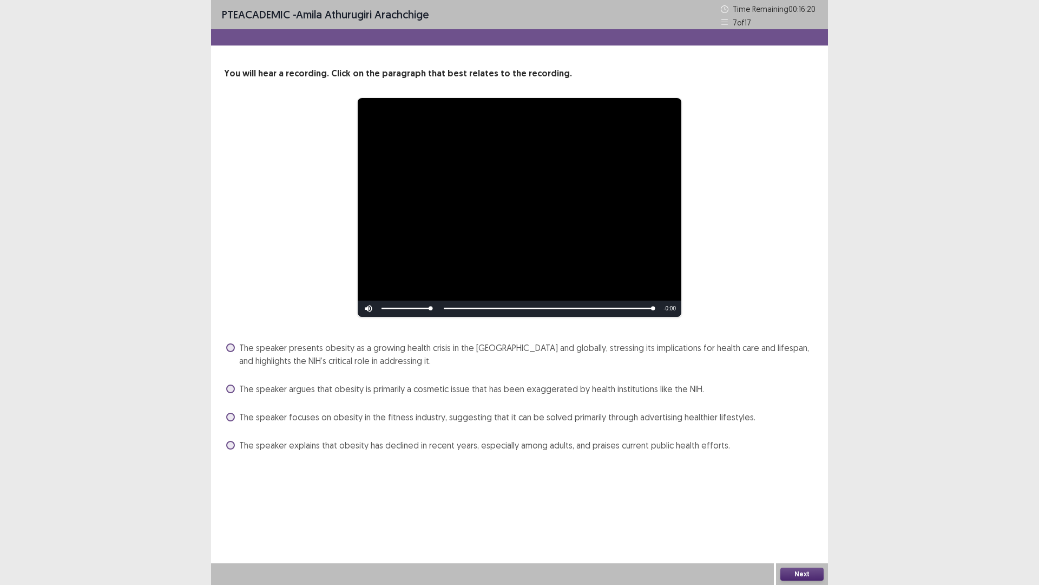
click at [226, 445] on span at bounding box center [230, 445] width 9 height 9
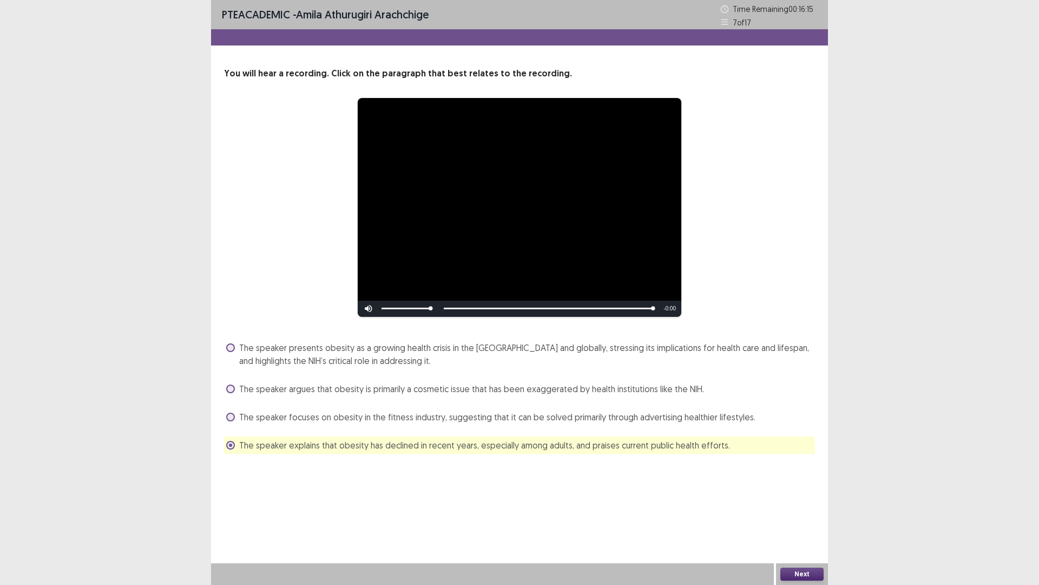
click at [801, 511] on button "Next" at bounding box center [802, 573] width 43 height 13
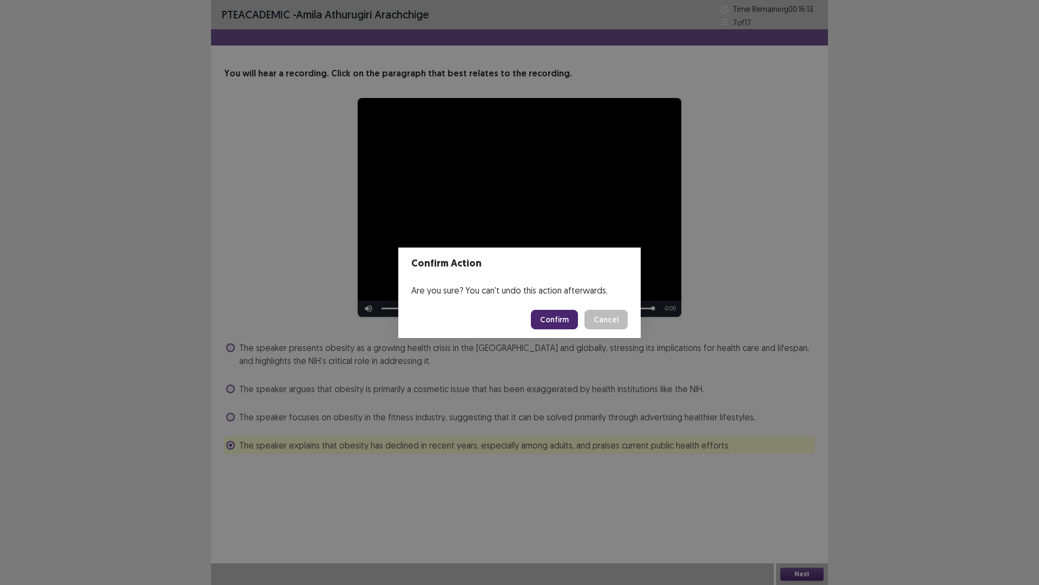
click at [561, 322] on button "Confirm" at bounding box center [554, 319] width 47 height 19
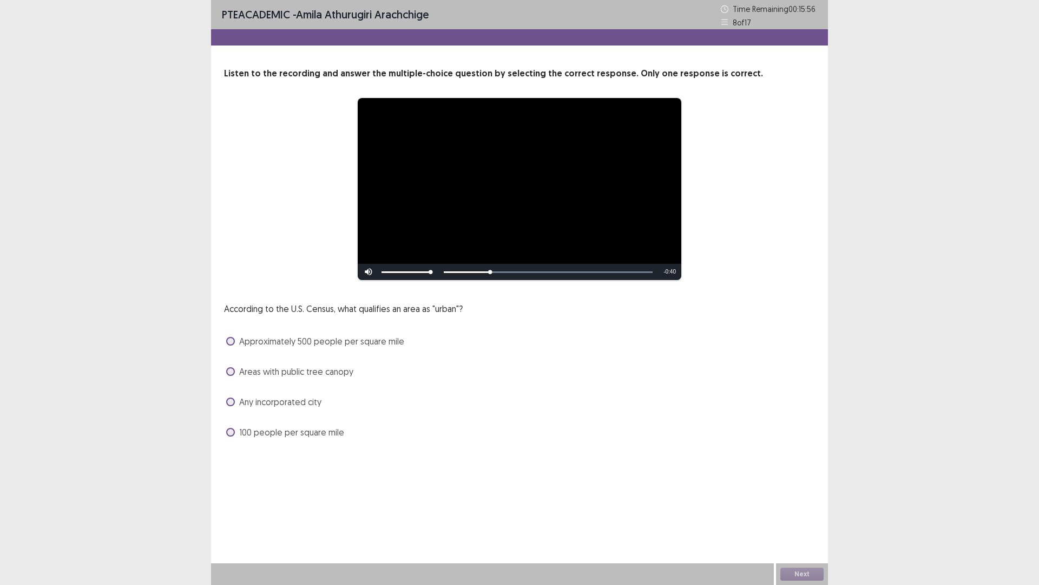
click at [230, 400] on span at bounding box center [230, 401] width 9 height 9
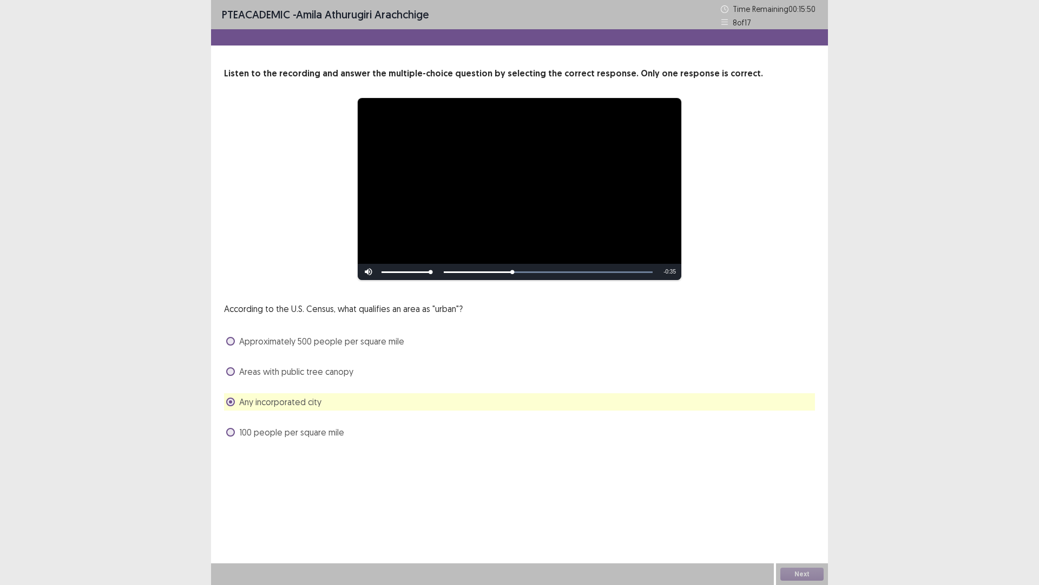
click at [231, 339] on span at bounding box center [230, 341] width 9 height 9
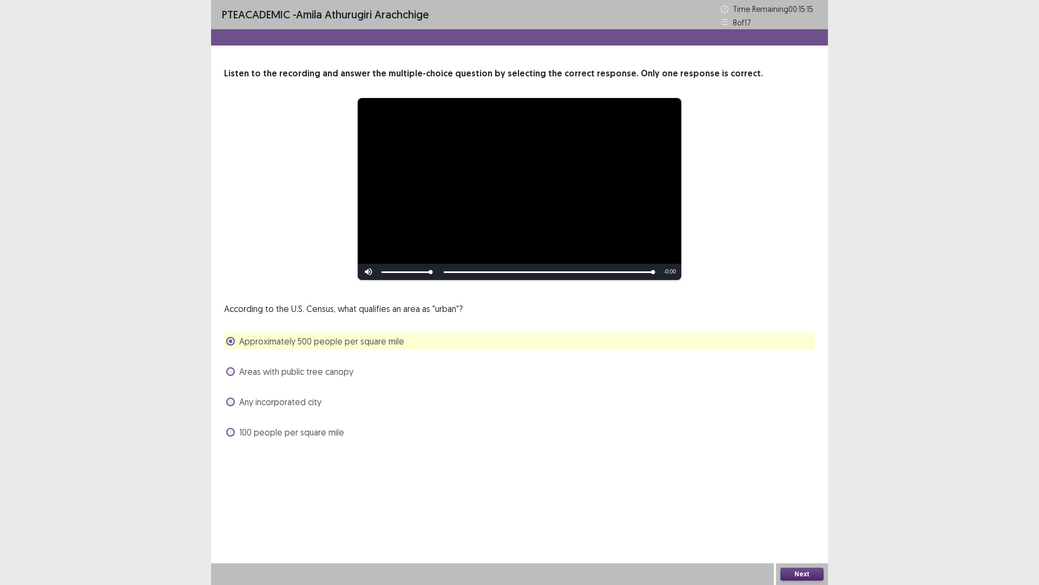
click at [809, 511] on button "Next" at bounding box center [802, 573] width 43 height 13
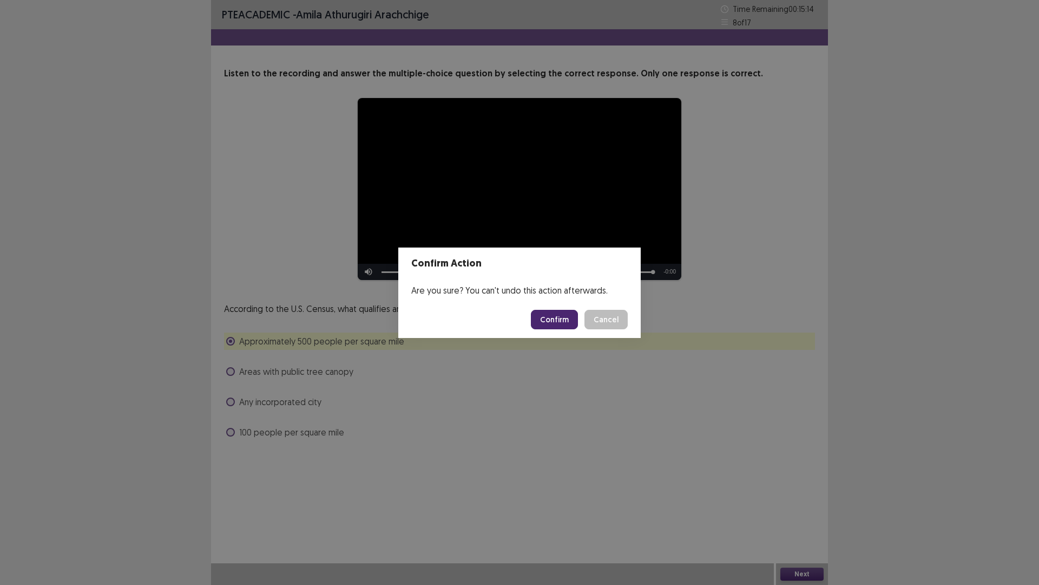
click at [564, 317] on button "Confirm" at bounding box center [554, 319] width 47 height 19
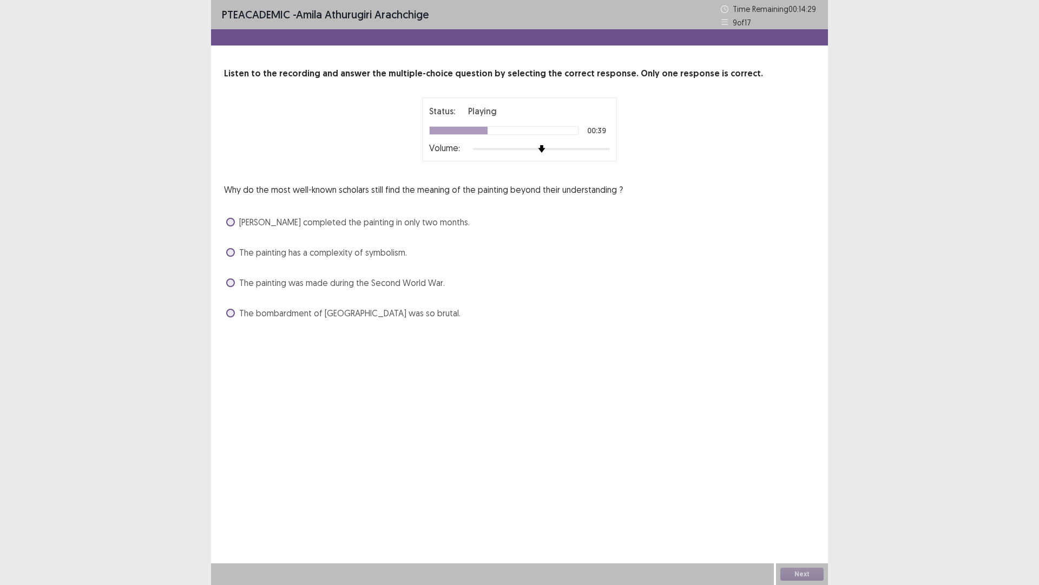
click at [227, 277] on label "The painting was made during the Second World War." at bounding box center [335, 282] width 219 height 13
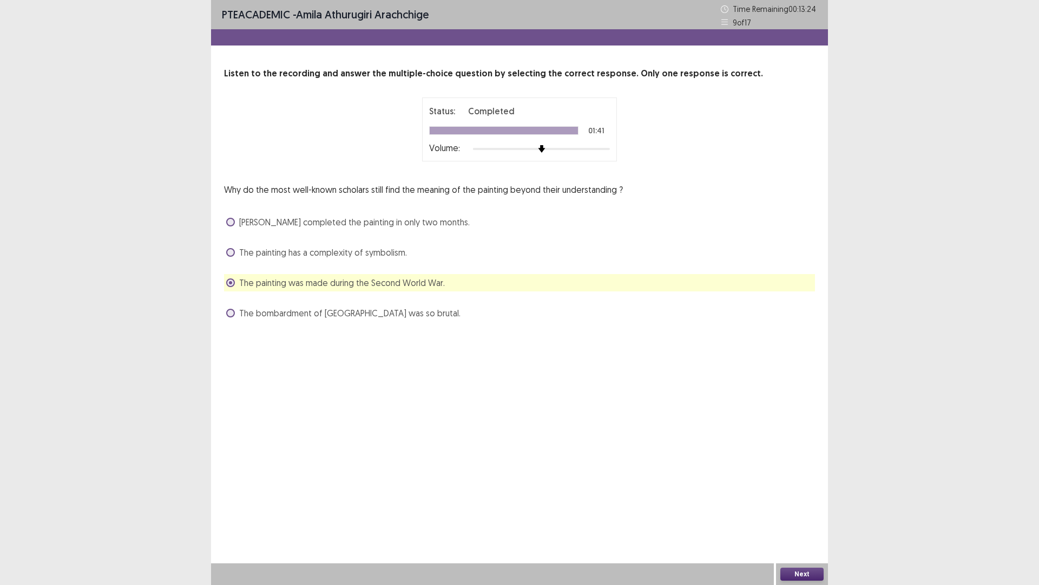
click at [807, 511] on button "Next" at bounding box center [802, 573] width 43 height 13
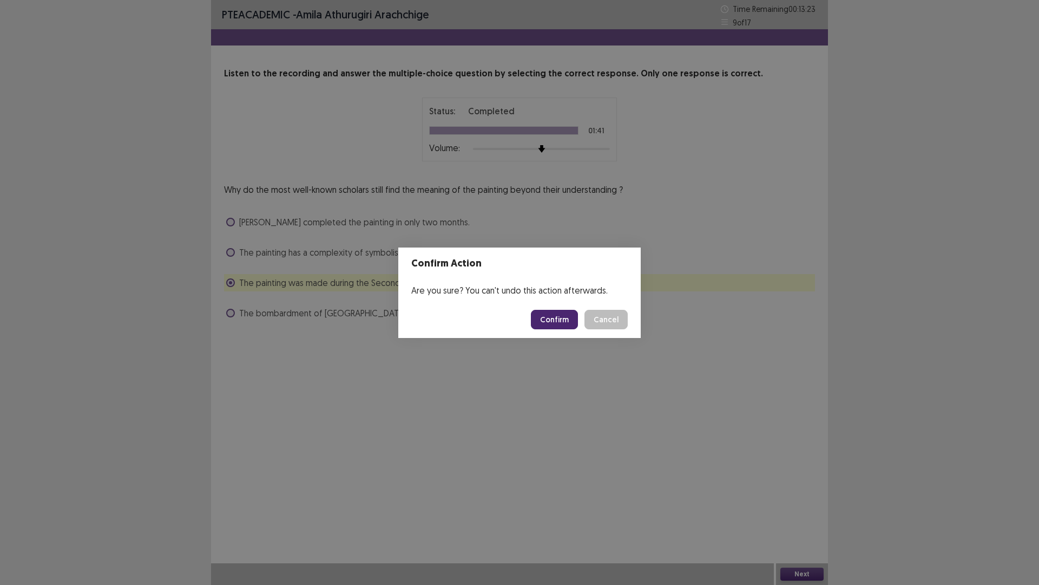
click at [544, 318] on button "Confirm" at bounding box center [554, 319] width 47 height 19
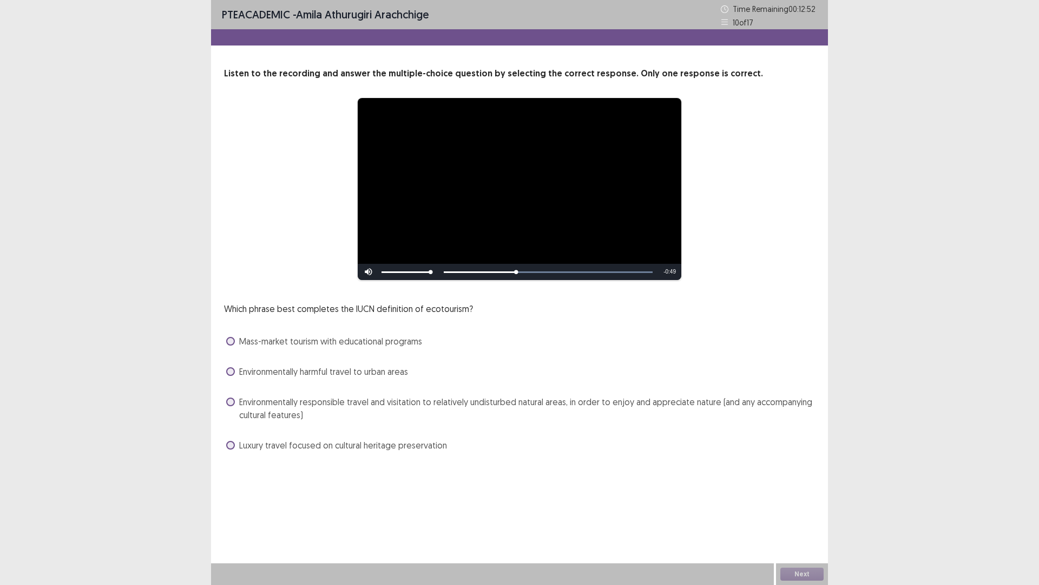
click at [233, 398] on span at bounding box center [230, 401] width 9 height 9
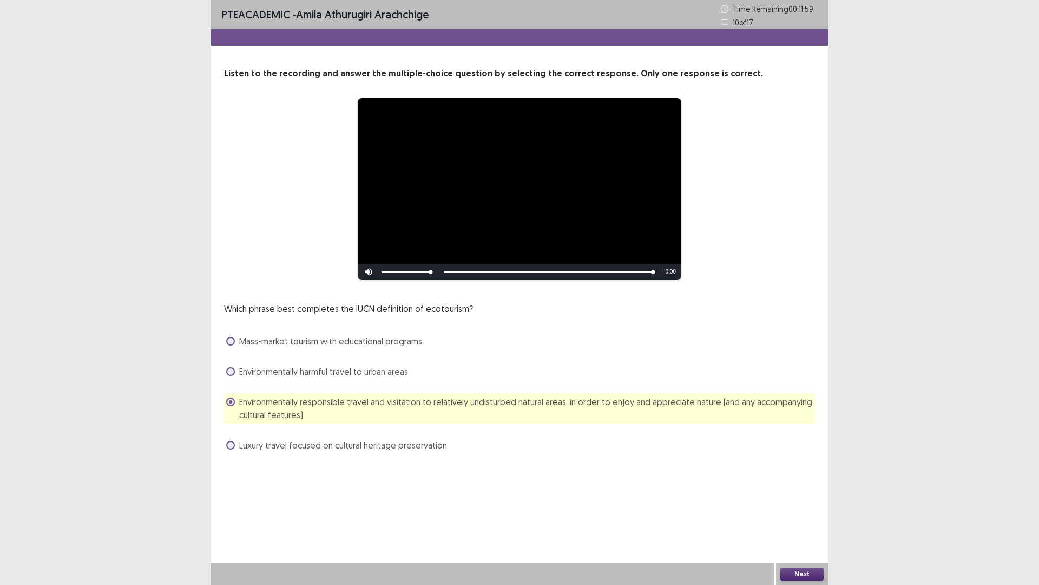
click at [808, 511] on button "Next" at bounding box center [802, 573] width 43 height 13
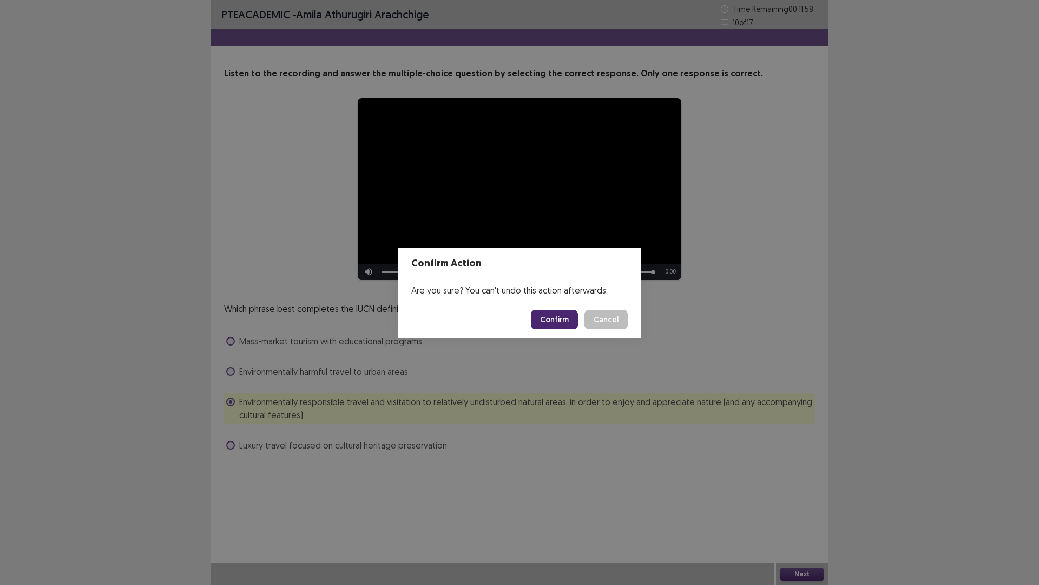
click at [555, 323] on button "Confirm" at bounding box center [554, 319] width 47 height 19
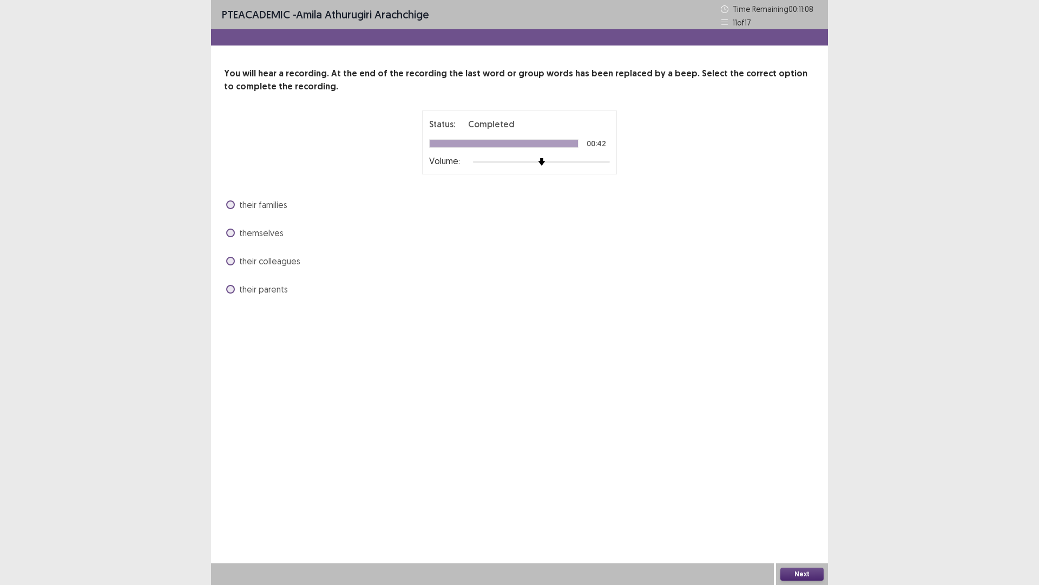
click at [232, 232] on span at bounding box center [230, 232] width 9 height 9
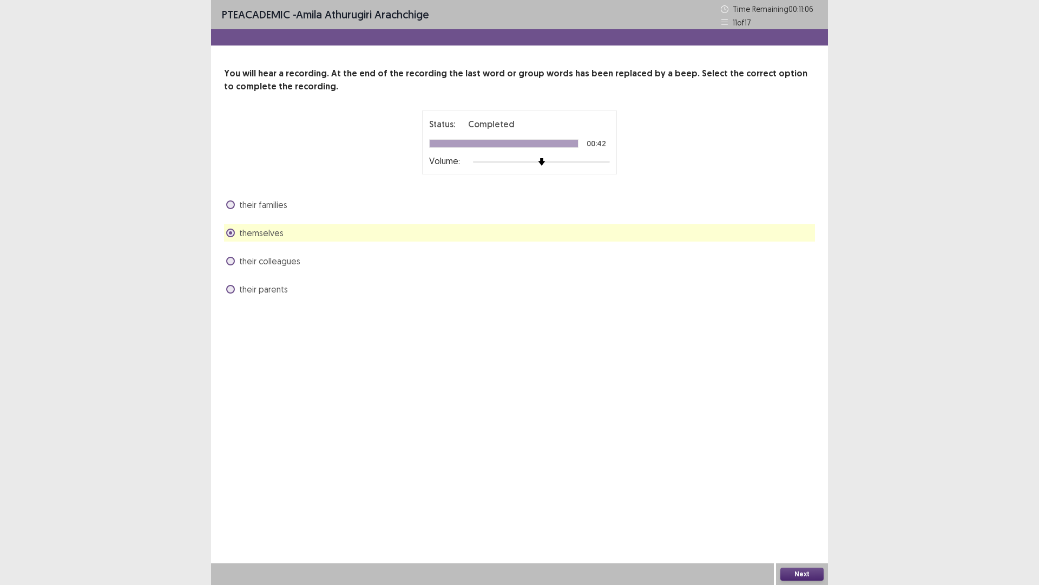
click at [803, 511] on button "Next" at bounding box center [802, 573] width 43 height 13
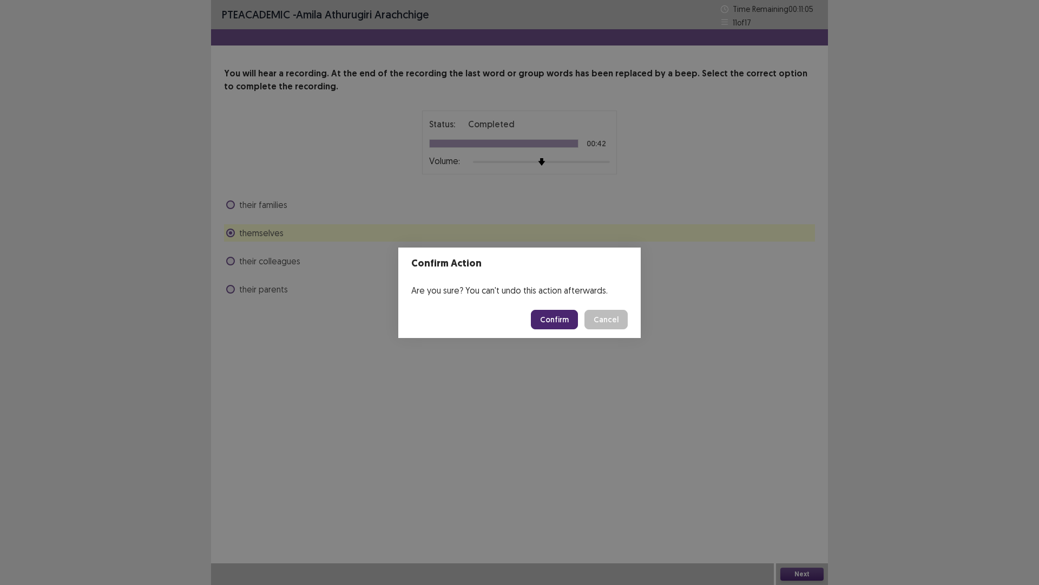
click at [555, 315] on button "Confirm" at bounding box center [554, 319] width 47 height 19
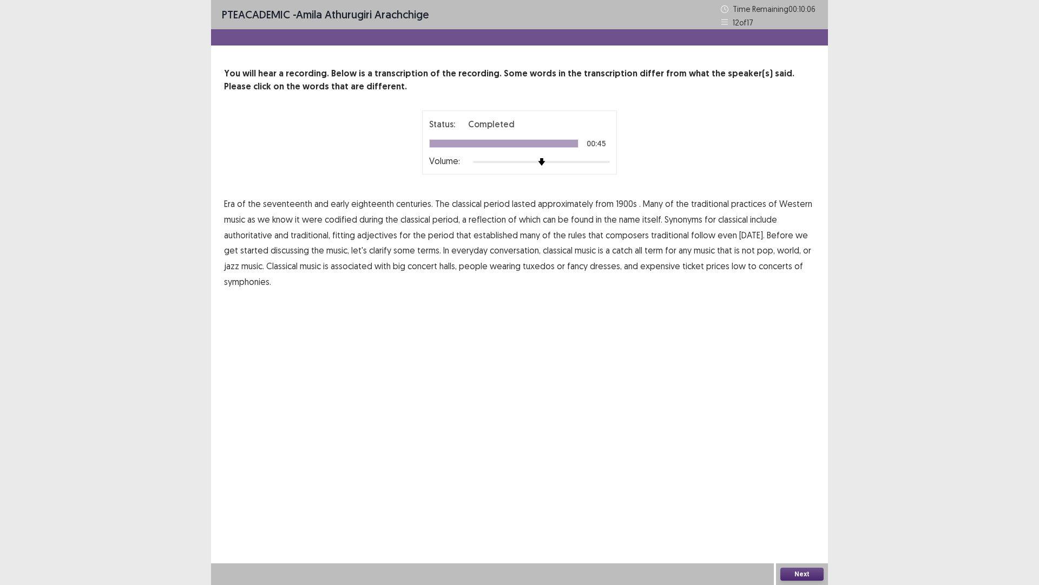
drag, startPoint x: 280, startPoint y: 205, endPoint x: 302, endPoint y: 208, distance: 21.9
click at [283, 206] on span "seventeenth" at bounding box center [287, 203] width 49 height 13
drag, startPoint x: 369, startPoint y: 206, endPoint x: 390, endPoint y: 206, distance: 21.1
click at [375, 206] on span "eighteenth" at bounding box center [372, 203] width 43 height 13
click at [408, 206] on span "centuries." at bounding box center [414, 203] width 37 height 13
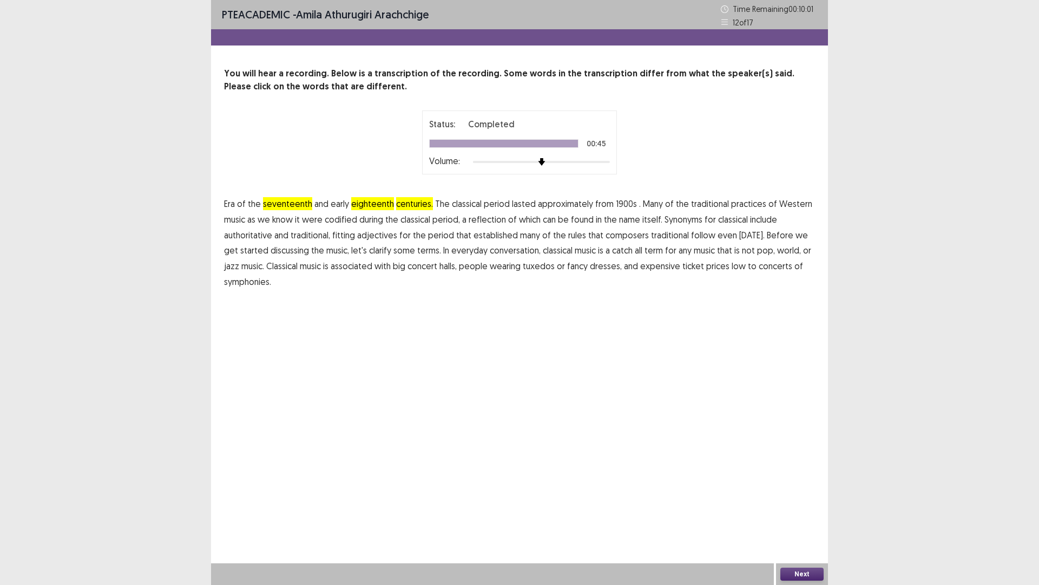
click at [805, 511] on button "Next" at bounding box center [802, 573] width 43 height 13
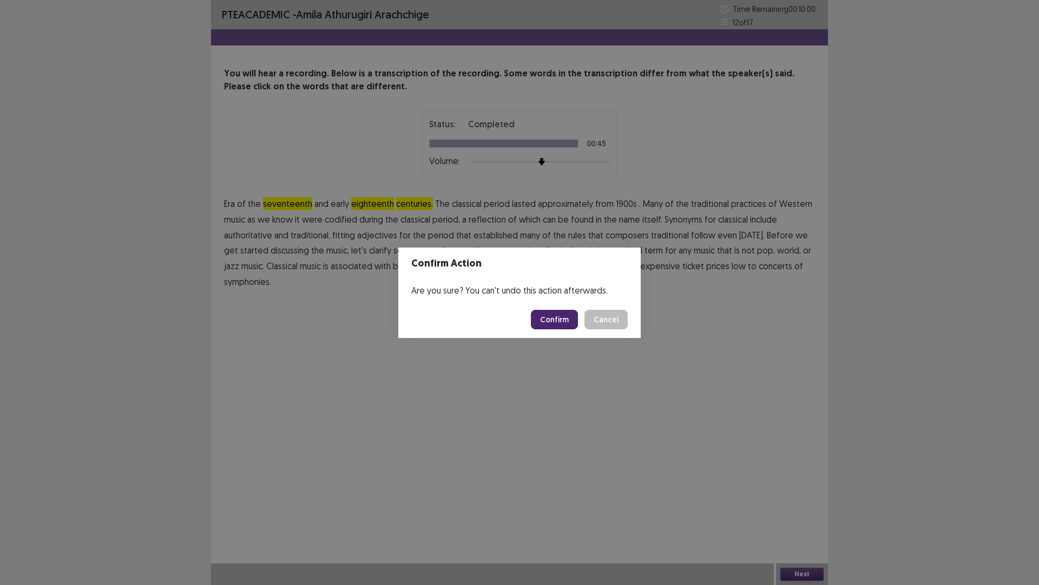
click at [562, 315] on button "Confirm" at bounding box center [554, 319] width 47 height 19
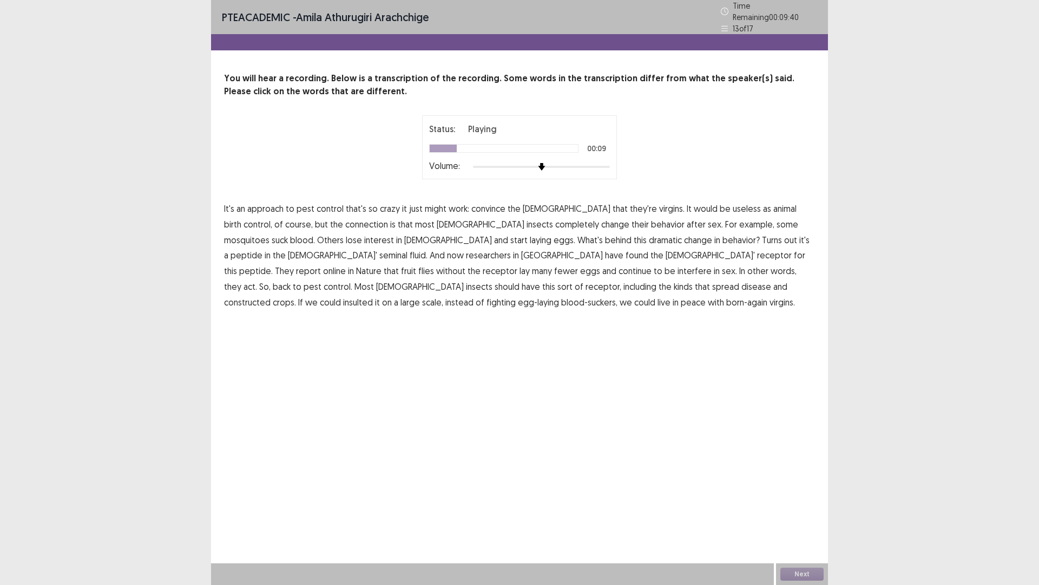
click at [345, 218] on span "connection" at bounding box center [366, 224] width 43 height 13
click at [271, 296] on span "constructed" at bounding box center [247, 302] width 47 height 13
click at [373, 296] on span "insulted" at bounding box center [358, 302] width 30 height 13
click at [793, 511] on button "Next" at bounding box center [802, 573] width 43 height 13
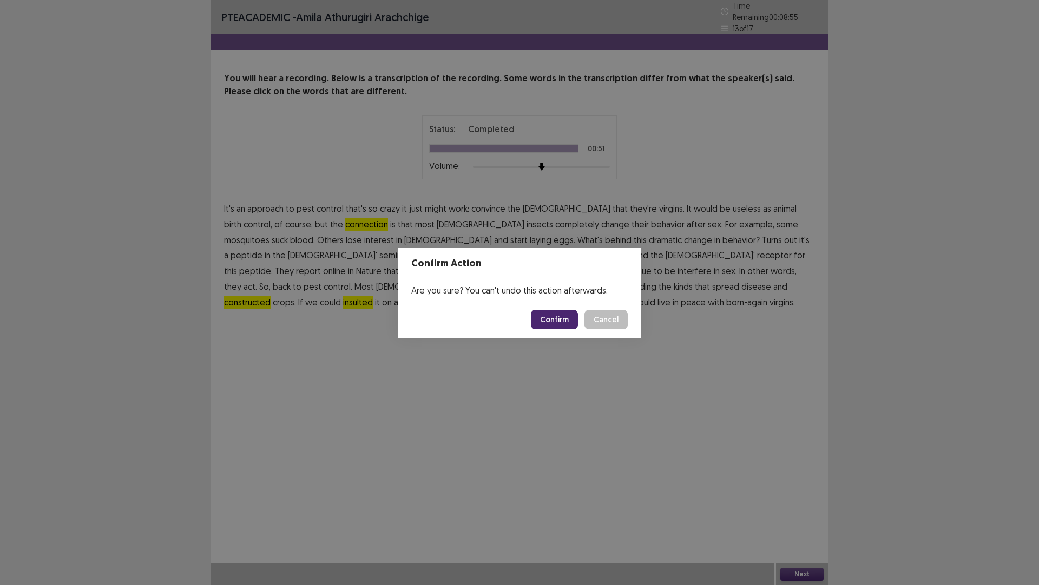
click at [560, 318] on button "Confirm" at bounding box center [554, 319] width 47 height 19
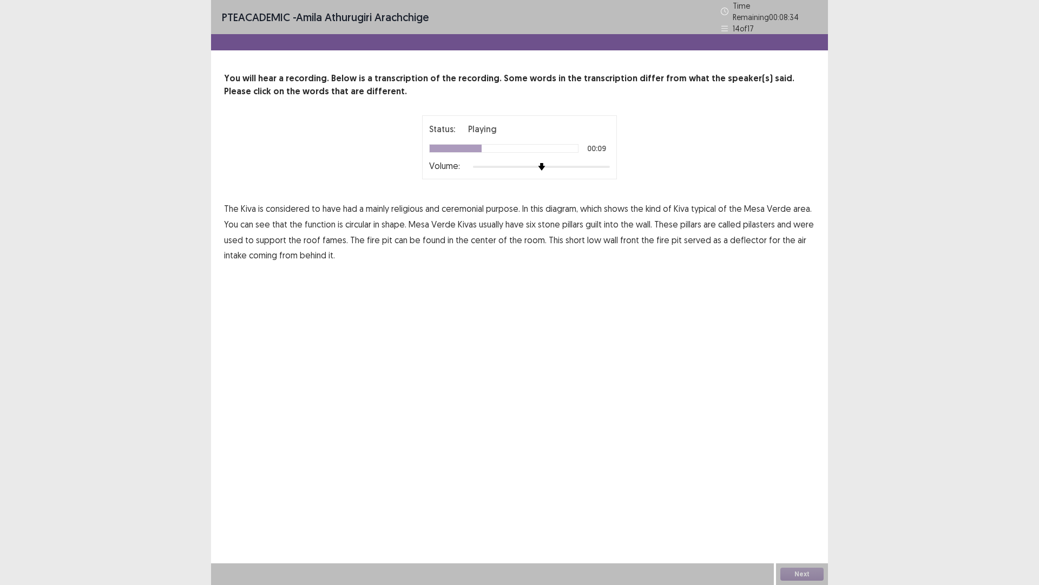
click at [315, 221] on span "function" at bounding box center [320, 224] width 31 height 13
click at [599, 223] on span "guilt" at bounding box center [594, 224] width 16 height 13
click at [623, 233] on span "front" at bounding box center [629, 239] width 19 height 13
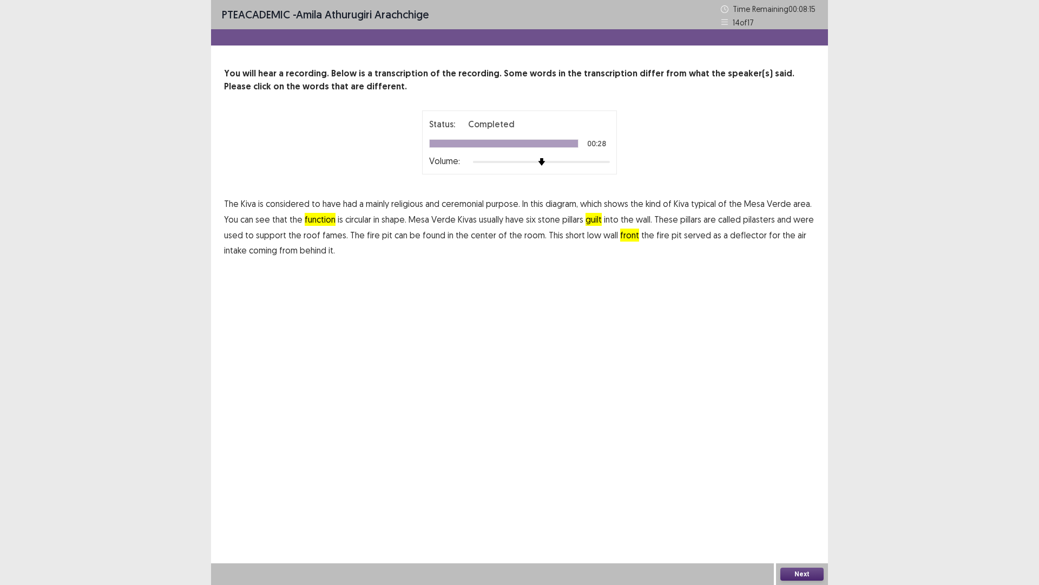
click at [801, 511] on button "Next" at bounding box center [802, 573] width 43 height 13
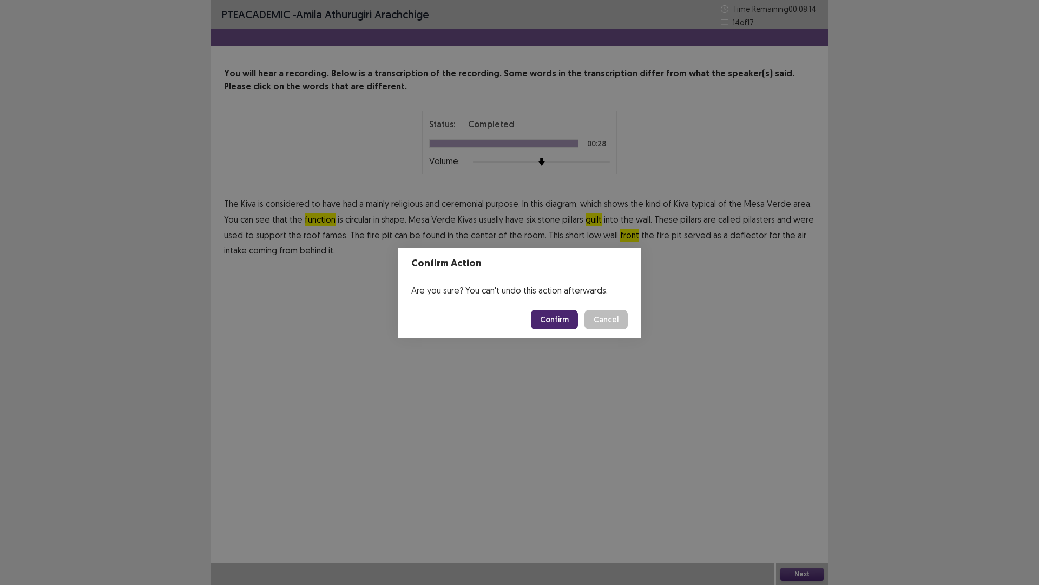
click at [564, 319] on button "Confirm" at bounding box center [554, 319] width 47 height 19
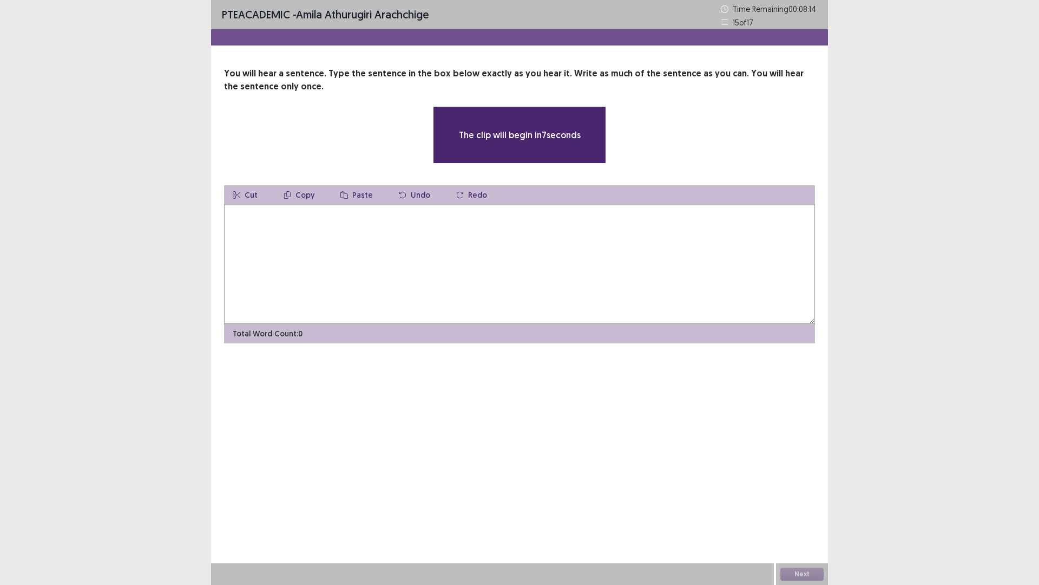
click at [336, 269] on textarea at bounding box center [519, 264] width 591 height 119
click at [349, 268] on textarea at bounding box center [519, 264] width 591 height 119
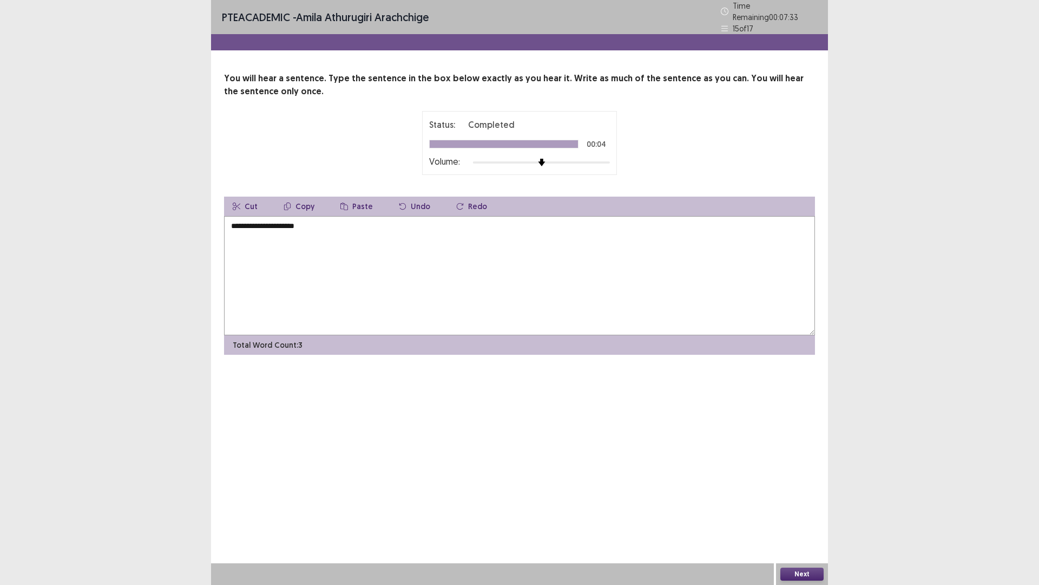
type textarea "**********"
click at [795, 511] on button "Next" at bounding box center [802, 573] width 43 height 13
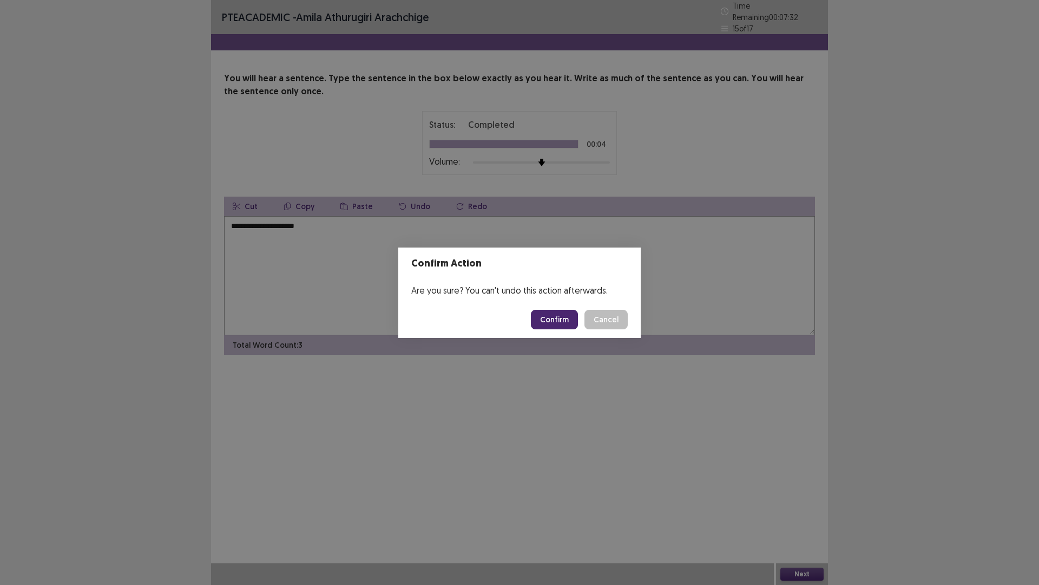
click at [560, 320] on button "Confirm" at bounding box center [554, 319] width 47 height 19
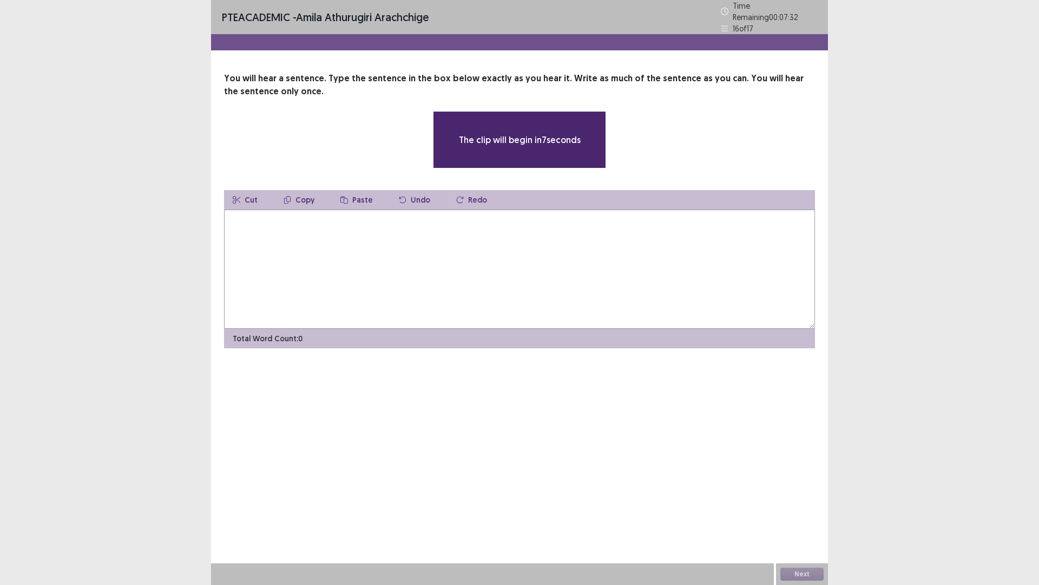
click at [390, 300] on textarea at bounding box center [519, 269] width 591 height 119
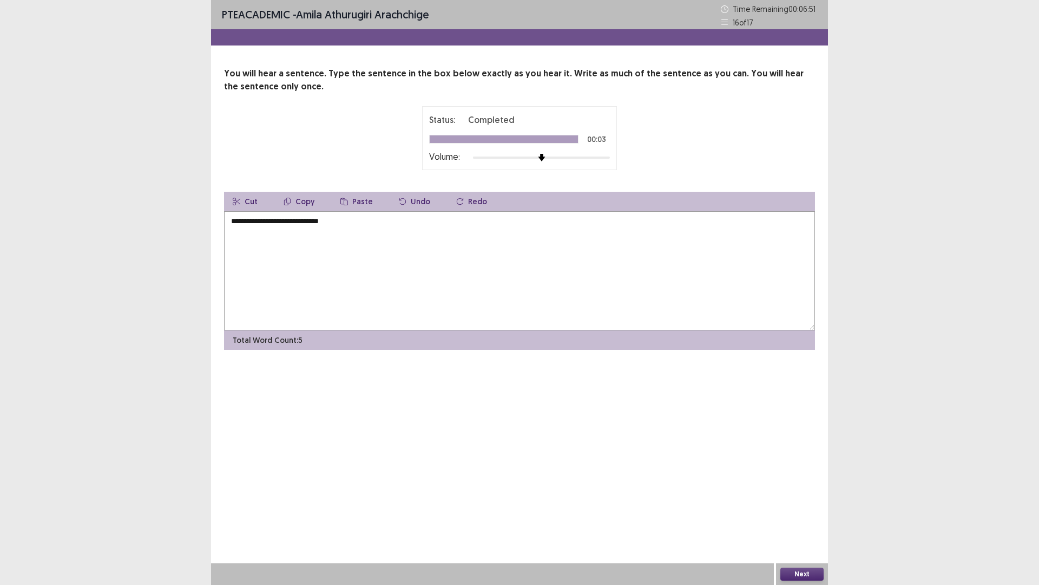
type textarea "**********"
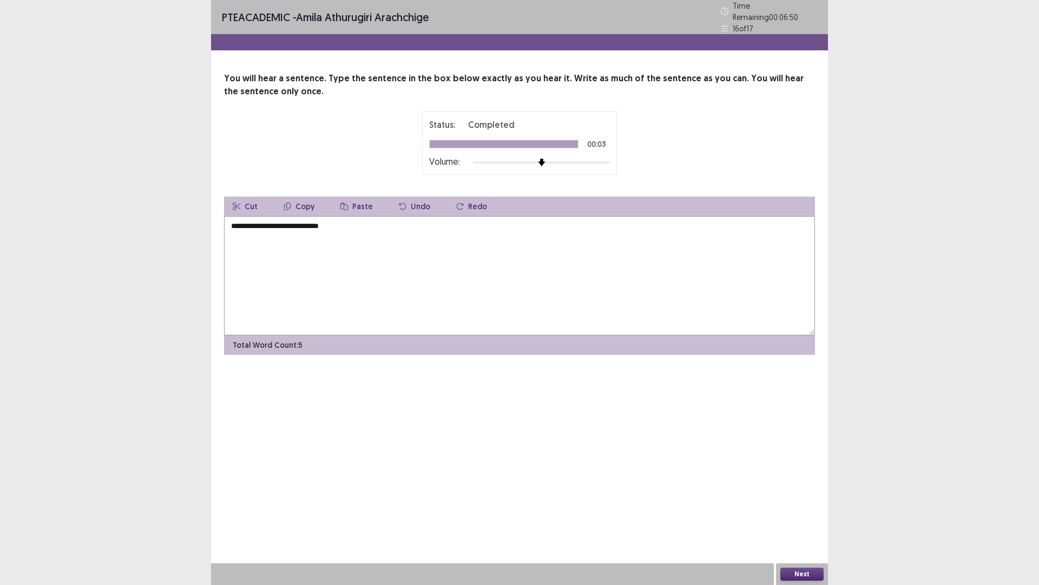
click at [807, 511] on button "Next" at bounding box center [802, 573] width 43 height 13
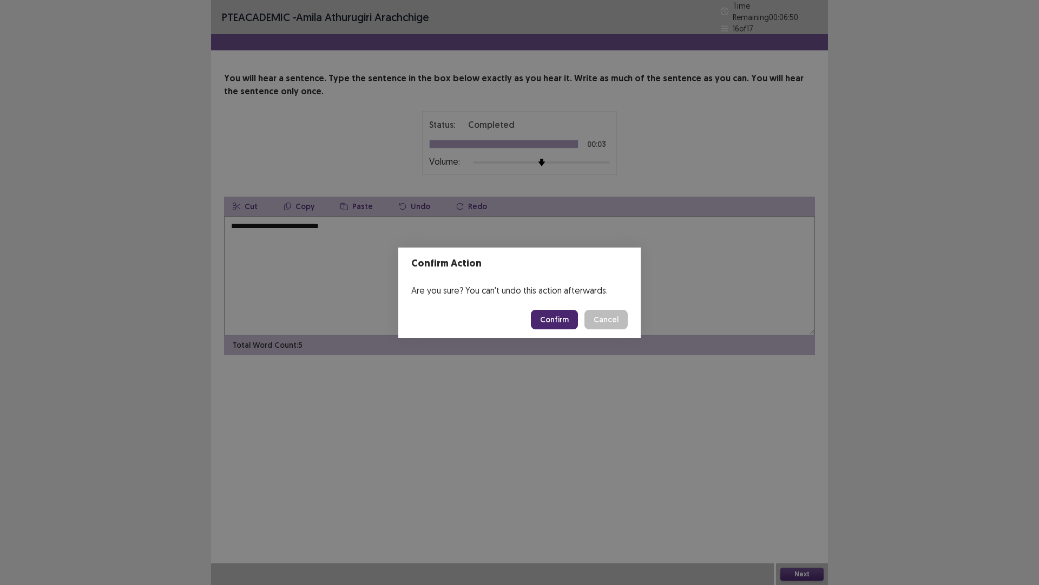
click at [552, 317] on button "Confirm" at bounding box center [554, 319] width 47 height 19
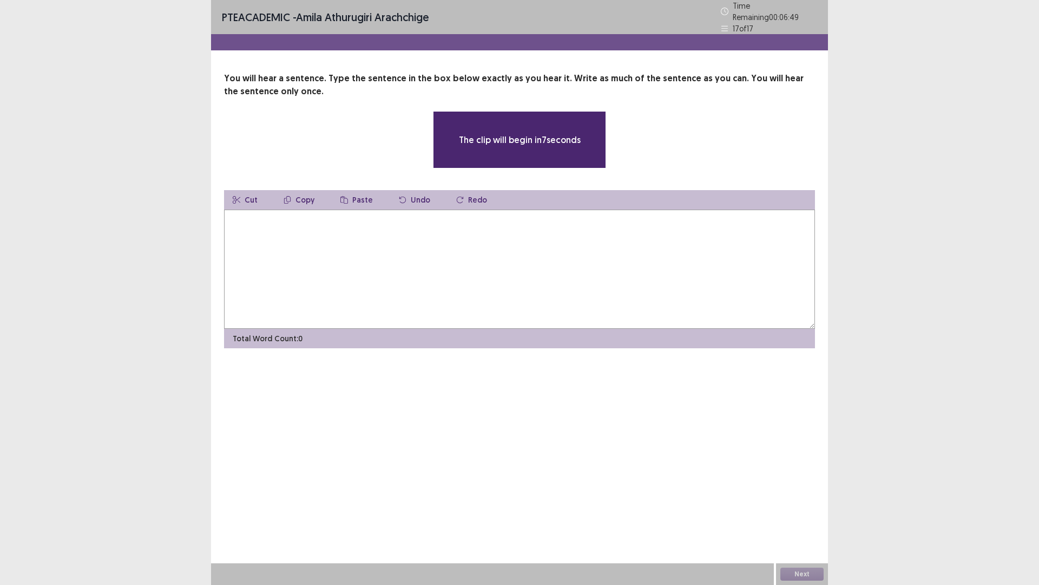
click at [355, 254] on textarea at bounding box center [519, 269] width 591 height 119
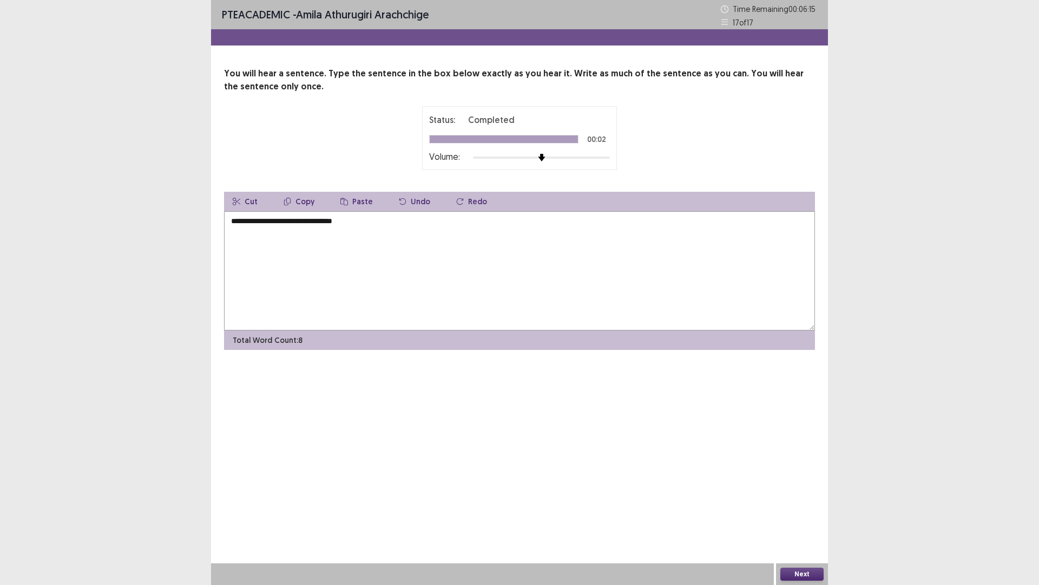
type textarea "**********"
click at [806, 511] on button "Next" at bounding box center [802, 573] width 43 height 13
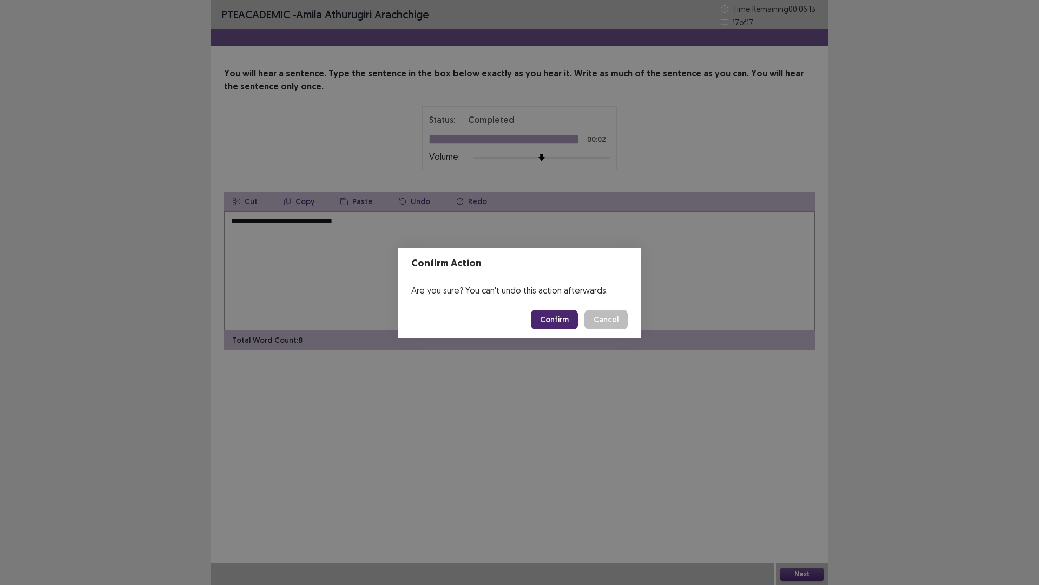
click at [554, 317] on button "Confirm" at bounding box center [554, 319] width 47 height 19
